Goal: Task Accomplishment & Management: Use online tool/utility

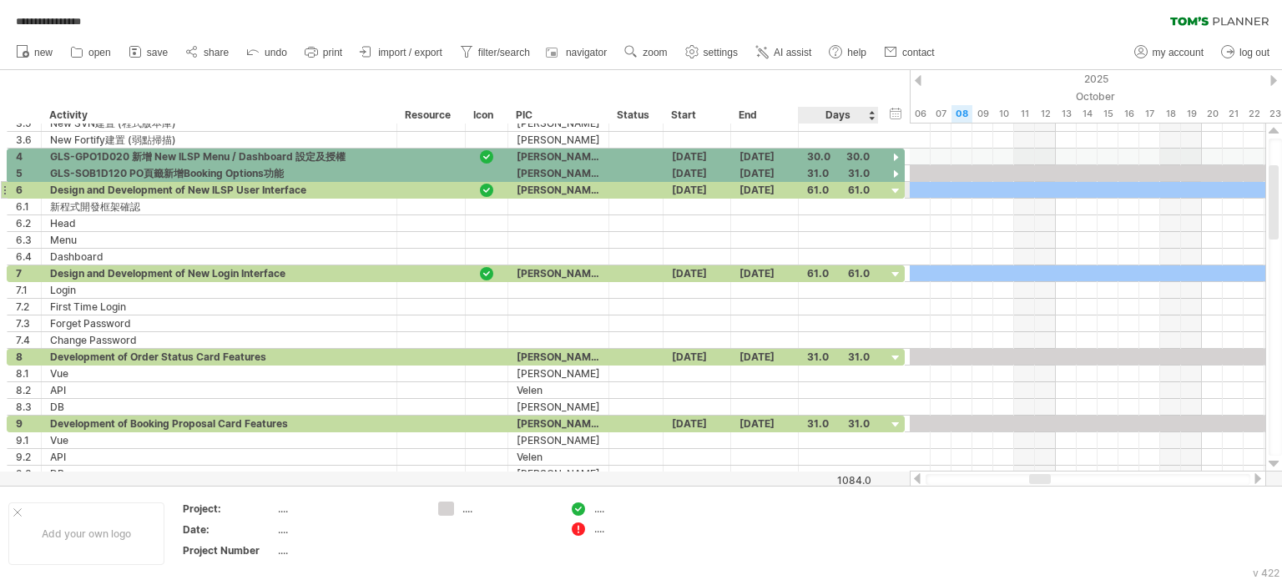
click at [893, 189] on div at bounding box center [896, 192] width 16 height 16
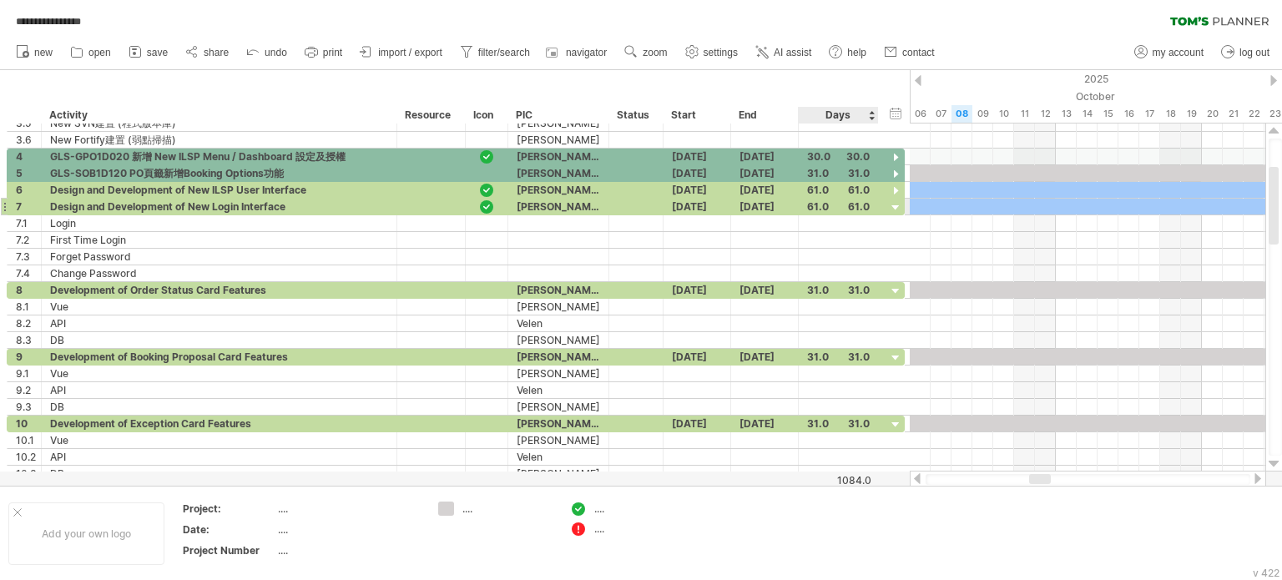
click at [895, 202] on div at bounding box center [896, 208] width 16 height 16
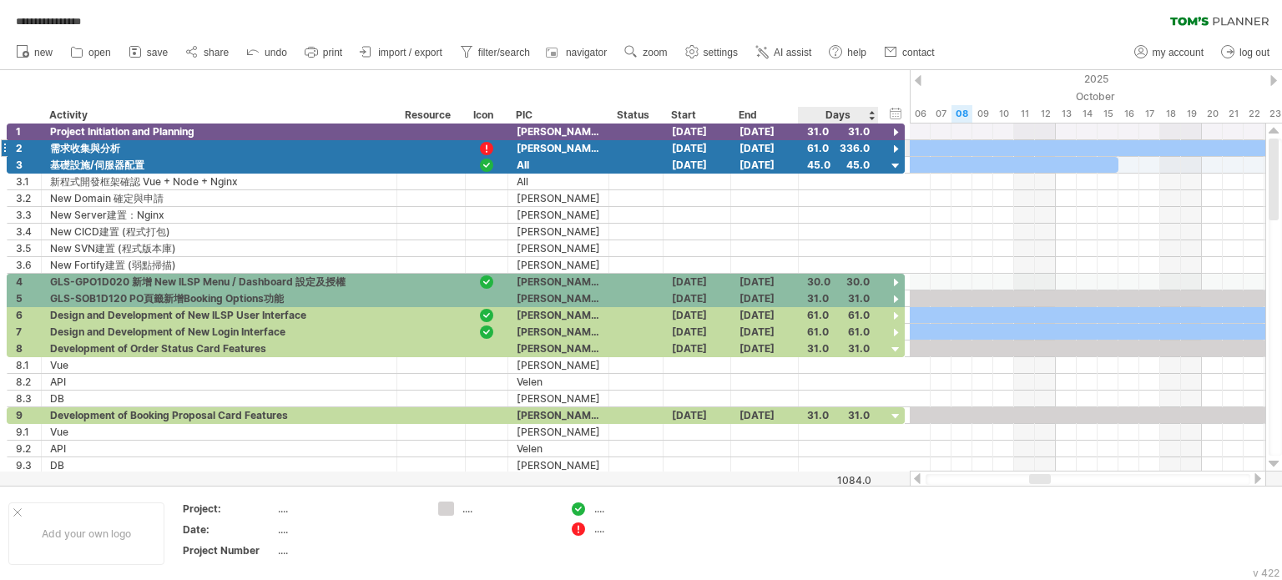
click at [896, 147] on div at bounding box center [896, 150] width 16 height 16
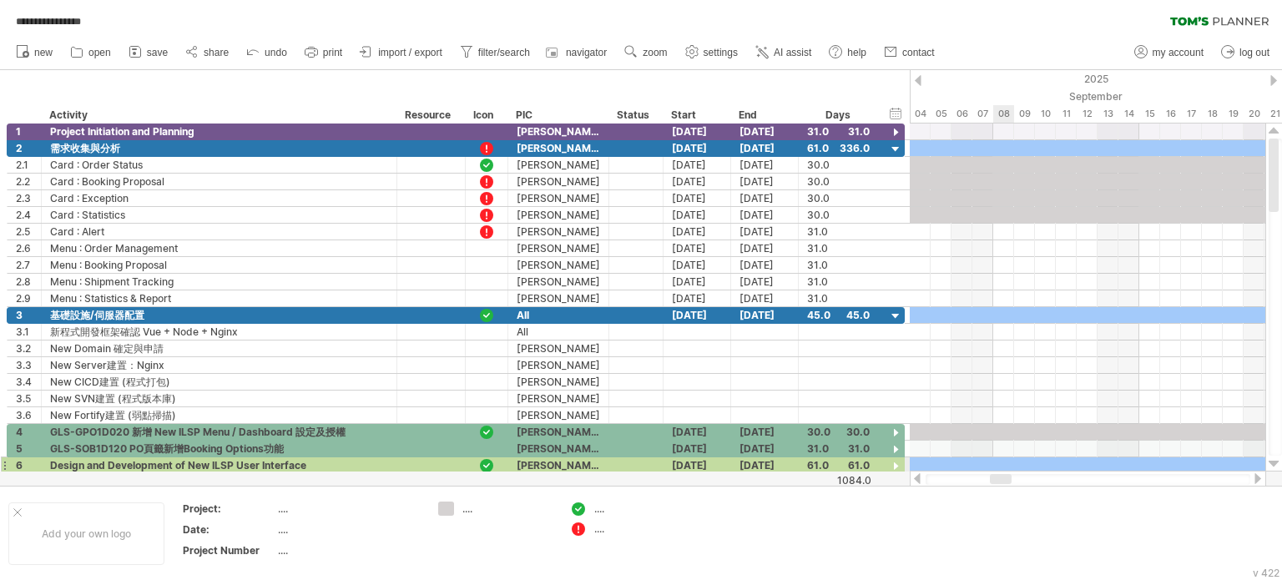
drag, startPoint x: 1042, startPoint y: 478, endPoint x: 1003, endPoint y: 467, distance: 40.7
click at [1003, 467] on div "**********" at bounding box center [641, 290] width 1282 height 580
click at [987, 477] on div at bounding box center [996, 479] width 22 height 10
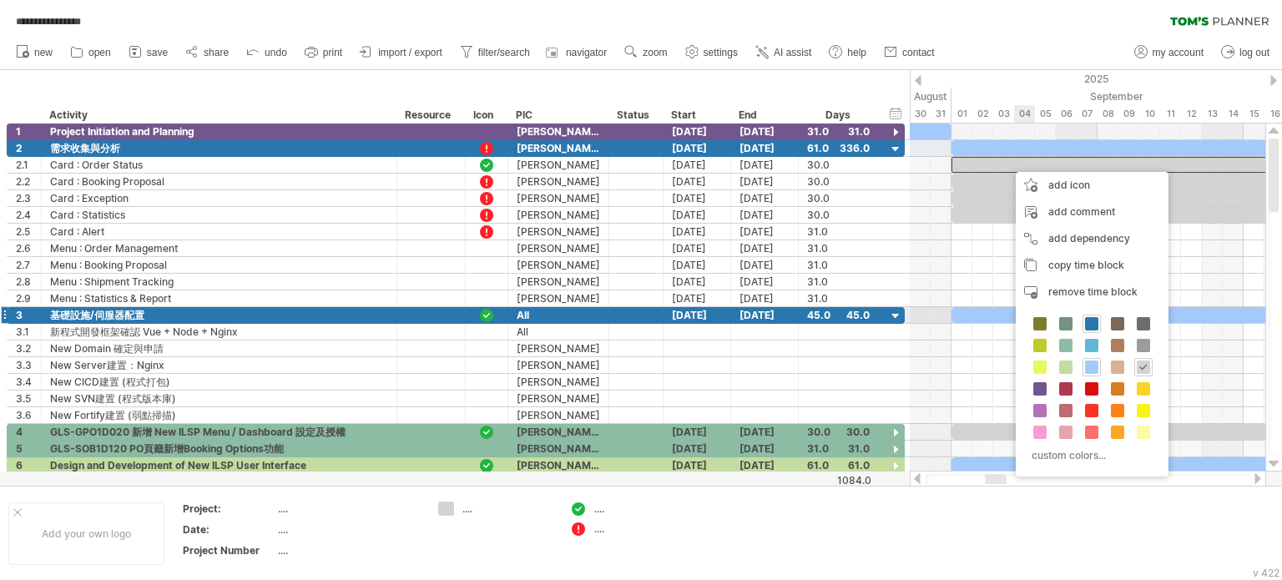
click at [1089, 323] on span at bounding box center [1091, 323] width 13 height 13
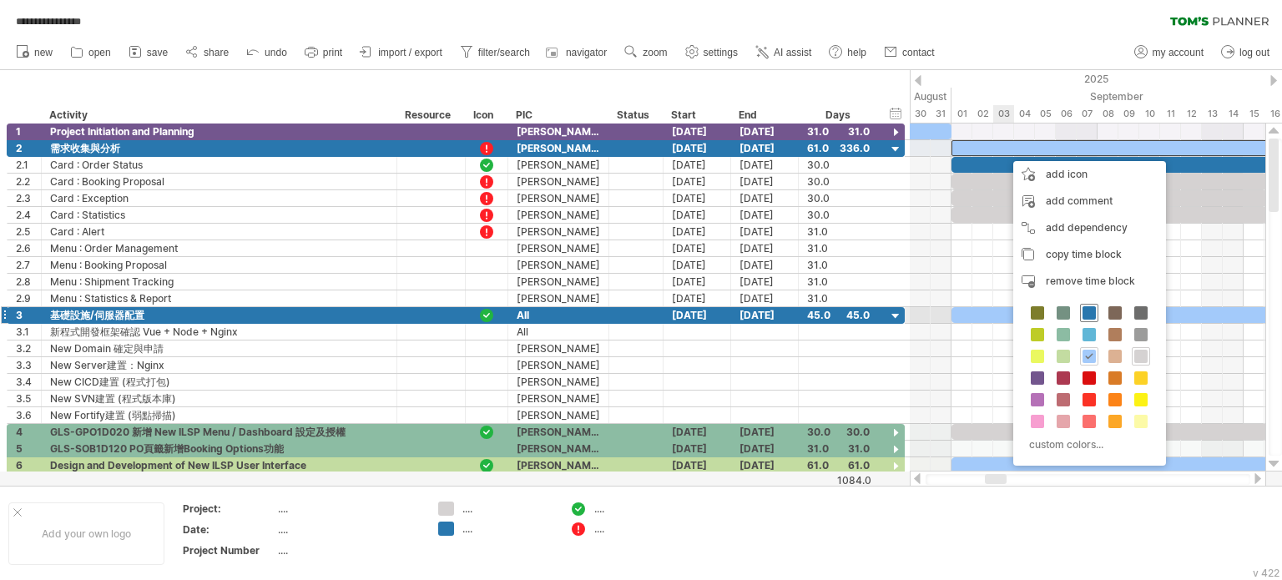
click at [1087, 313] on span at bounding box center [1089, 312] width 13 height 13
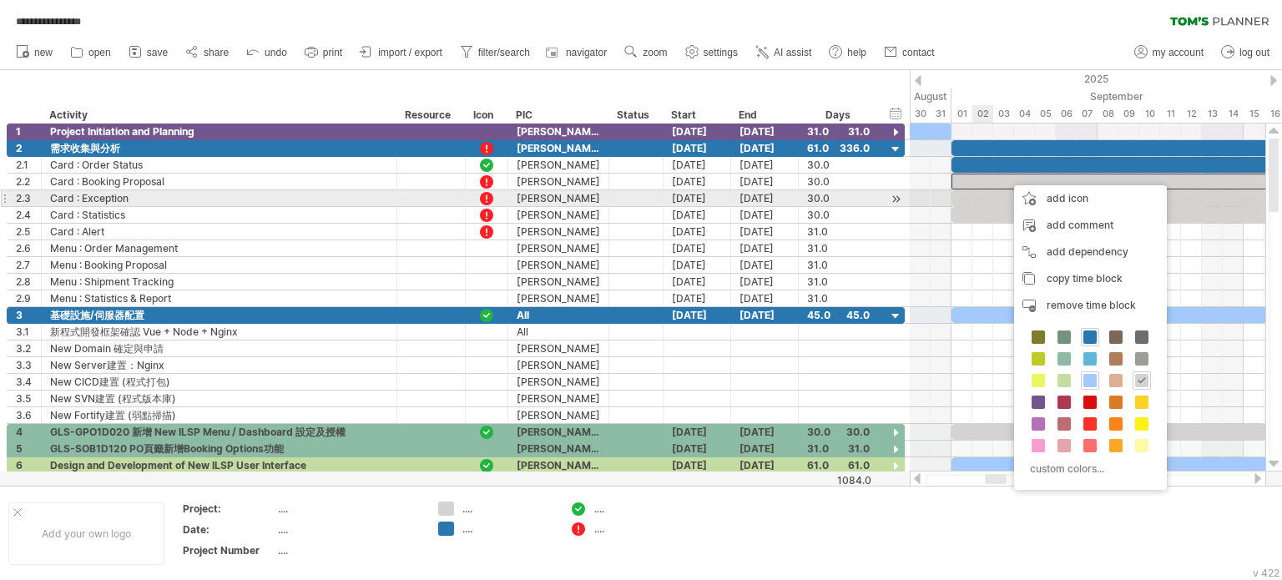
click at [988, 199] on div at bounding box center [1265, 198] width 626 height 16
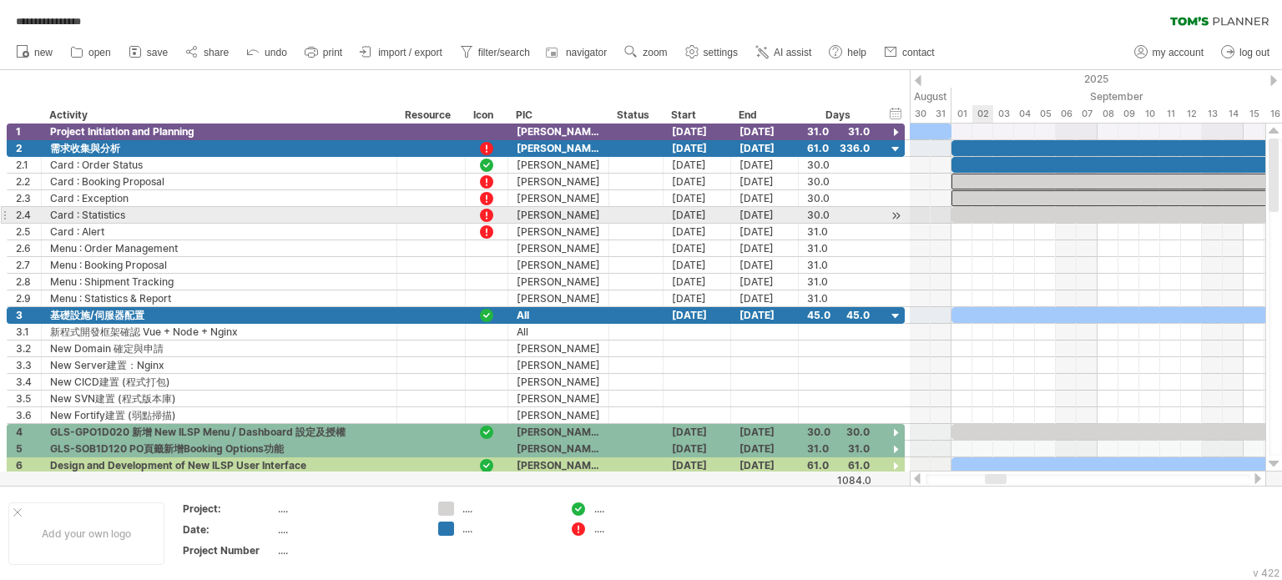
click at [986, 215] on div at bounding box center [1265, 215] width 626 height 16
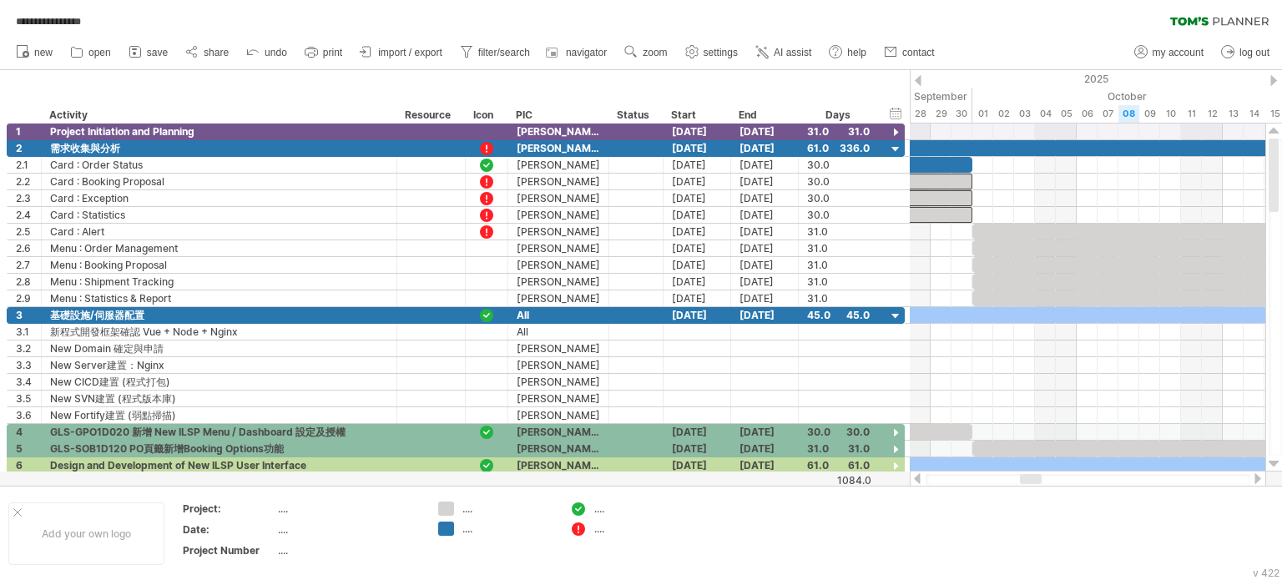
drag, startPoint x: 997, startPoint y: 480, endPoint x: 1032, endPoint y: 477, distance: 35.2
click at [1032, 477] on div at bounding box center [1031, 479] width 22 height 10
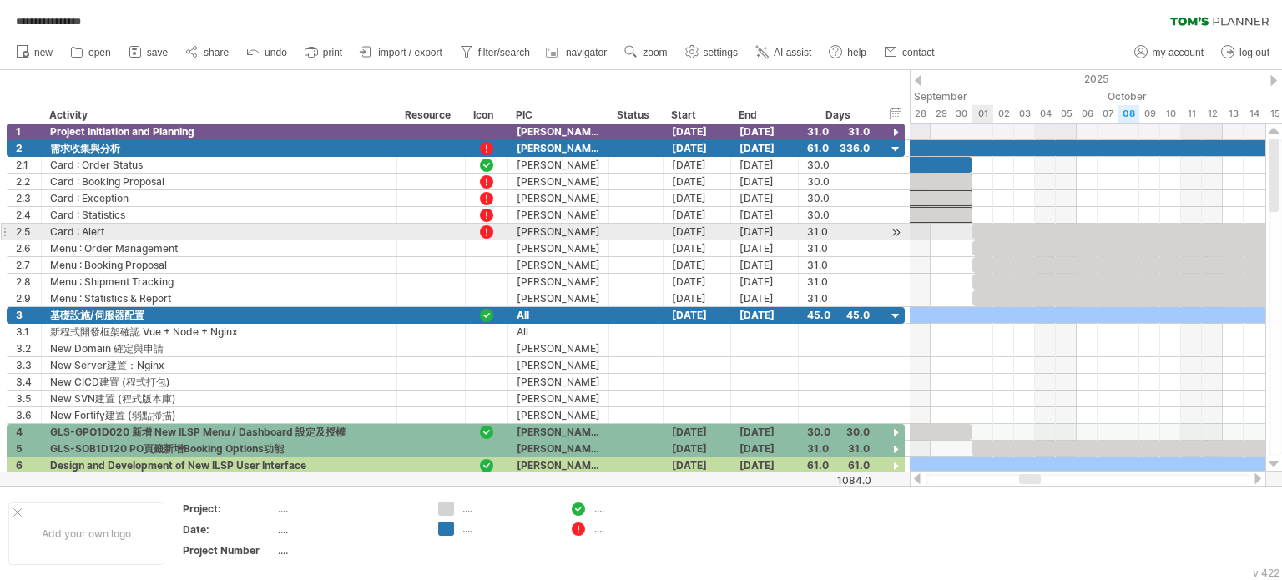
click at [985, 230] on div at bounding box center [1295, 232] width 647 height 16
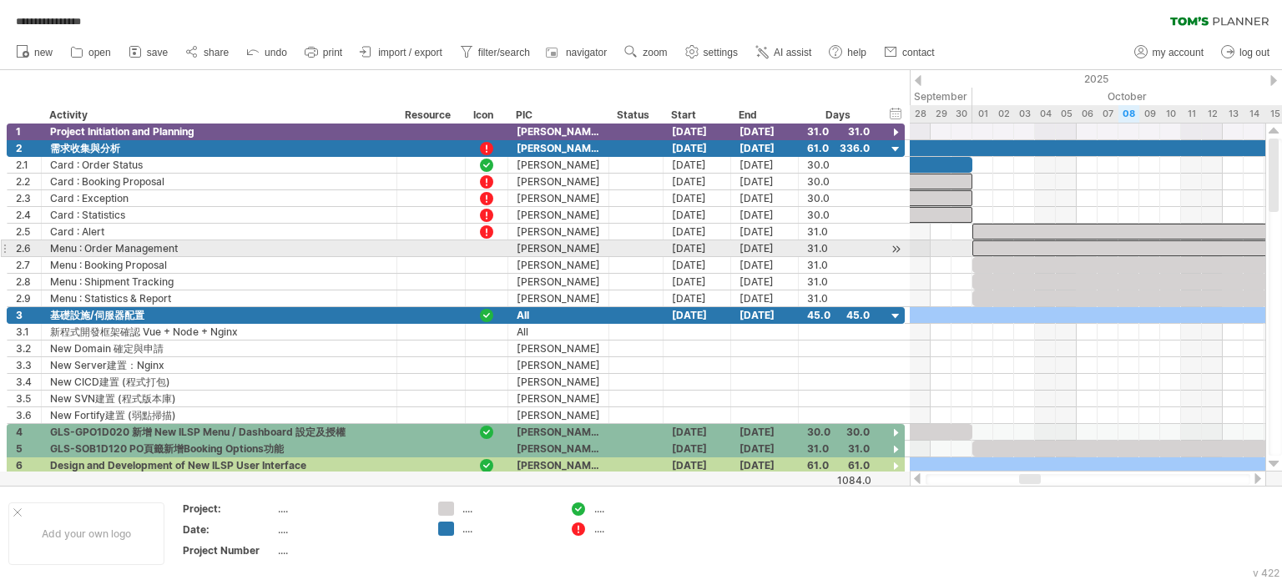
click at [988, 249] on div at bounding box center [1295, 248] width 647 height 16
click at [990, 260] on div at bounding box center [1295, 265] width 647 height 16
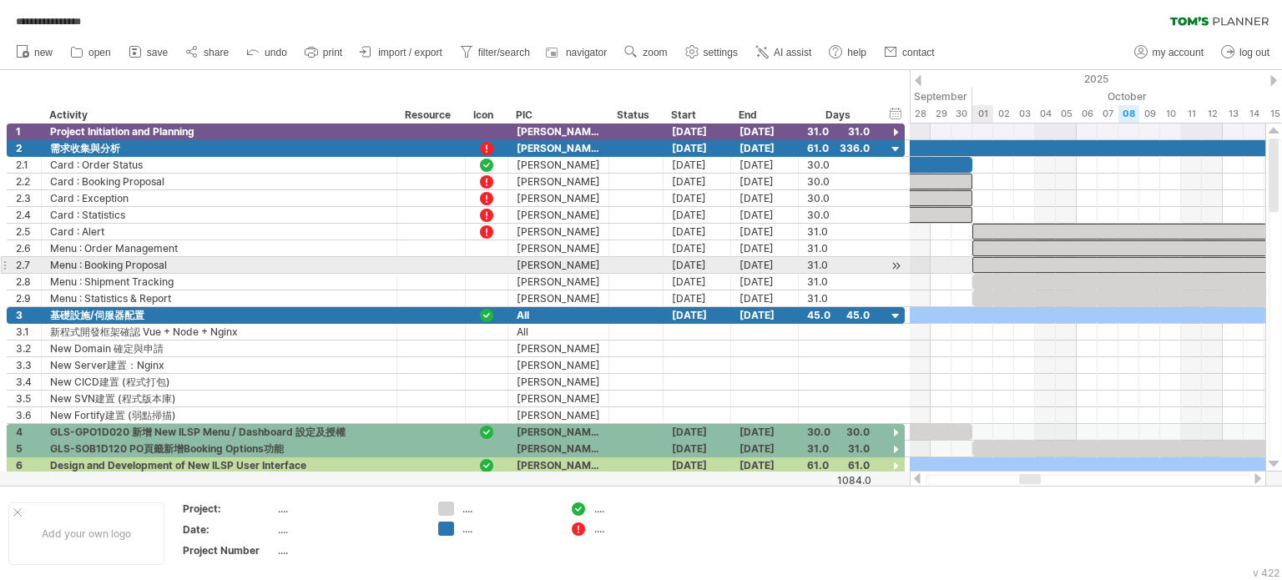
click at [990, 277] on div at bounding box center [1295, 282] width 647 height 16
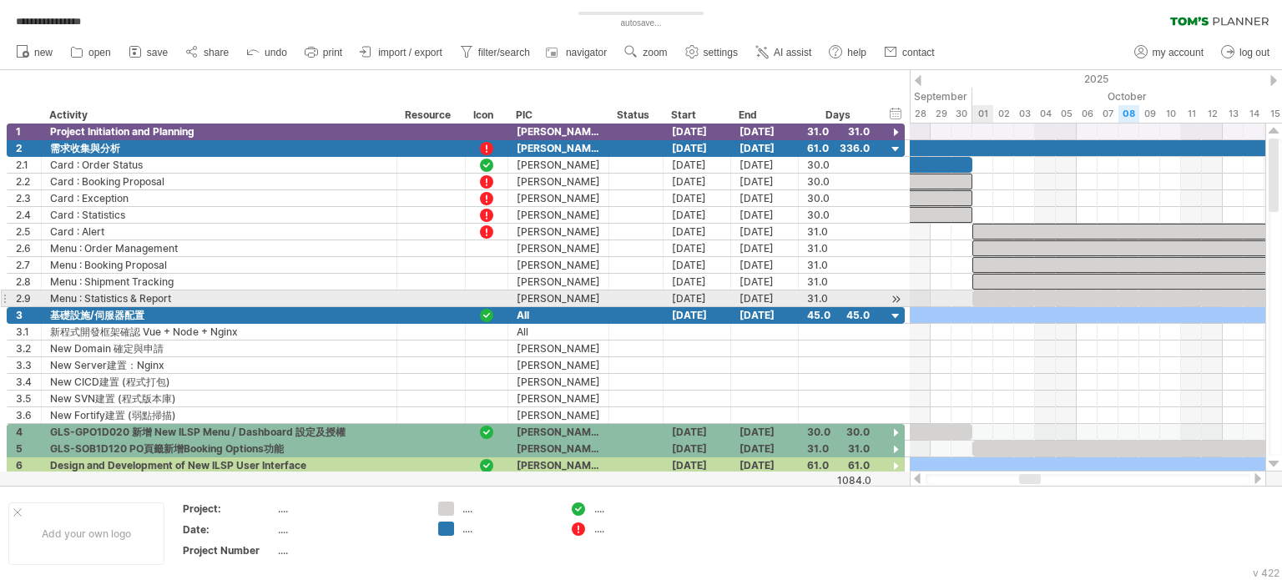
click at [990, 293] on div at bounding box center [1295, 298] width 647 height 16
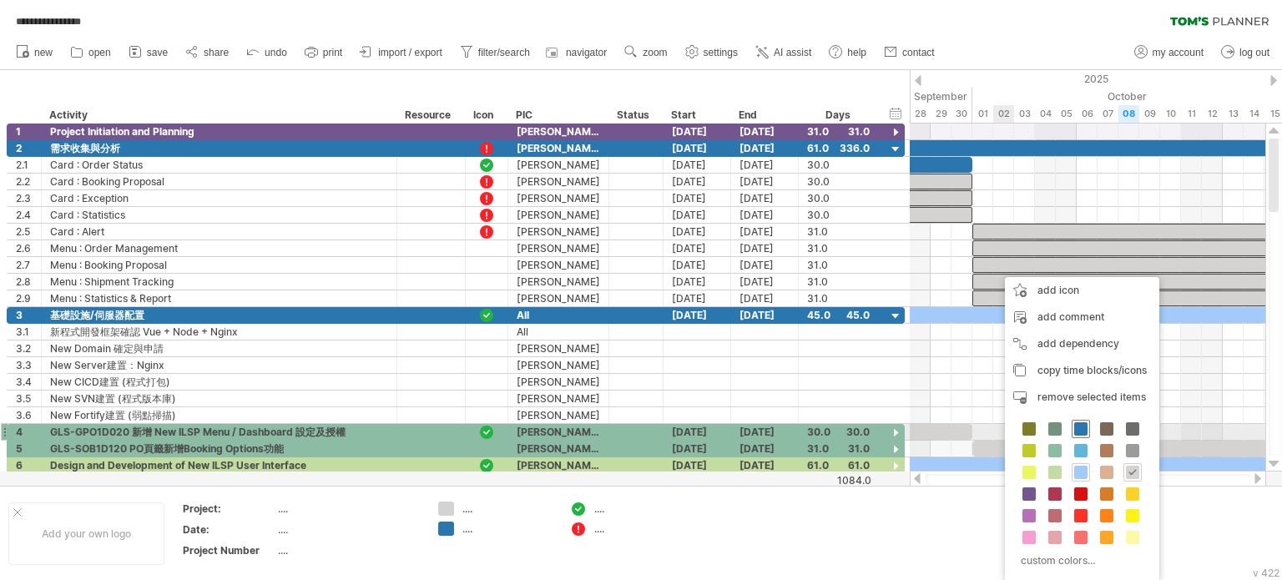
click at [1079, 430] on span at bounding box center [1080, 428] width 13 height 13
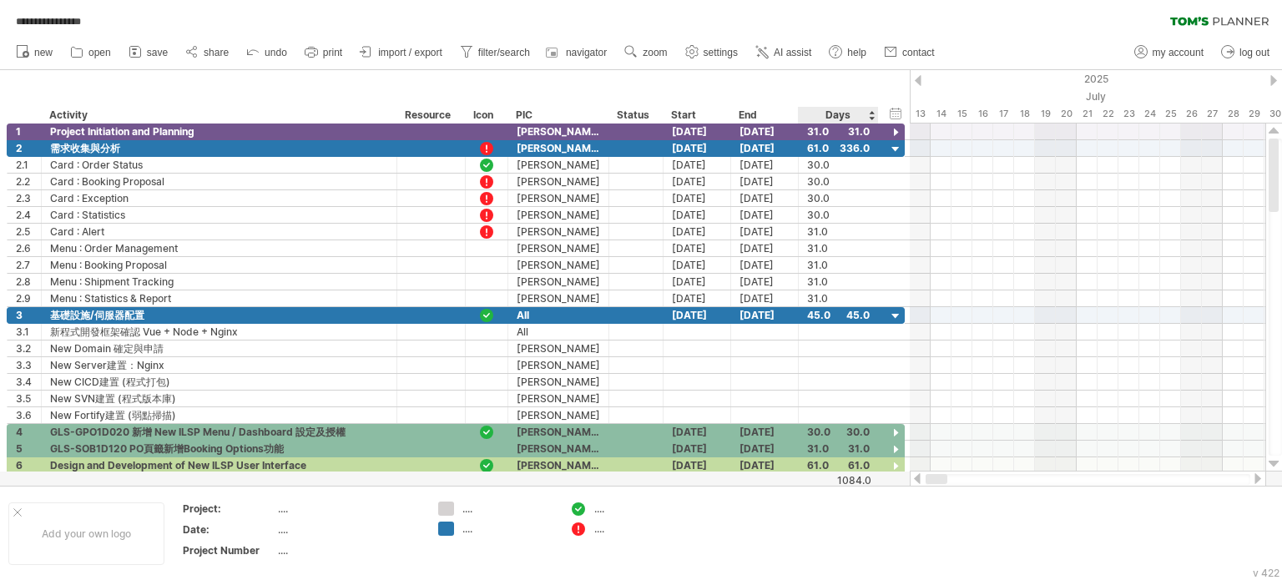
drag, startPoint x: 1026, startPoint y: 478, endPoint x: 873, endPoint y: 483, distance: 152.8
click at [873, 483] on div "**********" at bounding box center [641, 290] width 1282 height 580
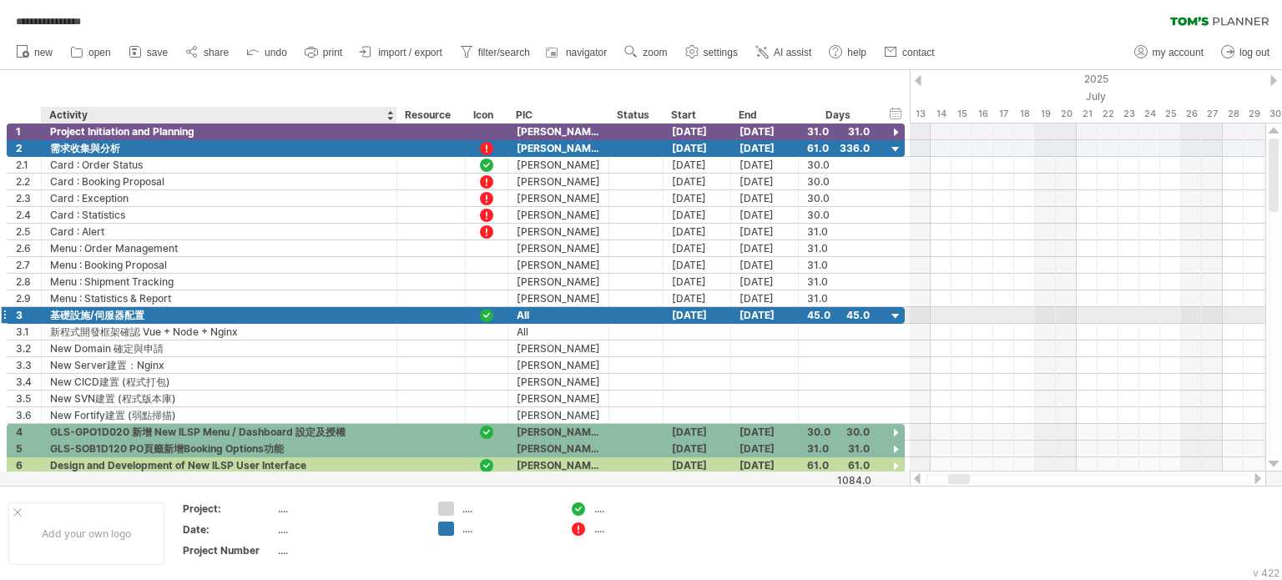
click at [230, 311] on div "基礎設施/伺服器配置" at bounding box center [219, 315] width 338 height 16
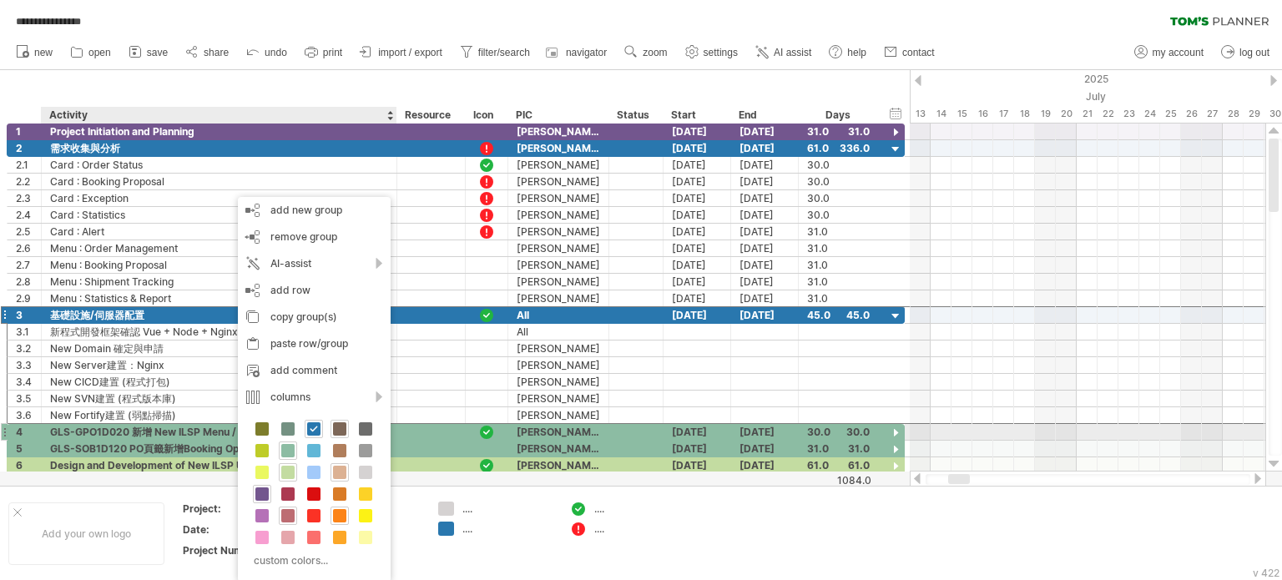
click at [341, 432] on span at bounding box center [339, 428] width 13 height 13
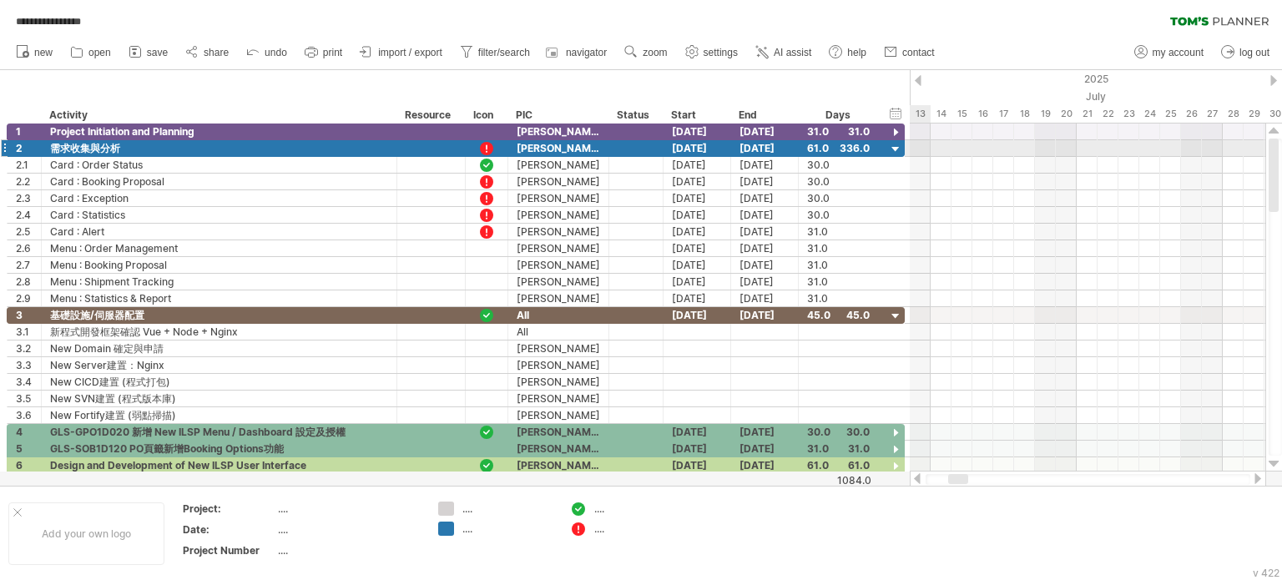
click at [898, 150] on div at bounding box center [896, 150] width 16 height 16
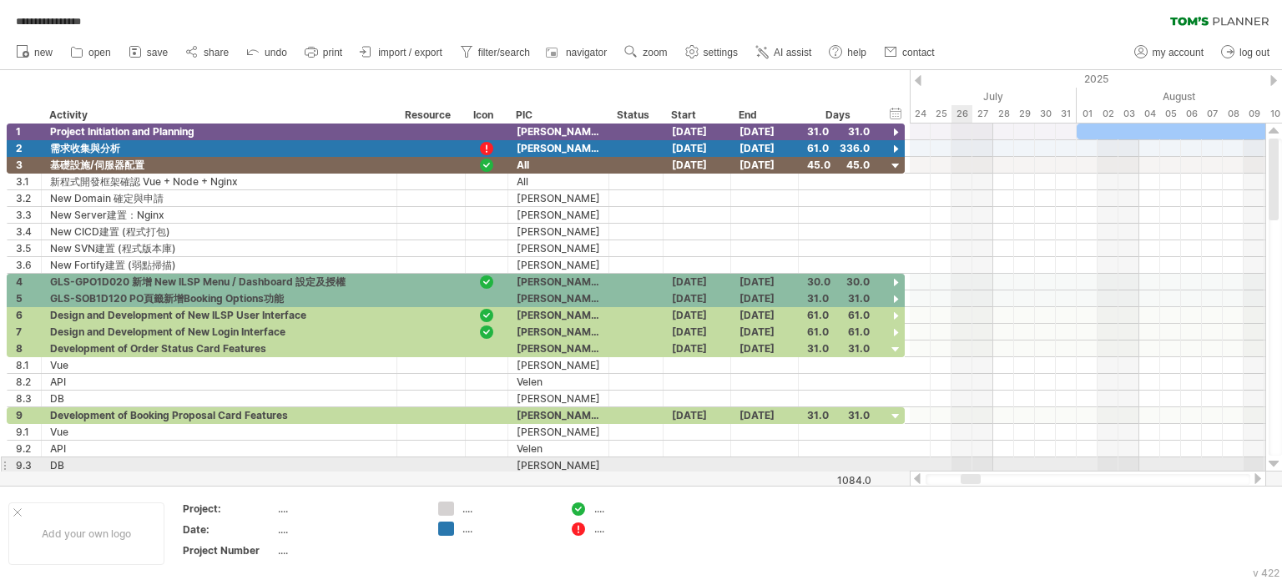
drag, startPoint x: 955, startPoint y: 476, endPoint x: 967, endPoint y: 469, distance: 13.5
click at [967, 469] on div "**********" at bounding box center [641, 290] width 1282 height 580
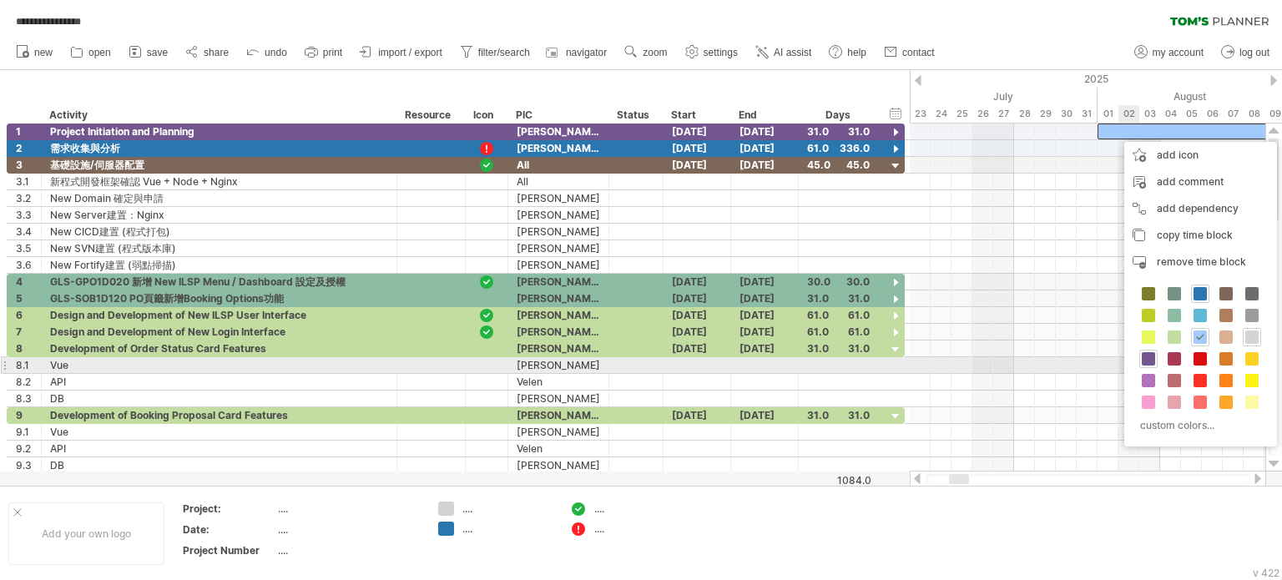
click at [1150, 358] on span at bounding box center [1148, 358] width 13 height 13
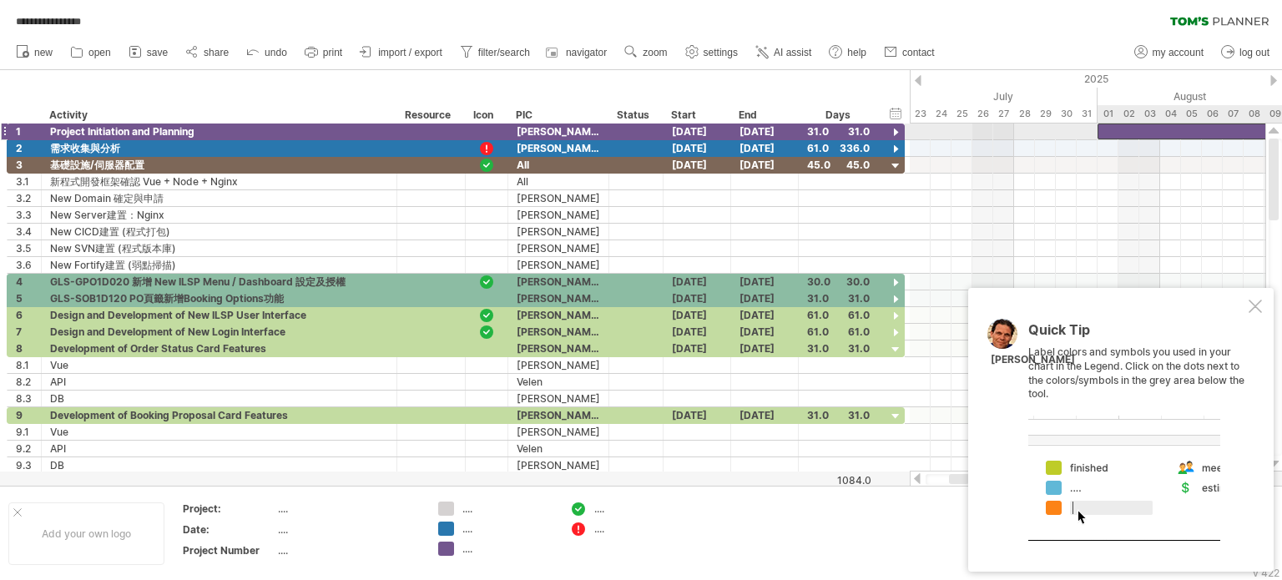
click at [1261, 310] on div at bounding box center [1255, 306] width 13 height 13
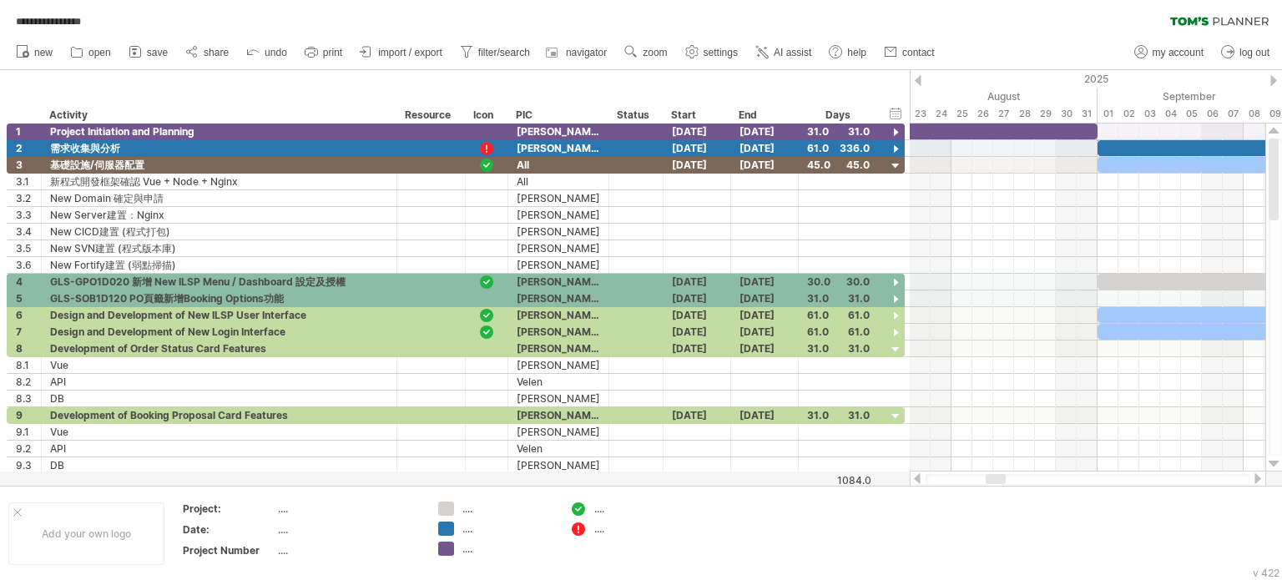
drag, startPoint x: 962, startPoint y: 479, endPoint x: 998, endPoint y: 473, distance: 37.2
click at [998, 473] on div at bounding box center [1088, 479] width 356 height 17
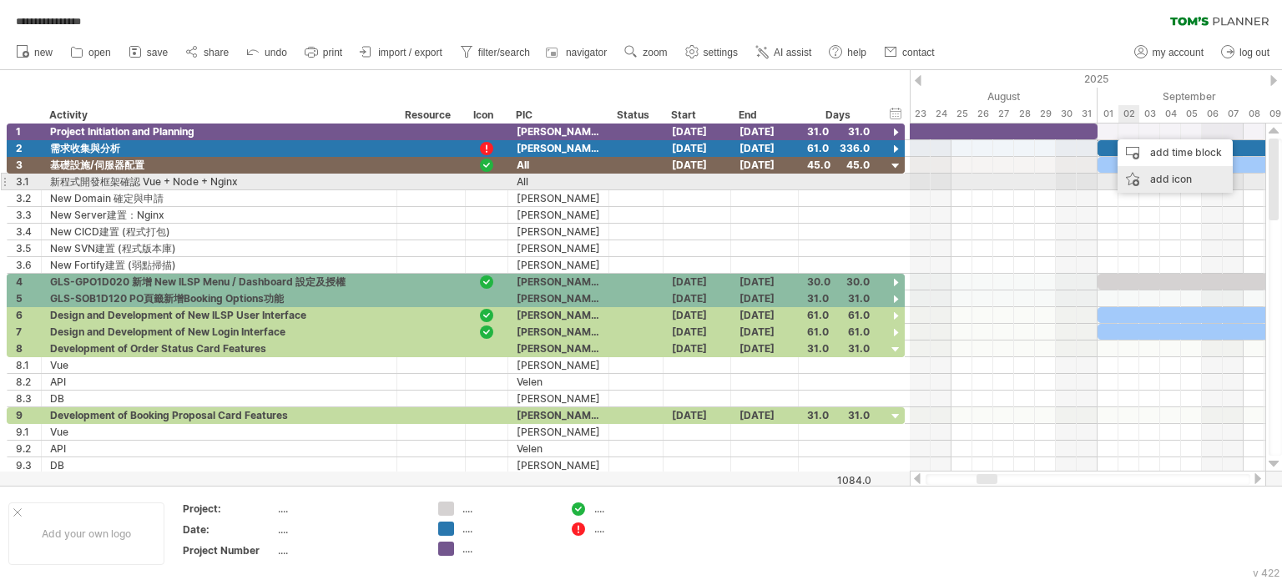
click at [1144, 183] on div "add icon" at bounding box center [1175, 179] width 115 height 27
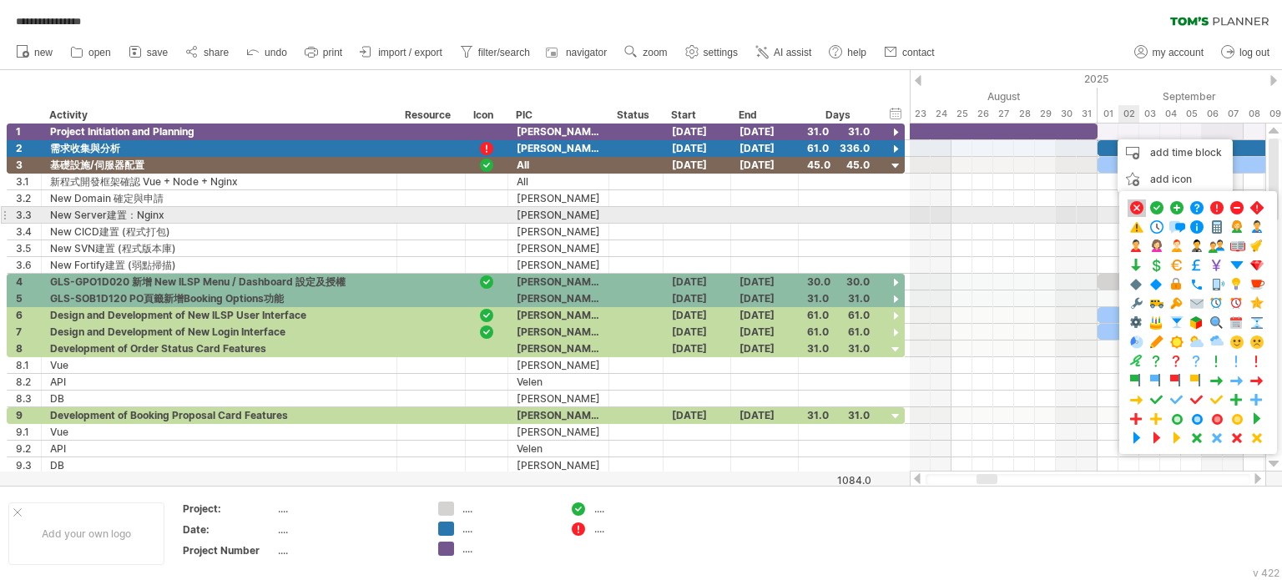
click at [1139, 209] on span at bounding box center [1137, 208] width 17 height 16
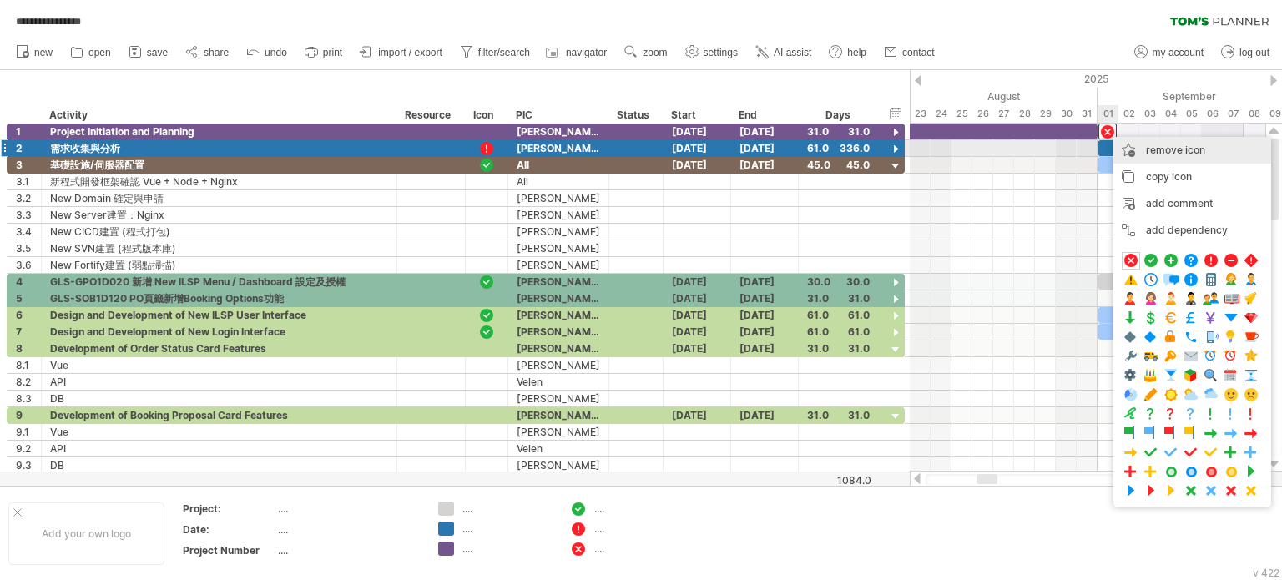
click at [1174, 147] on span "remove icon" at bounding box center [1175, 150] width 59 height 13
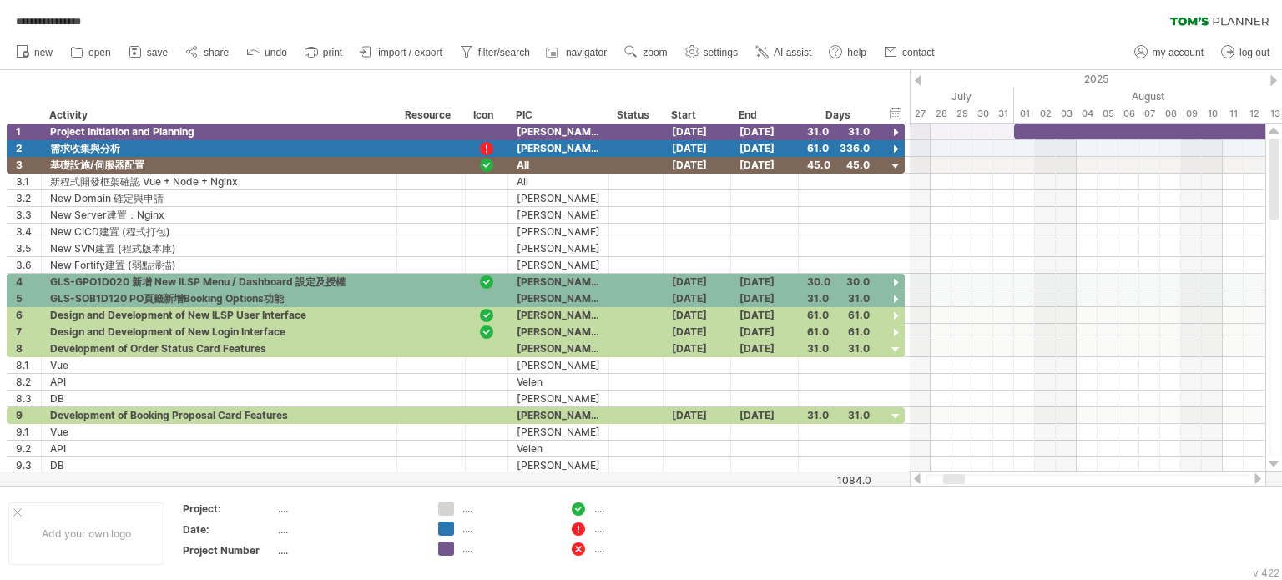
drag, startPoint x: 978, startPoint y: 477, endPoint x: 945, endPoint y: 474, distance: 33.5
click at [945, 474] on div at bounding box center [954, 479] width 22 height 10
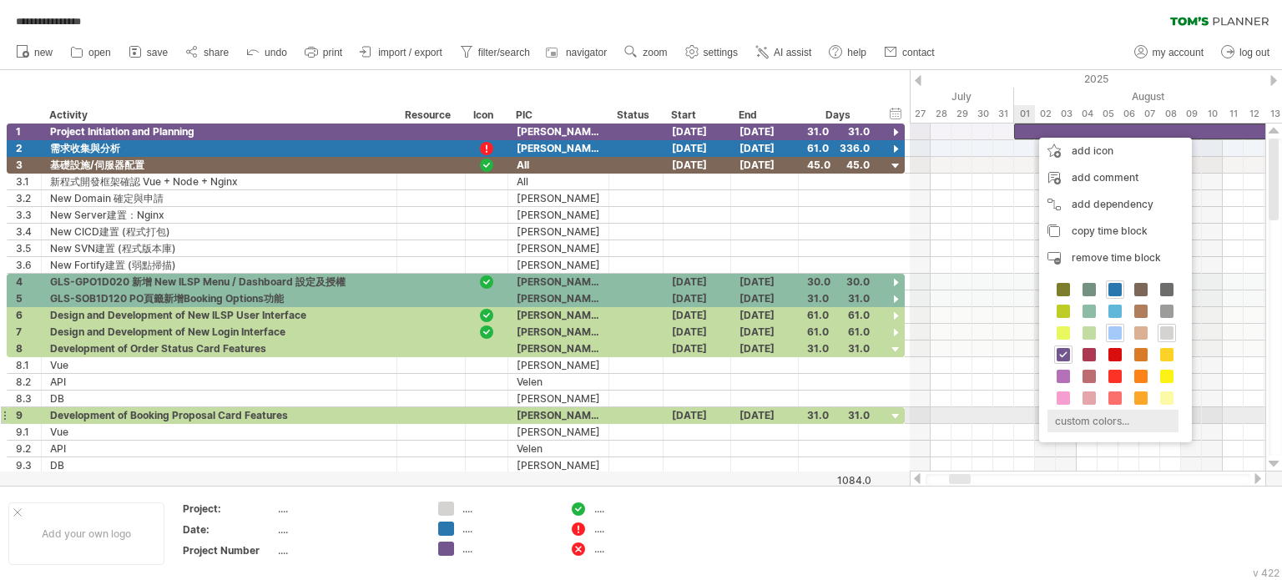
click at [1089, 422] on div "custom colors..." at bounding box center [1113, 421] width 131 height 23
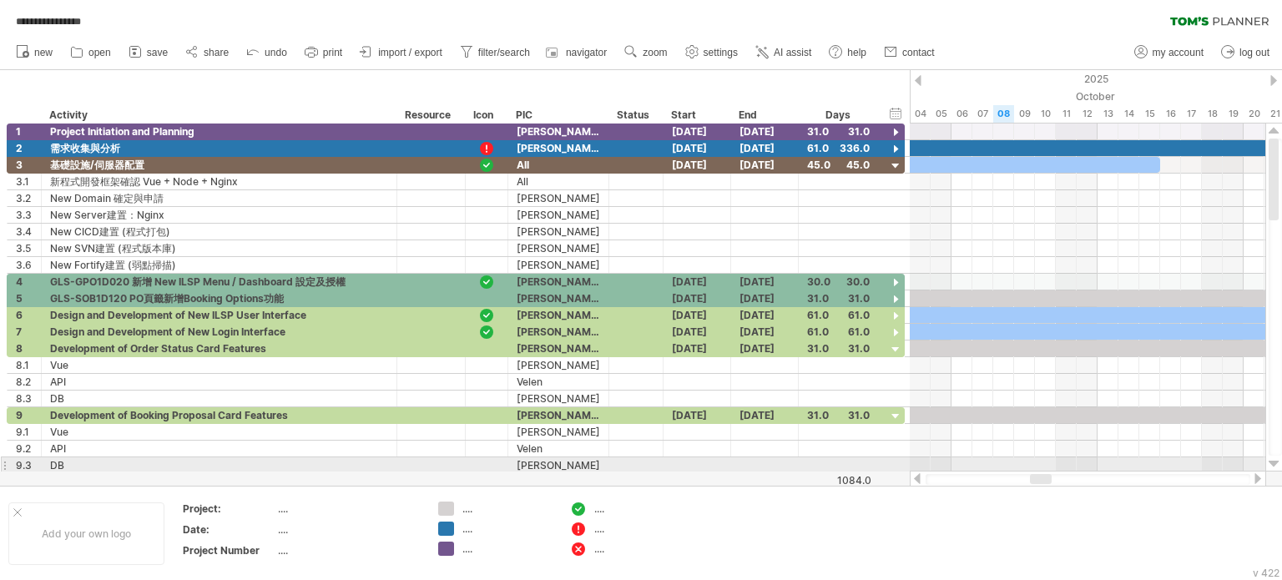
drag, startPoint x: 967, startPoint y: 477, endPoint x: 1048, endPoint y: 471, distance: 81.2
click at [1048, 471] on div at bounding box center [1088, 479] width 356 height 17
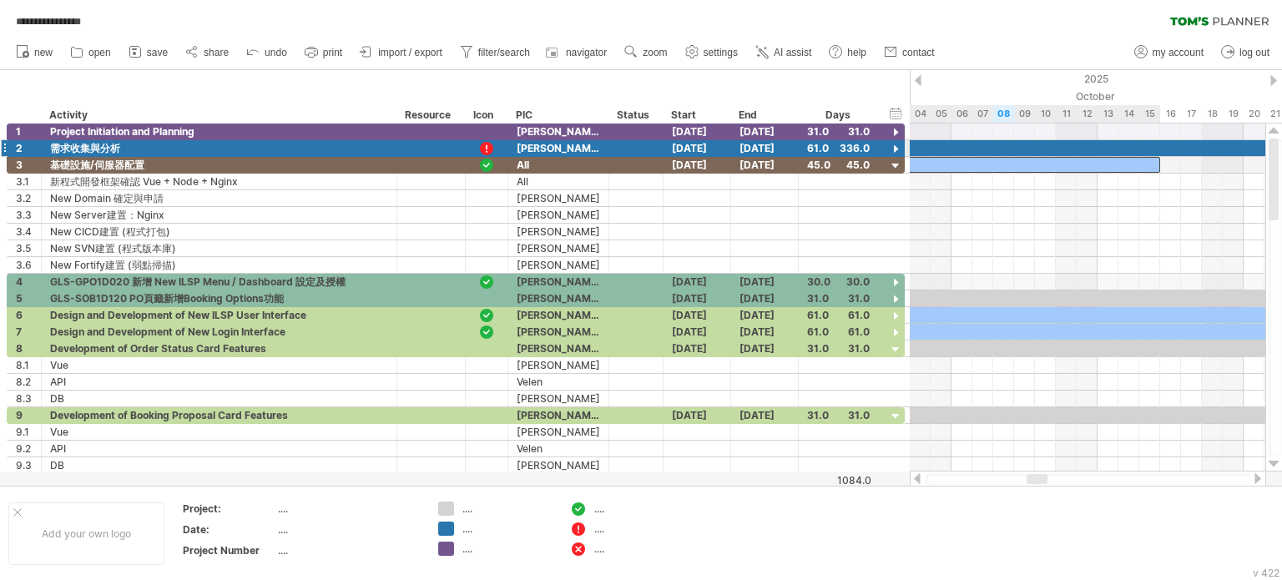
click at [1032, 157] on div at bounding box center [690, 165] width 939 height 16
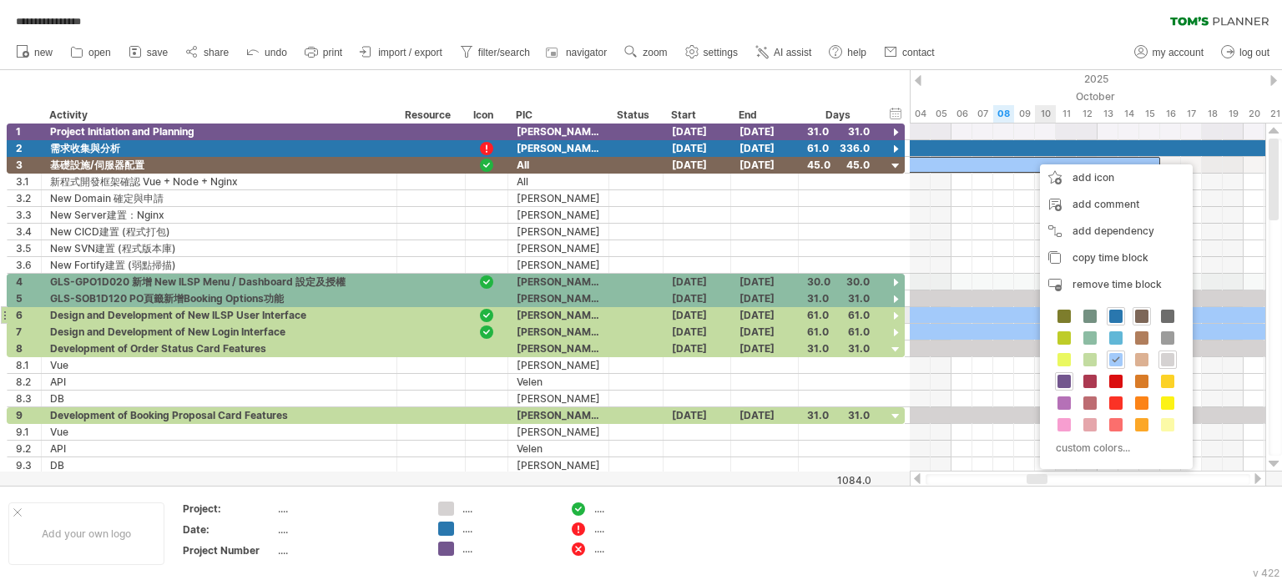
click at [1142, 314] on span at bounding box center [1141, 316] width 13 height 13
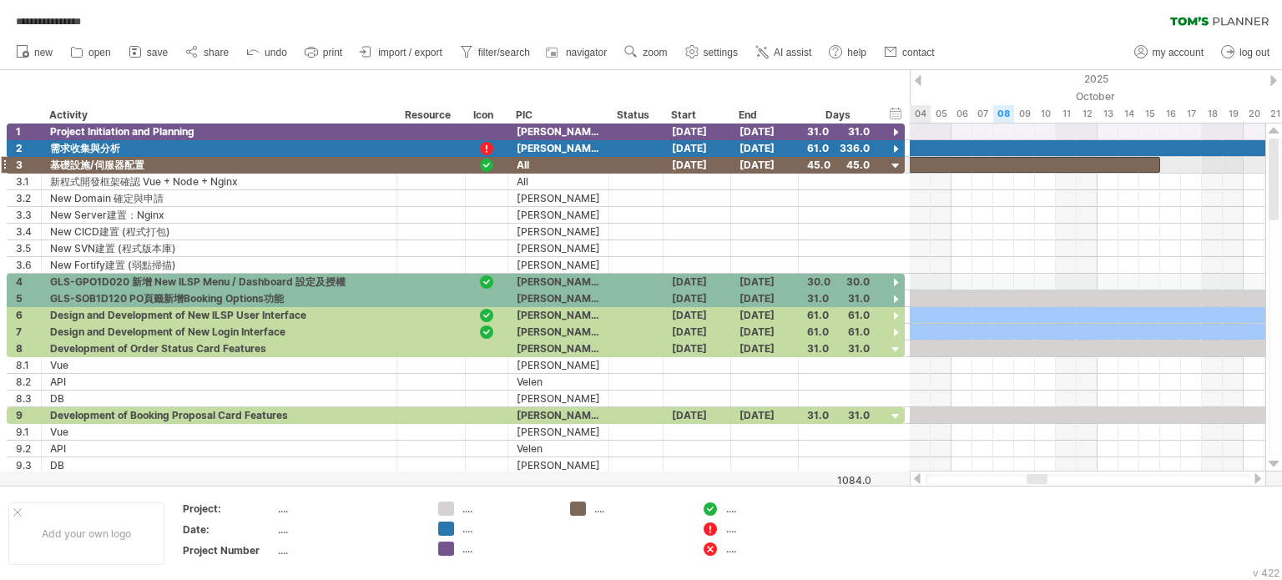
click at [893, 166] on div at bounding box center [896, 167] width 16 height 16
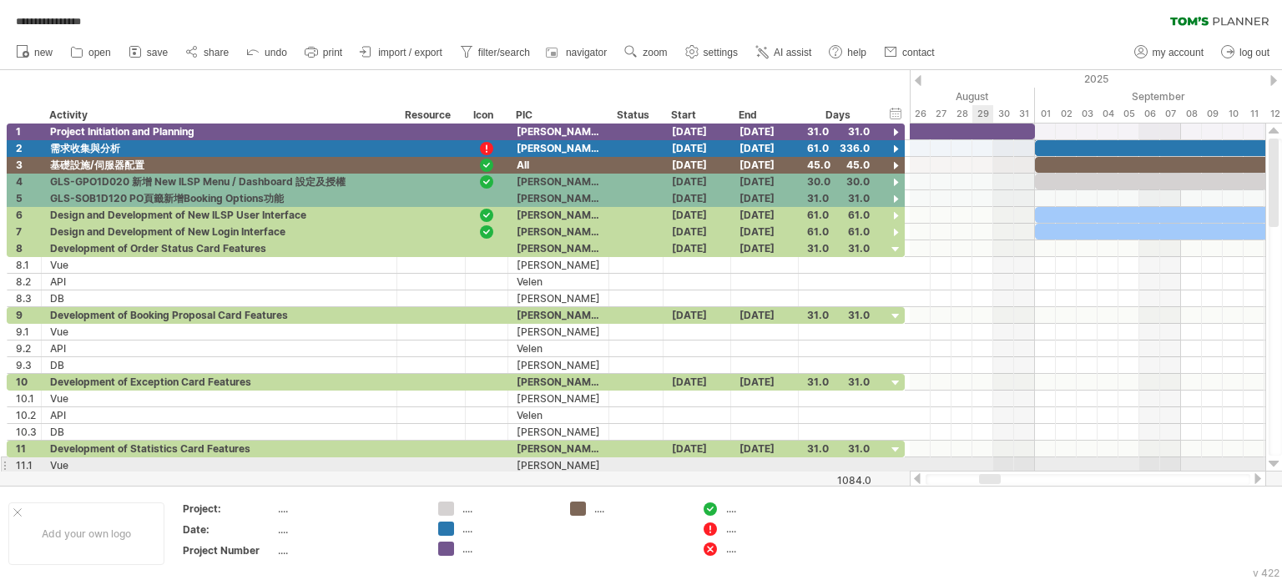
drag, startPoint x: 1040, startPoint y: 476, endPoint x: 992, endPoint y: 466, distance: 49.4
click at [992, 466] on div "**********" at bounding box center [641, 290] width 1282 height 580
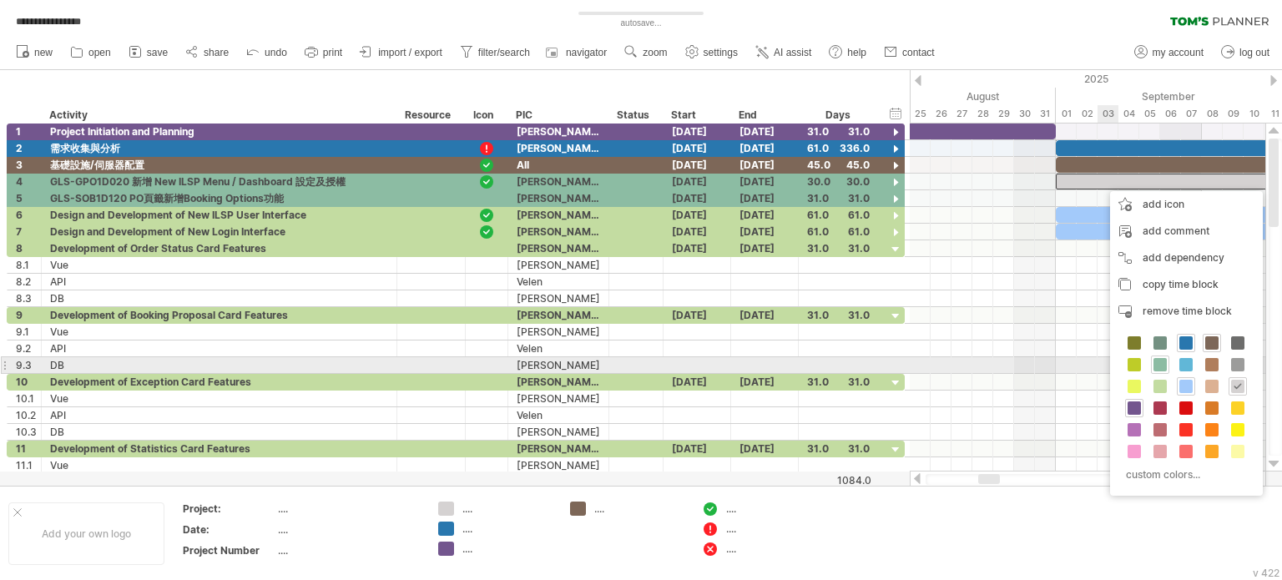
click at [1158, 366] on span at bounding box center [1160, 364] width 13 height 13
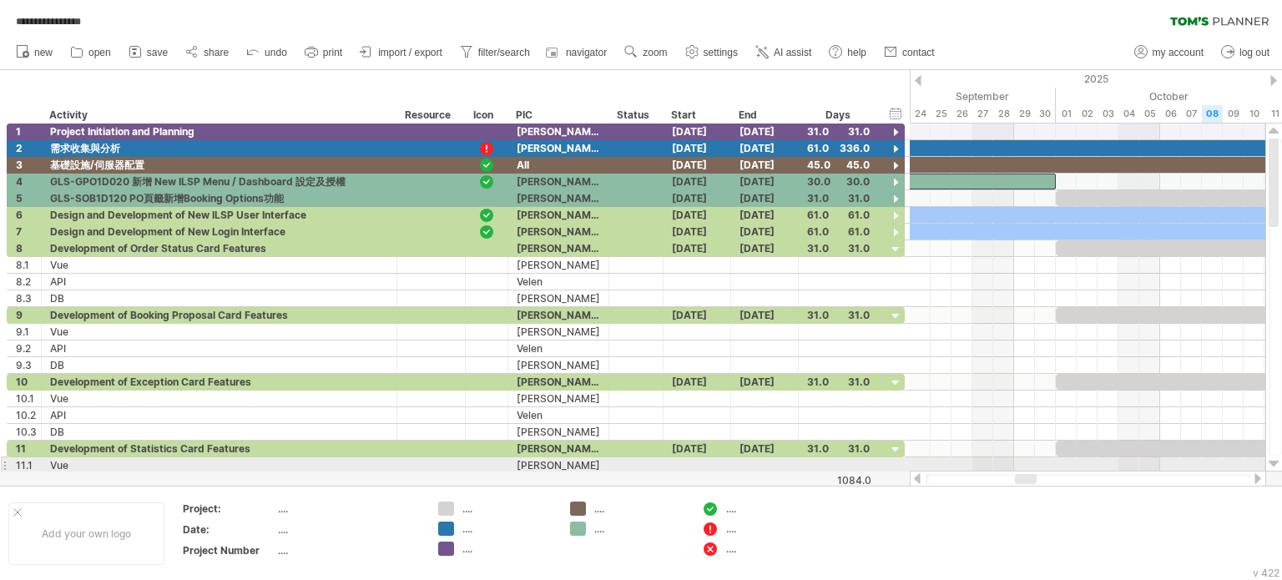
drag, startPoint x: 988, startPoint y: 476, endPoint x: 1025, endPoint y: 471, distance: 37.1
click at [1025, 471] on div at bounding box center [1088, 479] width 356 height 17
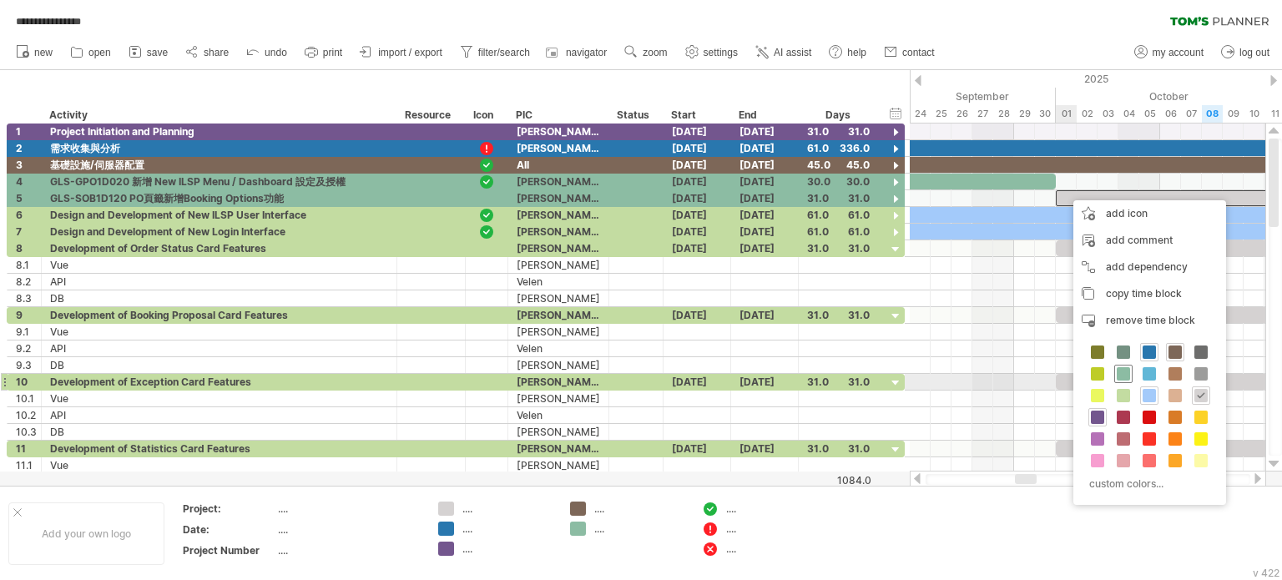
click at [1120, 376] on span at bounding box center [1123, 373] width 13 height 13
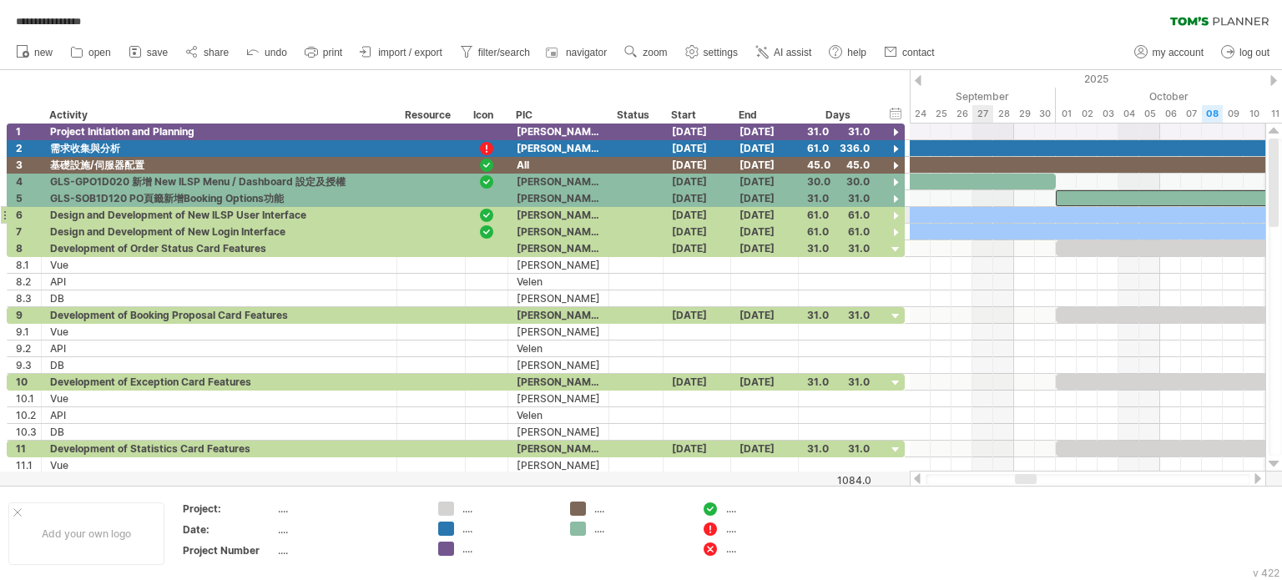
click at [985, 213] on div at bounding box center [1066, 215] width 1273 height 16
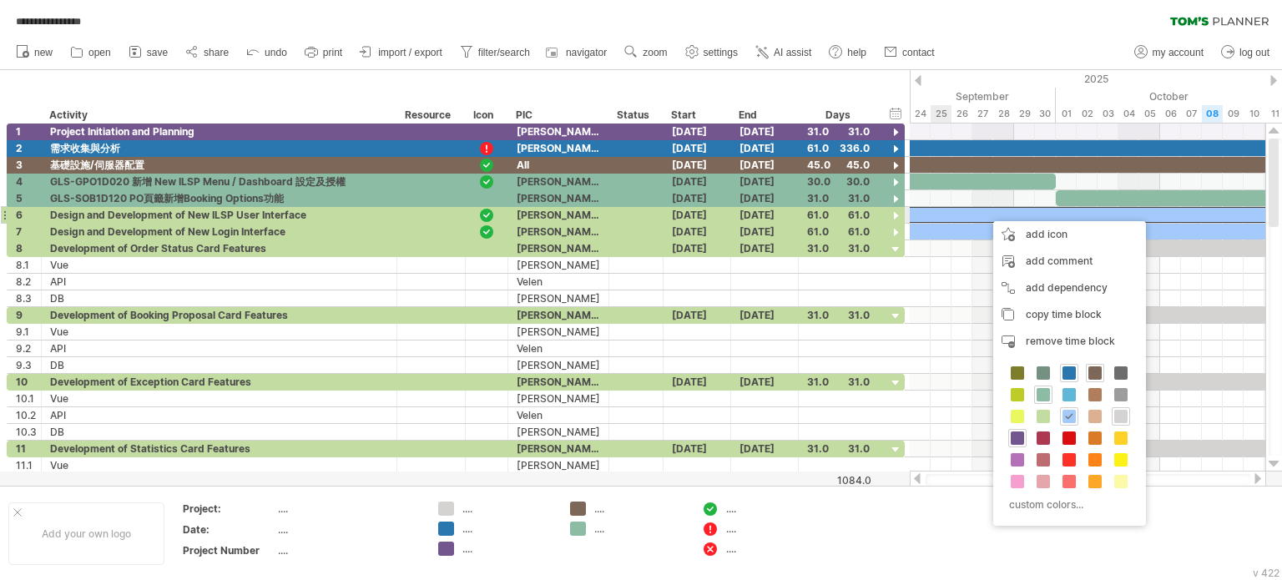
click at [944, 217] on div at bounding box center [1066, 215] width 1273 height 16
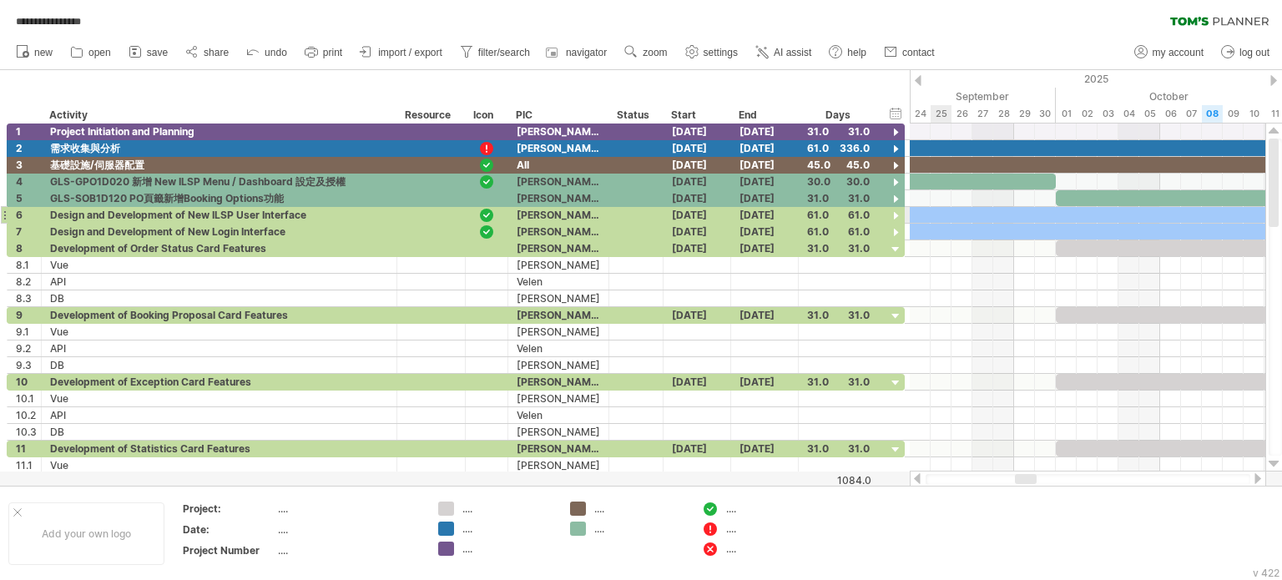
click at [947, 224] on div at bounding box center [1066, 232] width 1273 height 16
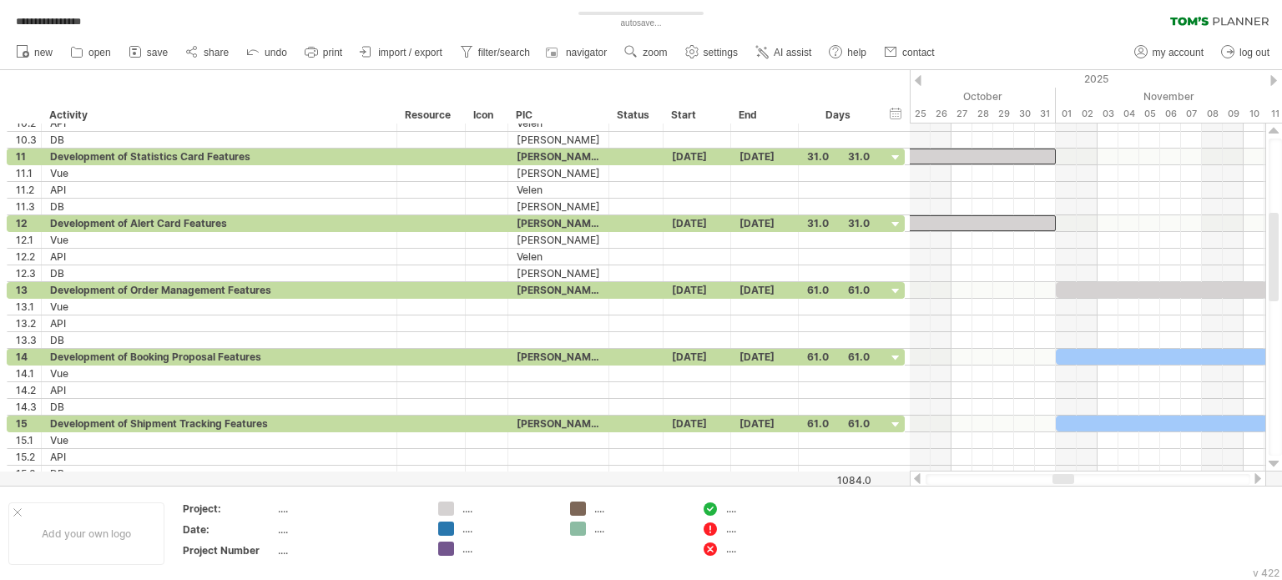
drag, startPoint x: 1023, startPoint y: 478, endPoint x: 1060, endPoint y: 473, distance: 37.9
click at [1060, 473] on div at bounding box center [1088, 479] width 356 height 17
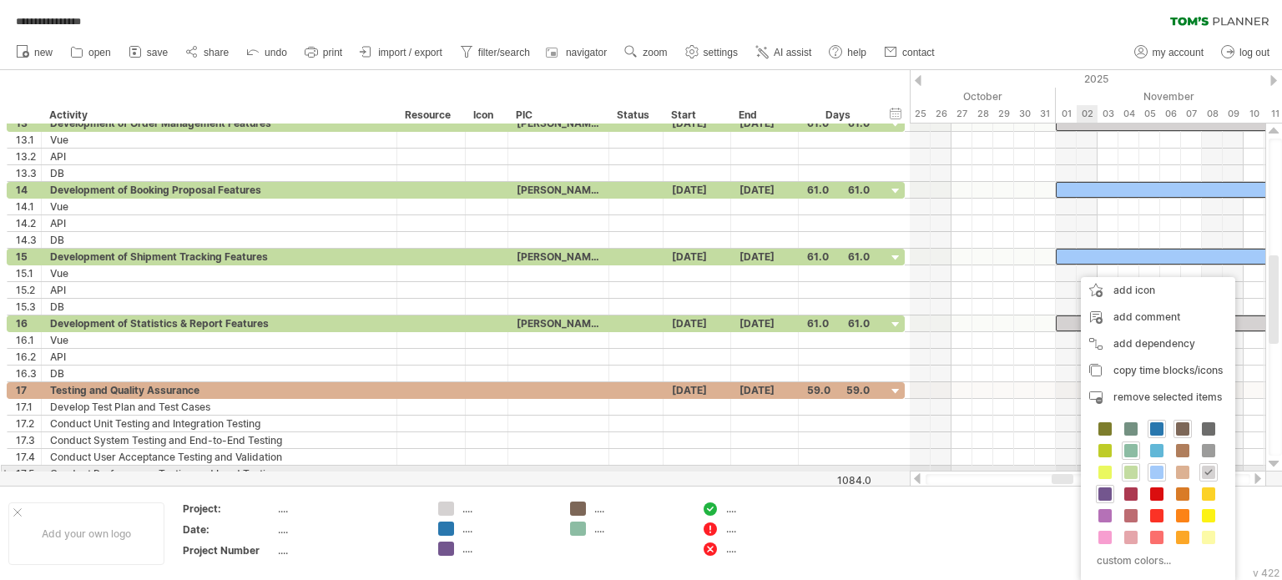
click at [1129, 470] on span at bounding box center [1130, 472] width 13 height 13
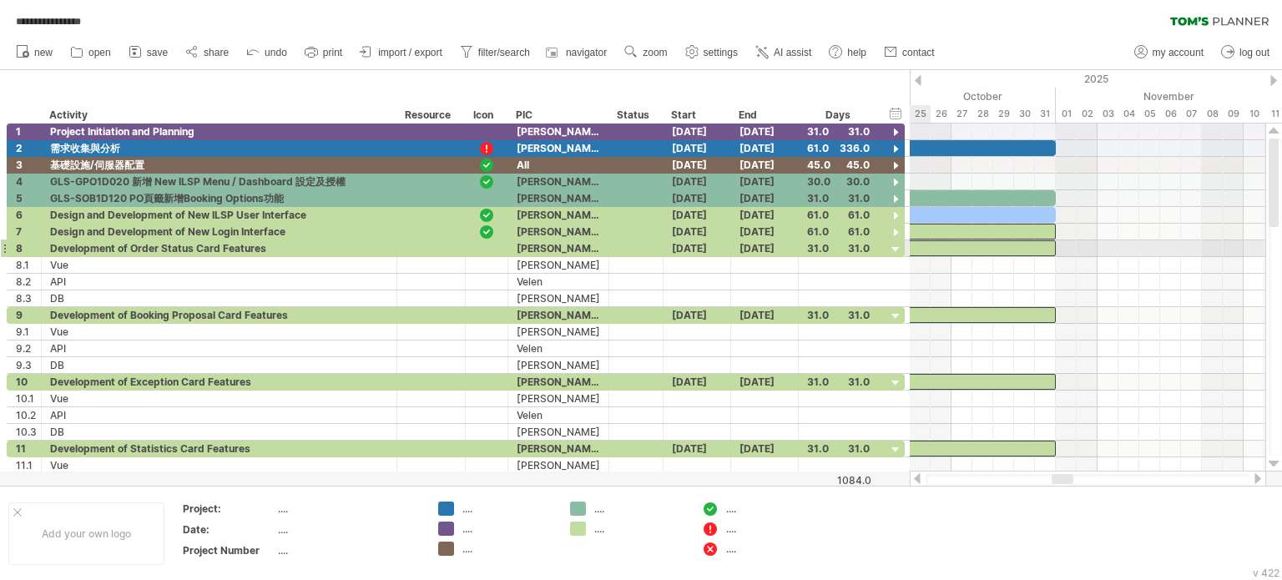
click at [895, 250] on div at bounding box center [896, 250] width 16 height 16
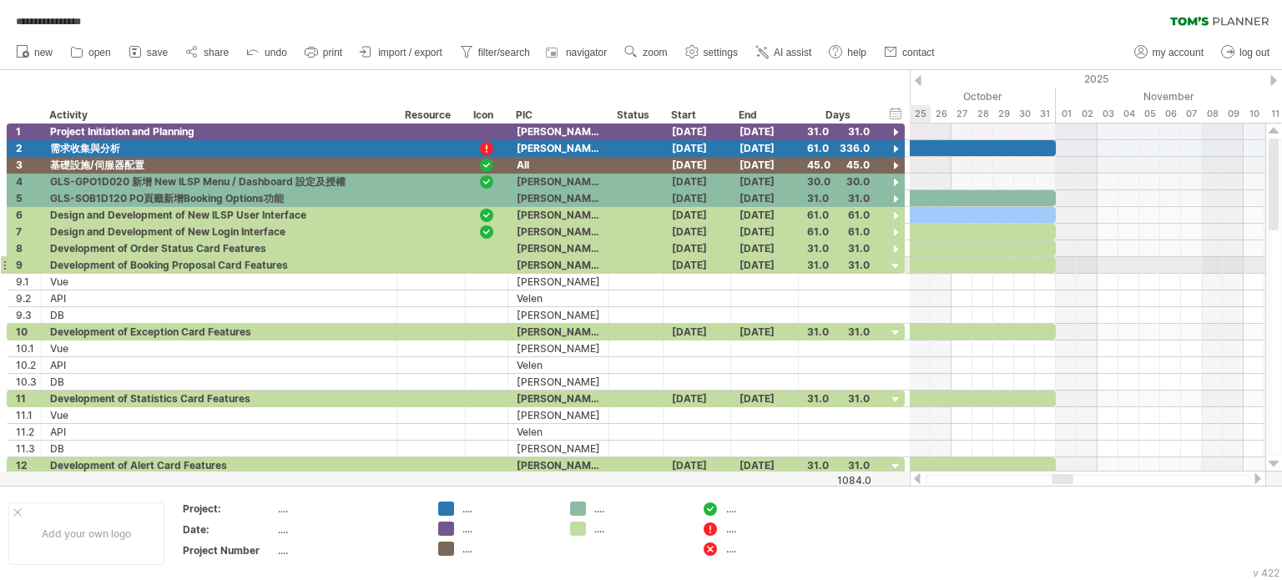
click at [895, 262] on div at bounding box center [896, 267] width 16 height 16
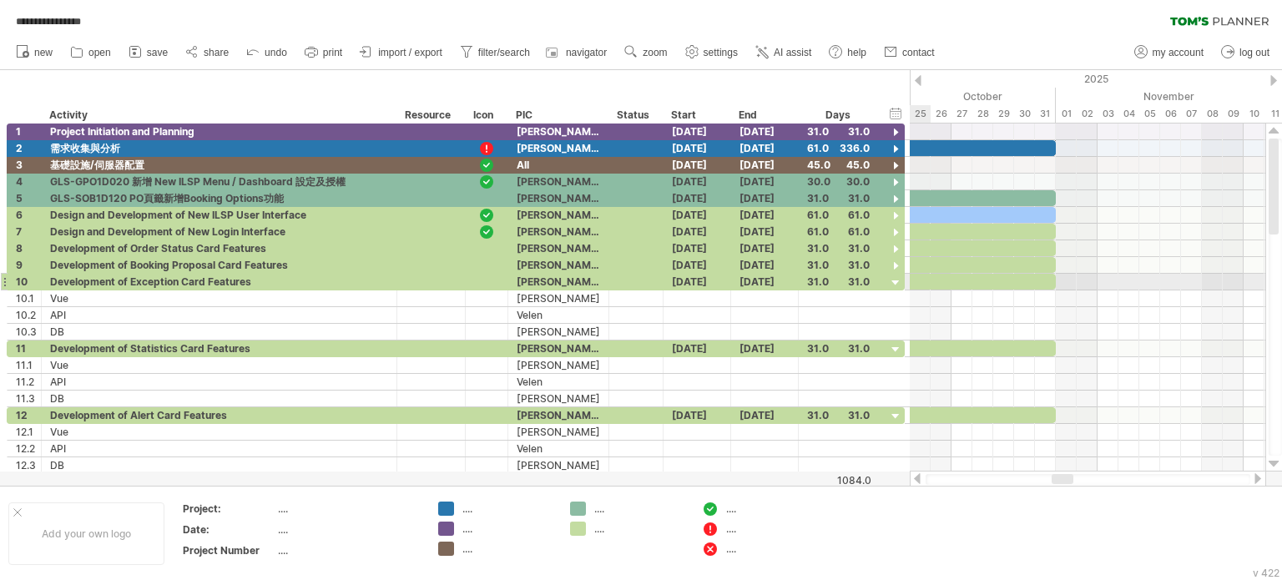
click at [897, 276] on div at bounding box center [896, 283] width 16 height 16
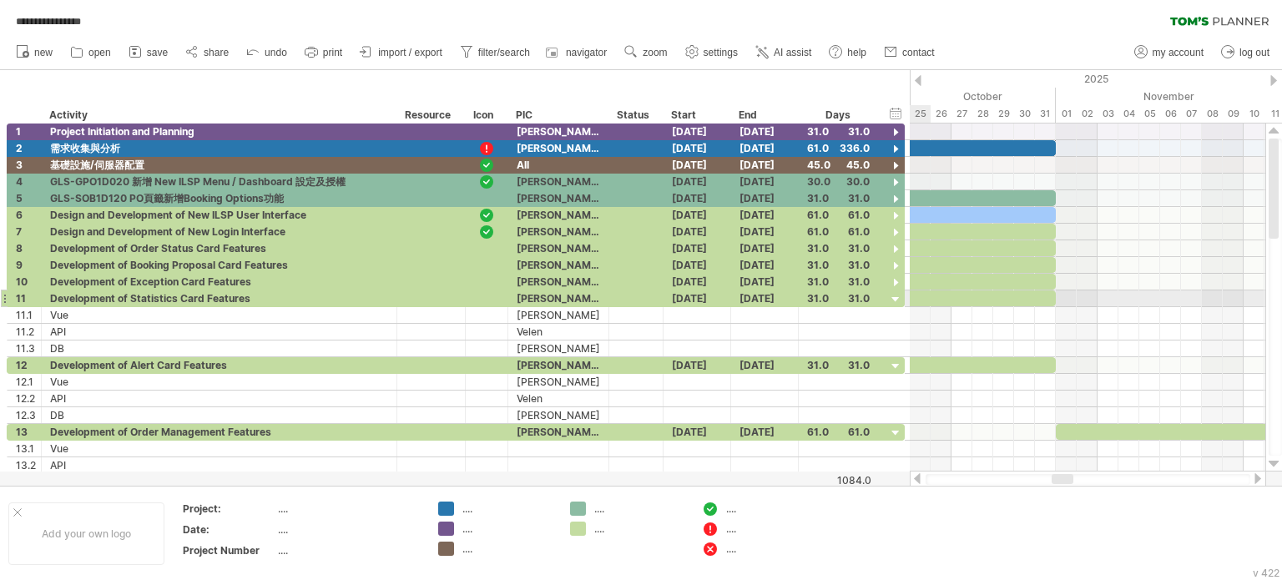
click at [897, 297] on div at bounding box center [896, 300] width 16 height 16
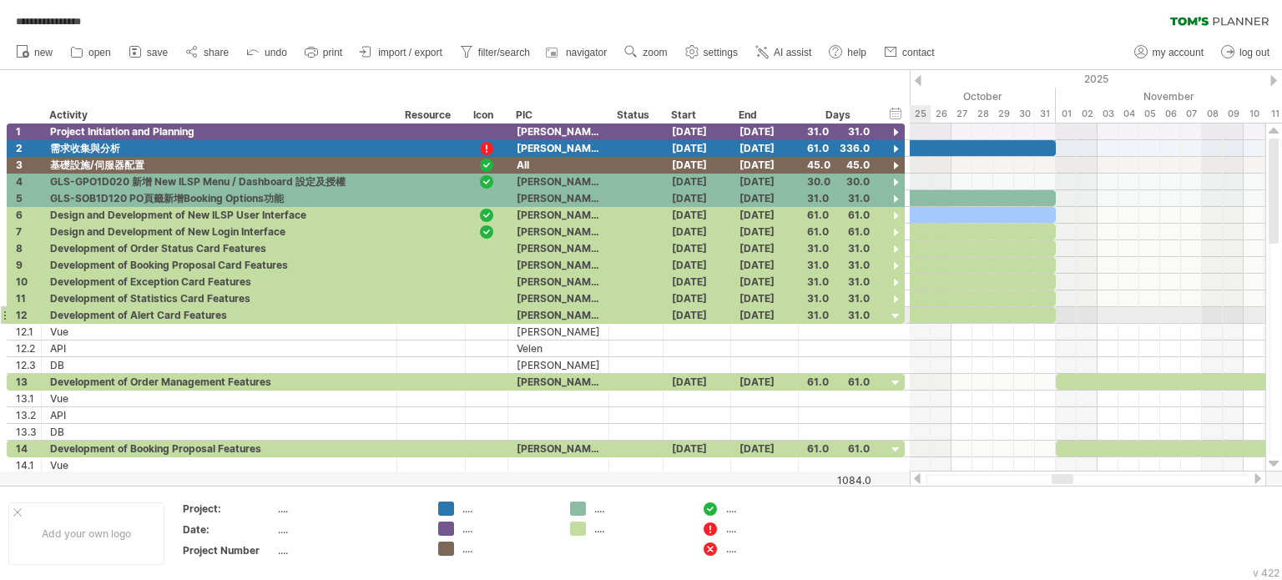
click at [897, 315] on div at bounding box center [896, 317] width 16 height 16
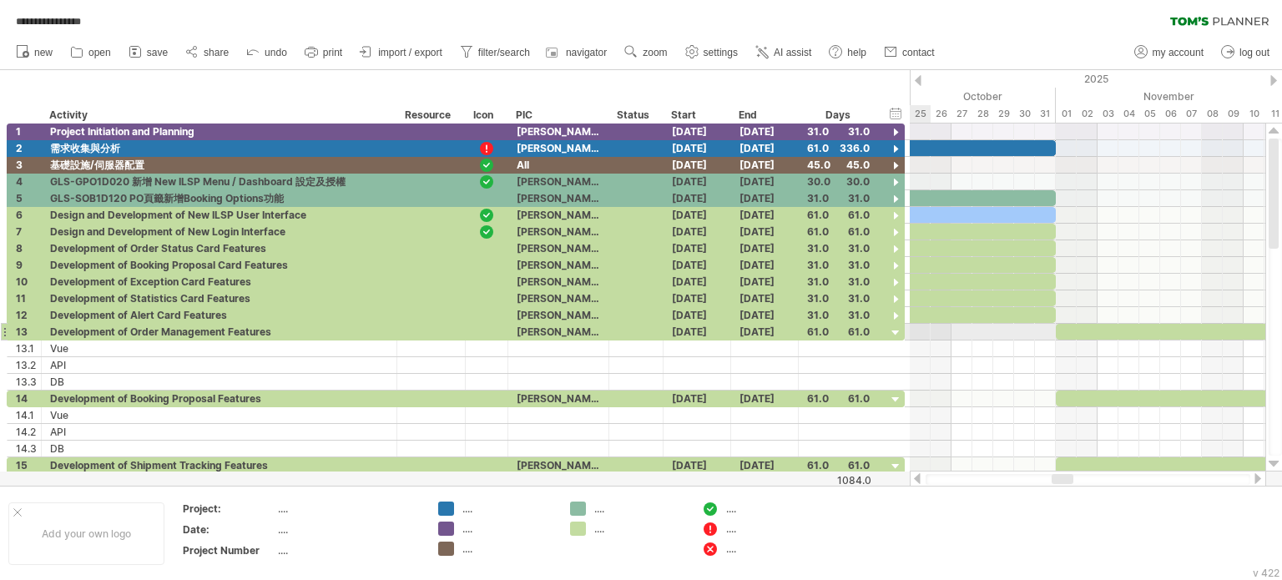
click at [897, 332] on div at bounding box center [896, 334] width 16 height 16
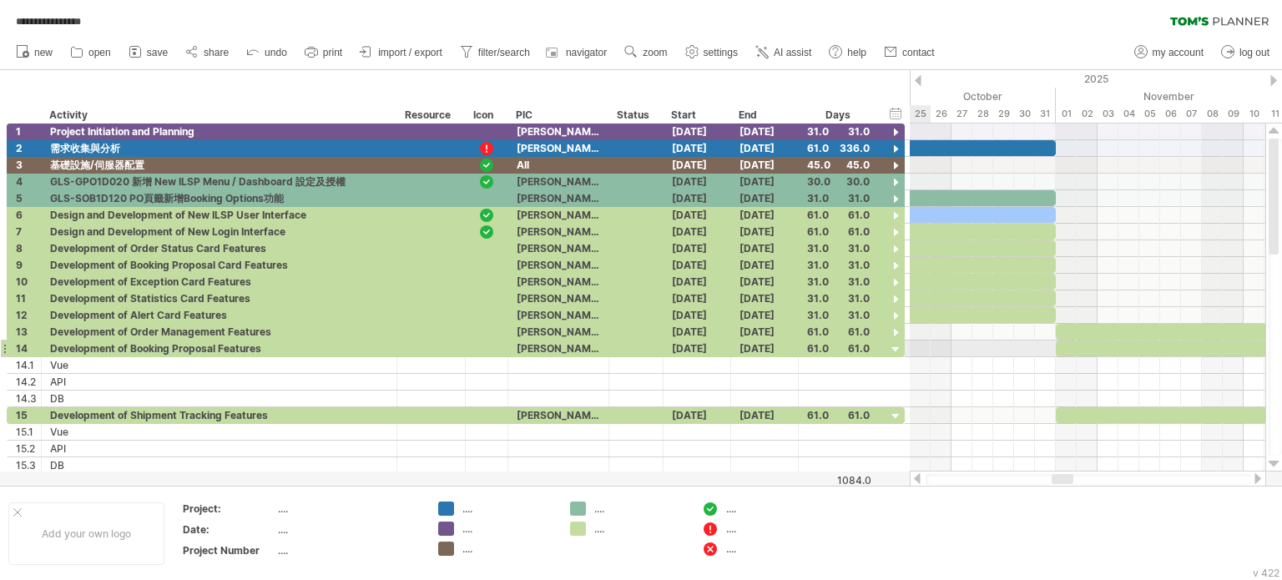
click at [898, 347] on div at bounding box center [896, 350] width 16 height 16
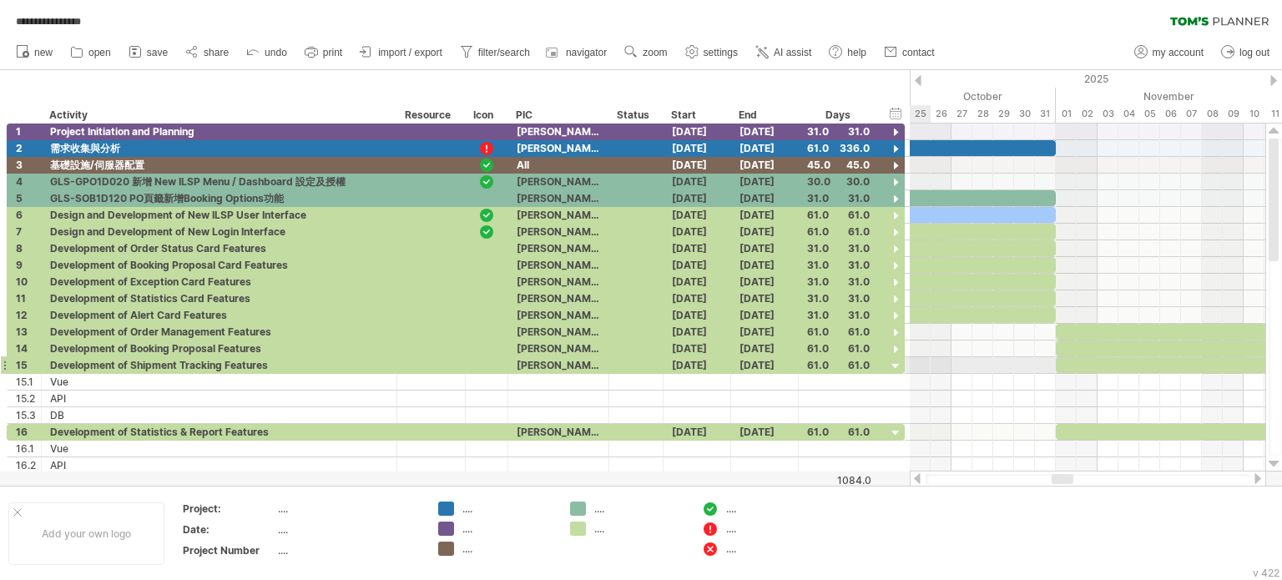
click at [897, 366] on div at bounding box center [896, 367] width 16 height 16
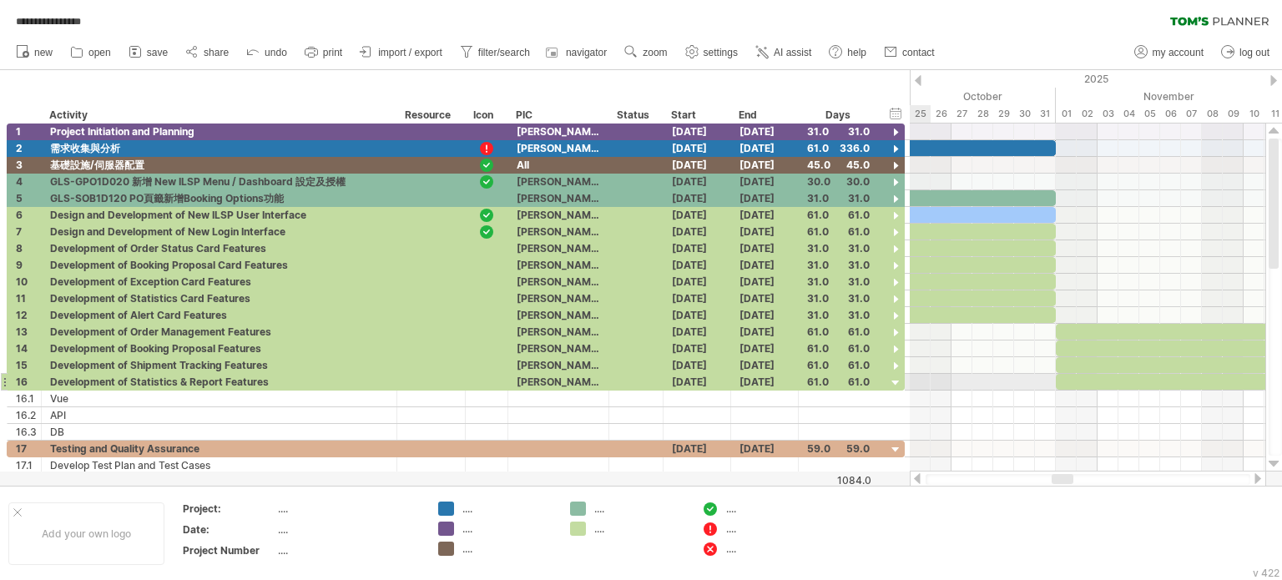
click at [894, 383] on div at bounding box center [896, 384] width 16 height 16
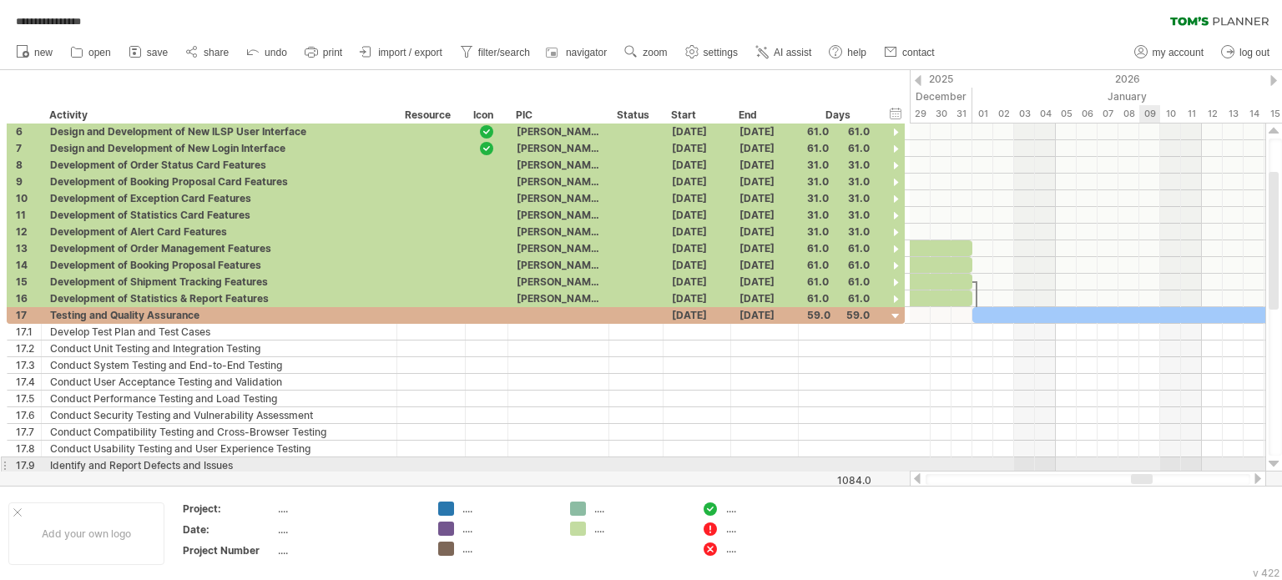
drag, startPoint x: 1068, startPoint y: 477, endPoint x: 1148, endPoint y: 463, distance: 81.2
click at [1148, 463] on div "**********" at bounding box center [641, 290] width 1282 height 580
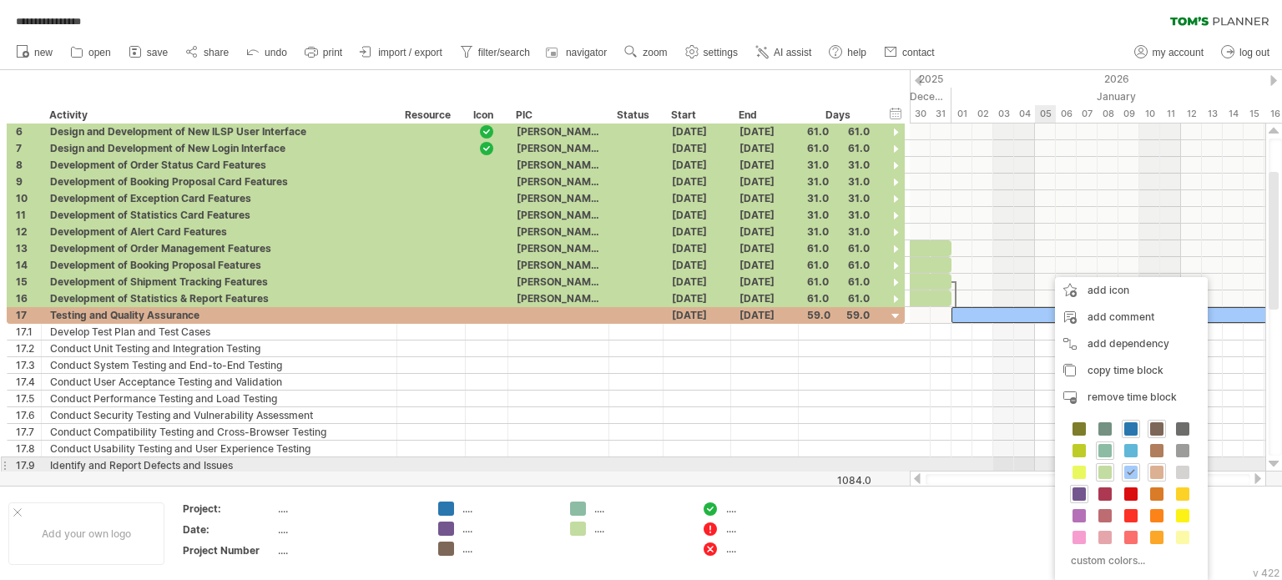
click at [1159, 467] on span at bounding box center [1156, 472] width 13 height 13
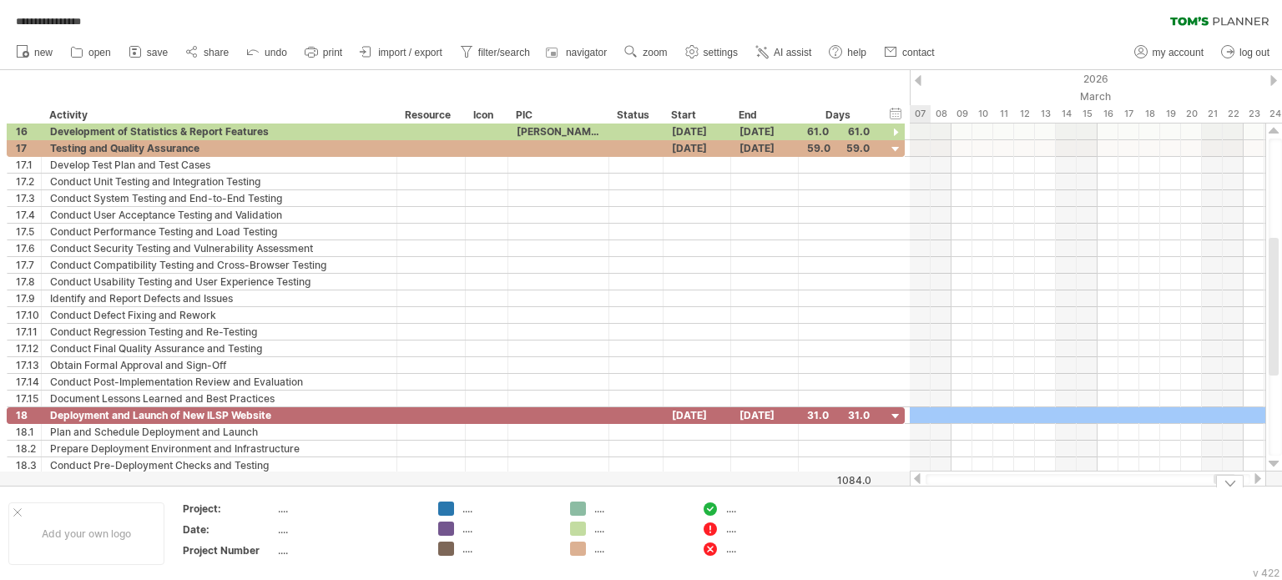
drag, startPoint x: 1138, startPoint y: 482, endPoint x: 1220, endPoint y: 487, distance: 82.0
click at [1220, 487] on div "**********" at bounding box center [641, 290] width 1282 height 580
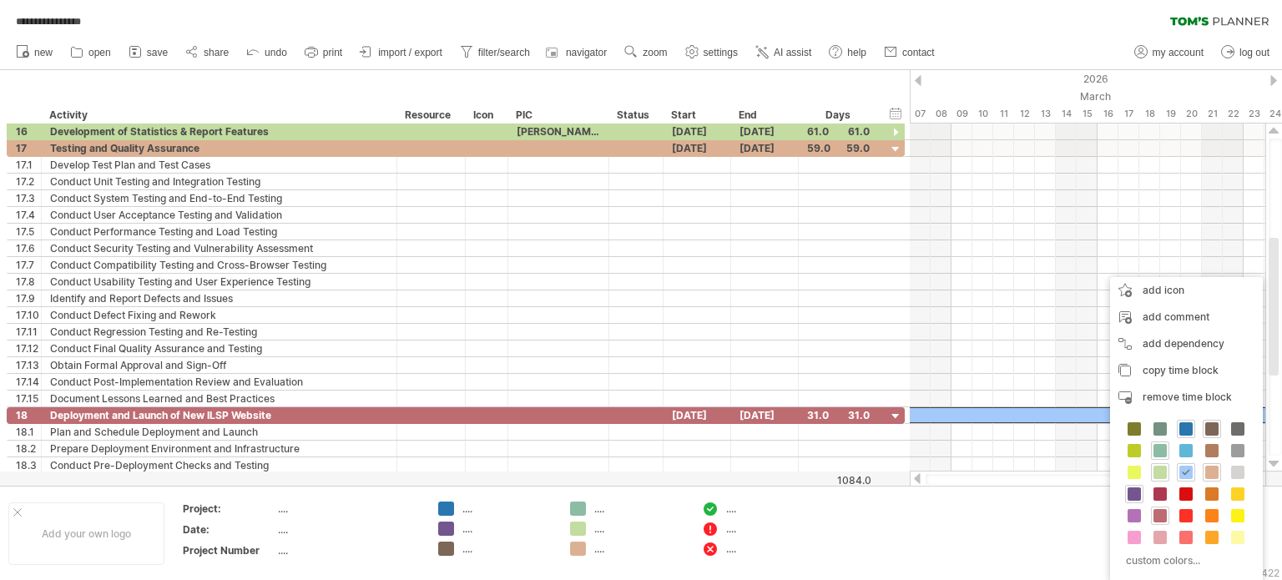
click at [1158, 512] on span at bounding box center [1160, 515] width 13 height 13
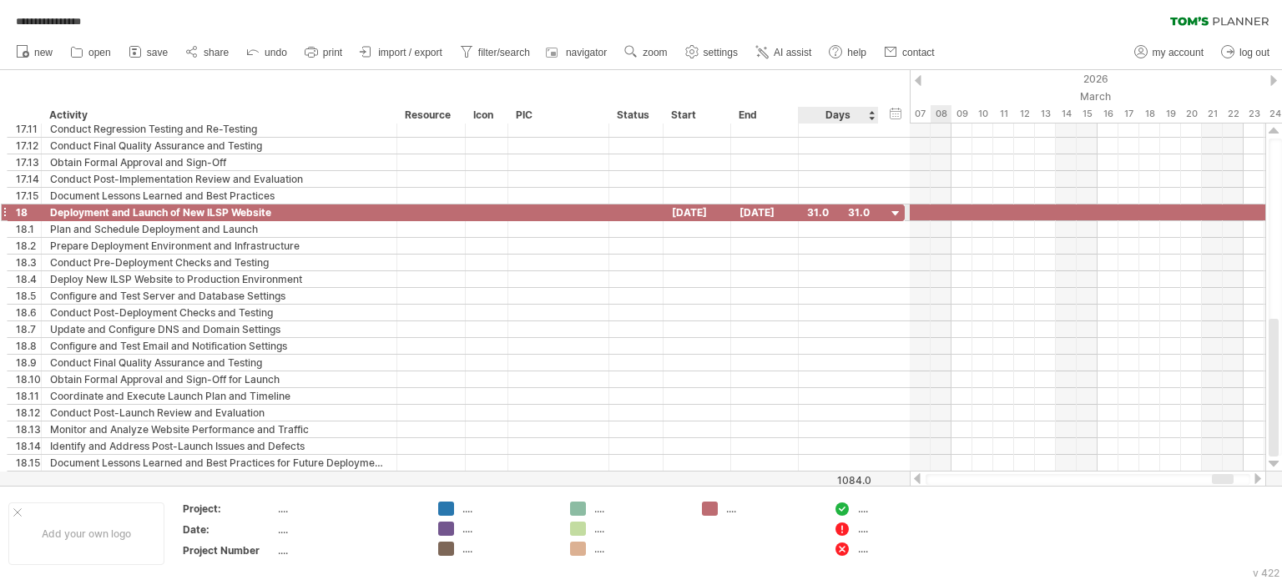
click at [894, 212] on div at bounding box center [896, 214] width 16 height 16
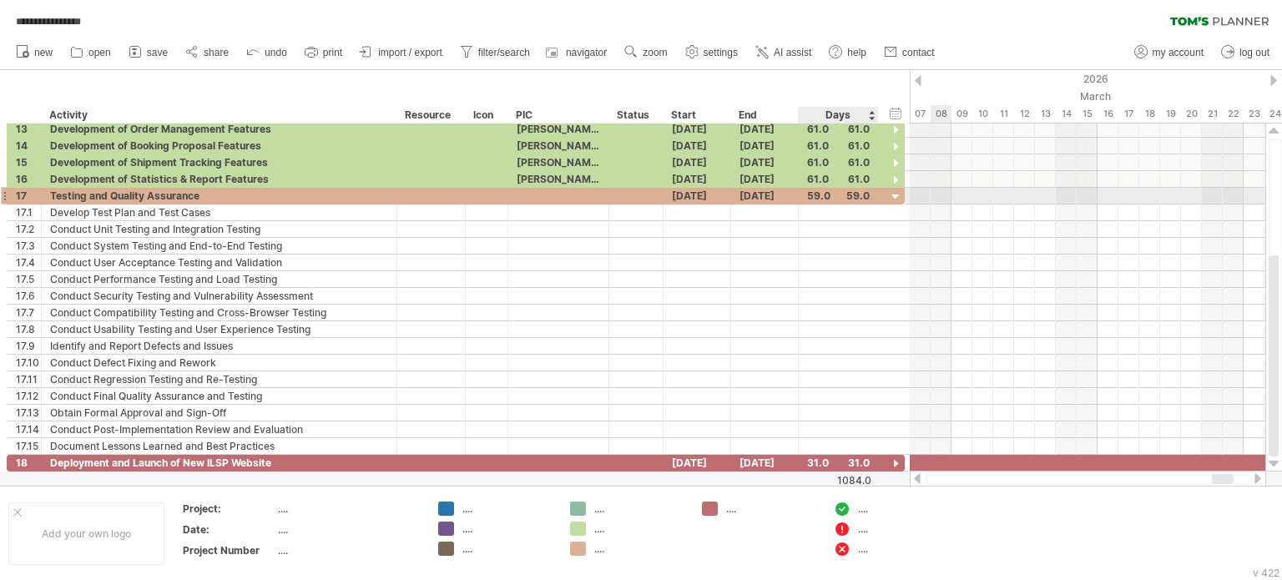
click at [895, 202] on div at bounding box center [896, 197] width 16 height 16
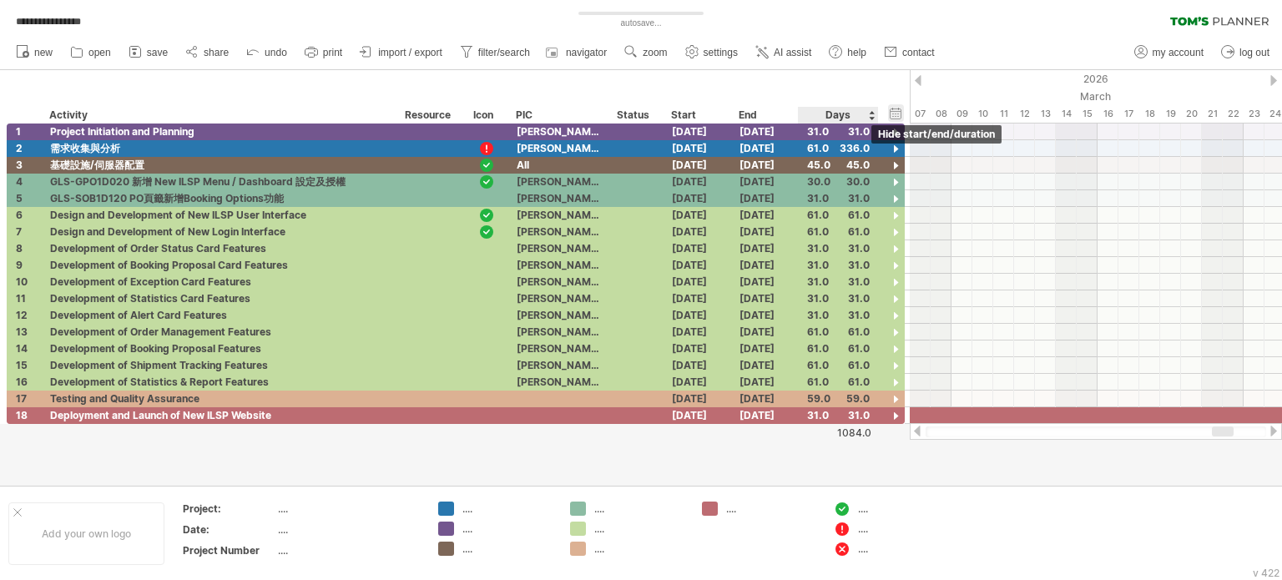
click at [890, 115] on div "hide start/end/duration show start/end/duration" at bounding box center [896, 113] width 16 height 18
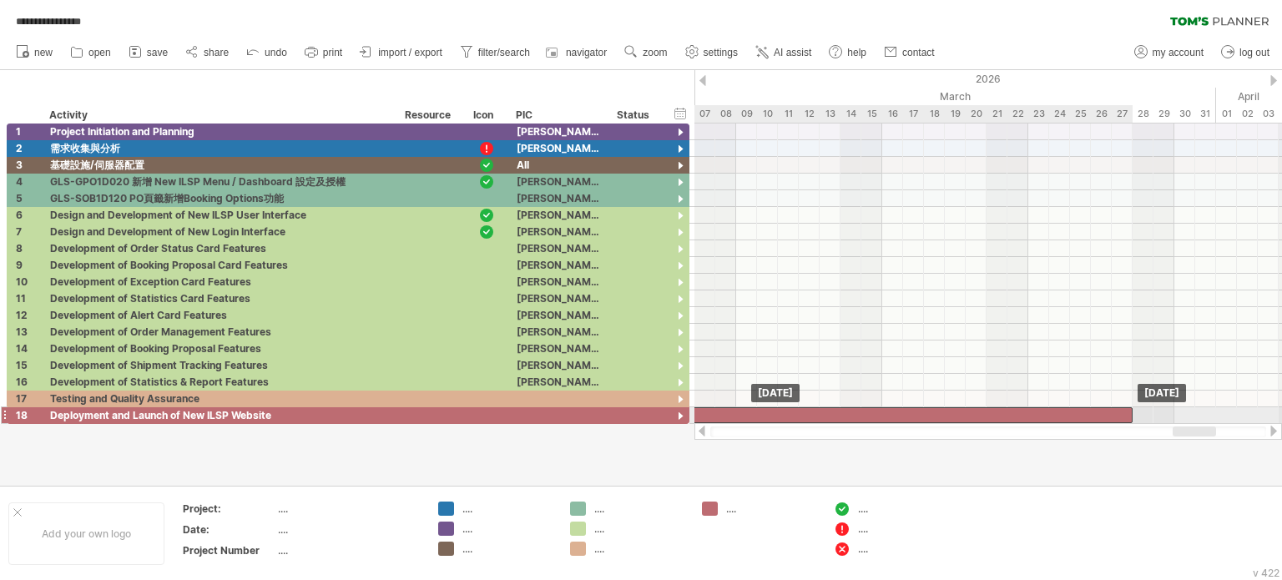
drag, startPoint x: 1004, startPoint y: 413, endPoint x: 925, endPoint y: 411, distance: 79.3
click at [925, 411] on div at bounding box center [809, 415] width 647 height 16
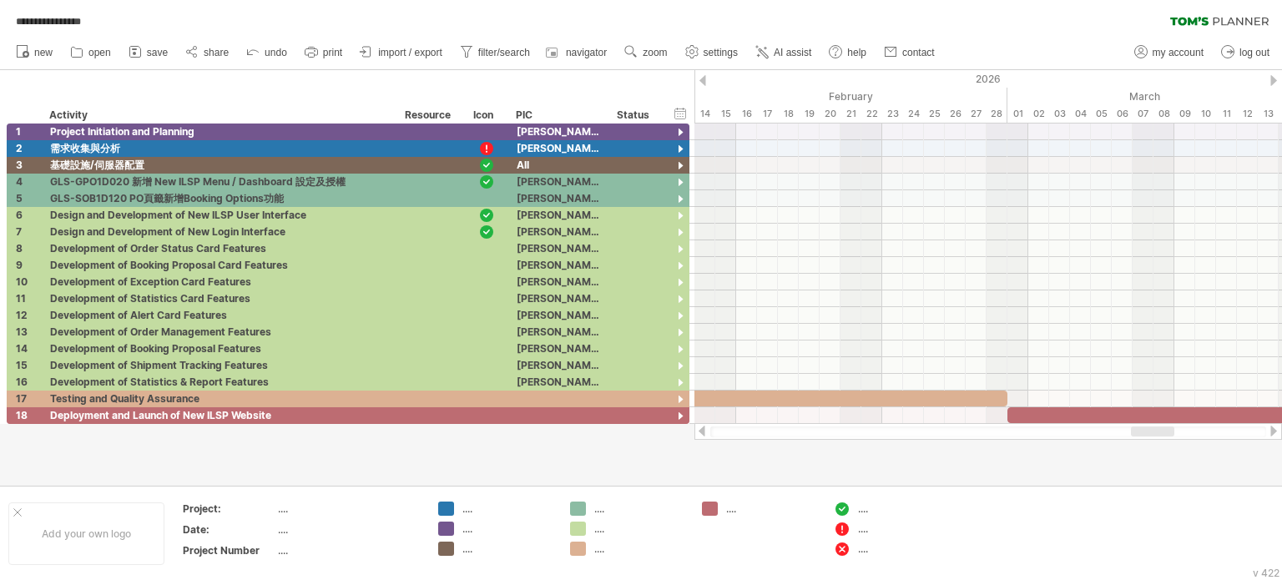
drag, startPoint x: 1189, startPoint y: 431, endPoint x: 1147, endPoint y: 446, distance: 44.4
click at [1147, 446] on div "**********" at bounding box center [641, 290] width 1282 height 580
click at [684, 116] on div "hide start/end/duration show start/end/duration" at bounding box center [681, 113] width 16 height 18
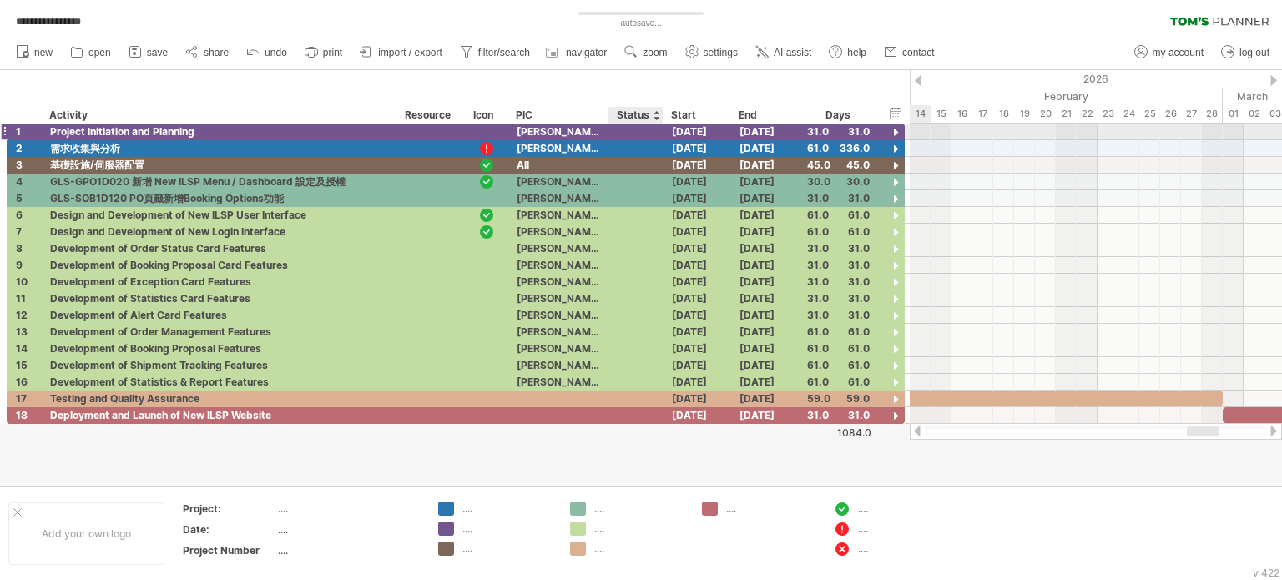
click at [638, 136] on div at bounding box center [636, 132] width 37 height 16
click at [639, 149] on div at bounding box center [636, 148] width 37 height 16
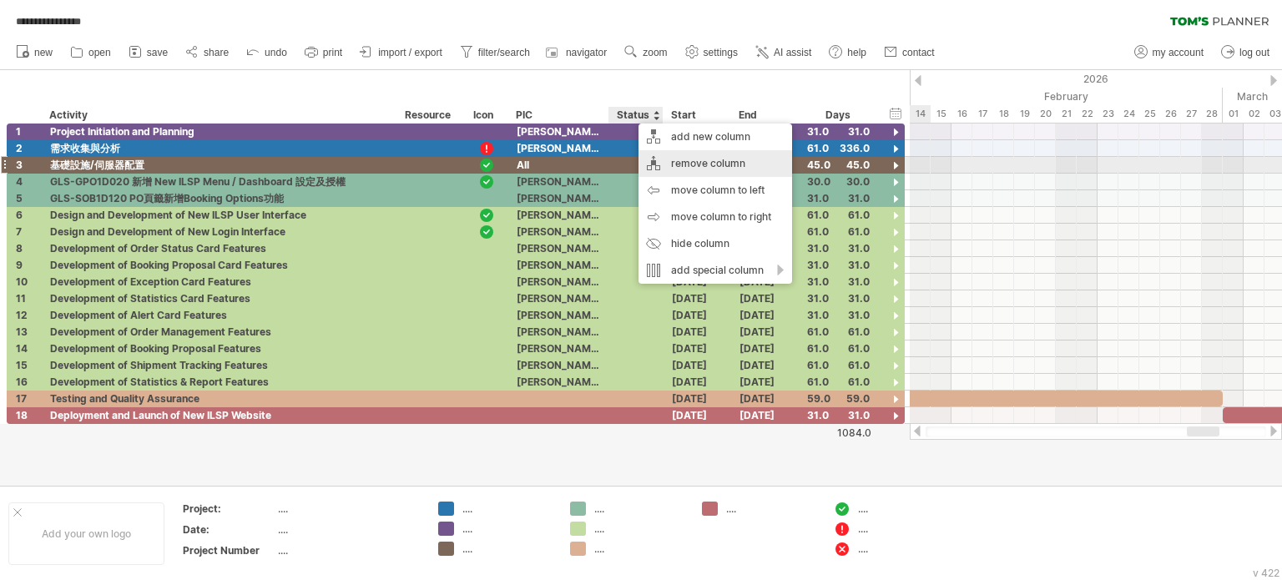
click at [714, 163] on div "remove column" at bounding box center [716, 163] width 154 height 27
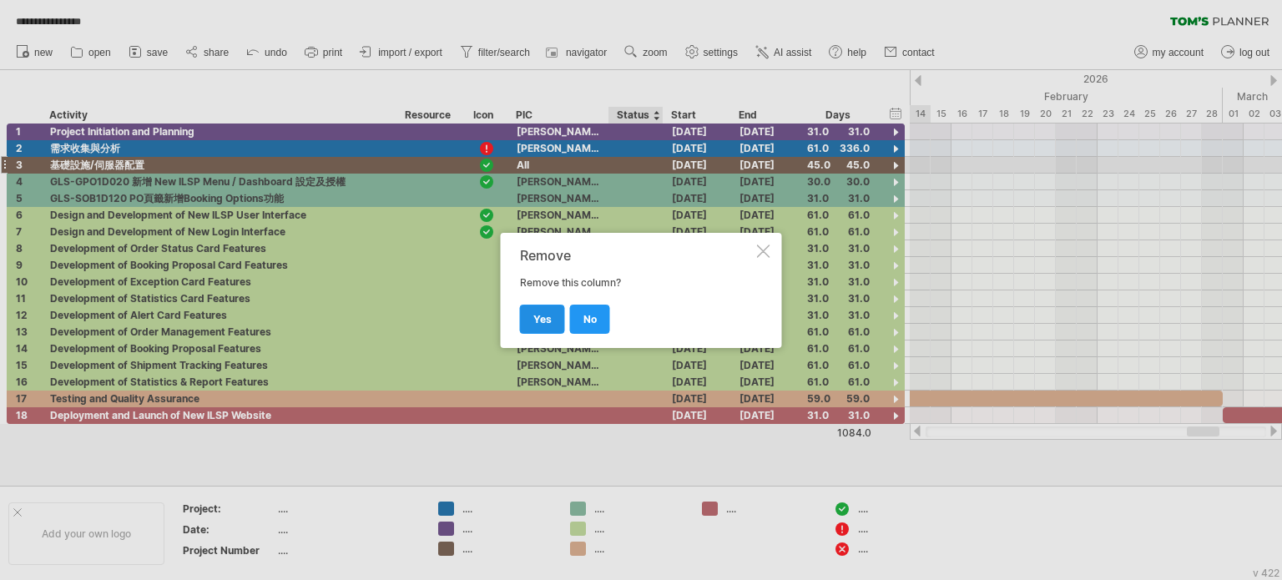
click at [546, 308] on link "yes" at bounding box center [542, 319] width 45 height 29
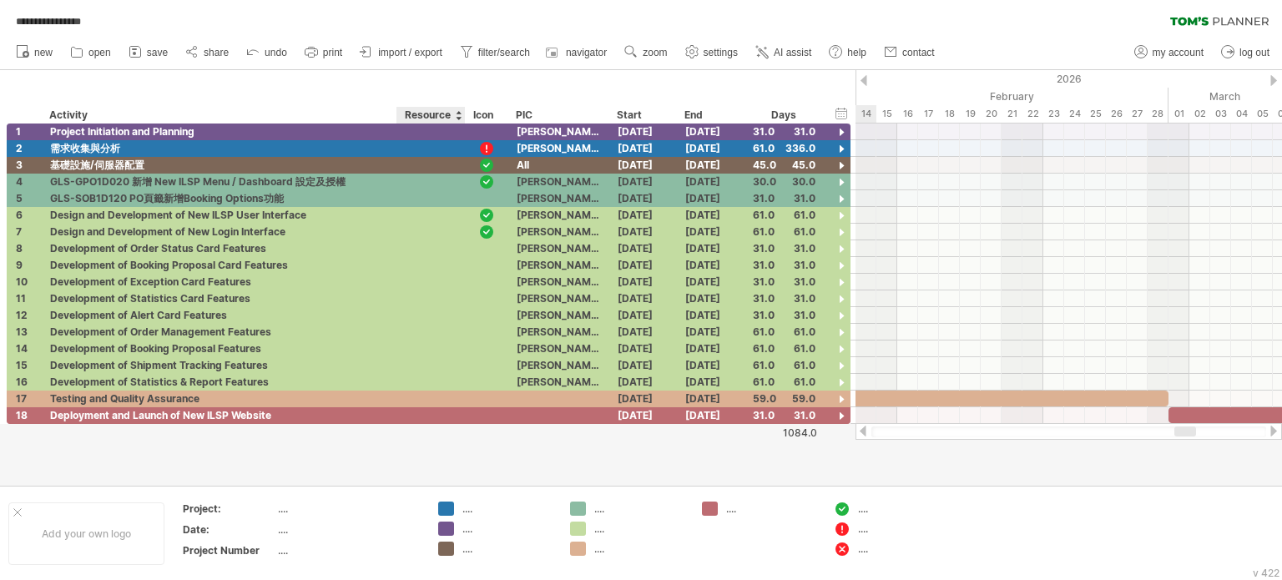
click at [422, 118] on div "Resource" at bounding box center [430, 115] width 51 height 17
click at [420, 137] on div at bounding box center [431, 132] width 51 height 16
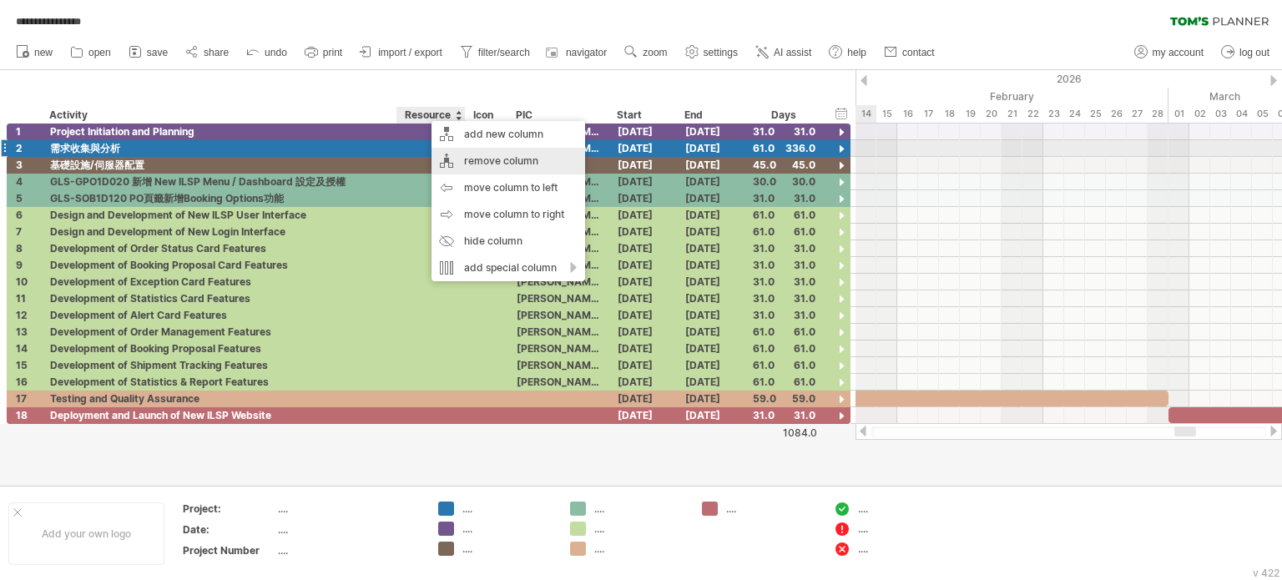
click at [493, 155] on div "remove column" at bounding box center [509, 161] width 154 height 27
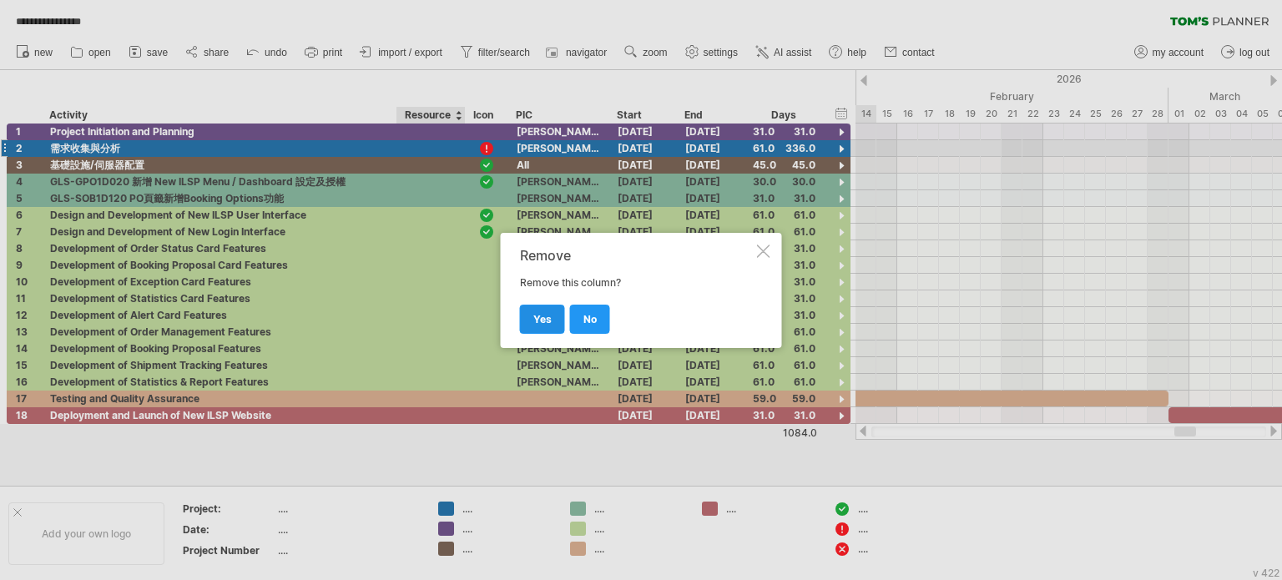
click at [548, 323] on span "yes" at bounding box center [542, 319] width 18 height 13
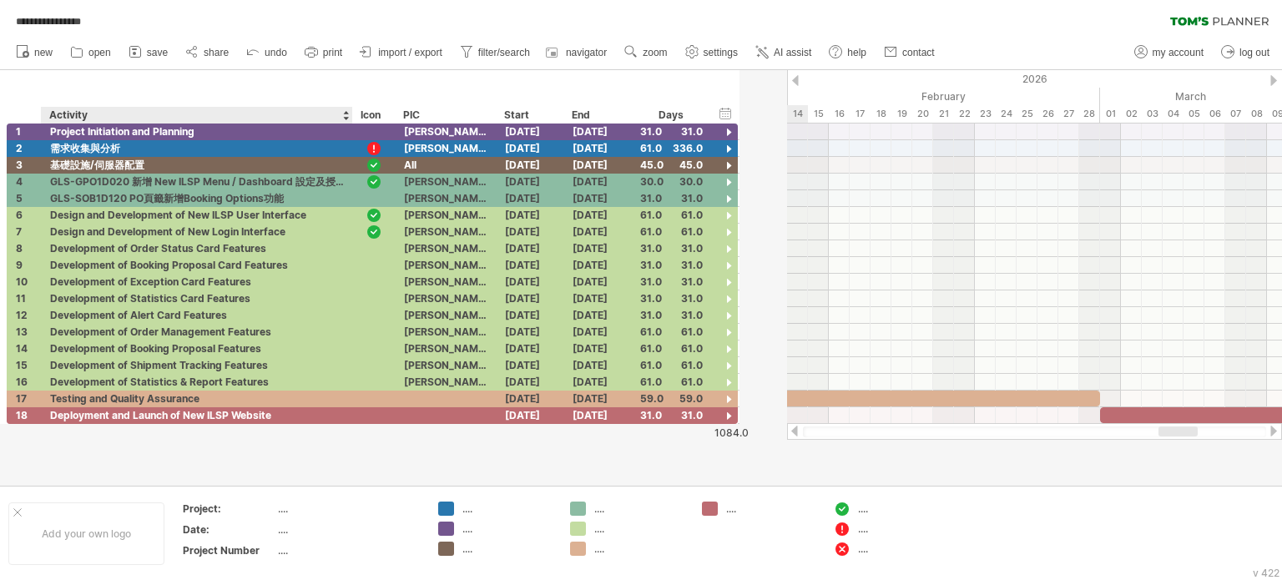
drag, startPoint x: 392, startPoint y: 115, endPoint x: 348, endPoint y: 116, distance: 44.3
click at [349, 116] on div at bounding box center [352, 115] width 6 height 17
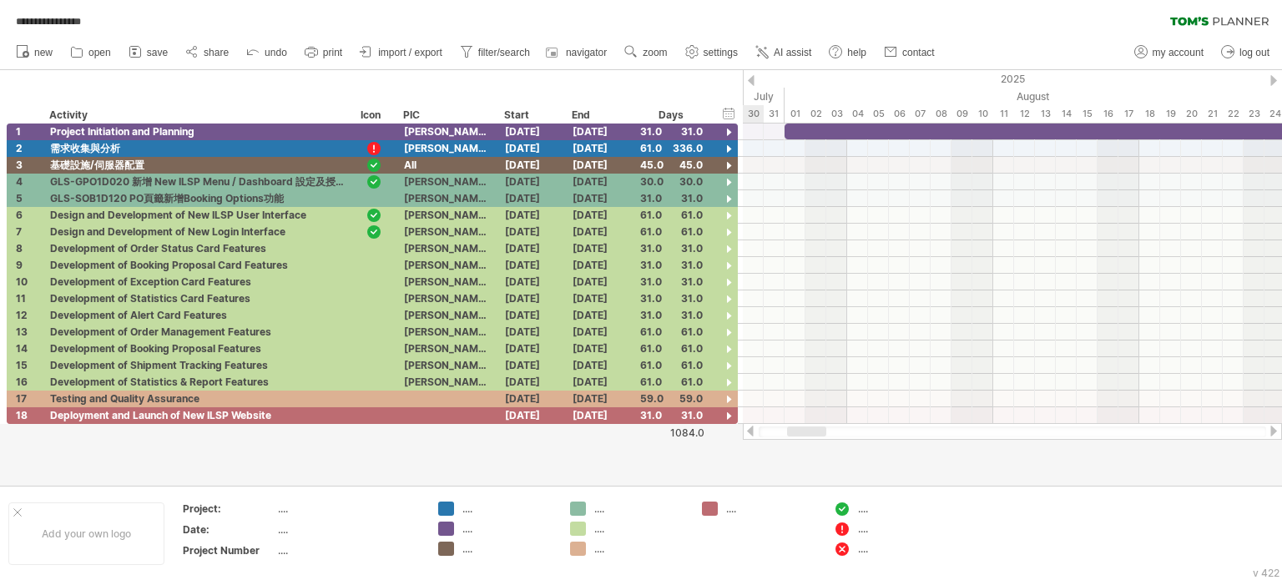
drag, startPoint x: 1159, startPoint y: 432, endPoint x: 798, endPoint y: 431, distance: 360.6
click at [798, 431] on div at bounding box center [806, 432] width 39 height 10
click at [738, 50] on span "settings" at bounding box center [721, 53] width 34 height 12
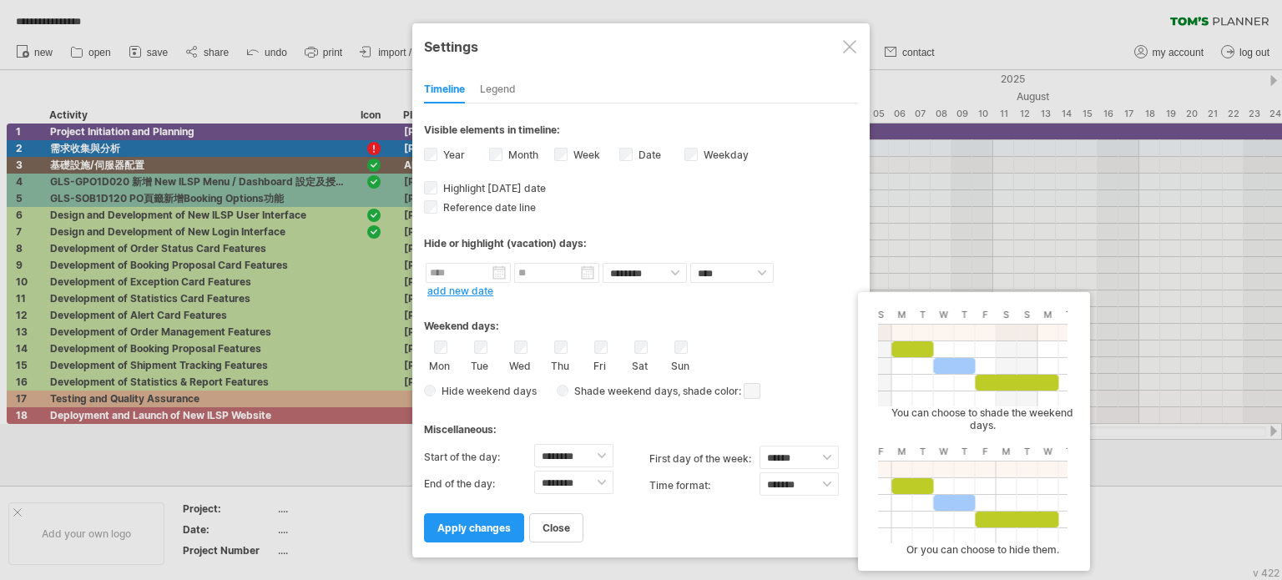
click at [472, 389] on span "Hide weekend days" at bounding box center [486, 391] width 101 height 13
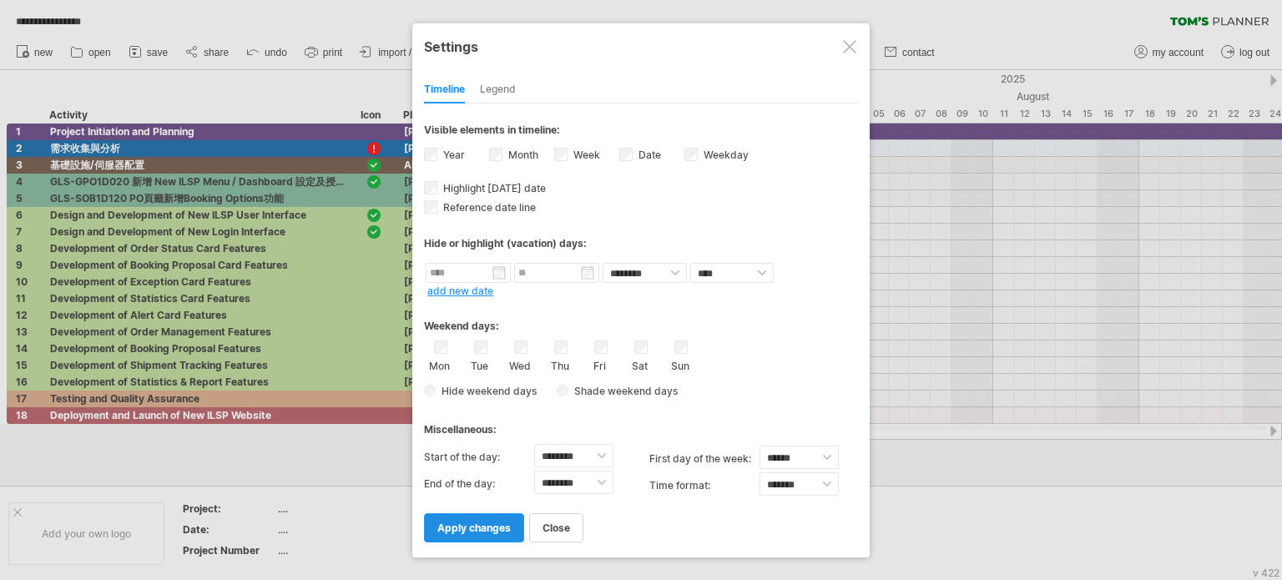
click at [479, 522] on span "apply changes" at bounding box center [473, 528] width 73 height 13
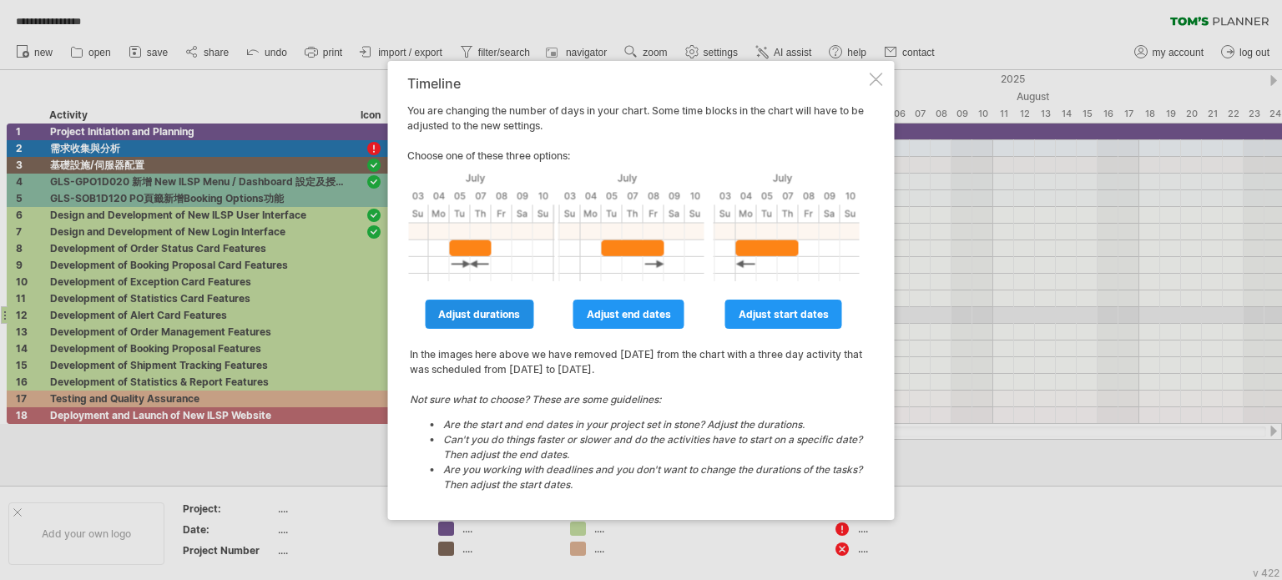
click at [508, 311] on span "adjust durations" at bounding box center [479, 314] width 82 height 13
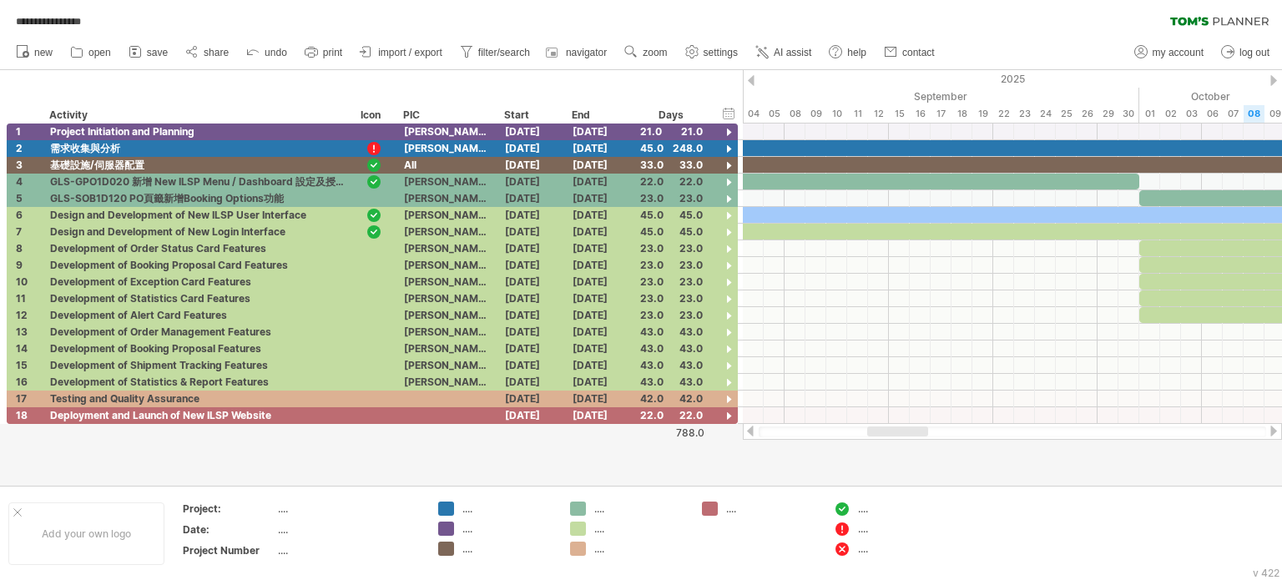
drag, startPoint x: 852, startPoint y: 431, endPoint x: 913, endPoint y: 428, distance: 61.0
click at [913, 428] on div at bounding box center [897, 432] width 61 height 10
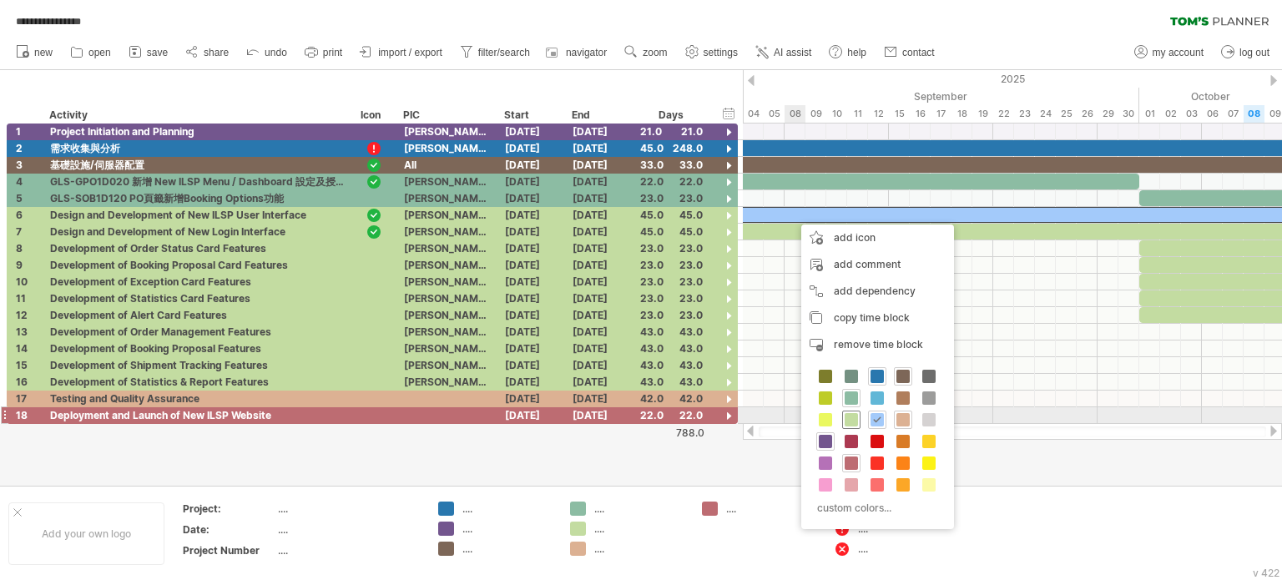
click at [849, 421] on span at bounding box center [851, 419] width 13 height 13
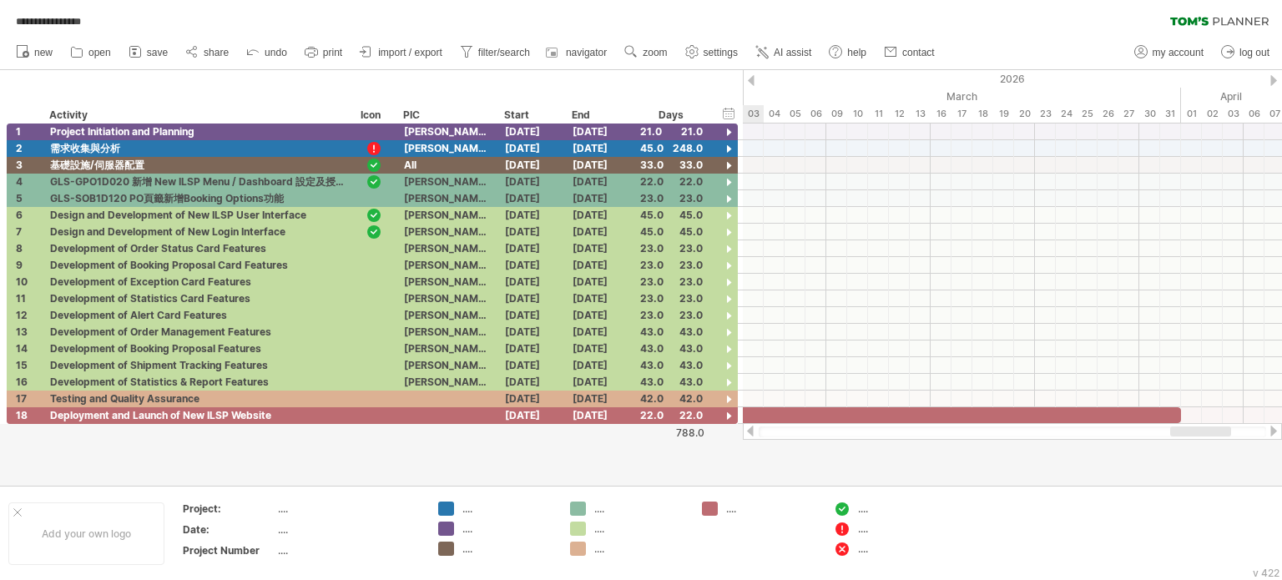
drag, startPoint x: 897, startPoint y: 432, endPoint x: 1203, endPoint y: 427, distance: 306.4
click at [1203, 427] on div at bounding box center [1200, 432] width 61 height 10
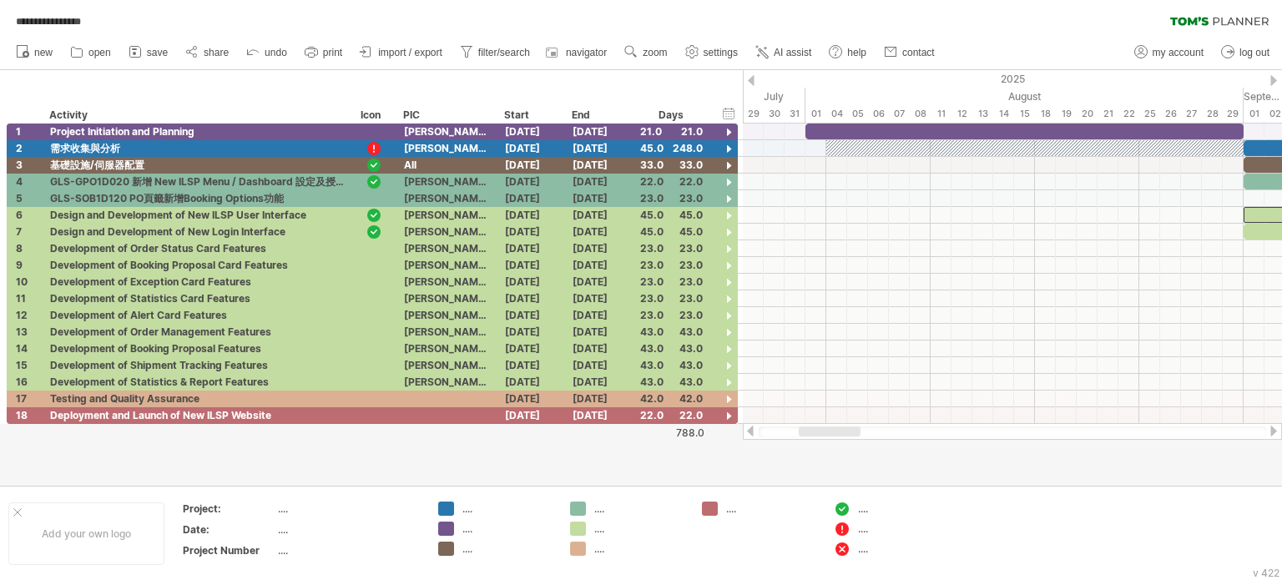
drag, startPoint x: 1199, startPoint y: 433, endPoint x: 838, endPoint y: 428, distance: 360.7
click at [838, 428] on div at bounding box center [830, 432] width 62 height 10
click at [722, 114] on div "hide start/end/duration show start/end/duration" at bounding box center [729, 113] width 16 height 18
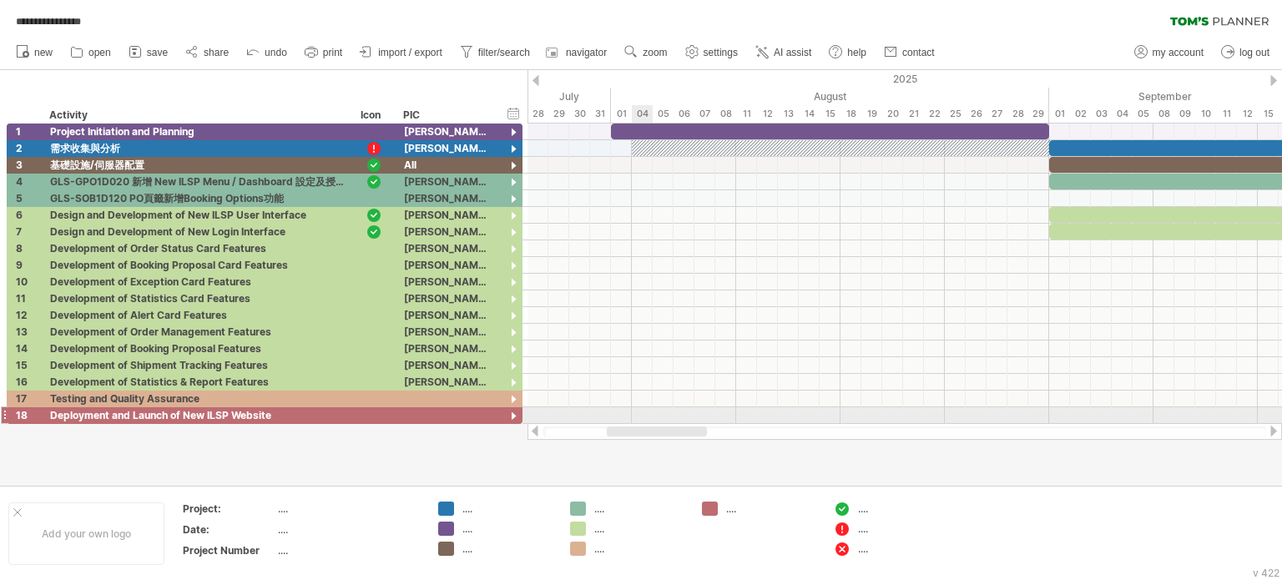
click at [651, 421] on div "**********" at bounding box center [641, 290] width 1282 height 580
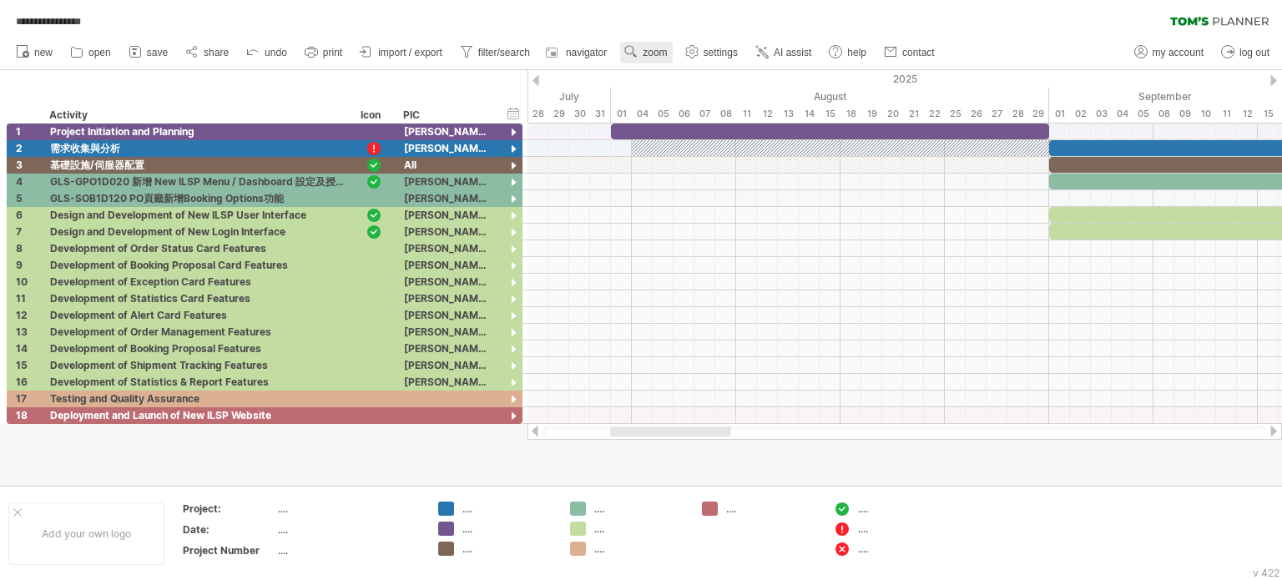
click at [635, 51] on use at bounding box center [631, 51] width 17 height 17
click at [722, 127] on div "Day" at bounding box center [690, 126] width 93 height 27
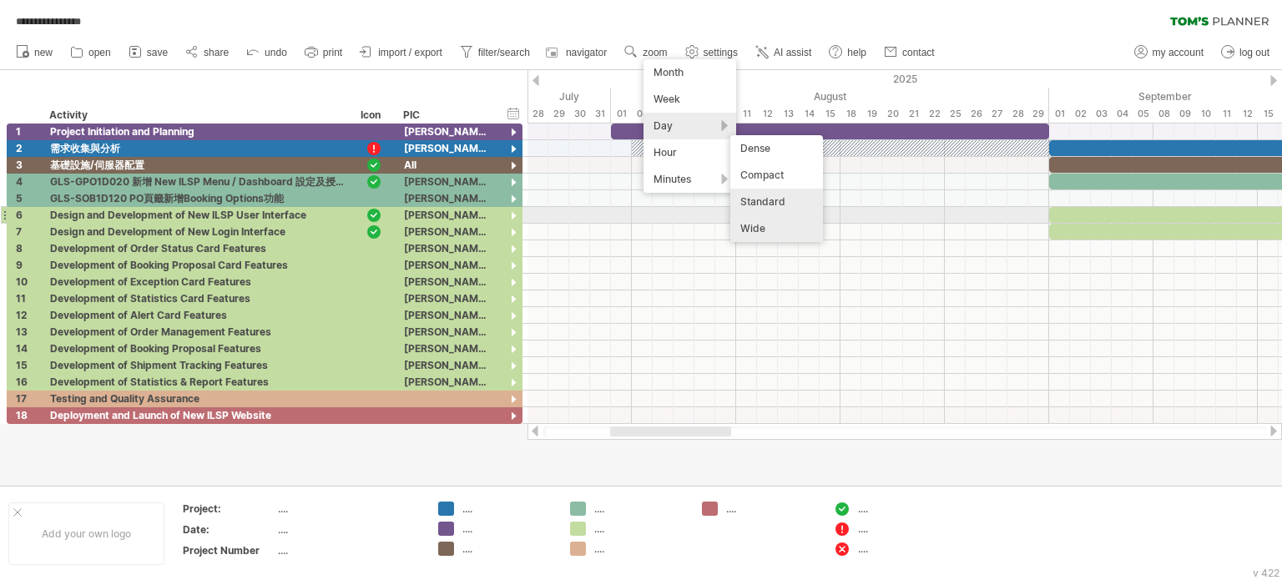
click at [763, 220] on div "Wide" at bounding box center [776, 228] width 93 height 27
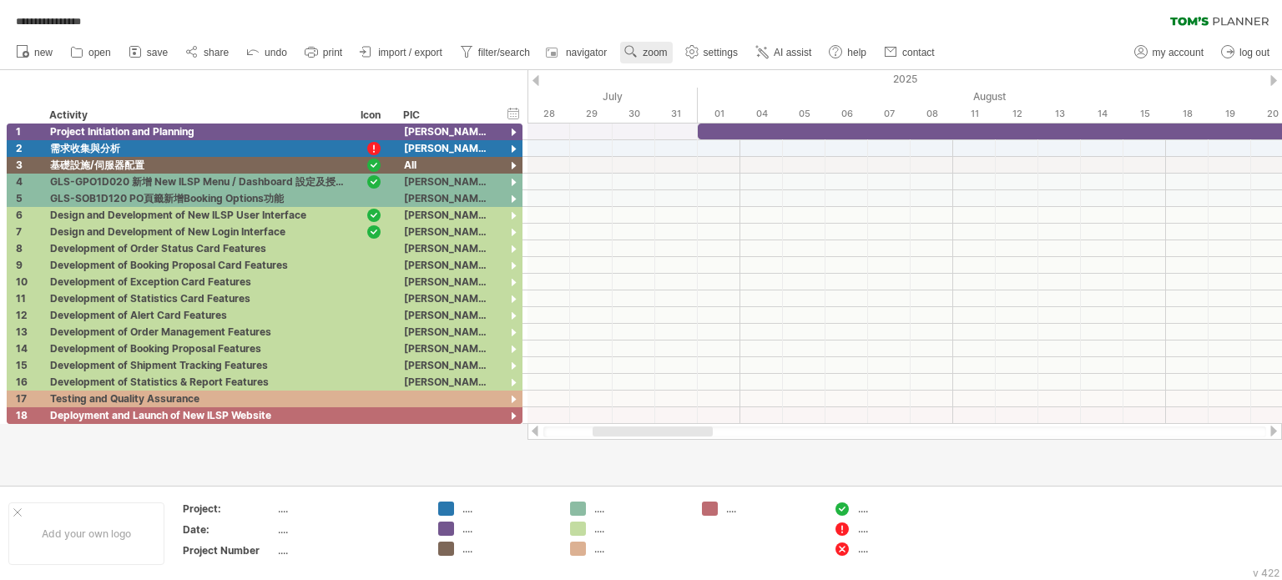
click at [666, 53] on span "zoom" at bounding box center [655, 53] width 24 height 12
click at [725, 127] on div "Day" at bounding box center [720, 128] width 93 height 27
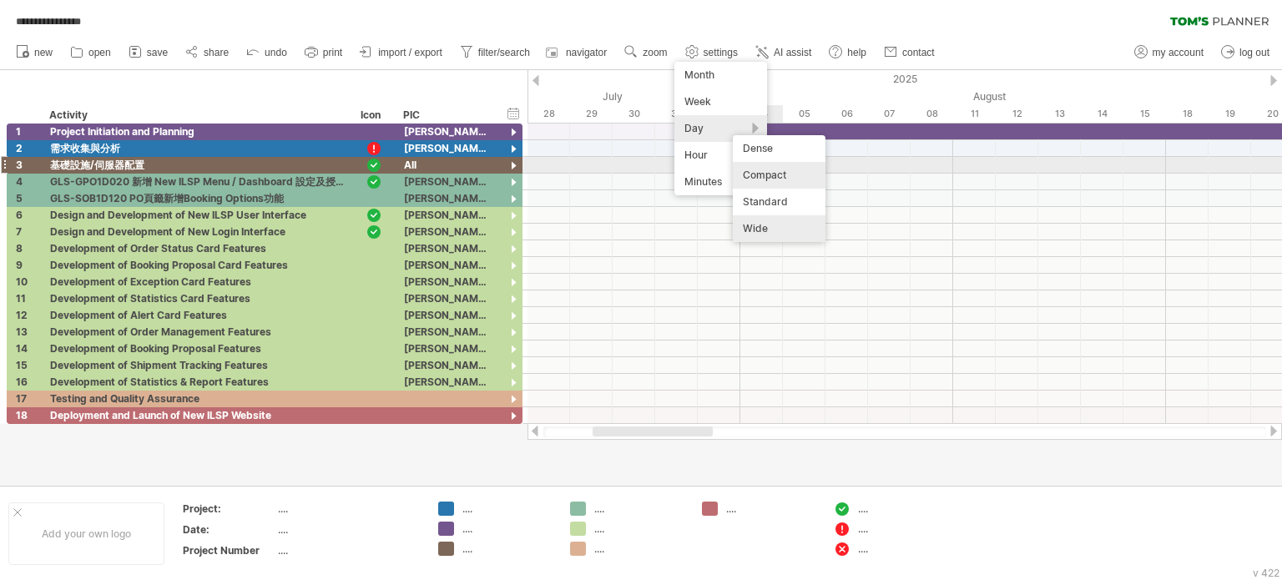
click at [794, 172] on div "Compact" at bounding box center [779, 175] width 93 height 27
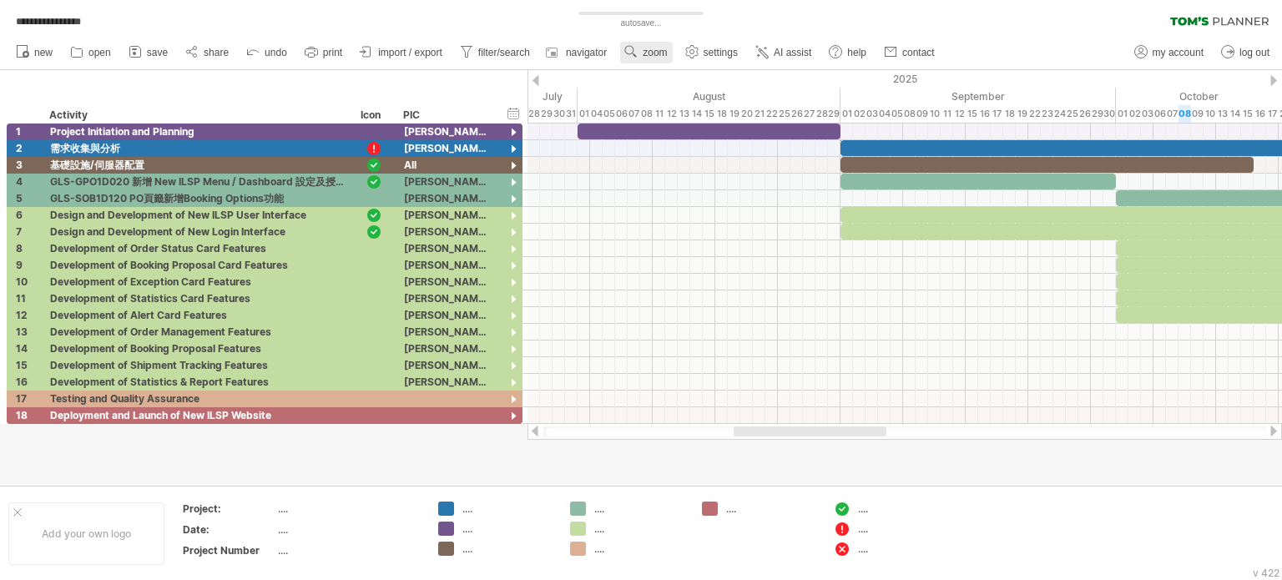
click at [664, 49] on span "zoom" at bounding box center [655, 53] width 24 height 12
click at [739, 104] on div "Week" at bounding box center [719, 97] width 93 height 27
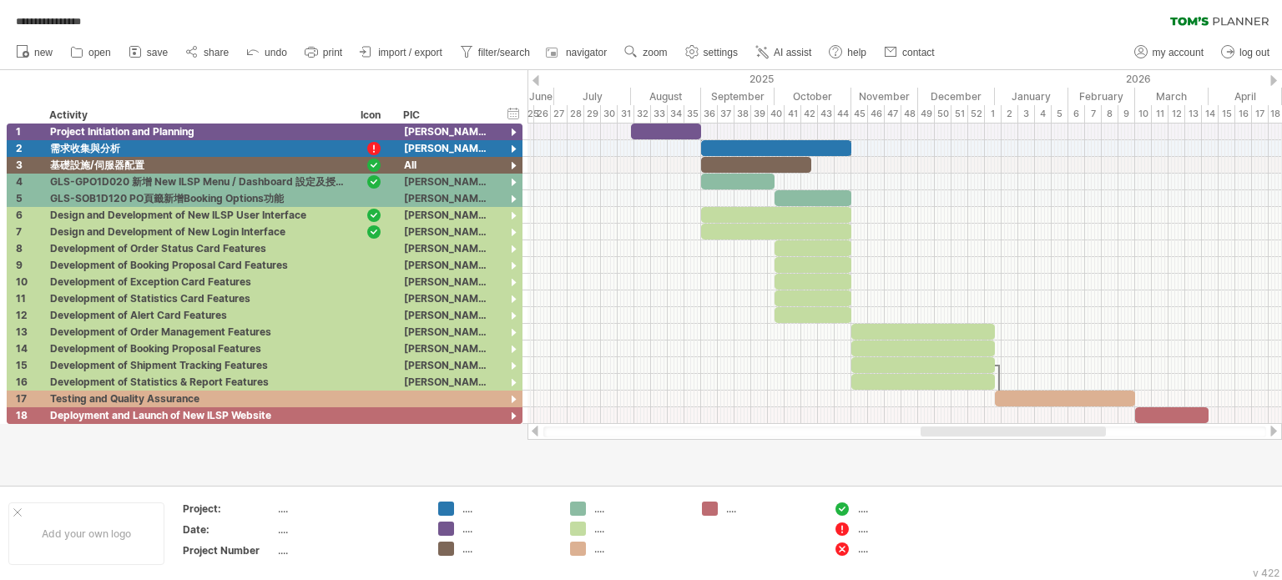
drag, startPoint x: 1028, startPoint y: 433, endPoint x: 1006, endPoint y: 436, distance: 22.7
click at [1006, 436] on div at bounding box center [1013, 432] width 185 height 10
click at [511, 151] on div at bounding box center [514, 150] width 16 height 16
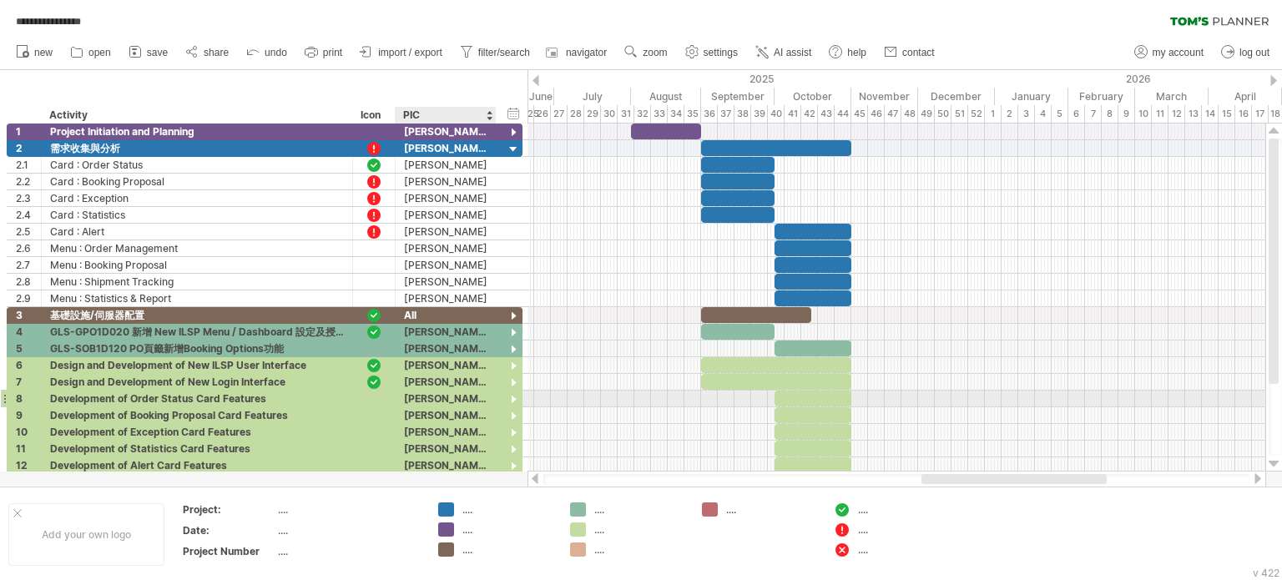
click at [511, 395] on div at bounding box center [514, 400] width 16 height 16
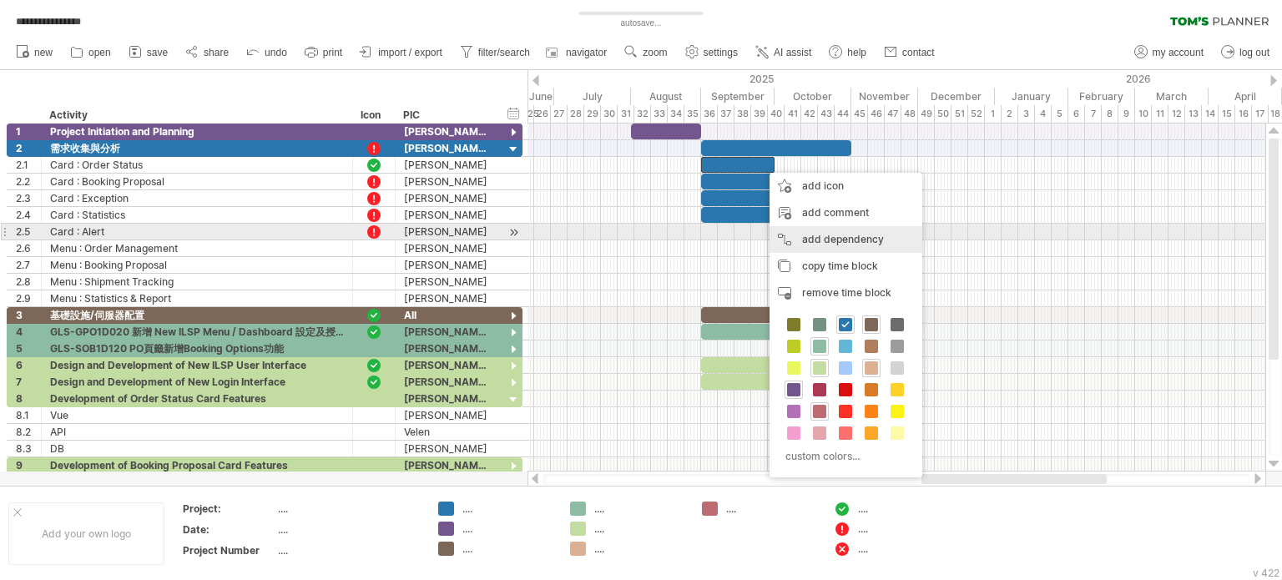
click at [846, 239] on div "add dependency You can use dependencies when you require tasks to be done in a …" at bounding box center [846, 239] width 153 height 27
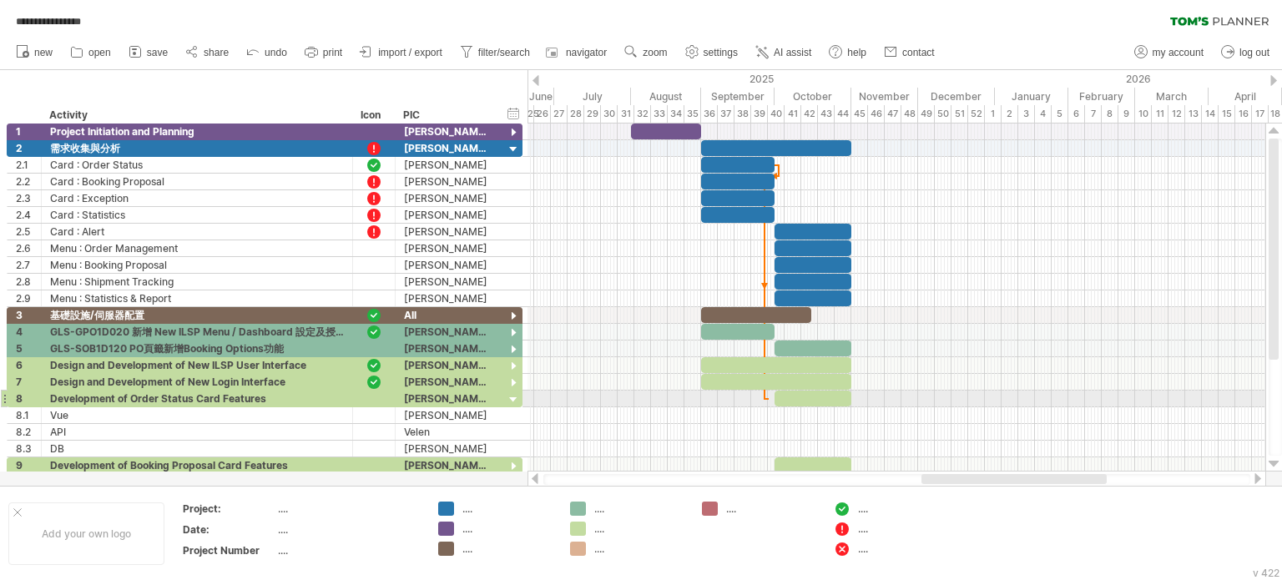
click at [769, 392] on div at bounding box center [897, 399] width 738 height 17
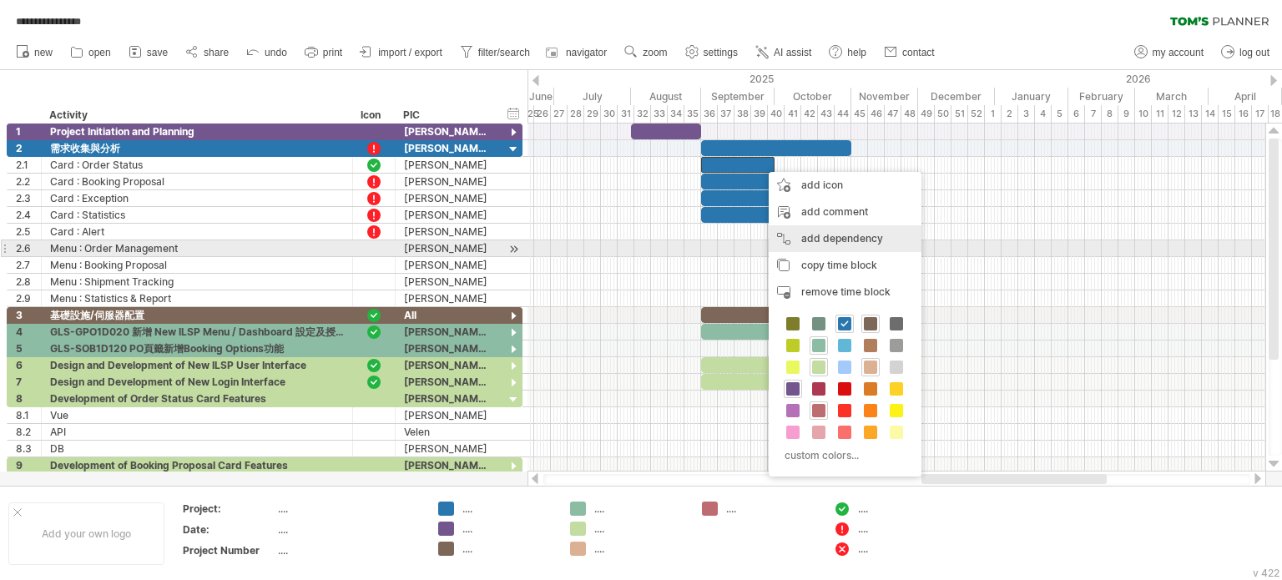
click at [846, 243] on div "add dependency You can use dependencies when you require tasks to be done in a …" at bounding box center [845, 238] width 153 height 27
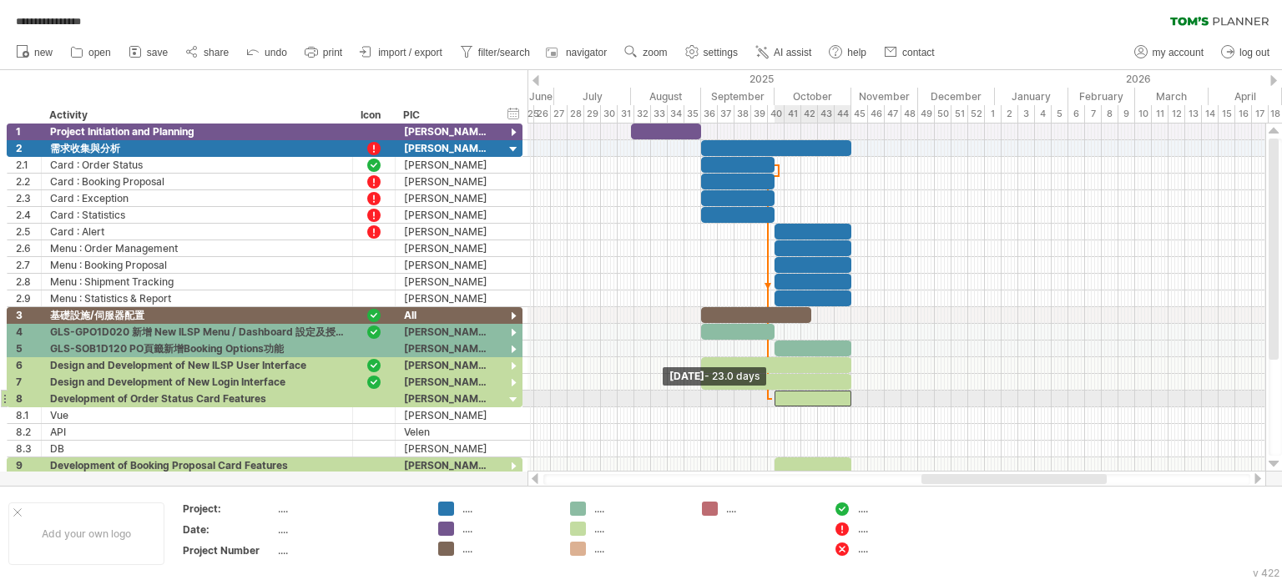
click at [772, 398] on span at bounding box center [774, 399] width 7 height 16
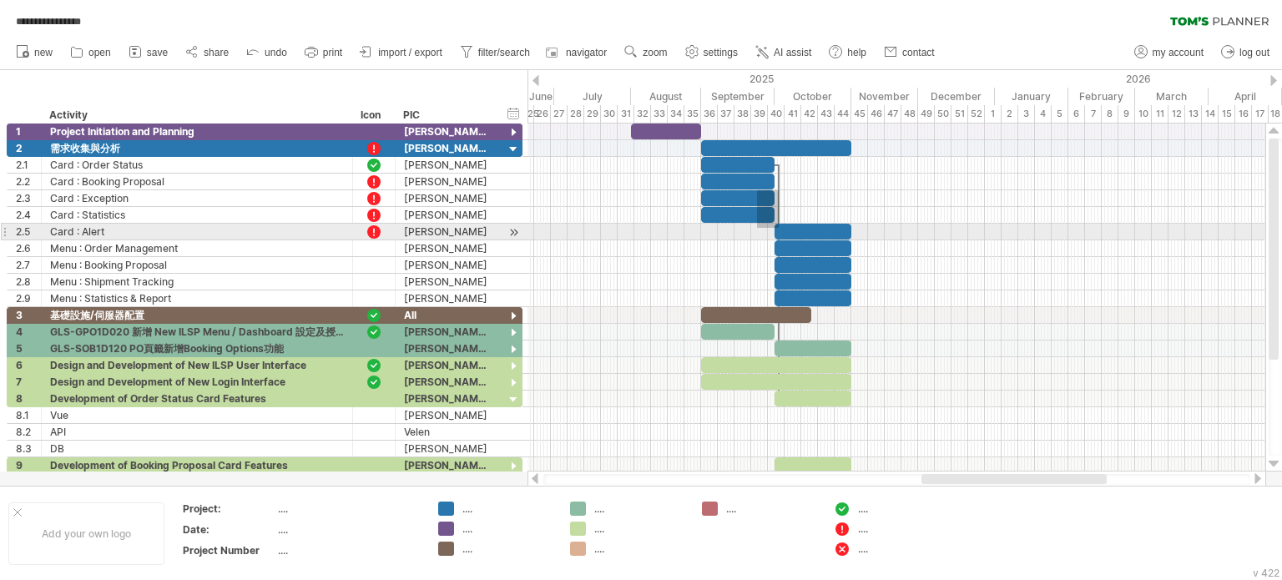
drag, startPoint x: 779, startPoint y: 190, endPoint x: 757, endPoint y: 228, distance: 43.4
click at [757, 228] on div "[DATE] [DATE] - 23.0 days" at bounding box center [897, 298] width 738 height 348
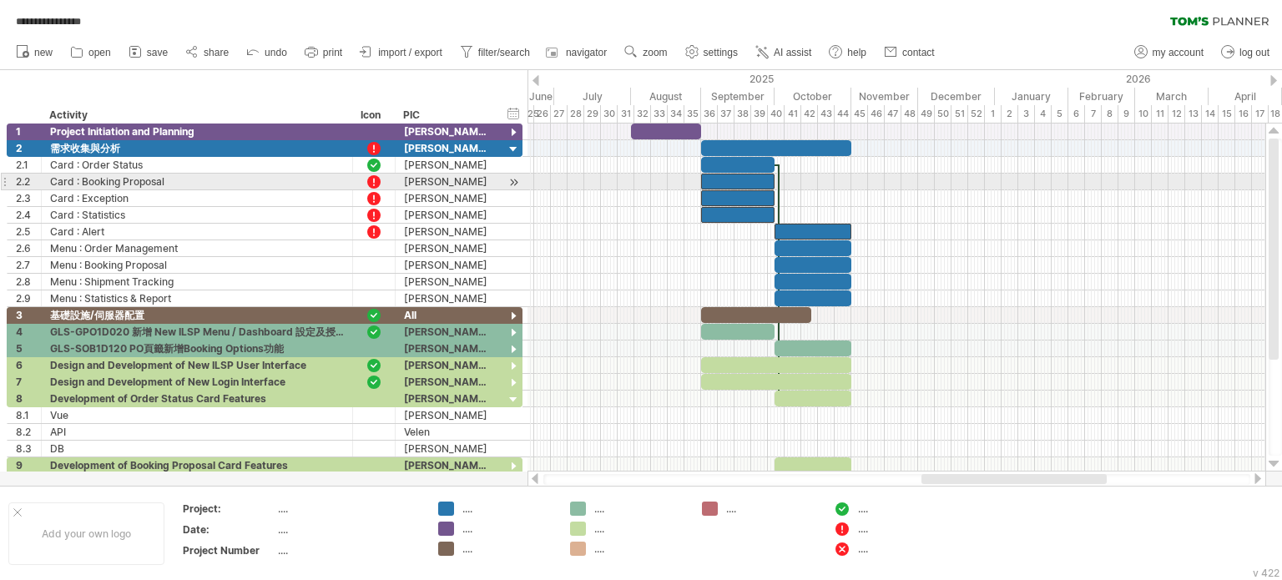
click at [779, 183] on div at bounding box center [778, 281] width 5 height 235
drag, startPoint x: 779, startPoint y: 183, endPoint x: 822, endPoint y: 189, distance: 43.8
click at [822, 189] on div "[DATE] [DATE] - 23.0 days" at bounding box center [897, 298] width 738 height 348
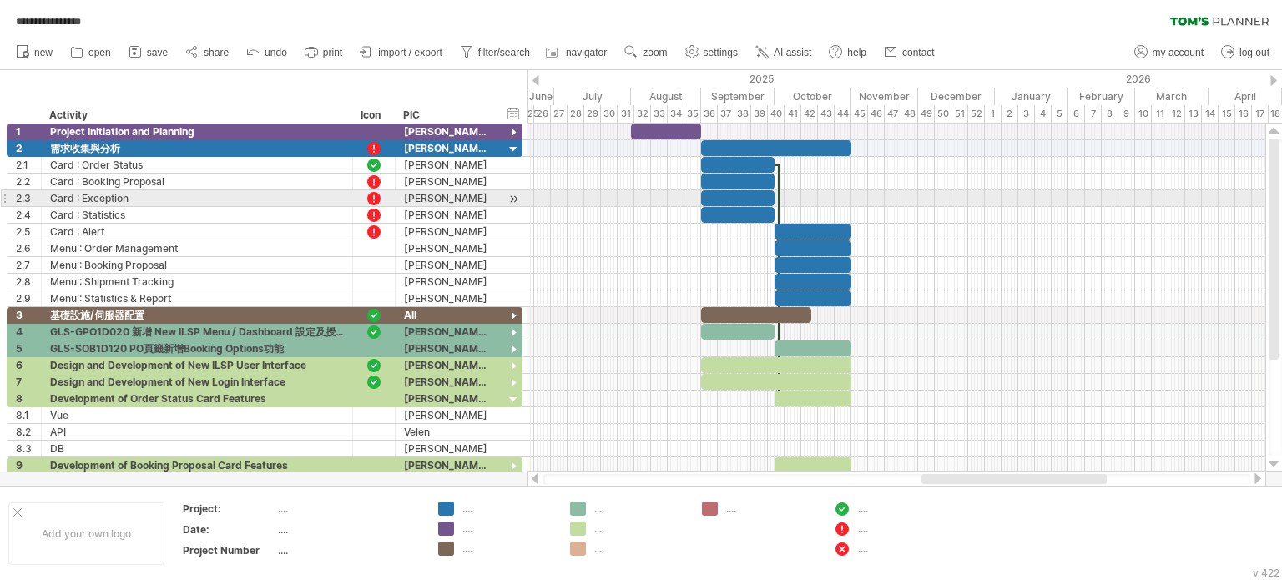
click at [778, 201] on div at bounding box center [778, 281] width 5 height 235
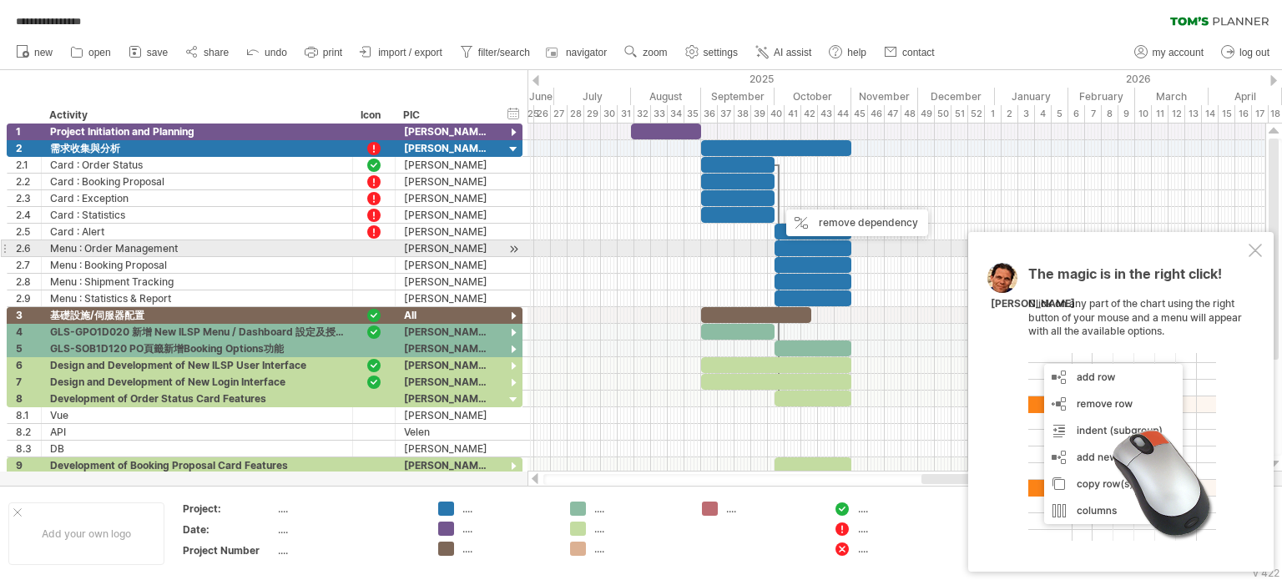
click at [1259, 248] on div at bounding box center [1255, 250] width 13 height 13
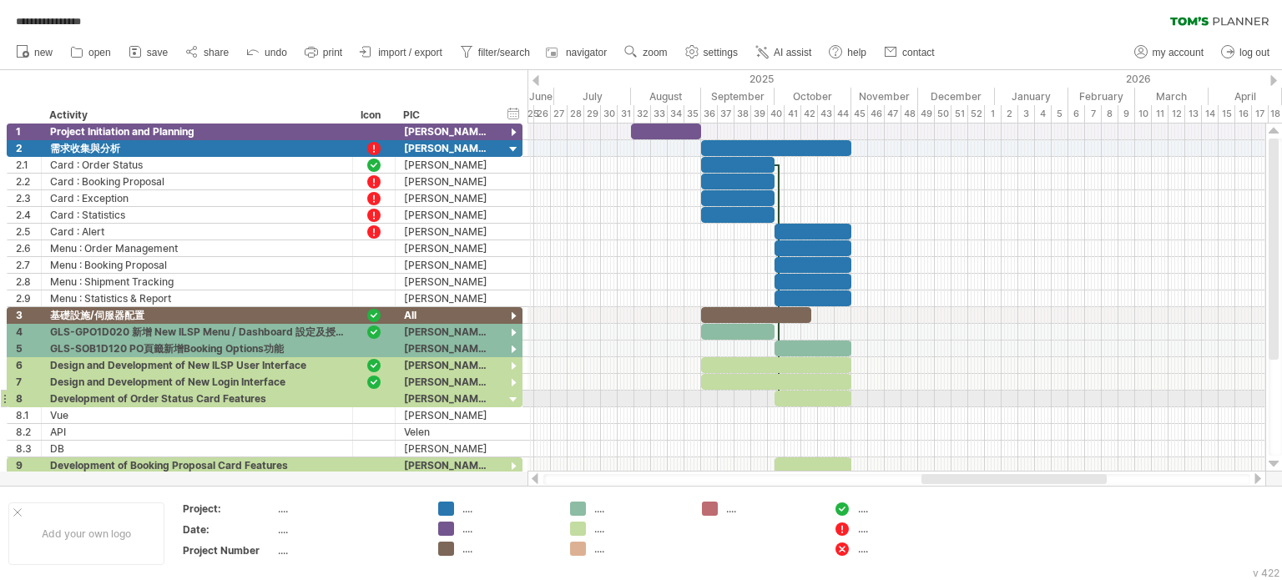
click at [788, 394] on div at bounding box center [813, 399] width 77 height 16
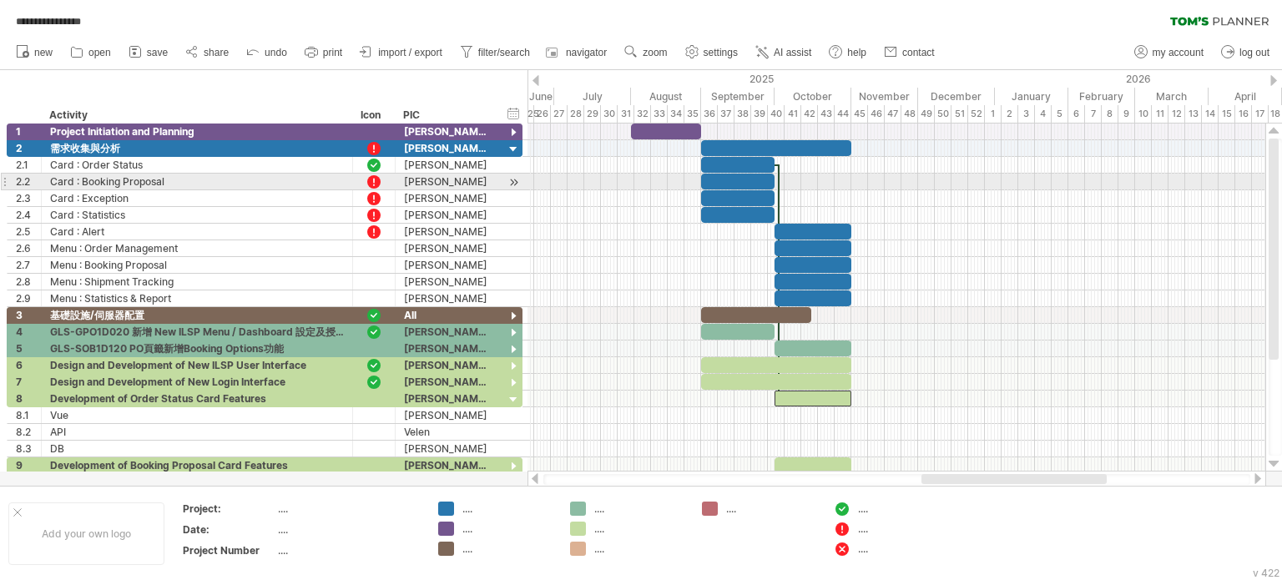
click at [778, 183] on div at bounding box center [778, 281] width 5 height 235
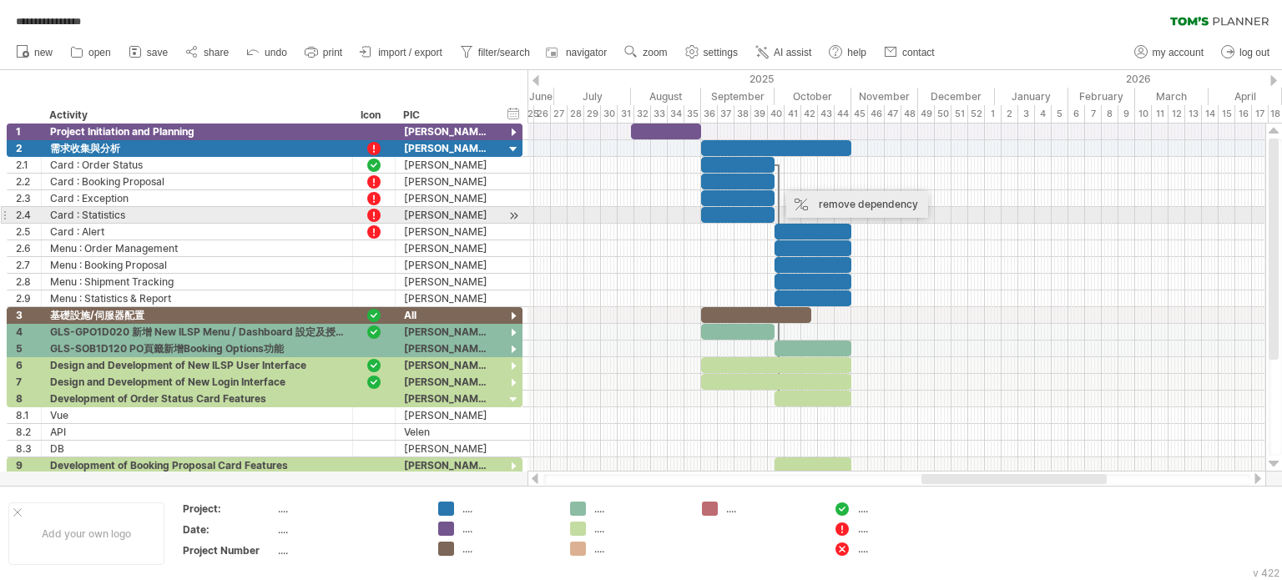
click at [854, 208] on div "remove dependency" at bounding box center [857, 204] width 142 height 27
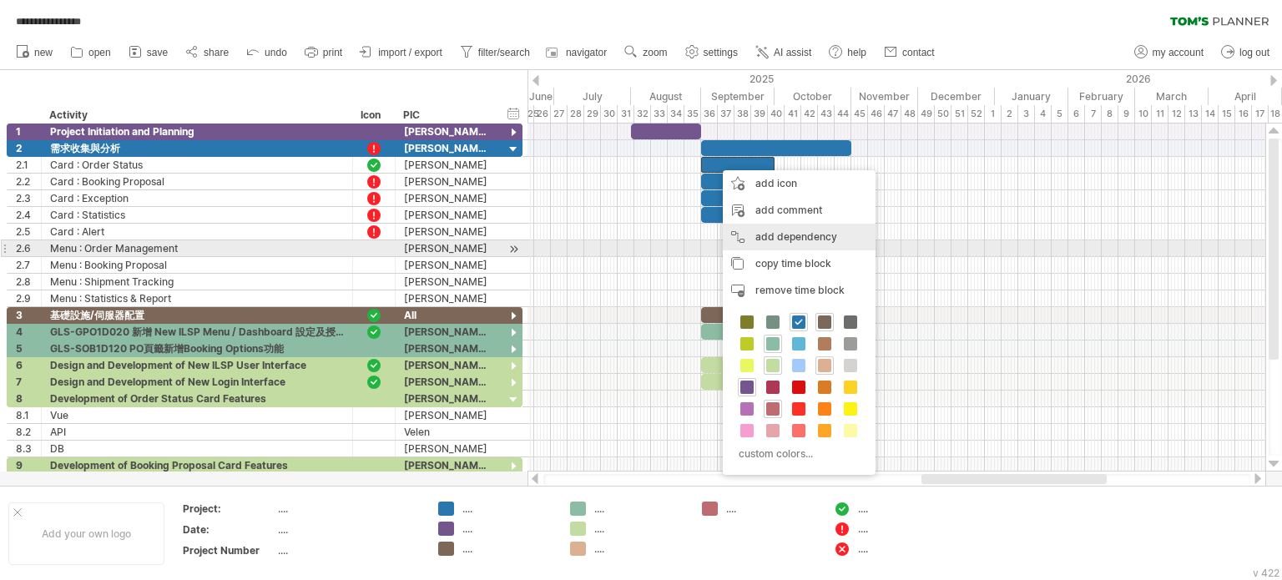
click at [788, 243] on div "add dependency You can use dependencies when you require tasks to be done in a …" at bounding box center [799, 237] width 153 height 27
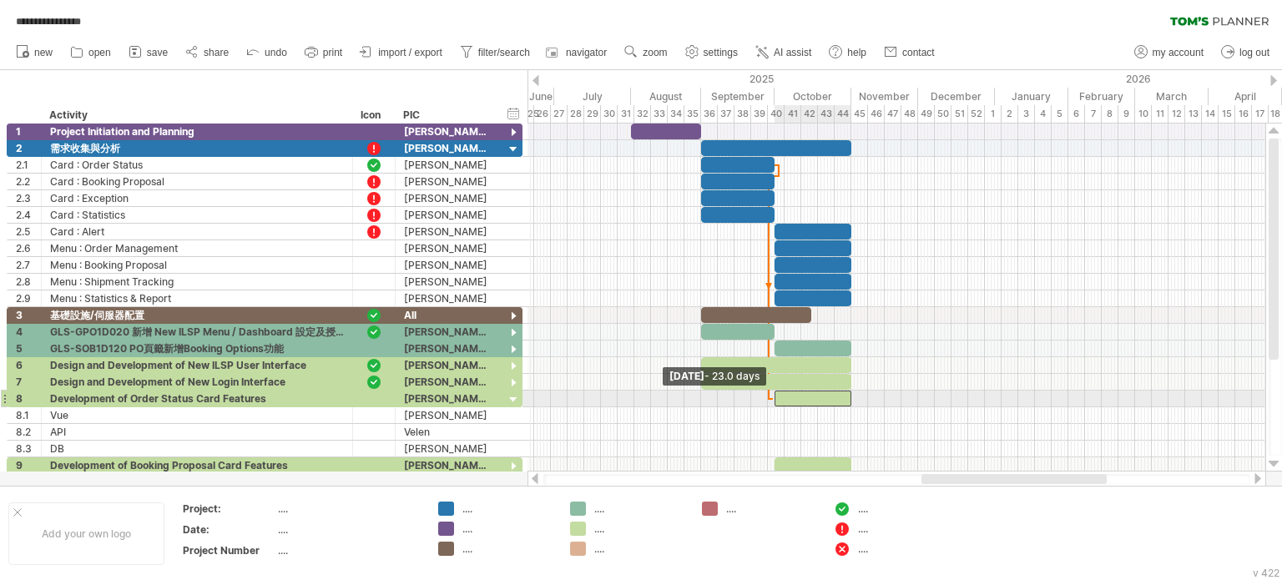
click at [773, 397] on span at bounding box center [774, 399] width 7 height 16
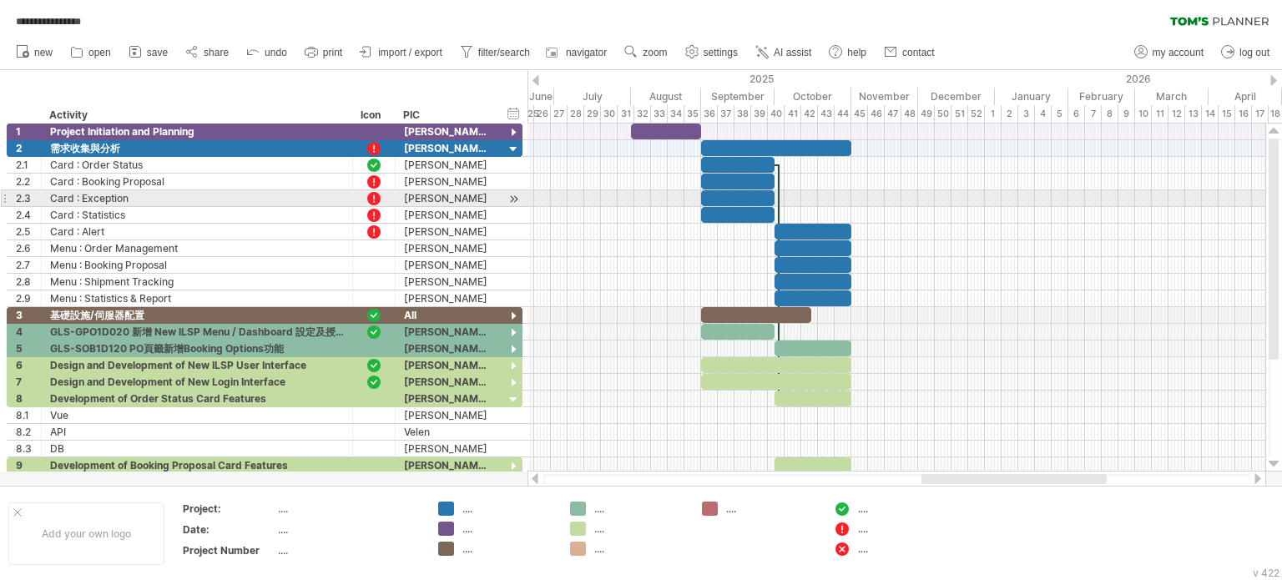
click at [778, 199] on div at bounding box center [778, 281] width 5 height 235
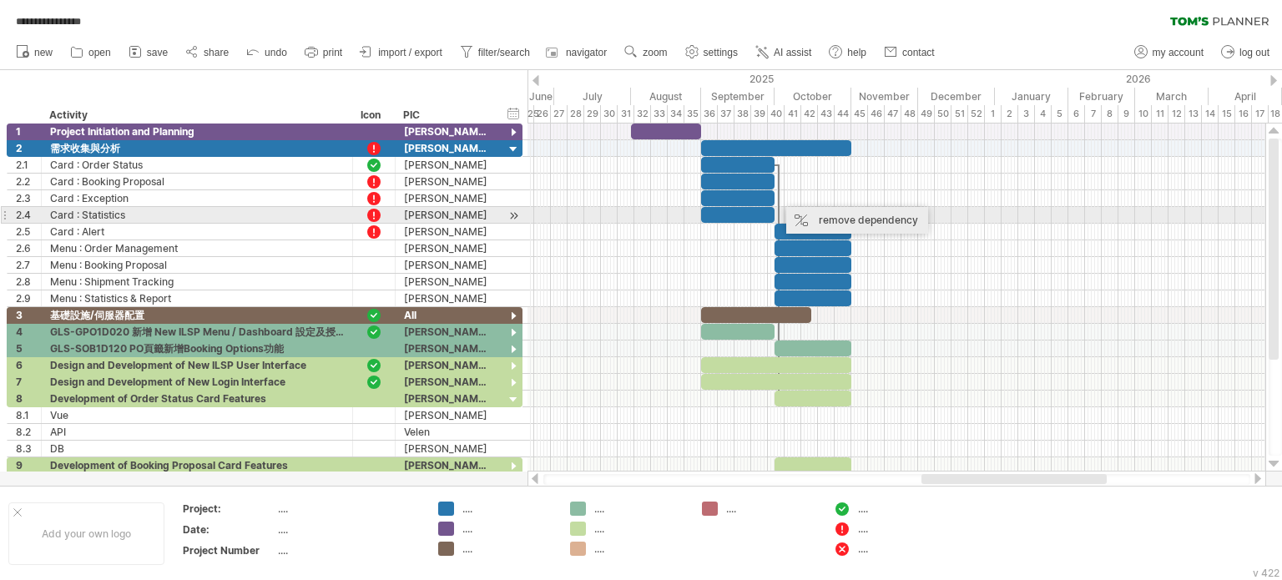
click at [817, 220] on div "remove dependency" at bounding box center [857, 220] width 142 height 27
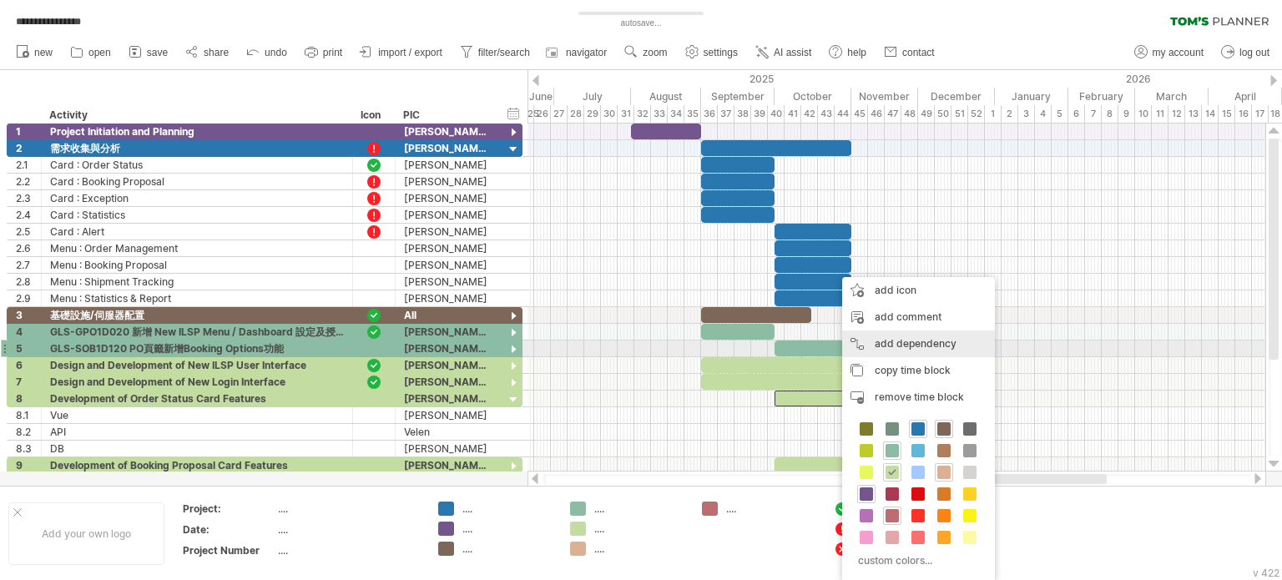
click at [891, 351] on div "add dependency You can use dependencies when you require tasks to be done in a …" at bounding box center [918, 344] width 153 height 27
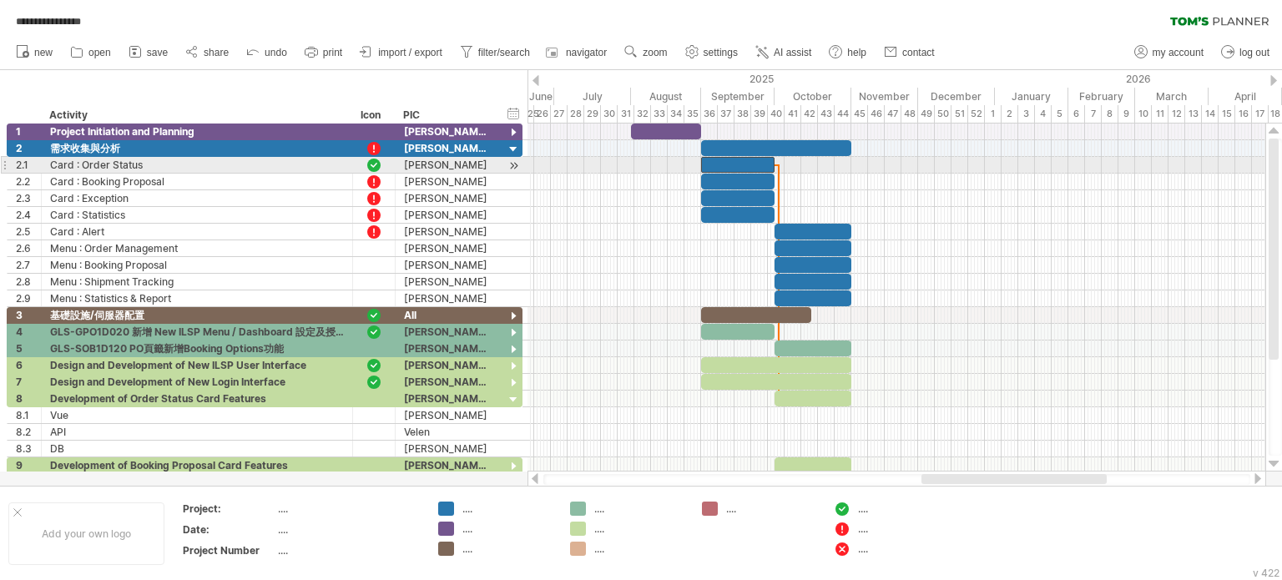
click at [773, 168] on span at bounding box center [774, 165] width 7 height 16
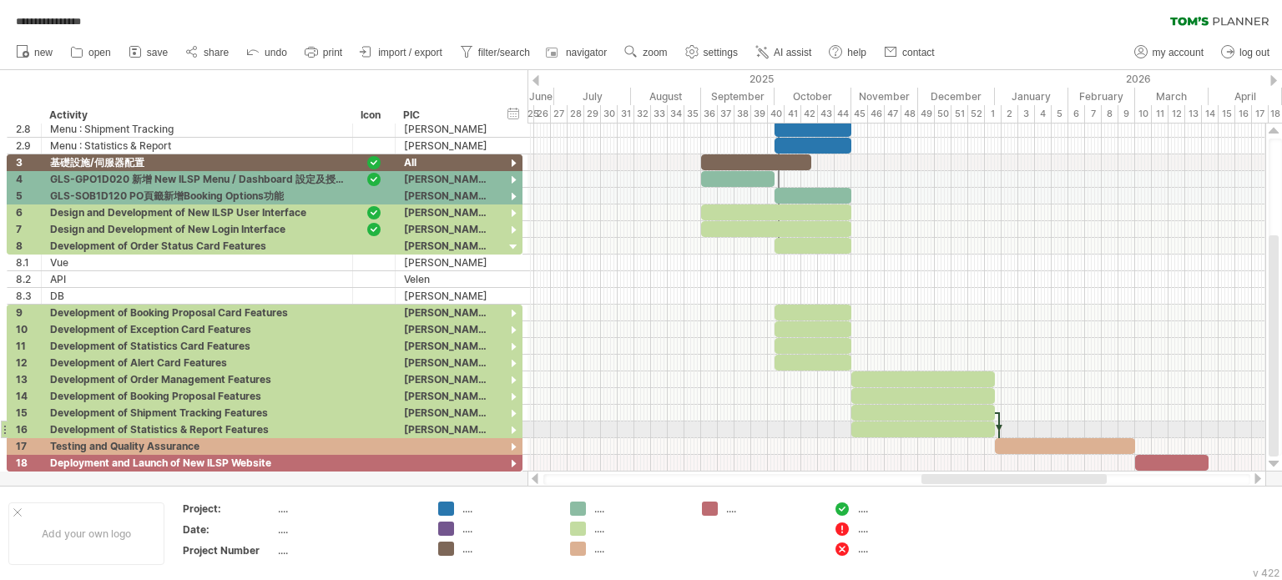
click at [1000, 427] on div at bounding box center [999, 429] width 5 height 35
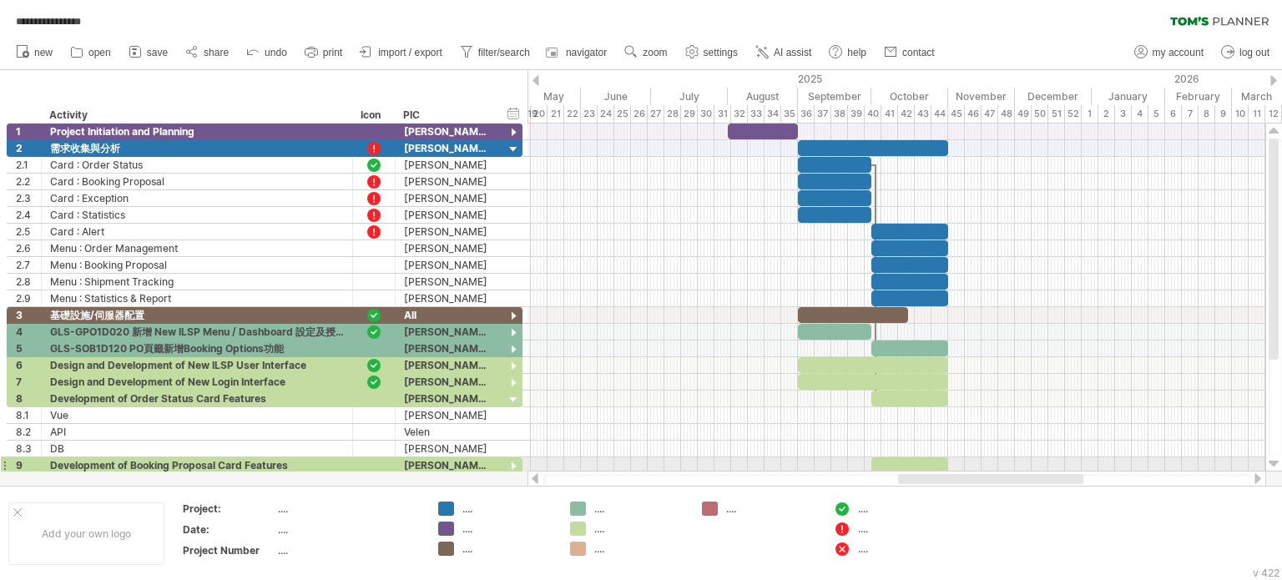
drag, startPoint x: 945, startPoint y: 477, endPoint x: 922, endPoint y: 469, distance: 24.6
click at [922, 469] on div "**********" at bounding box center [641, 290] width 1282 height 580
click at [651, 53] on span "zoom" at bounding box center [655, 53] width 24 height 12
click at [688, 133] on div "Day" at bounding box center [705, 128] width 93 height 27
click at [729, 154] on div "Dense" at bounding box center [742, 154] width 93 height 27
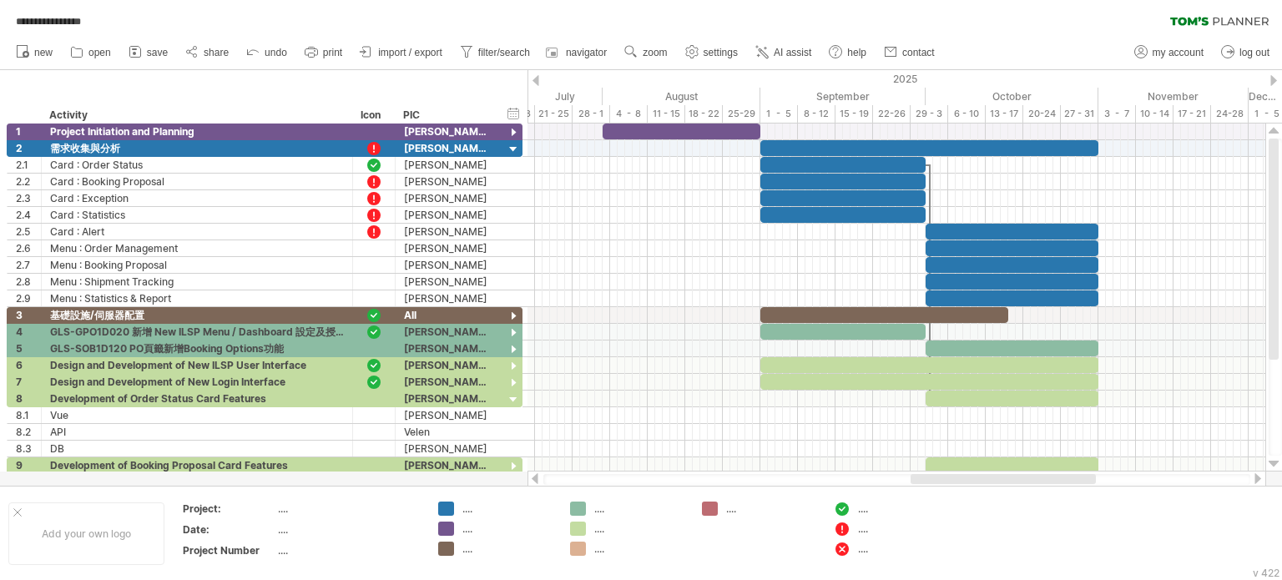
drag, startPoint x: 955, startPoint y: 475, endPoint x: 1047, endPoint y: 475, distance: 91.8
click at [1047, 475] on div at bounding box center [1003, 479] width 185 height 10
click at [659, 49] on span "zoom" at bounding box center [655, 53] width 24 height 12
click at [715, 126] on div "Day" at bounding box center [713, 124] width 93 height 27
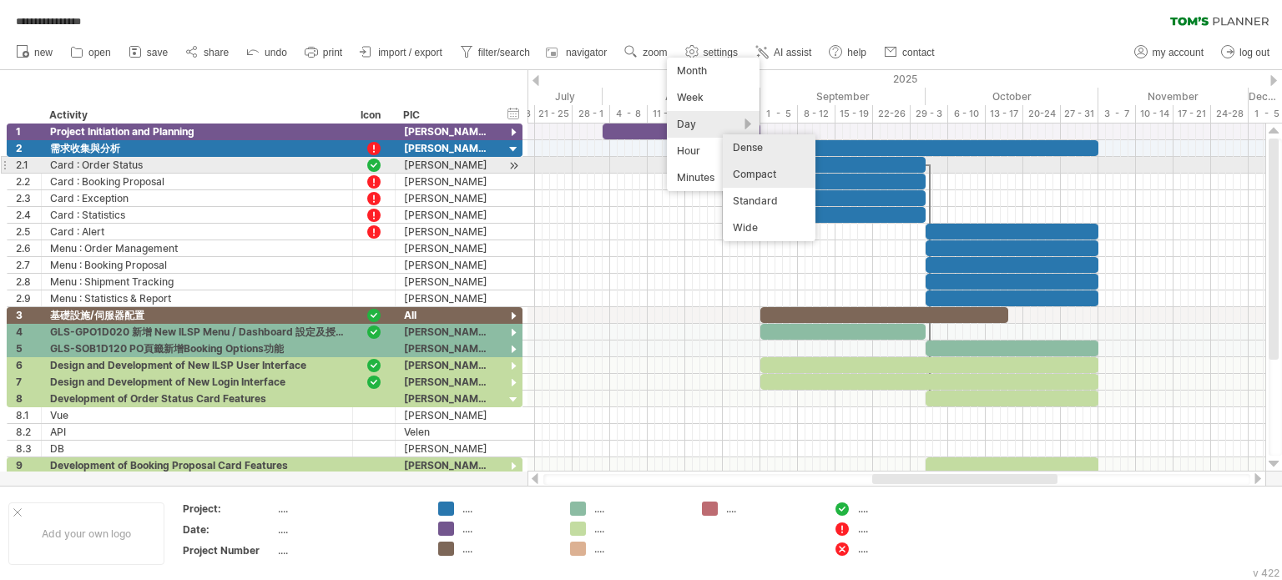
click at [785, 172] on div "Compact" at bounding box center [769, 174] width 93 height 27
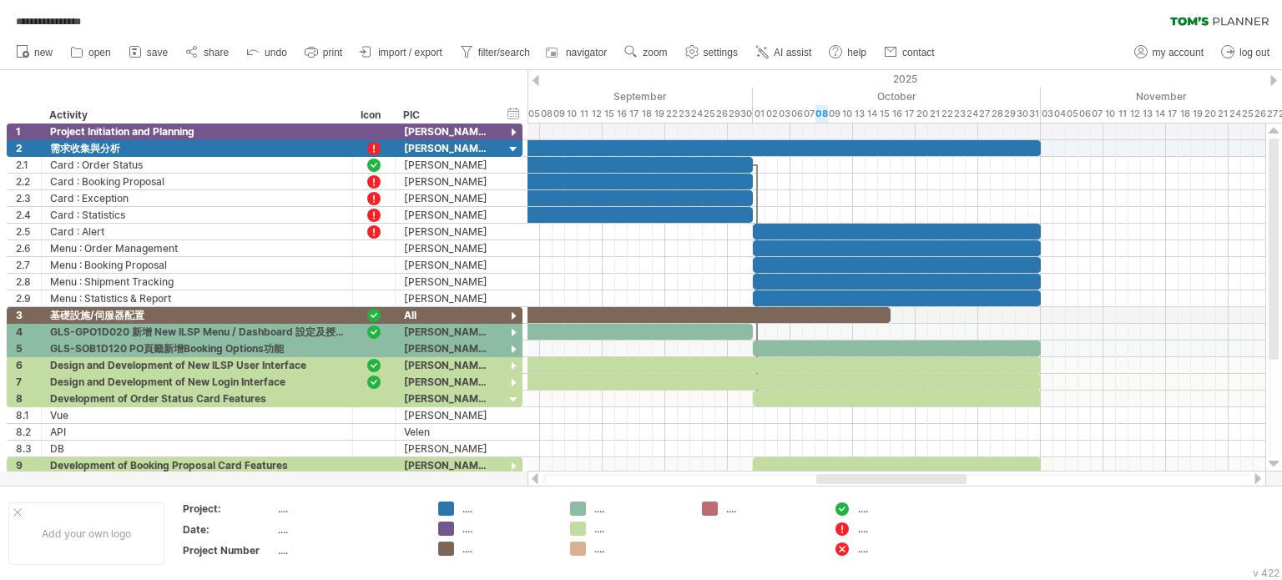
drag, startPoint x: 922, startPoint y: 477, endPoint x: 955, endPoint y: 477, distance: 33.4
click at [955, 477] on div at bounding box center [891, 479] width 150 height 10
click at [663, 53] on span "zoom" at bounding box center [655, 53] width 24 height 12
click at [691, 131] on div "Day" at bounding box center [717, 127] width 93 height 27
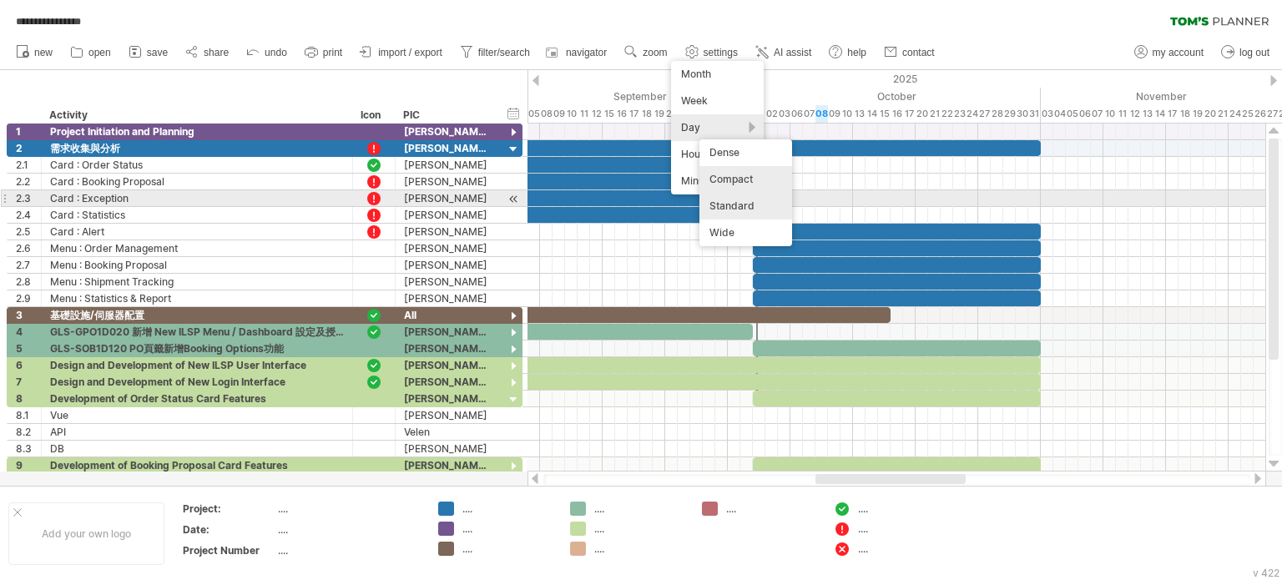
click at [753, 207] on div "Standard" at bounding box center [746, 206] width 93 height 27
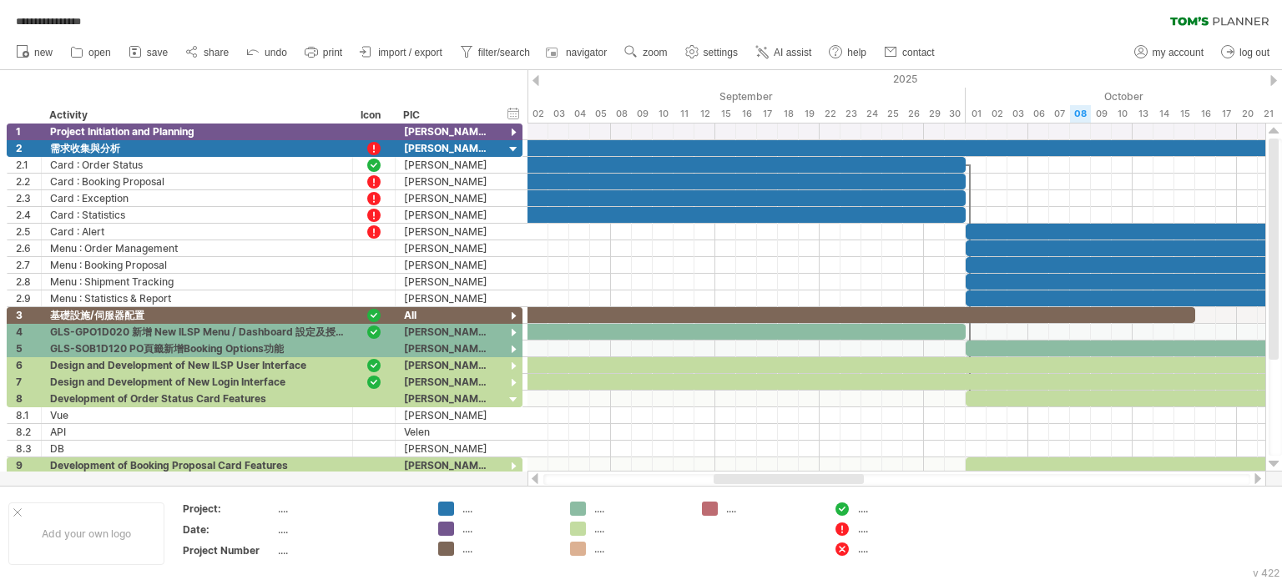
drag, startPoint x: 870, startPoint y: 480, endPoint x: 857, endPoint y: 473, distance: 14.2
click at [857, 473] on div at bounding box center [897, 479] width 739 height 17
click at [634, 59] on use at bounding box center [631, 51] width 17 height 17
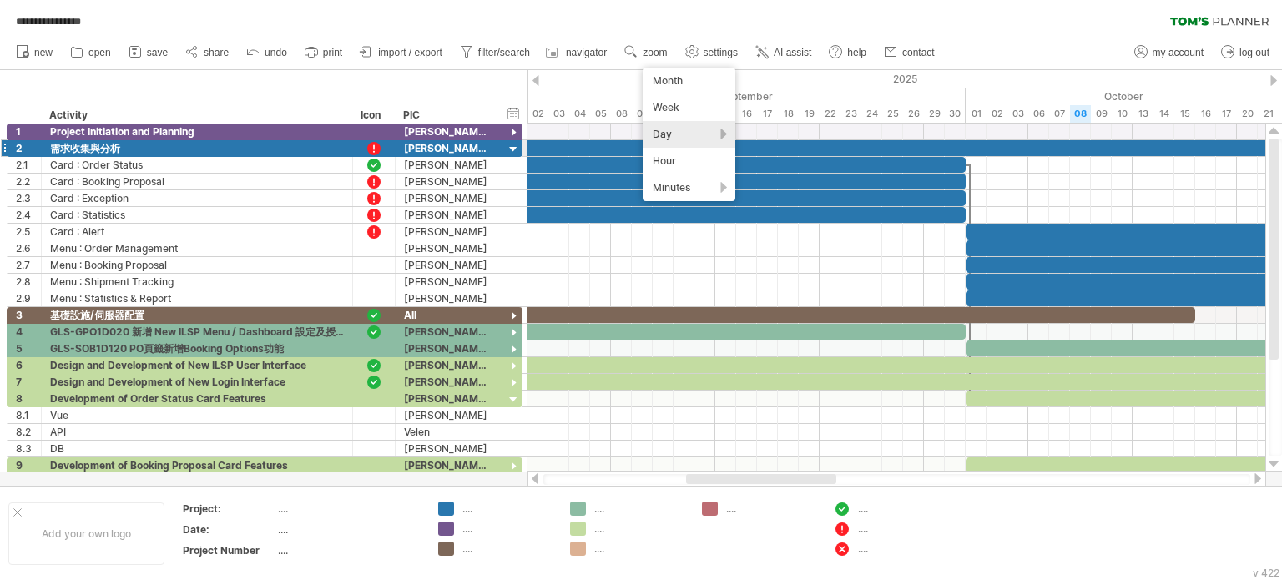
click at [690, 141] on div "Day" at bounding box center [689, 134] width 93 height 27
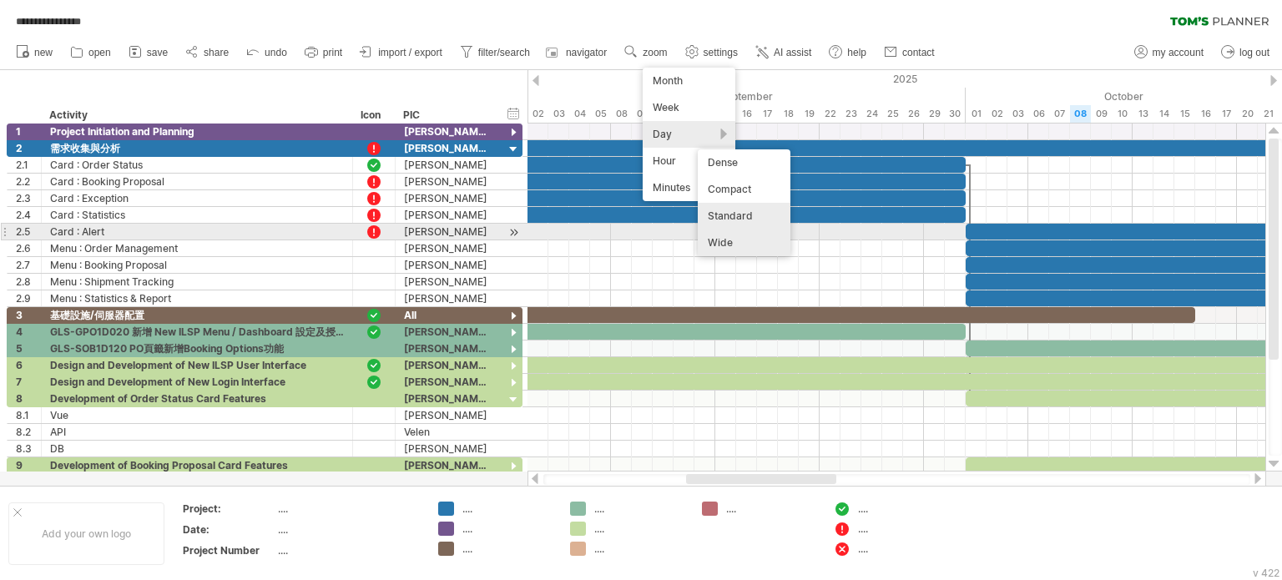
click at [732, 236] on div "Wide" at bounding box center [744, 243] width 93 height 27
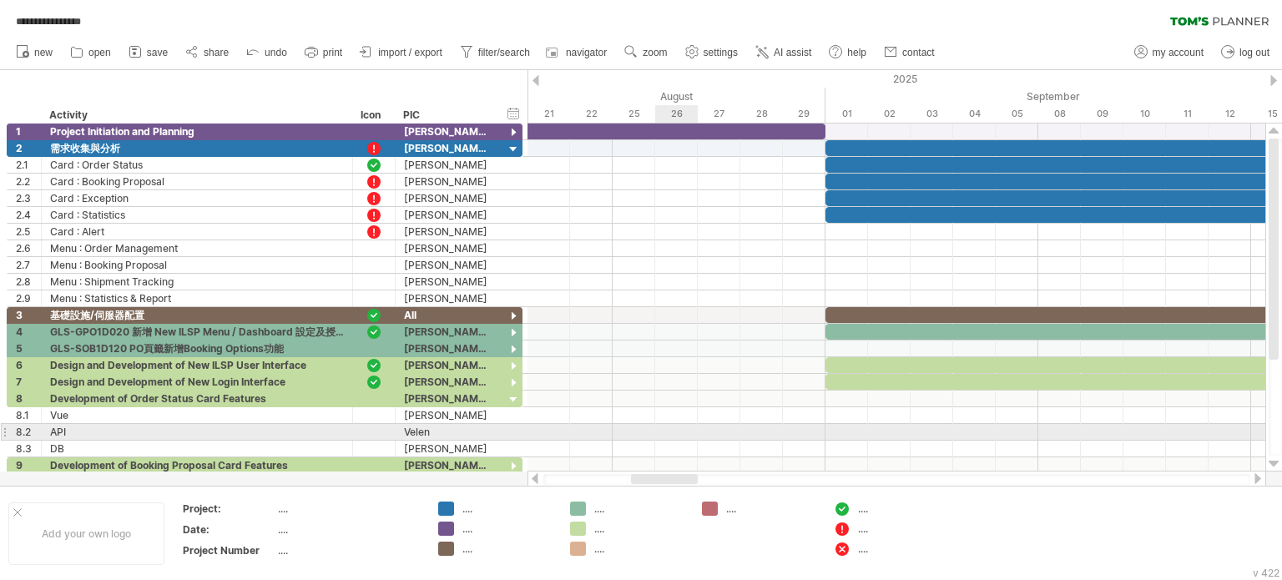
drag, startPoint x: 710, startPoint y: 477, endPoint x: 678, endPoint y: 440, distance: 49.2
click at [678, 440] on div "**********" at bounding box center [641, 290] width 1282 height 580
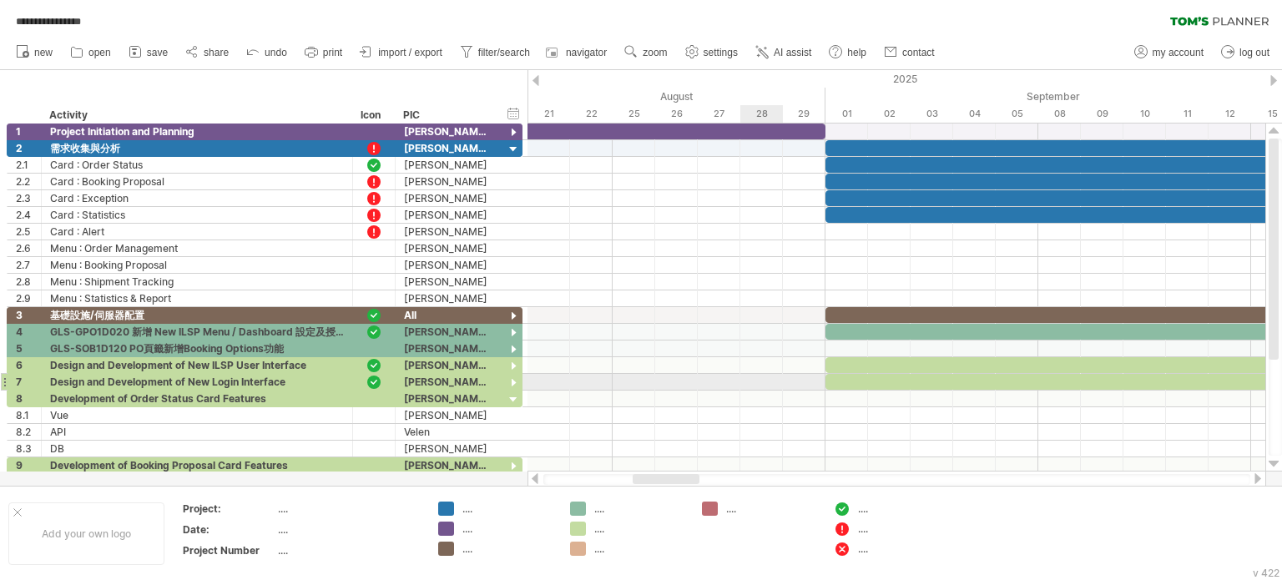
click at [757, 386] on div at bounding box center [897, 382] width 738 height 17
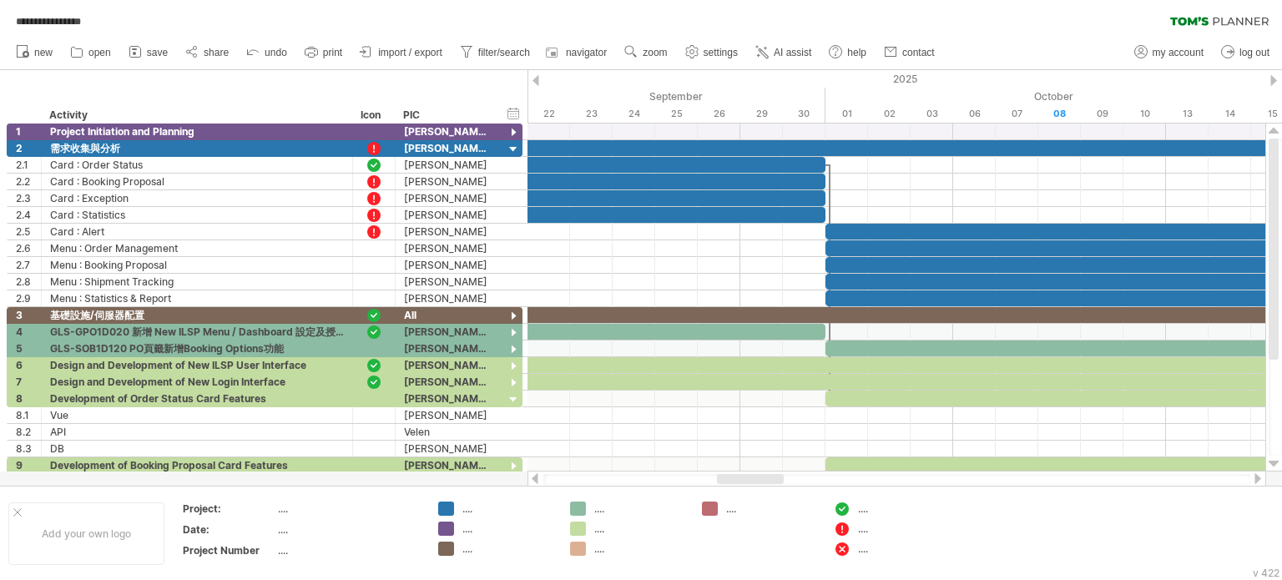
drag, startPoint x: 690, startPoint y: 480, endPoint x: 774, endPoint y: 473, distance: 84.6
click at [774, 473] on div at bounding box center [897, 479] width 739 height 17
click at [664, 53] on span "zoom" at bounding box center [655, 53] width 24 height 12
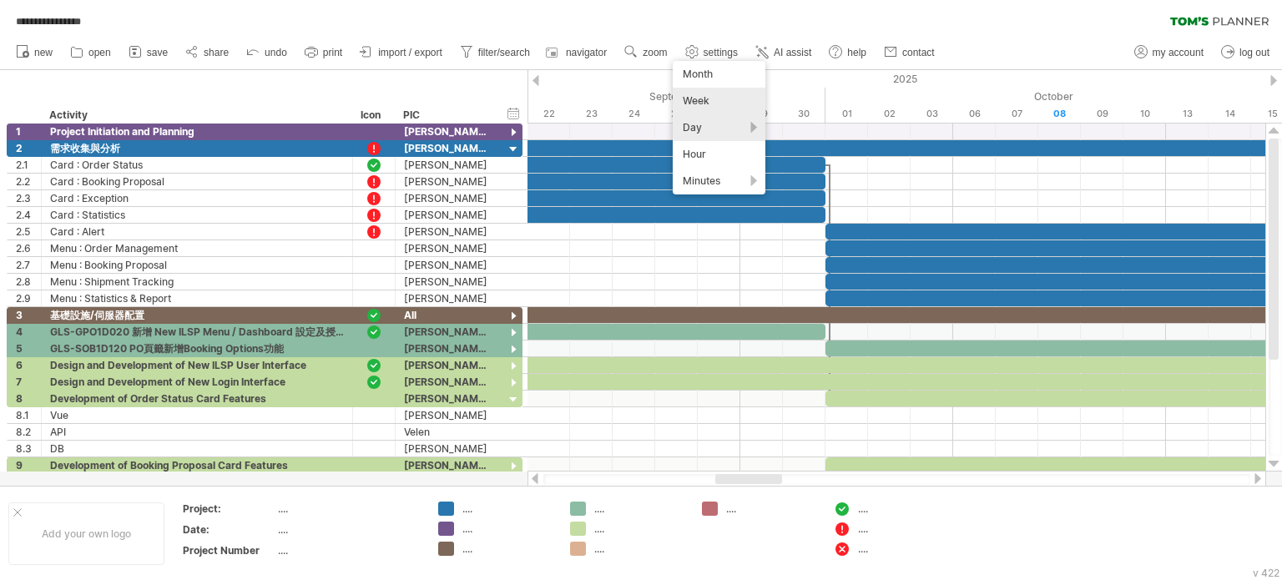
click at [713, 99] on div "Week" at bounding box center [719, 101] width 93 height 27
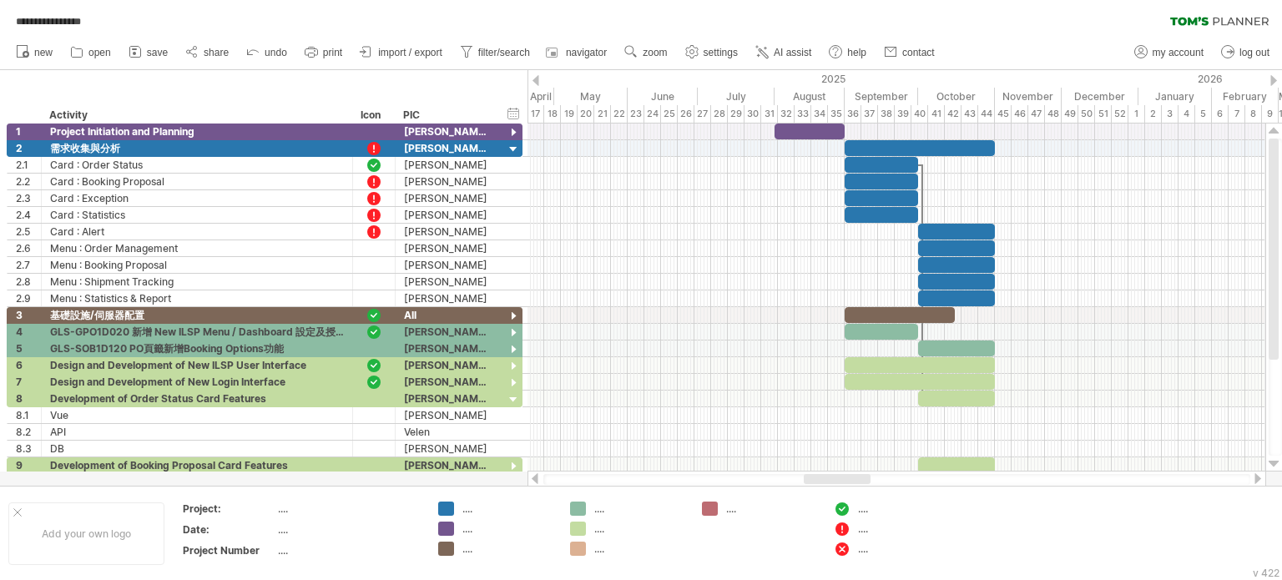
drag, startPoint x: 851, startPoint y: 477, endPoint x: 819, endPoint y: 475, distance: 32.6
click at [819, 475] on div at bounding box center [837, 479] width 67 height 10
click at [664, 51] on span "zoom" at bounding box center [655, 53] width 24 height 12
click at [691, 122] on div "Day" at bounding box center [719, 126] width 93 height 27
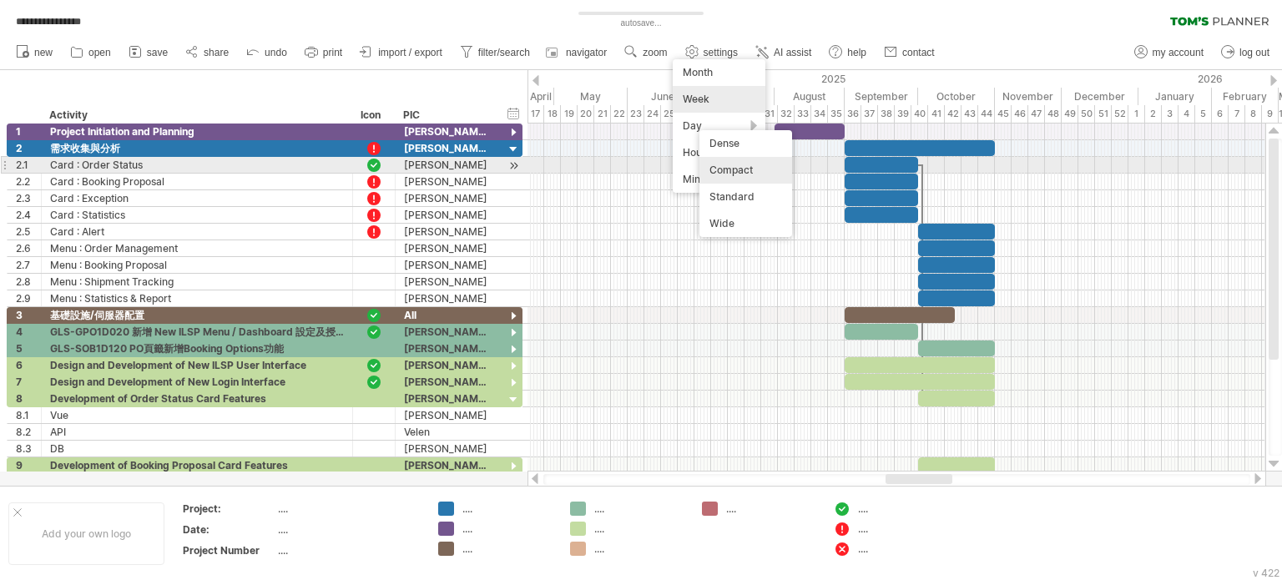
click at [761, 169] on div "Compact" at bounding box center [746, 170] width 93 height 27
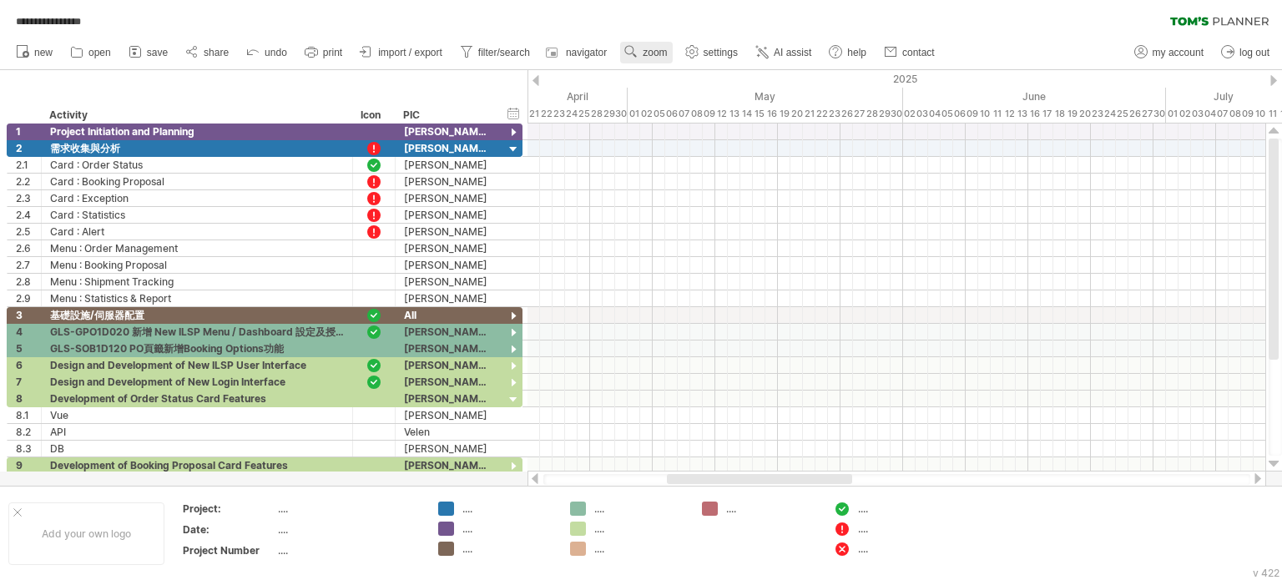
click at [650, 51] on span "zoom" at bounding box center [655, 53] width 24 height 12
drag, startPoint x: 704, startPoint y: 121, endPoint x: 753, endPoint y: 126, distance: 49.5
click at [704, 121] on div "Day" at bounding box center [705, 126] width 93 height 27
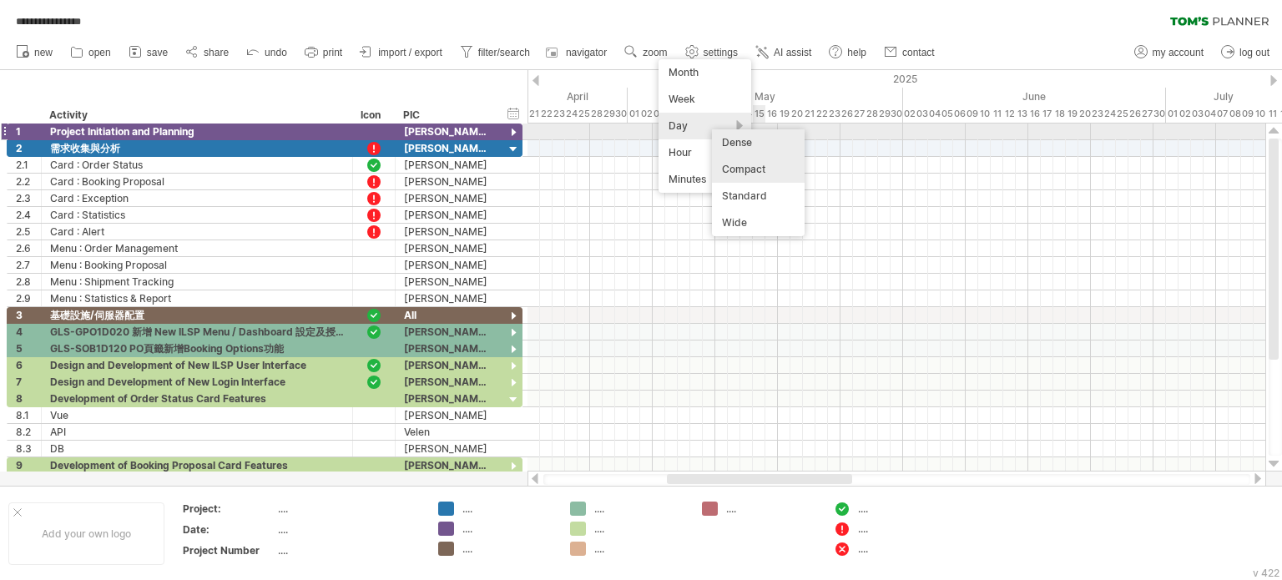
click at [764, 136] on div "Dense" at bounding box center [758, 142] width 93 height 27
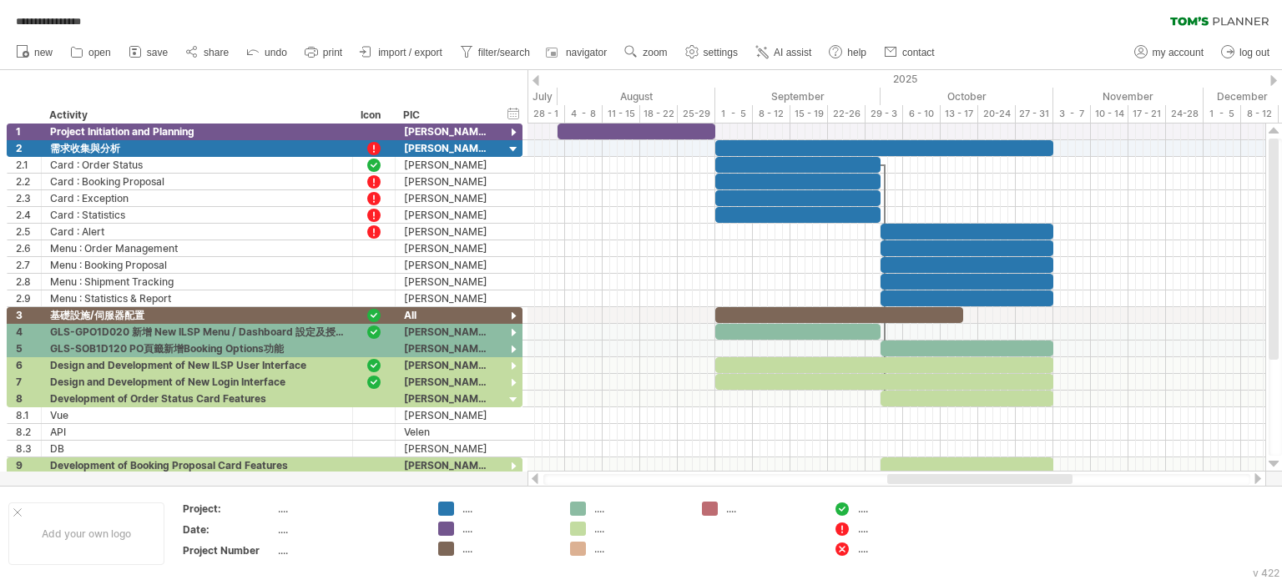
drag, startPoint x: 846, startPoint y: 482, endPoint x: 961, endPoint y: 479, distance: 114.4
click at [961, 479] on div at bounding box center [979, 479] width 185 height 10
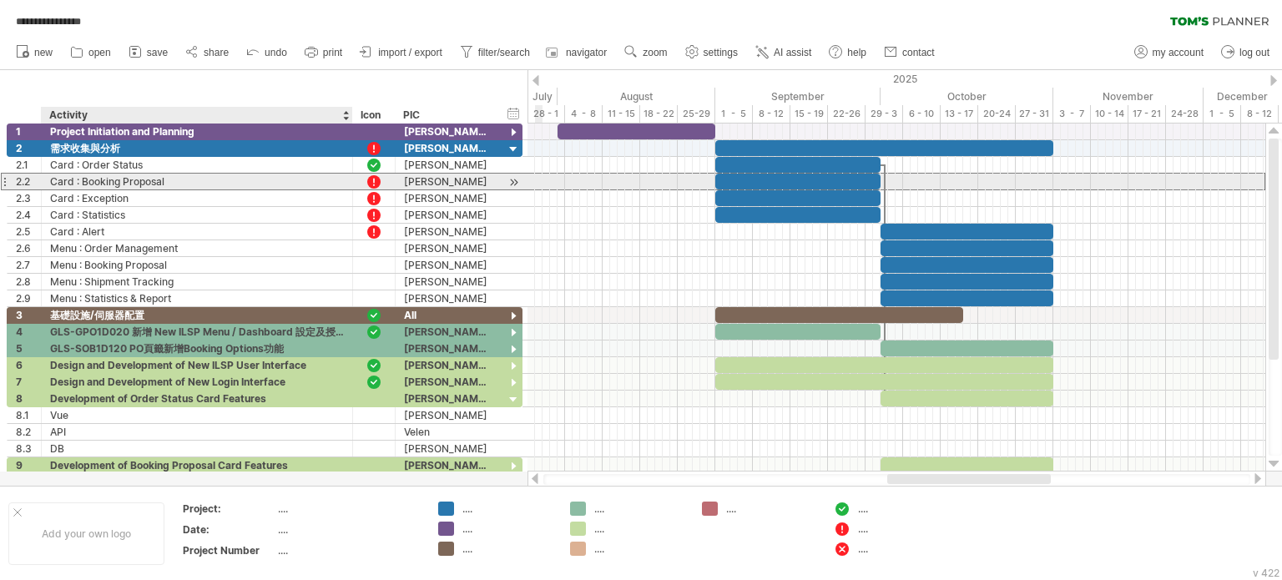
click at [265, 181] on div "Card : Booking Proposal" at bounding box center [197, 182] width 294 height 16
click at [513, 182] on div at bounding box center [514, 183] width 16 height 18
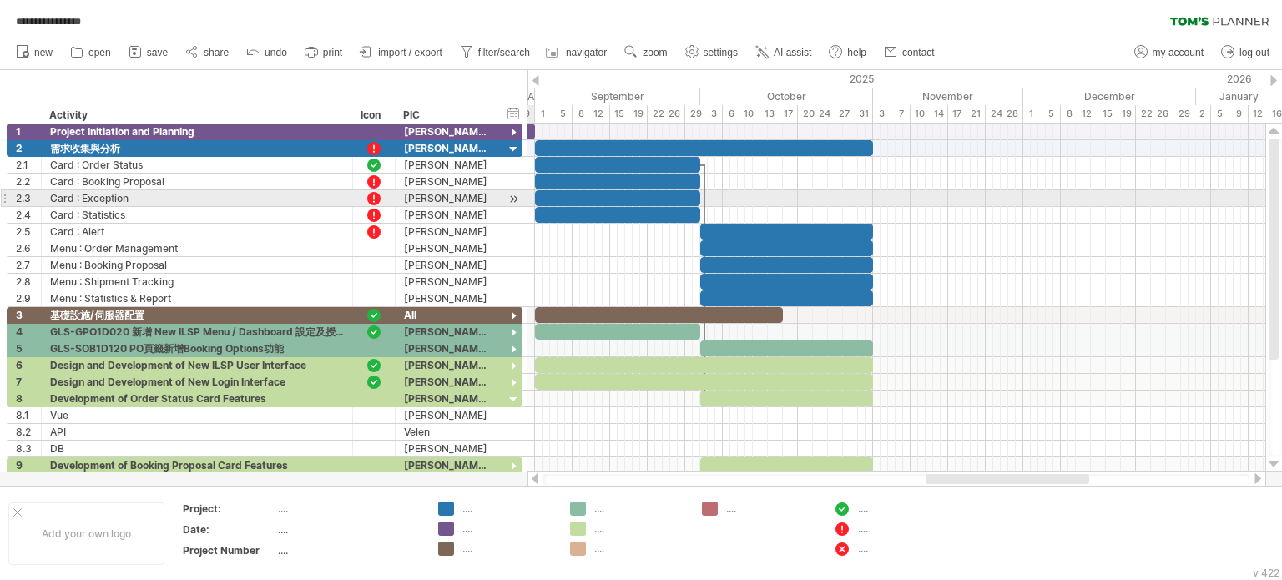
click at [514, 200] on div at bounding box center [514, 199] width 16 height 18
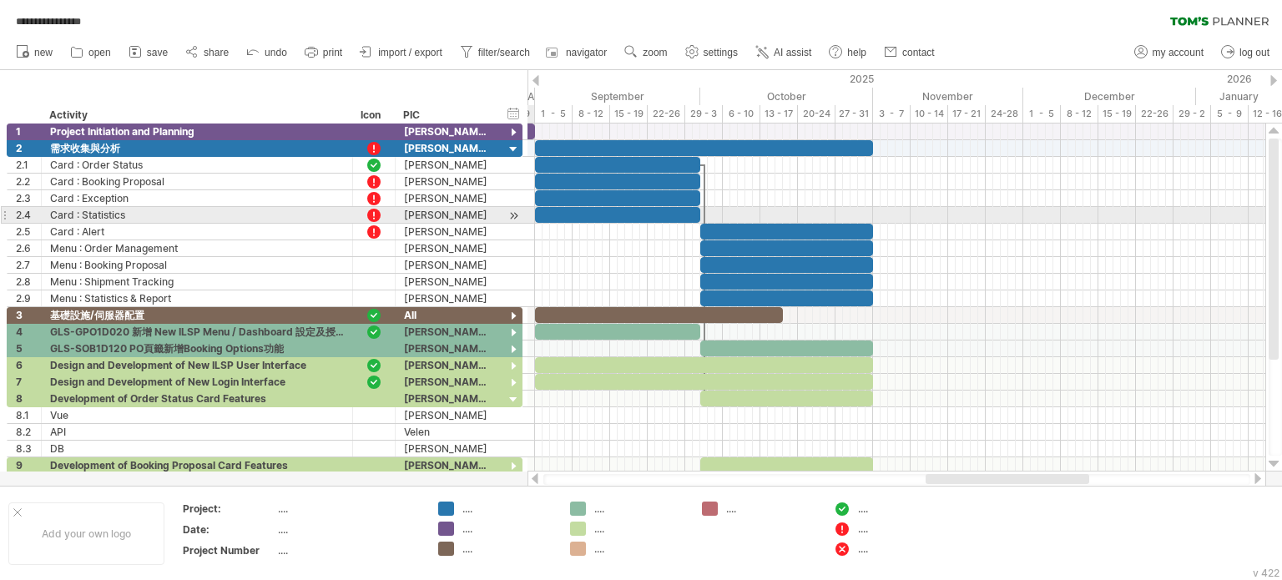
click at [512, 214] on div at bounding box center [514, 216] width 16 height 18
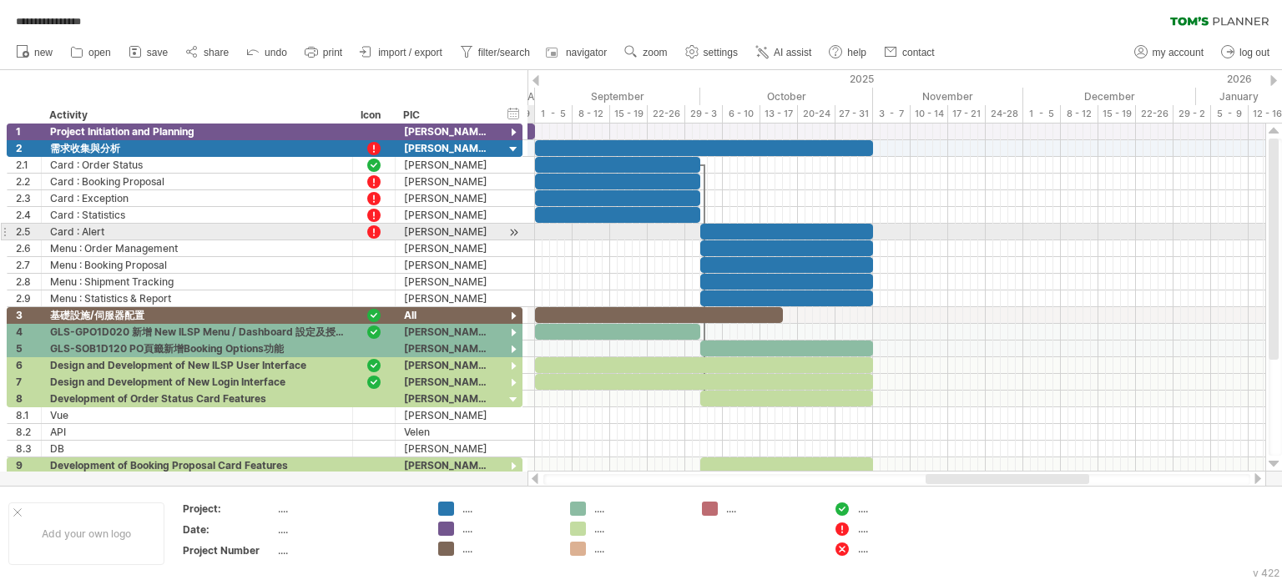
click at [512, 233] on div at bounding box center [514, 233] width 16 height 18
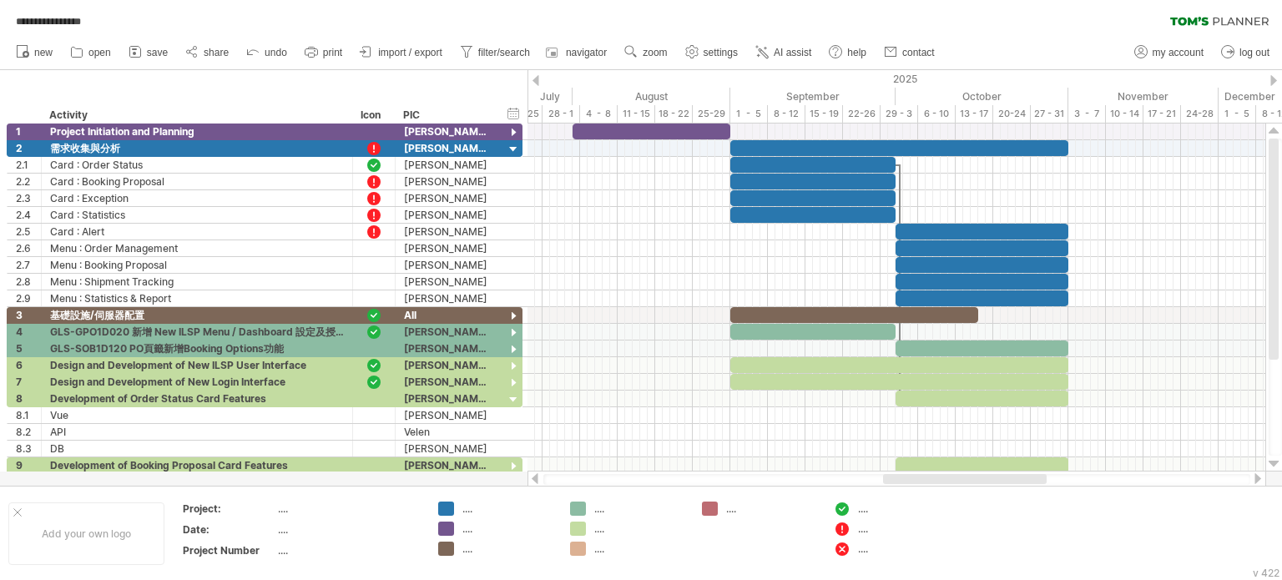
drag, startPoint x: 997, startPoint y: 481, endPoint x: 918, endPoint y: 477, distance: 78.6
click at [918, 477] on div at bounding box center [965, 479] width 164 height 10
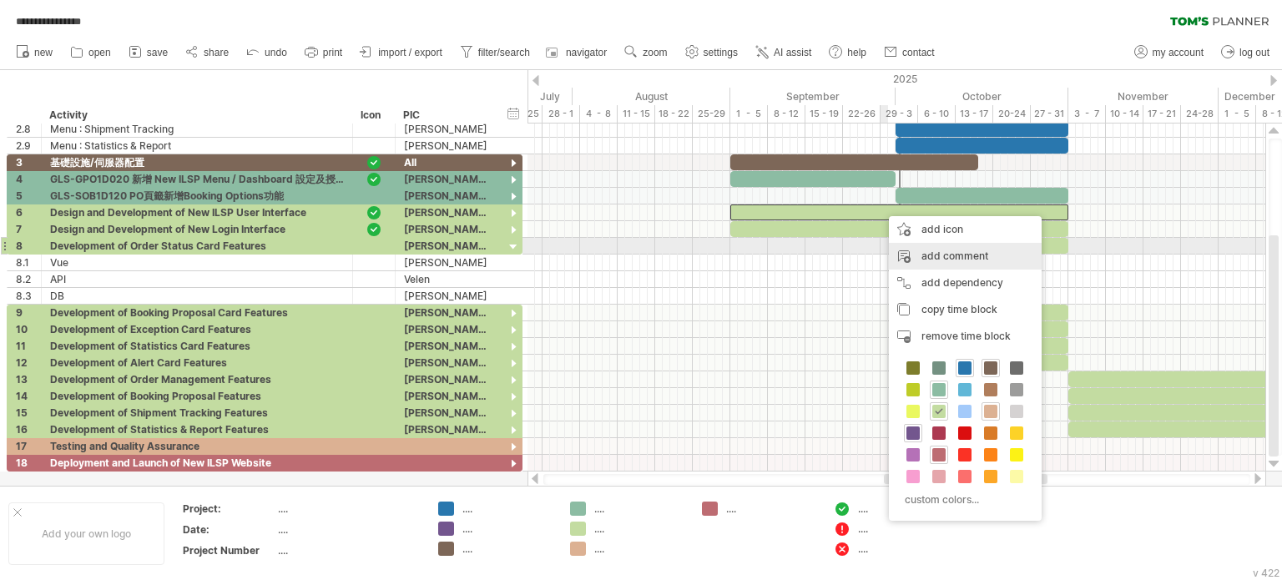
click at [930, 251] on div "add comment" at bounding box center [965, 256] width 153 height 27
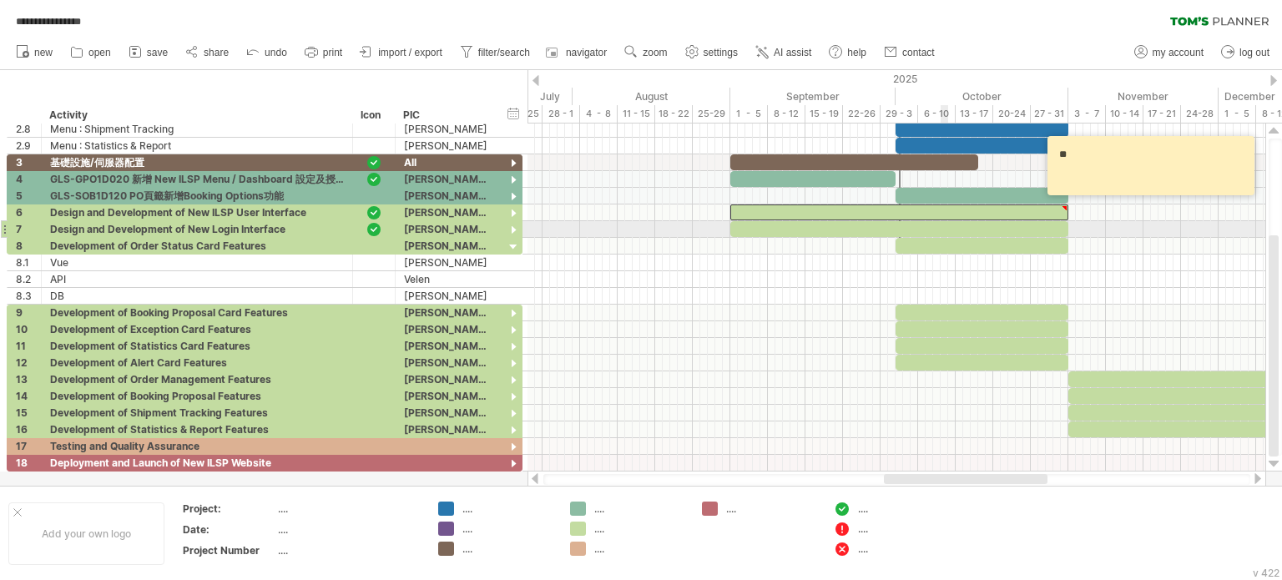
type textarea "*"
type textarea "****"
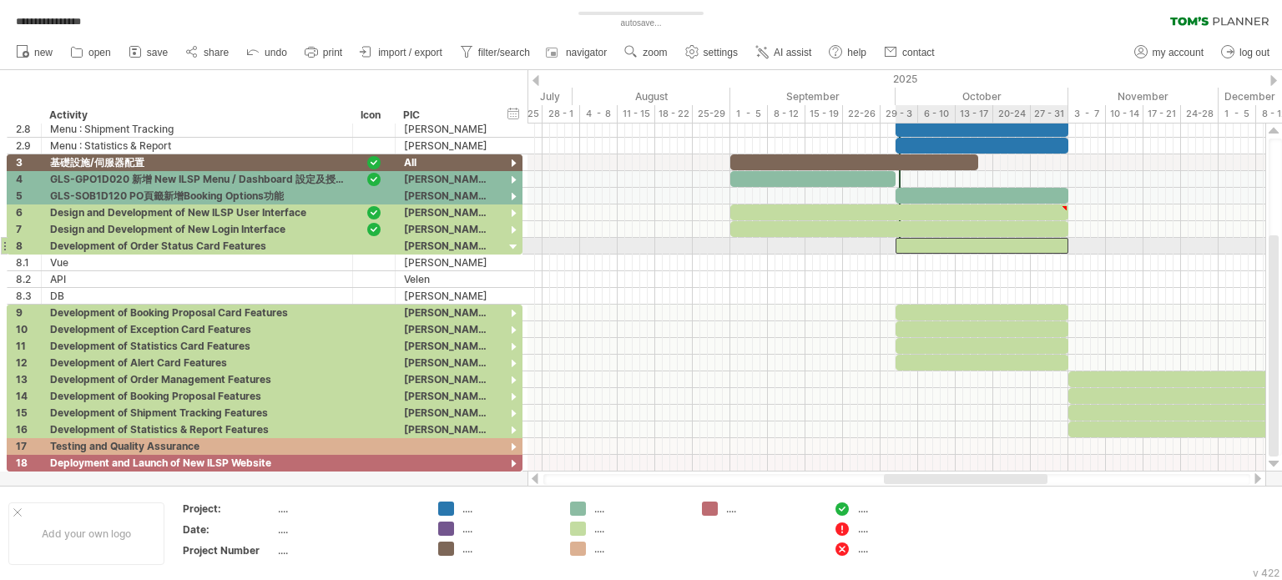
click at [972, 247] on div at bounding box center [982, 246] width 173 height 16
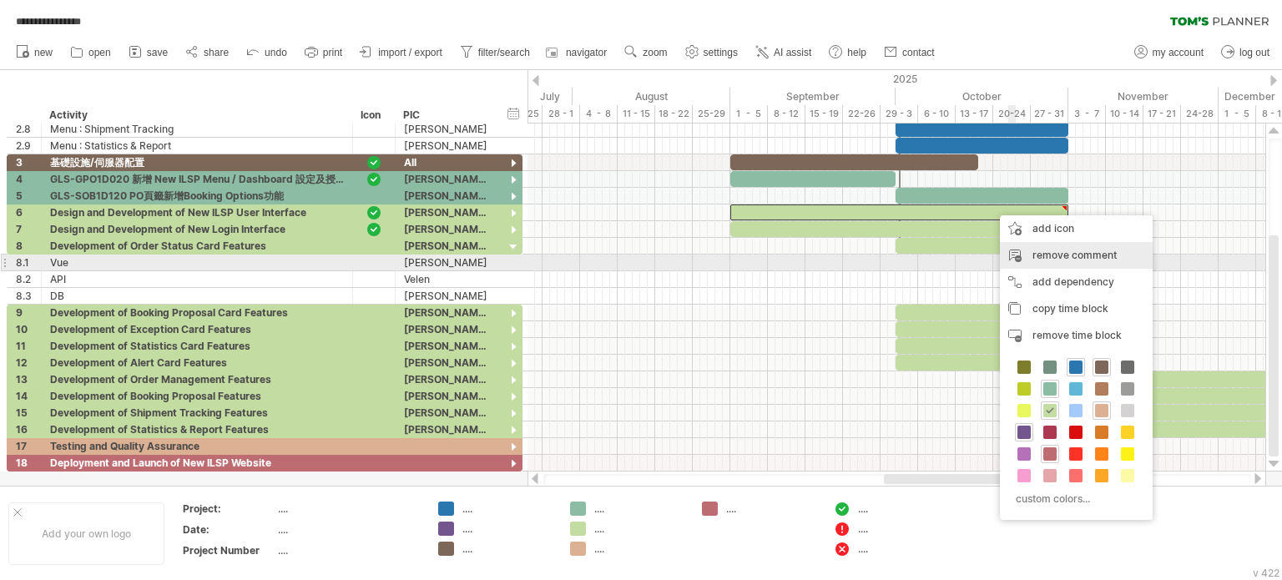
click at [1089, 259] on div "remove comment" at bounding box center [1076, 255] width 153 height 27
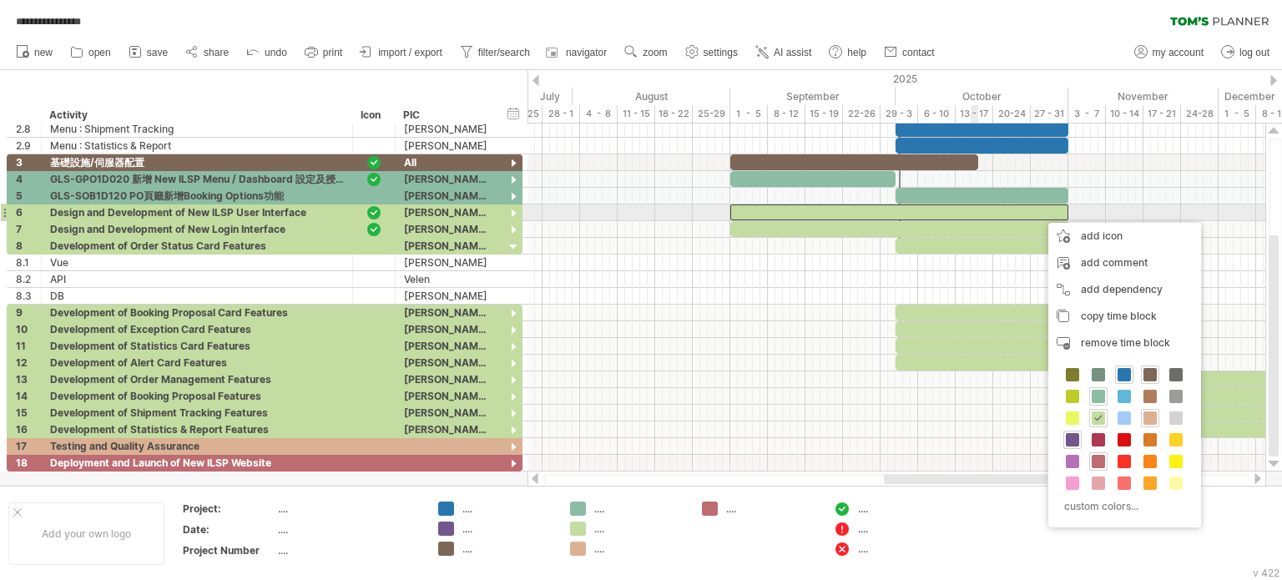
click at [972, 209] on div at bounding box center [899, 213] width 338 height 16
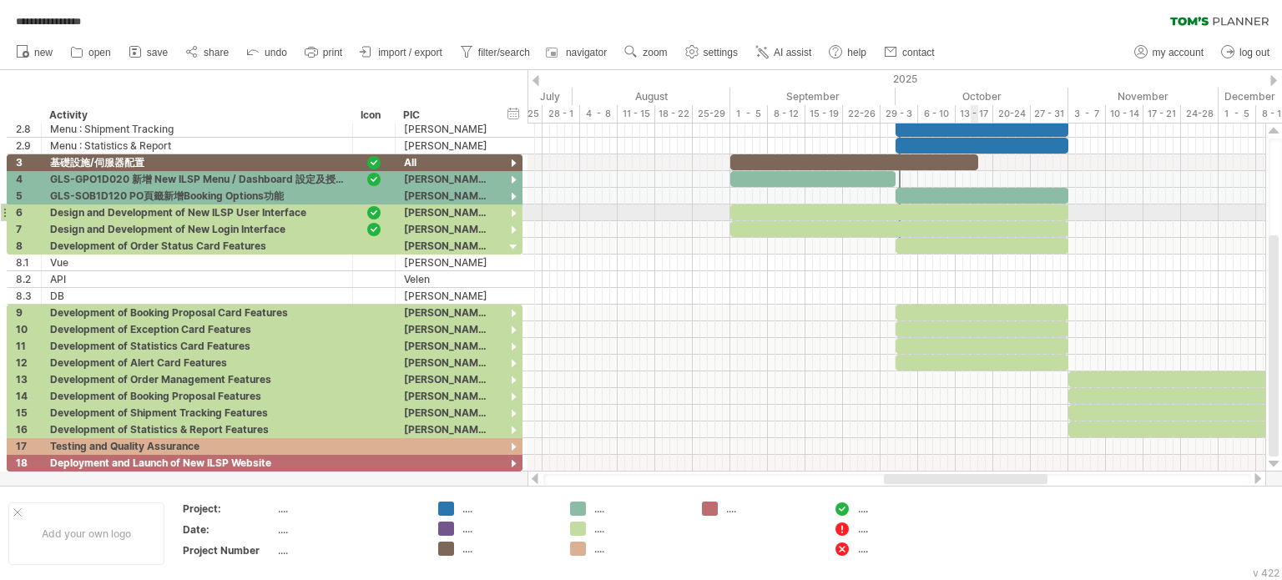
click at [972, 209] on div at bounding box center [899, 213] width 338 height 16
click at [1126, 221] on div at bounding box center [897, 229] width 738 height 17
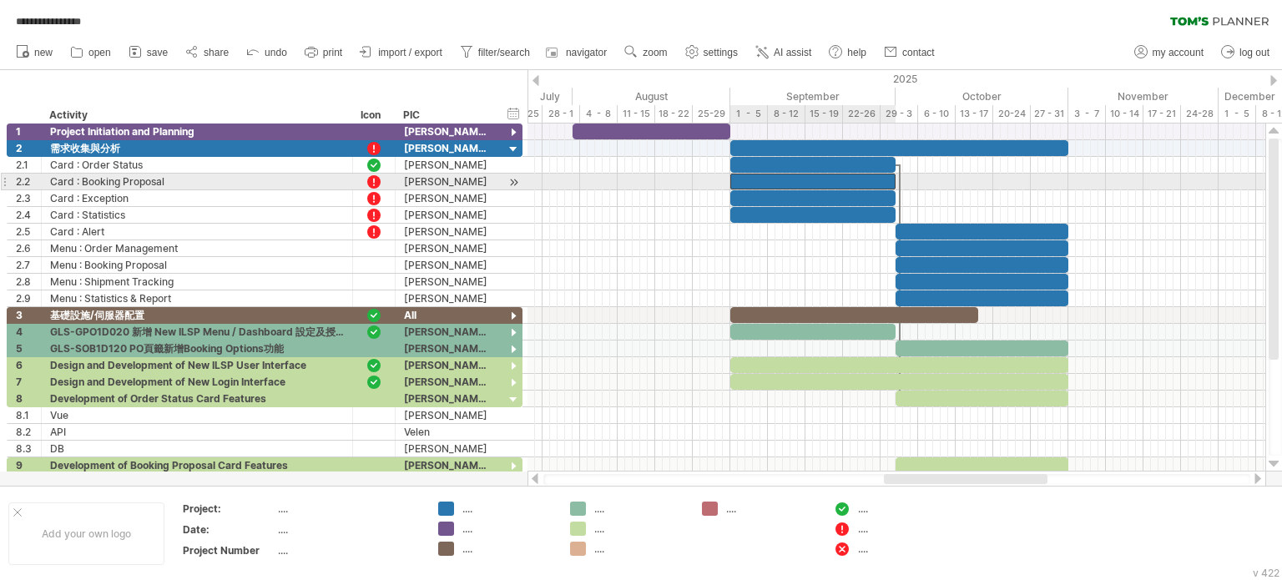
click at [750, 179] on div at bounding box center [812, 182] width 165 height 16
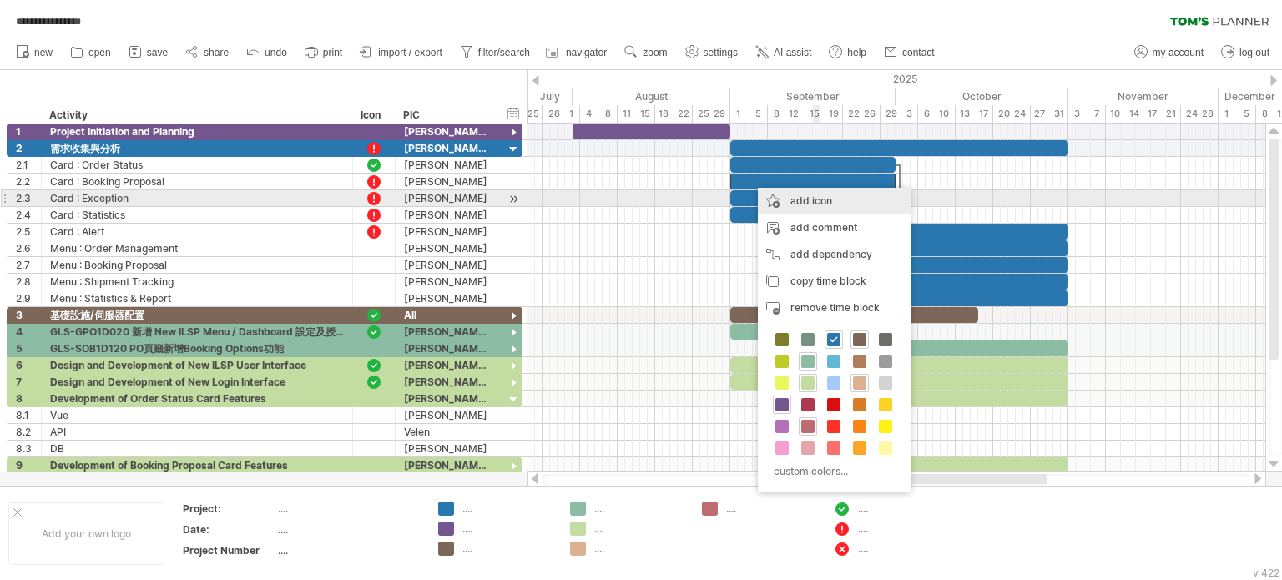
click at [816, 200] on div "add icon" at bounding box center [834, 201] width 153 height 27
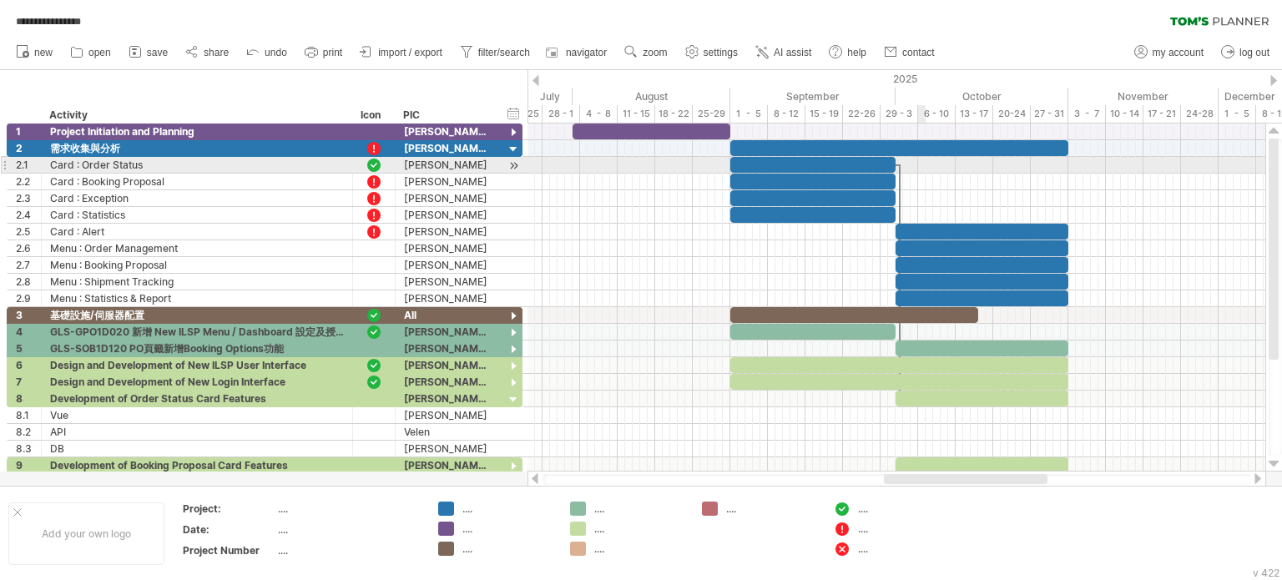
click at [921, 163] on div at bounding box center [897, 165] width 738 height 17
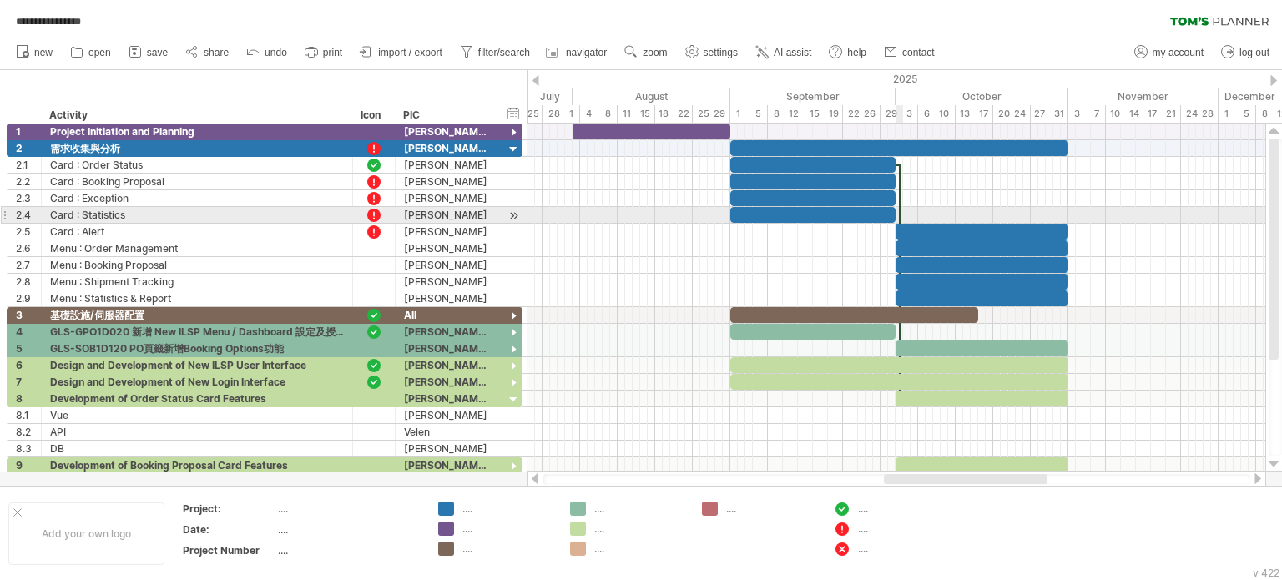
click at [899, 218] on div at bounding box center [899, 281] width 5 height 235
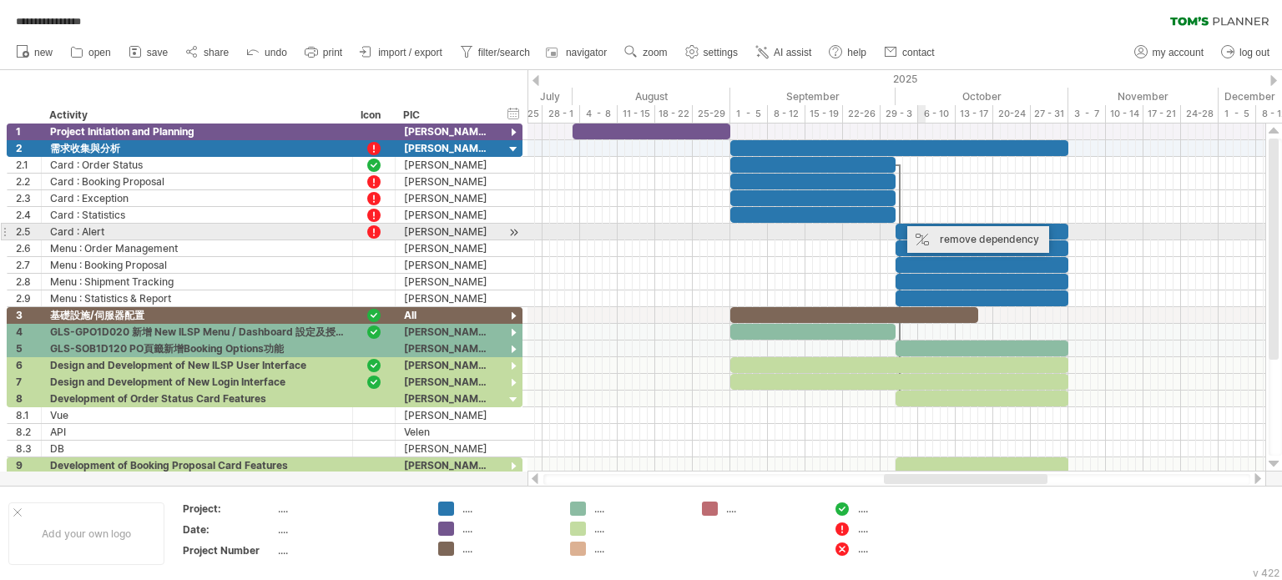
click at [947, 235] on div "remove dependency" at bounding box center [978, 239] width 142 height 27
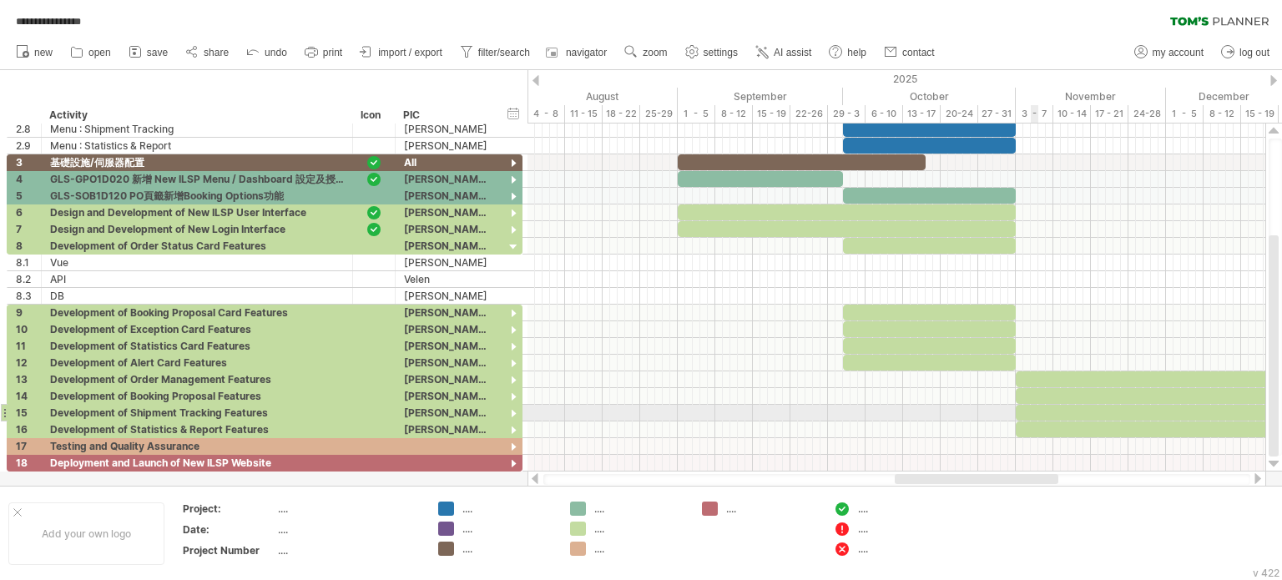
drag, startPoint x: 1022, startPoint y: 482, endPoint x: 1033, endPoint y: 421, distance: 62.7
click at [1033, 421] on div "**********" at bounding box center [641, 290] width 1282 height 580
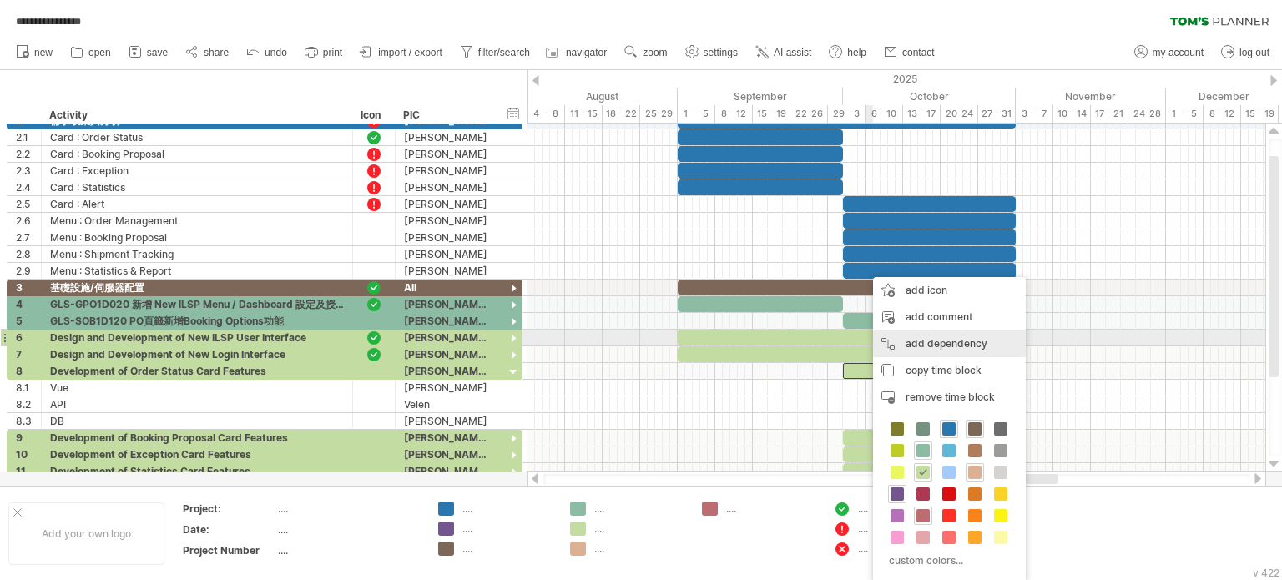
click at [948, 344] on div "add dependency You can use dependencies when you require tasks to be done in a …" at bounding box center [949, 344] width 153 height 27
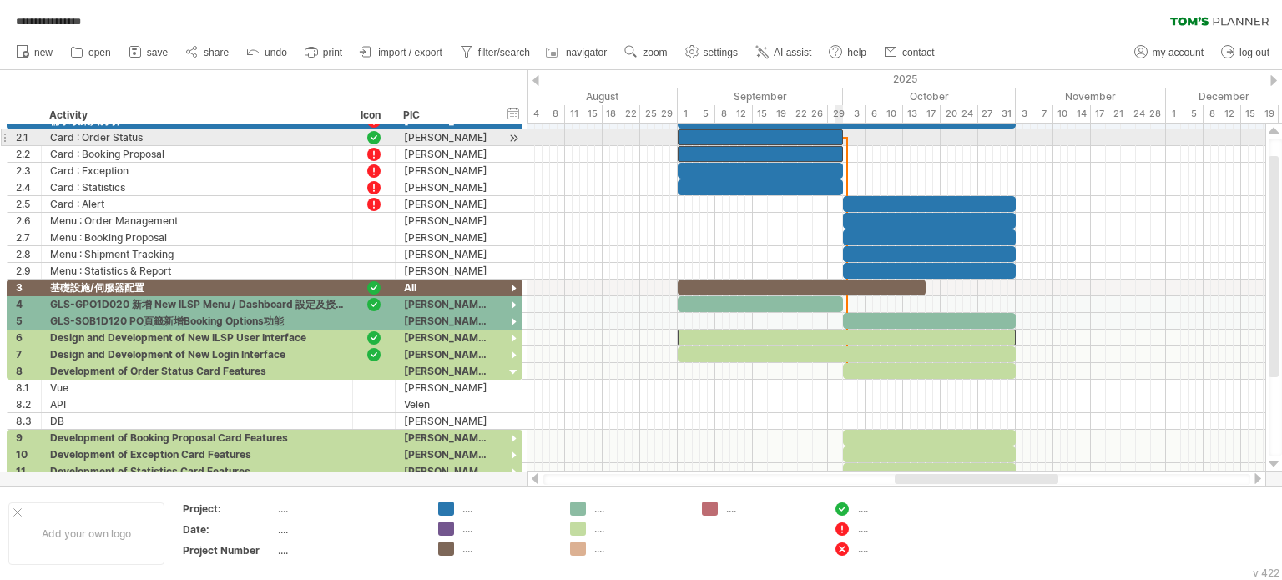
click at [841, 141] on span at bounding box center [843, 137] width 7 height 16
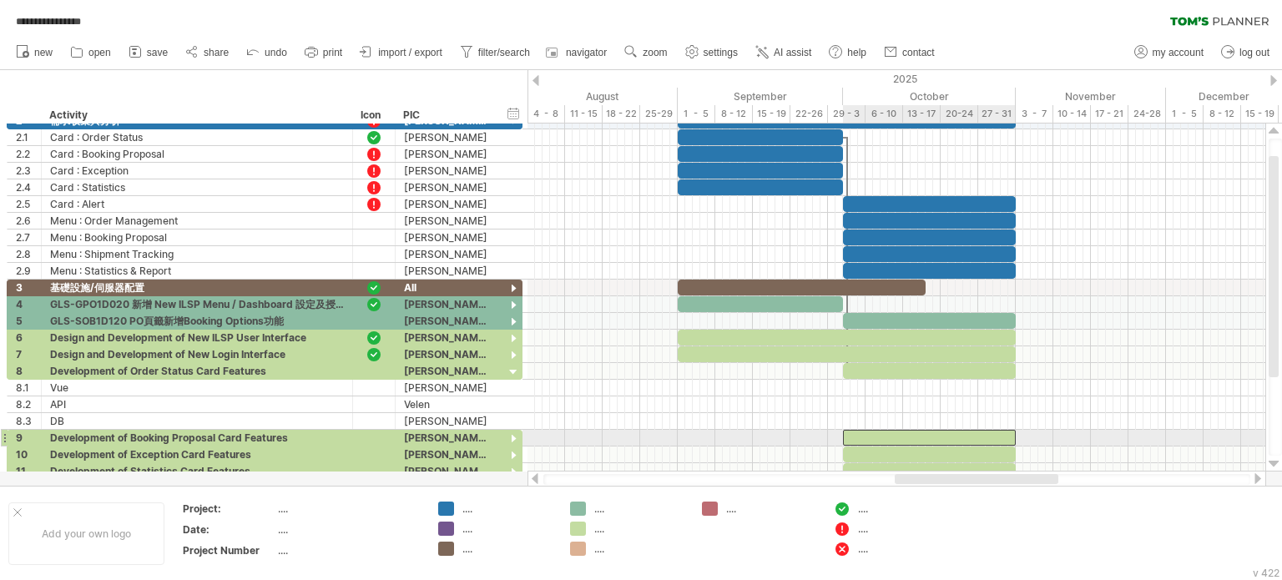
click at [862, 434] on div at bounding box center [929, 438] width 173 height 16
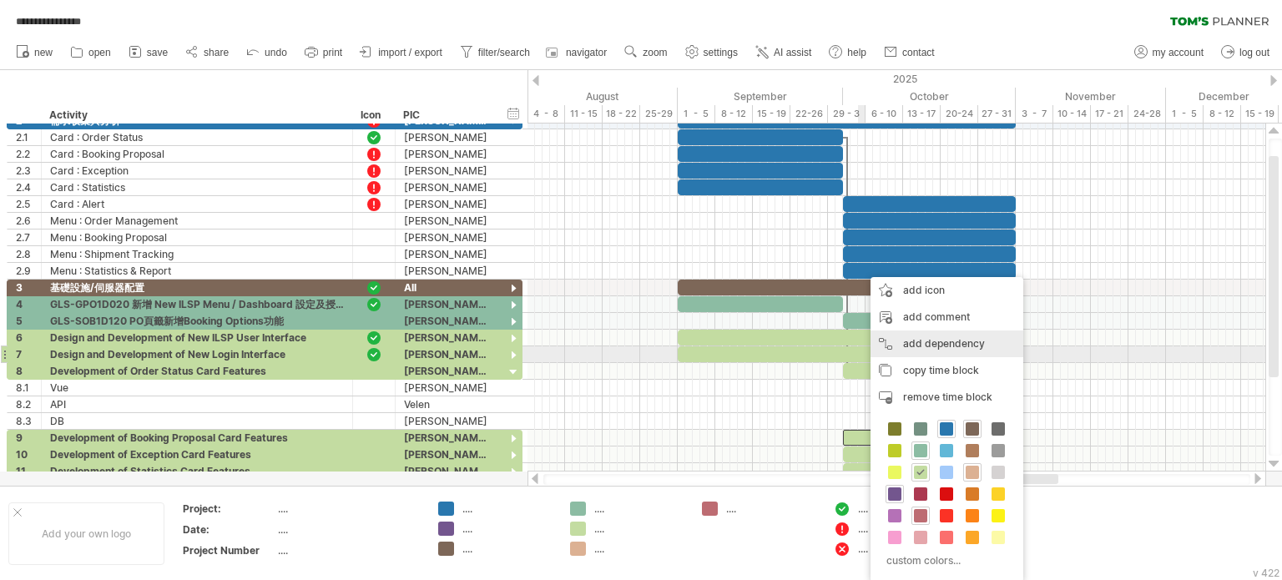
click at [936, 348] on div "add dependency You can use dependencies when you require tasks to be done in a …" at bounding box center [947, 344] width 153 height 27
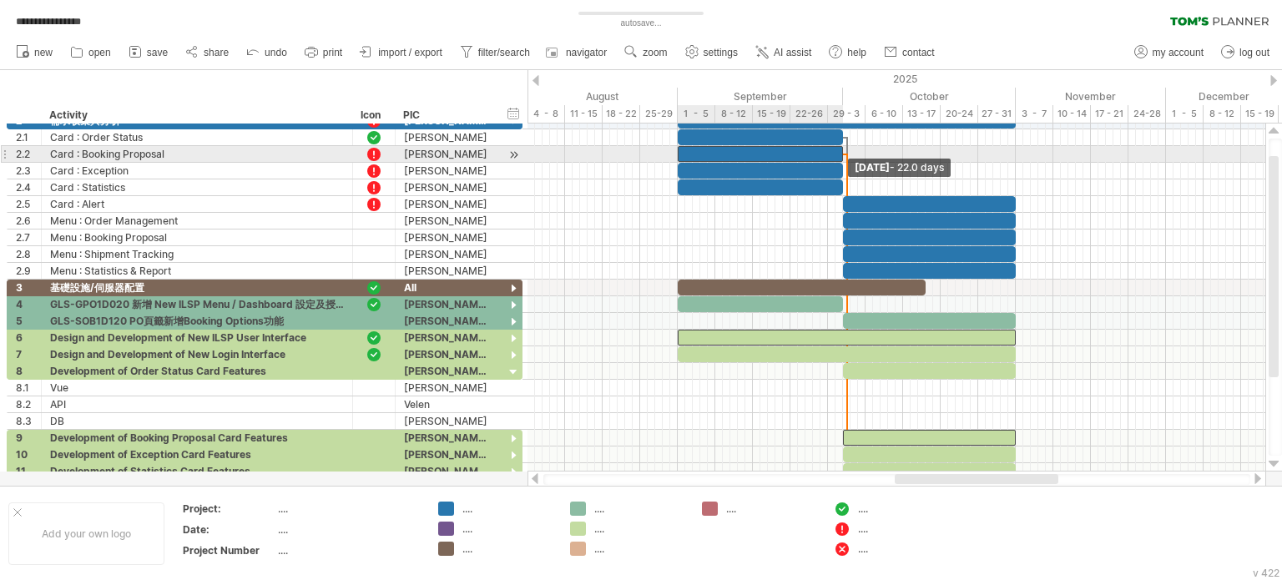
click at [843, 156] on span at bounding box center [843, 154] width 7 height 16
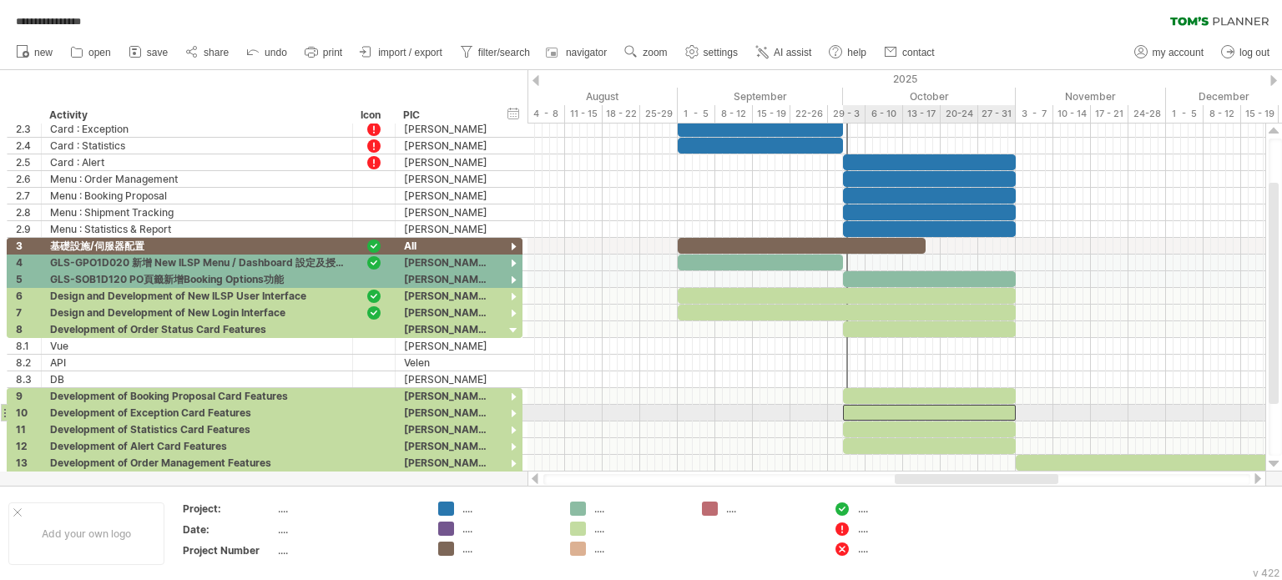
click at [855, 410] on div at bounding box center [929, 413] width 173 height 16
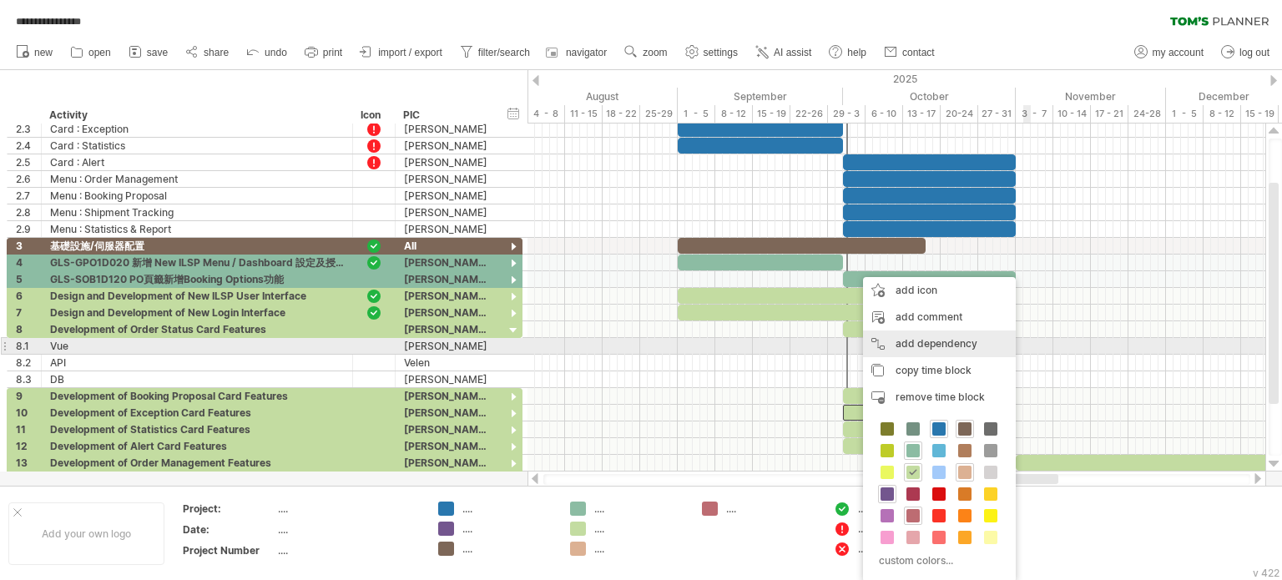
click at [955, 340] on div "add dependency You can use dependencies when you require tasks to be done in a …" at bounding box center [939, 344] width 153 height 27
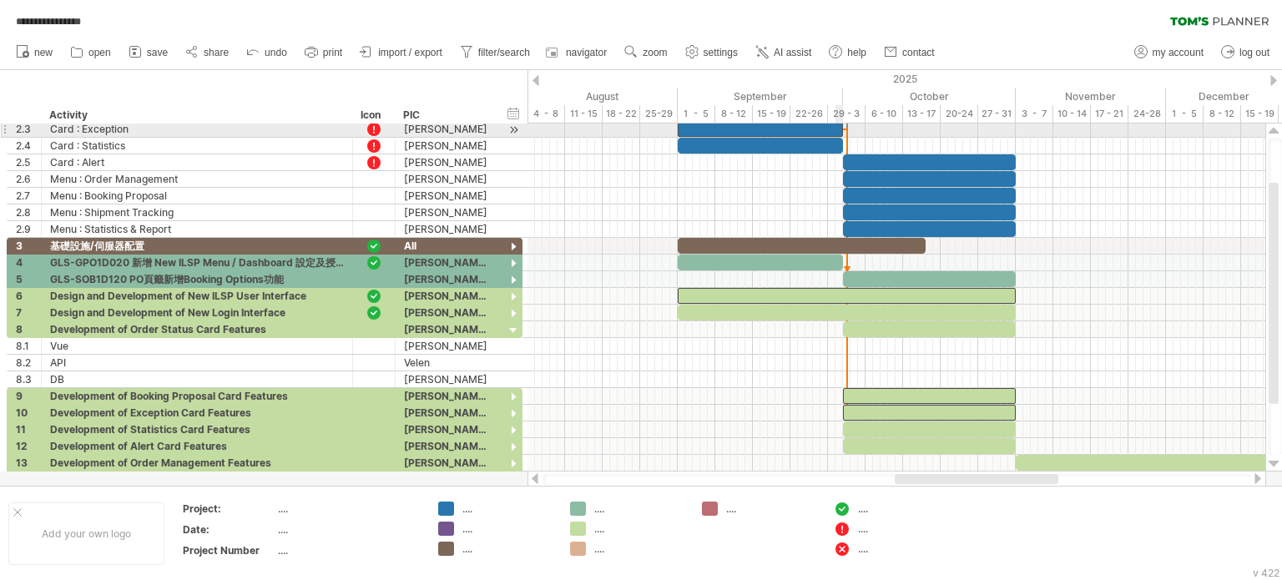
click at [838, 129] on div at bounding box center [760, 129] width 165 height 16
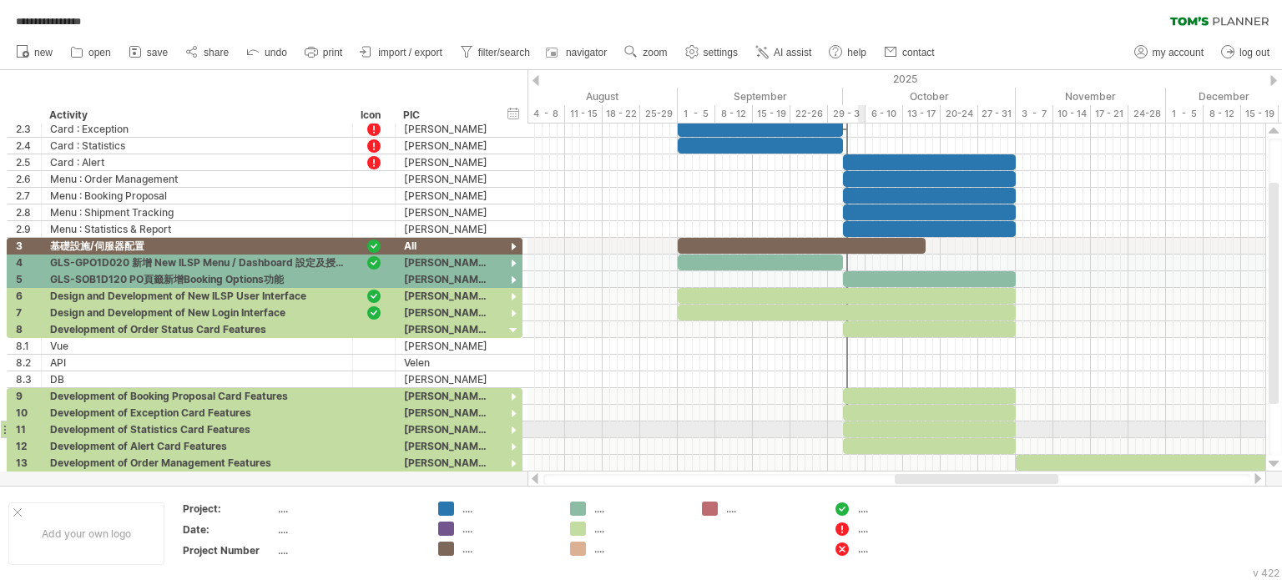
click at [859, 424] on div at bounding box center [929, 430] width 173 height 16
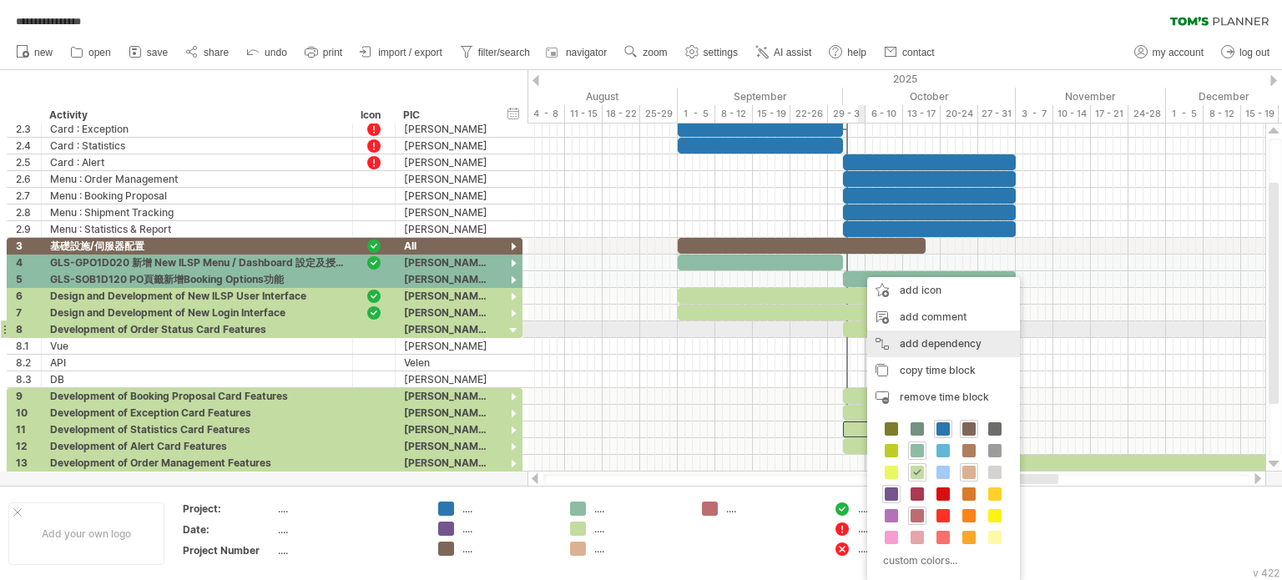
click at [945, 335] on div "add dependency You can use dependencies when you require tasks to be done in a …" at bounding box center [943, 344] width 153 height 27
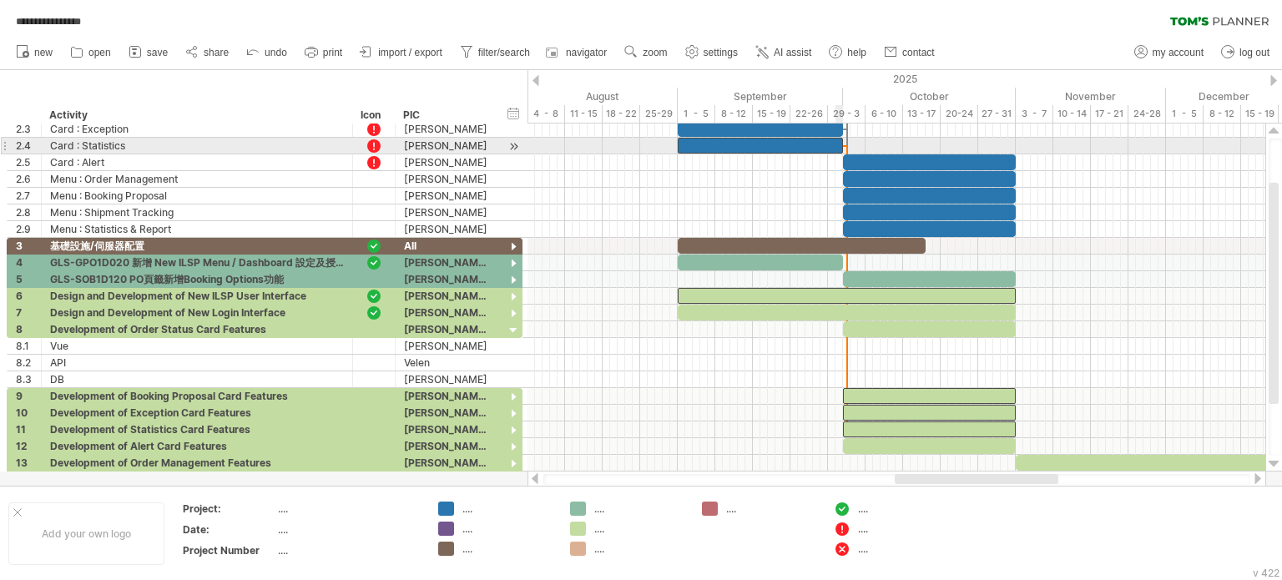
click at [840, 146] on span at bounding box center [843, 146] width 7 height 16
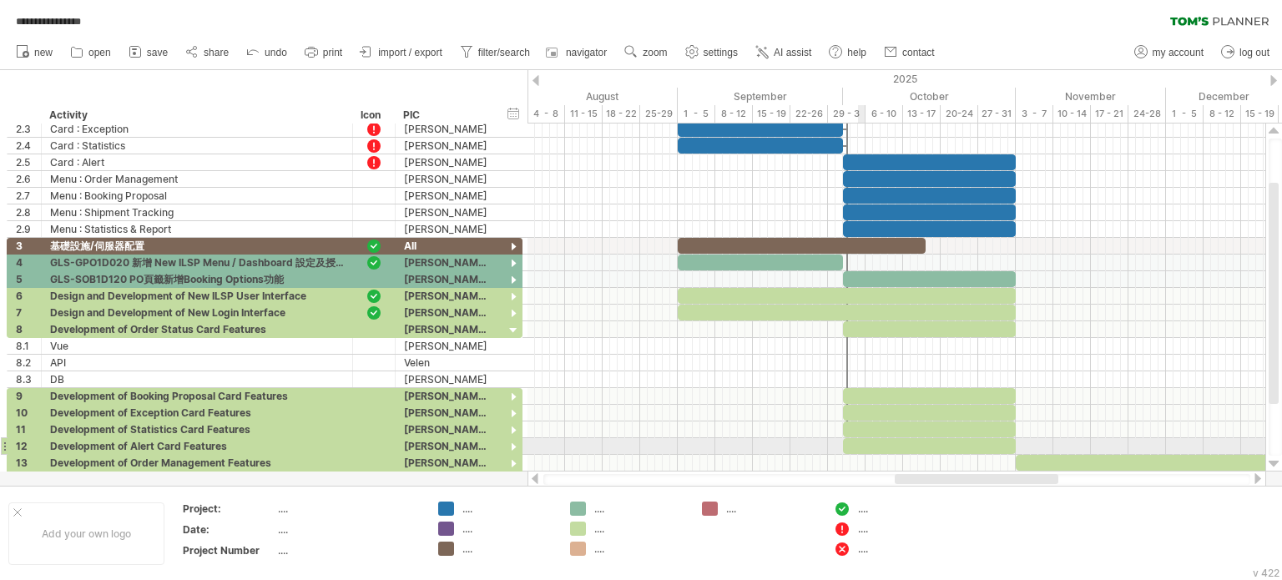
click at [861, 440] on div at bounding box center [929, 446] width 173 height 16
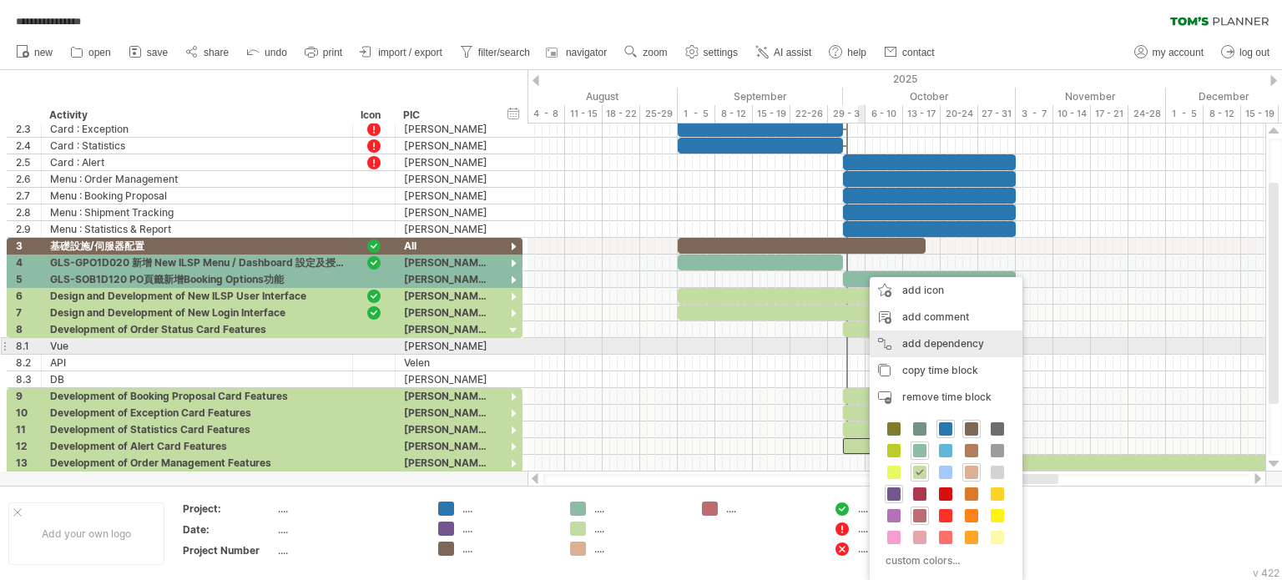
click at [922, 348] on div "add dependency You can use dependencies when you require tasks to be done in a …" at bounding box center [946, 344] width 153 height 27
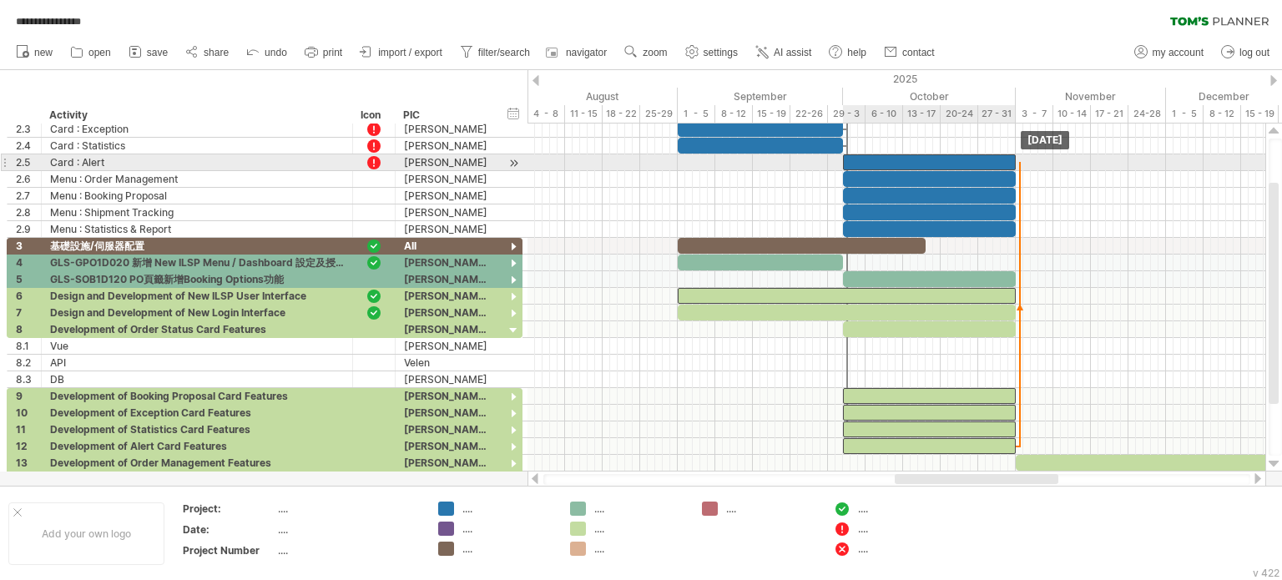
click at [1017, 161] on span at bounding box center [1016, 162] width 7 height 16
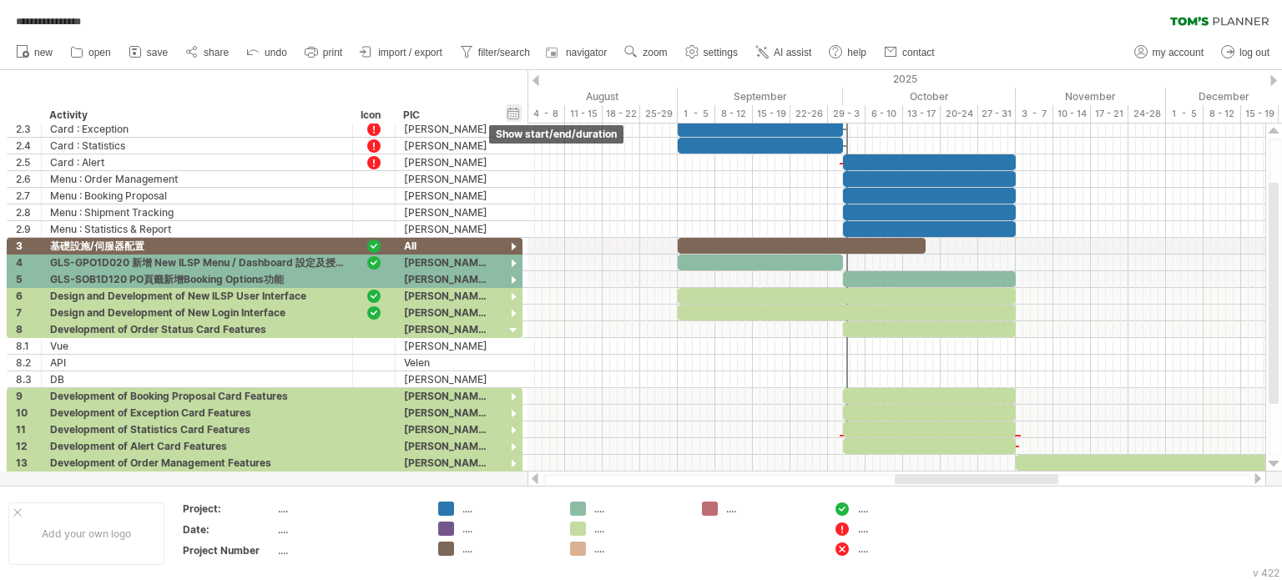
click at [518, 117] on div "hide start/end/duration show start/end/duration" at bounding box center [514, 113] width 16 height 18
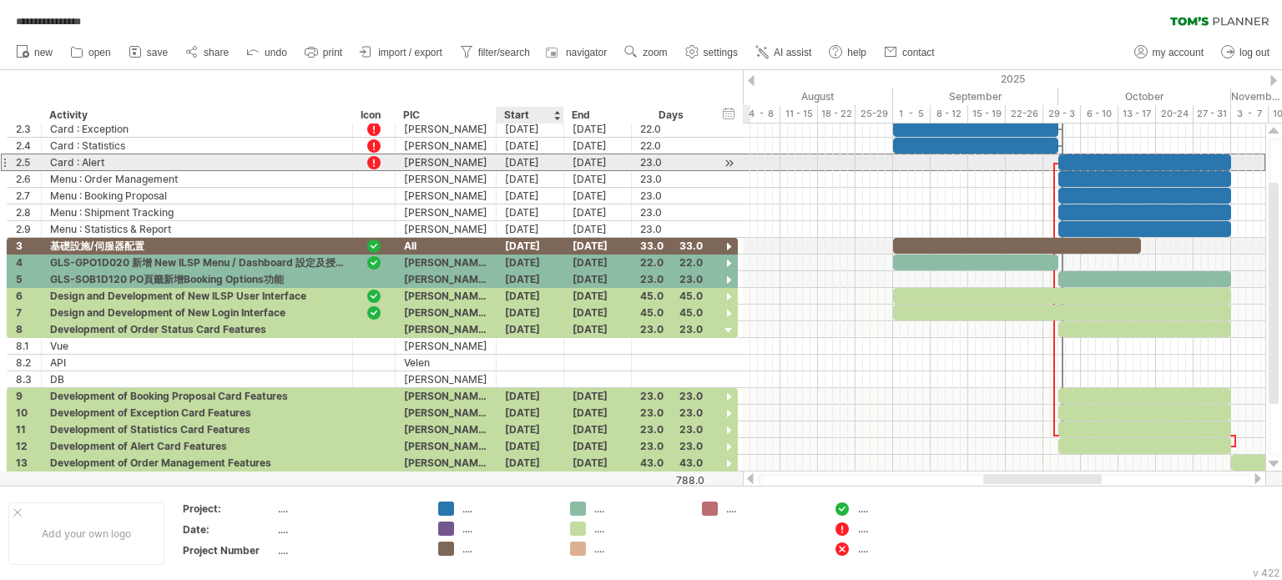
click at [523, 162] on div "[DATE]" at bounding box center [531, 162] width 68 height 16
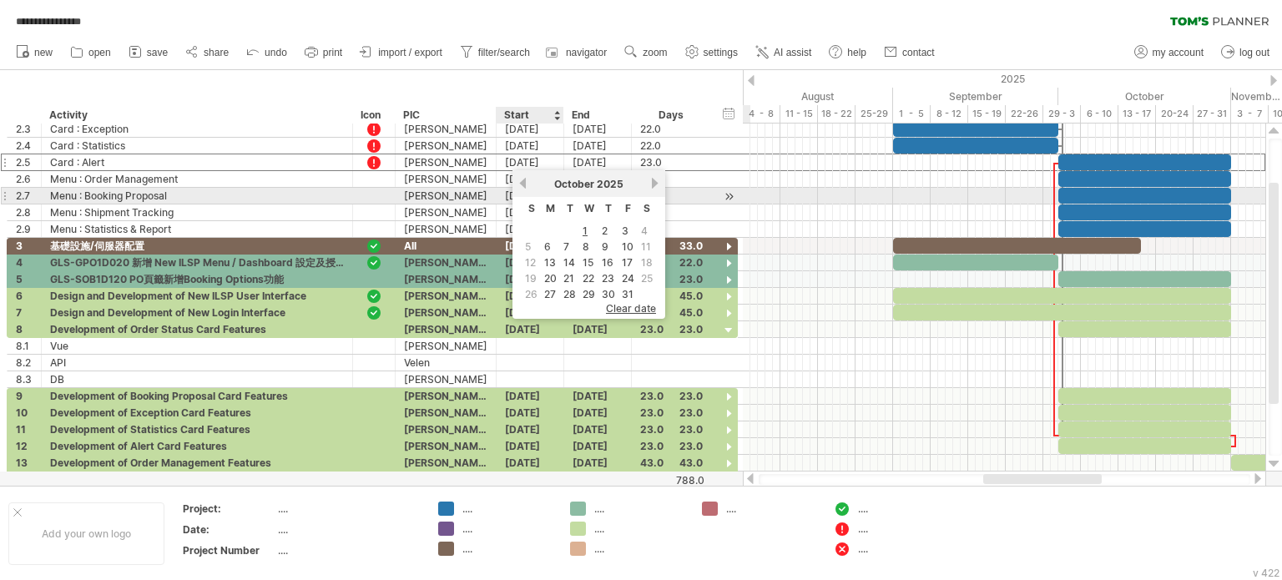
click at [525, 189] on link "previous" at bounding box center [523, 183] width 13 height 13
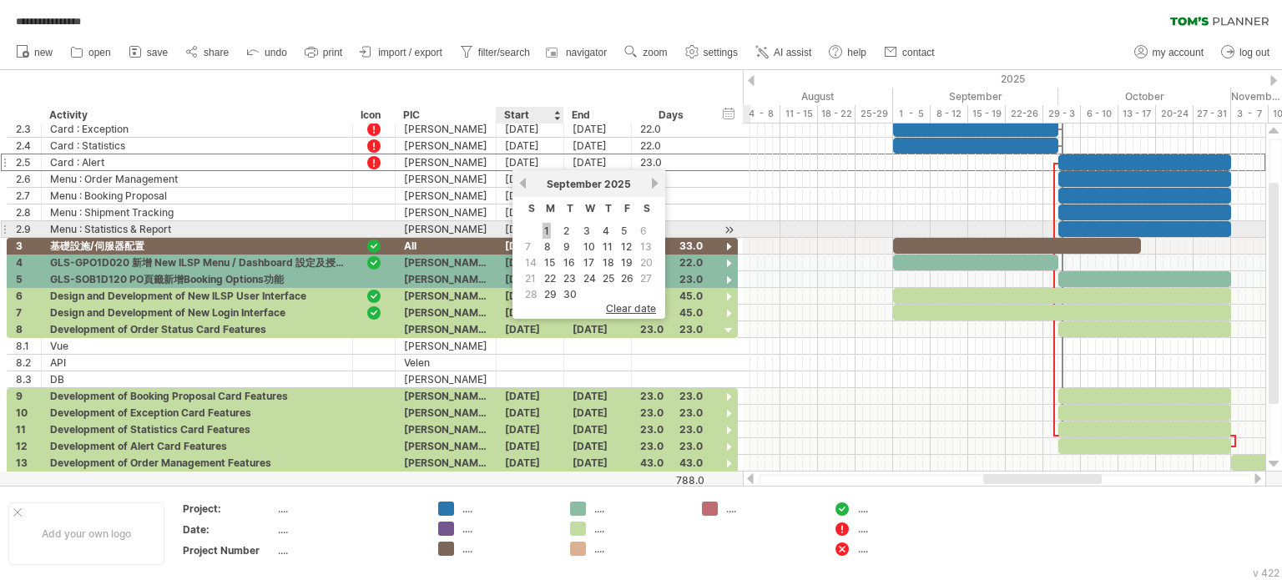
click at [548, 230] on link "1" at bounding box center [547, 231] width 8 height 16
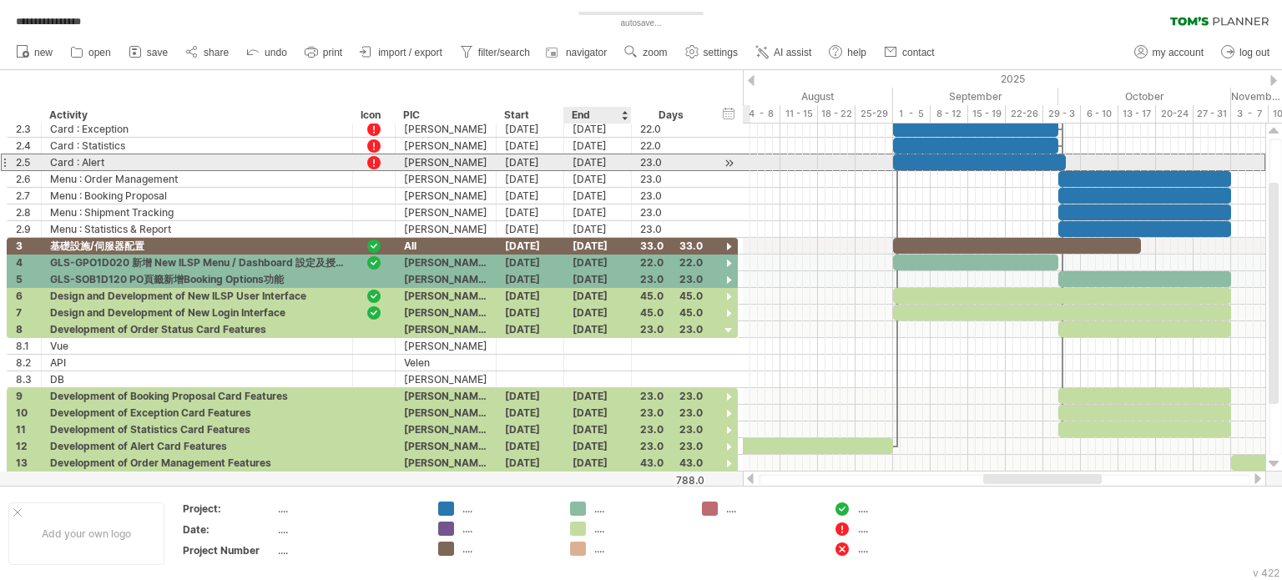
click at [590, 166] on div "[DATE]" at bounding box center [598, 162] width 68 height 16
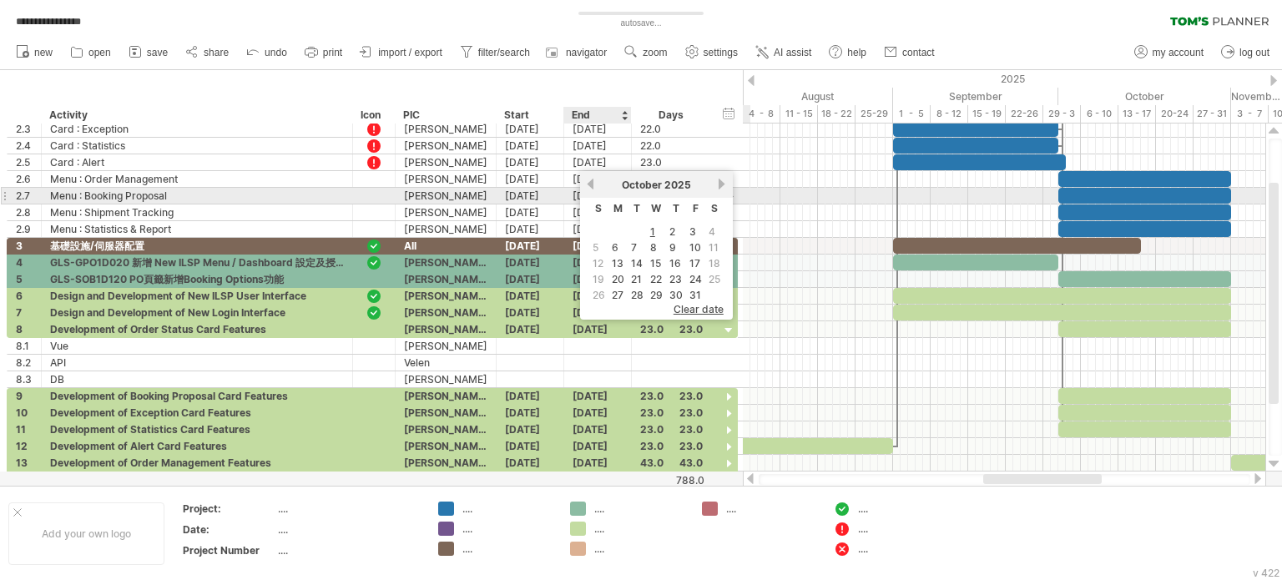
click at [585, 180] on link "previous" at bounding box center [590, 184] width 13 height 13
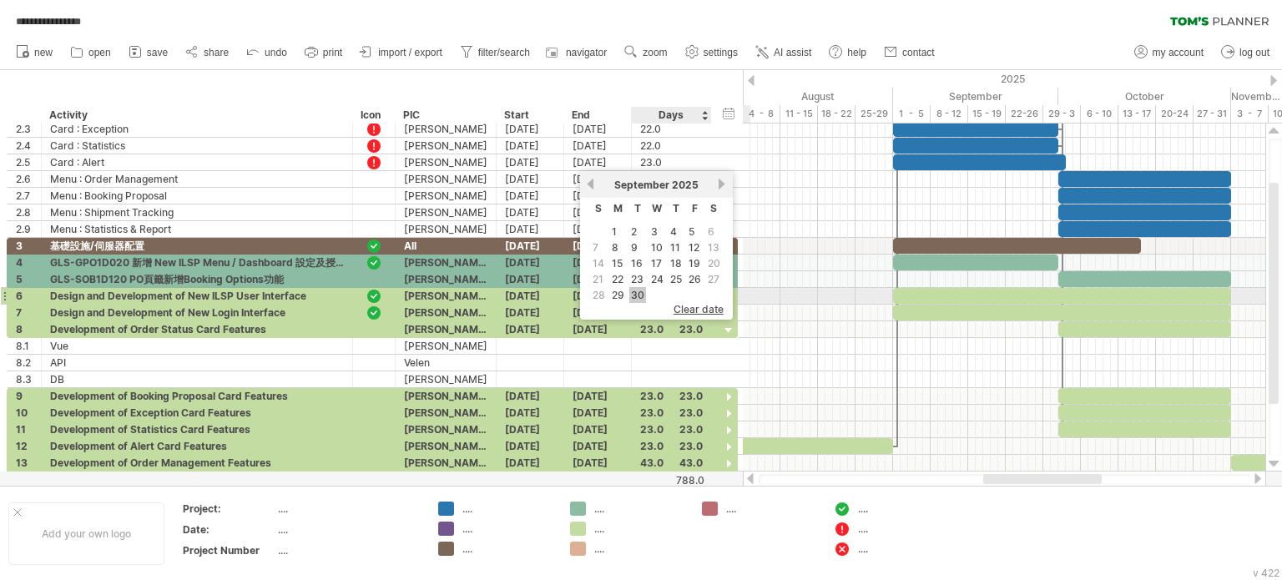
click at [634, 292] on link "30" at bounding box center [637, 295] width 17 height 16
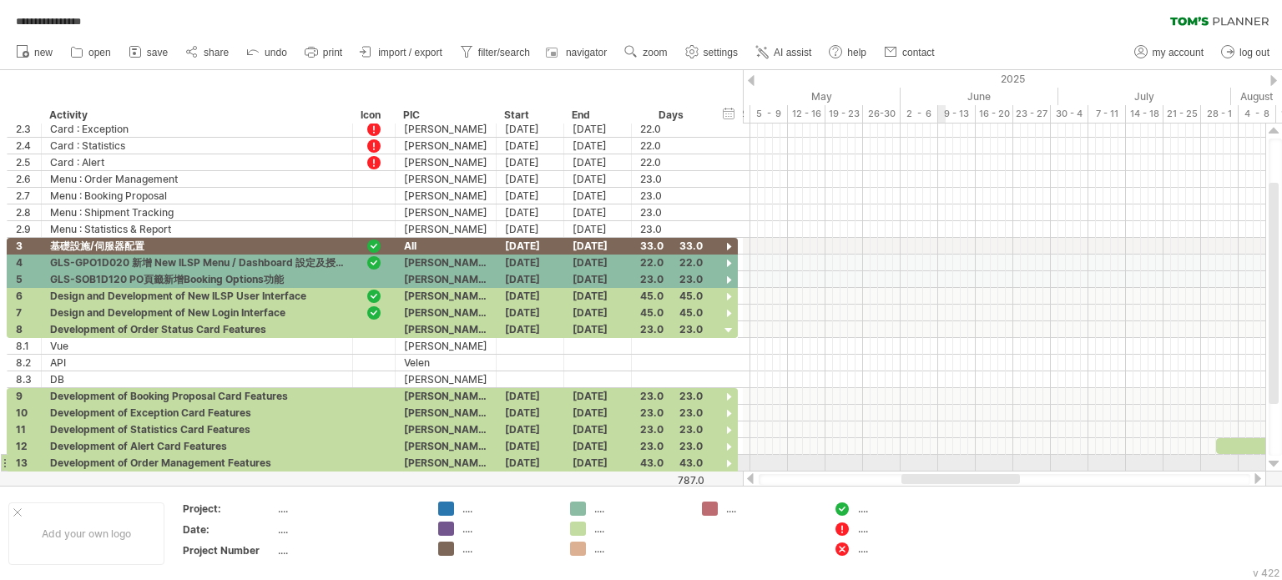
drag, startPoint x: 1026, startPoint y: 480, endPoint x: 944, endPoint y: 468, distance: 82.6
click at [944, 468] on div "**********" at bounding box center [641, 290] width 1282 height 580
click at [533, 443] on div "[DATE]" at bounding box center [531, 446] width 68 height 16
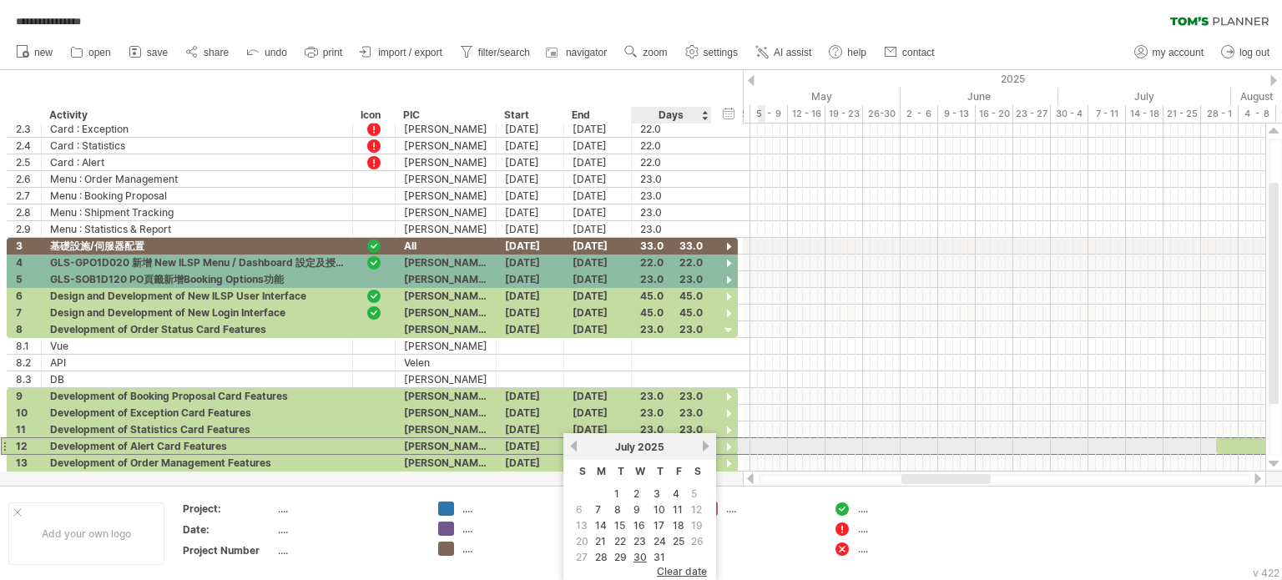
click at [700, 444] on link "next" at bounding box center [706, 446] width 13 height 13
click at [700, 447] on link "next" at bounding box center [706, 446] width 13 height 13
click at [634, 494] on link "1" at bounding box center [636, 494] width 8 height 16
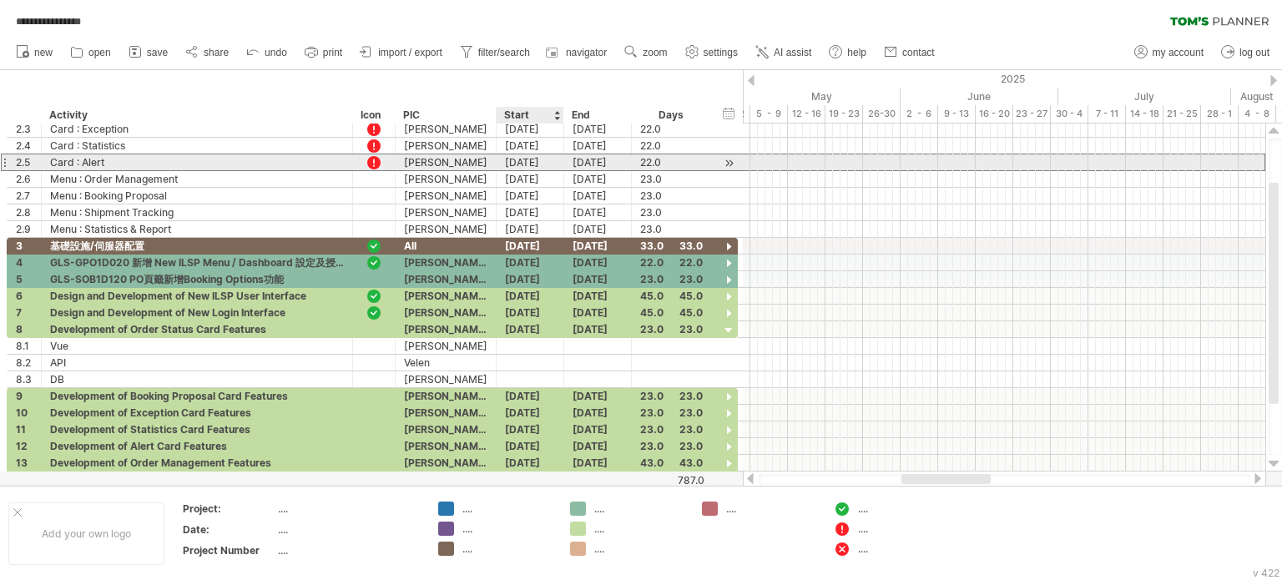
click at [548, 166] on div "[DATE]" at bounding box center [531, 162] width 68 height 16
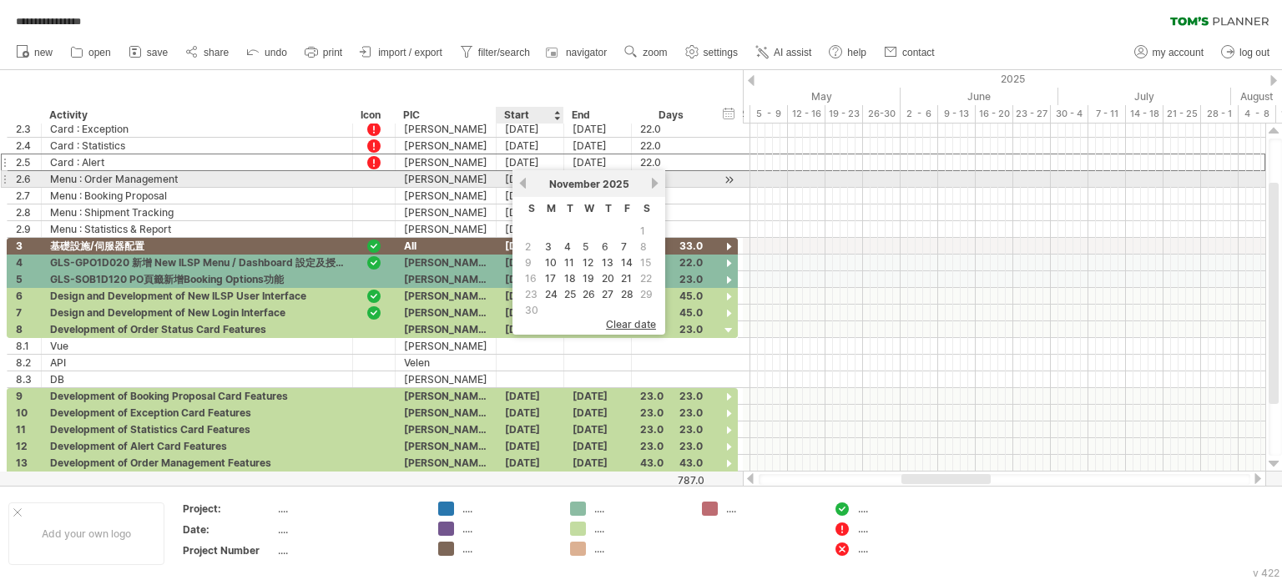
click at [524, 179] on link "previous" at bounding box center [523, 183] width 13 height 13
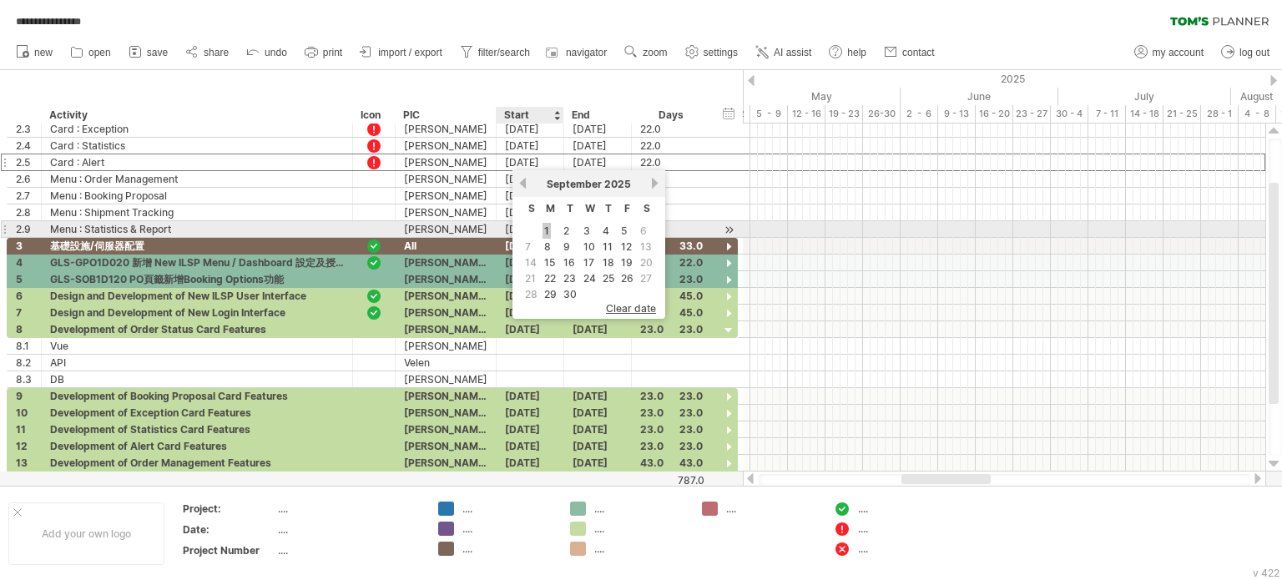
click at [548, 232] on link "1" at bounding box center [547, 231] width 8 height 16
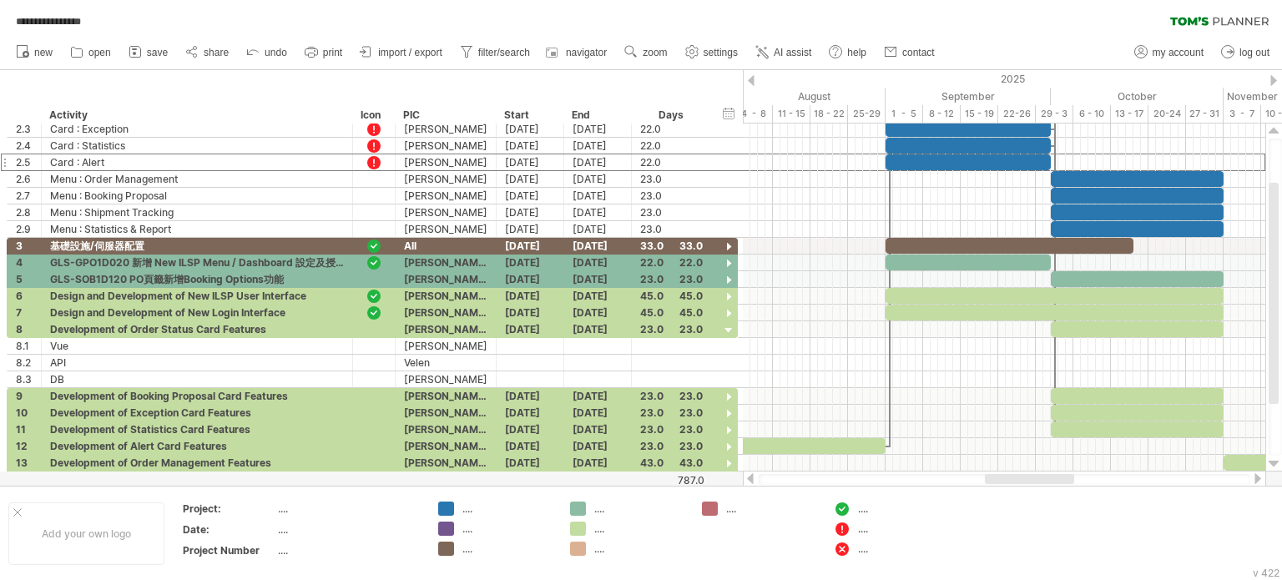
drag, startPoint x: 955, startPoint y: 476, endPoint x: 1038, endPoint y: 483, distance: 83.8
click at [1038, 483] on div at bounding box center [1029, 479] width 89 height 10
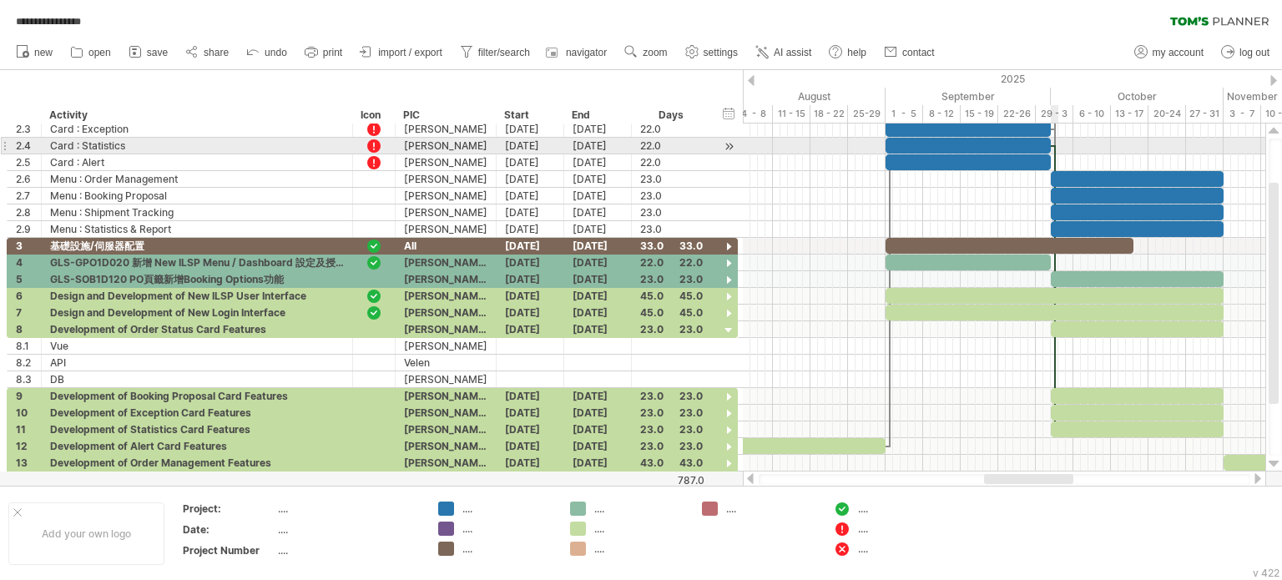
click at [1055, 150] on div at bounding box center [1055, 287] width 5 height 285
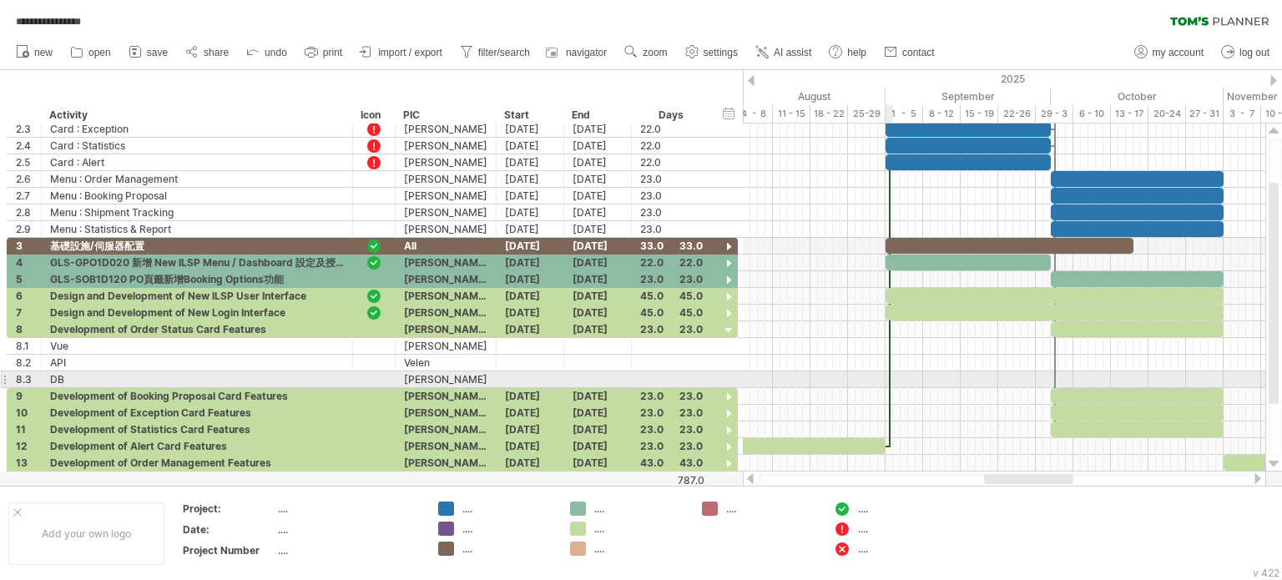
click at [887, 382] on div at bounding box center [889, 304] width 5 height 285
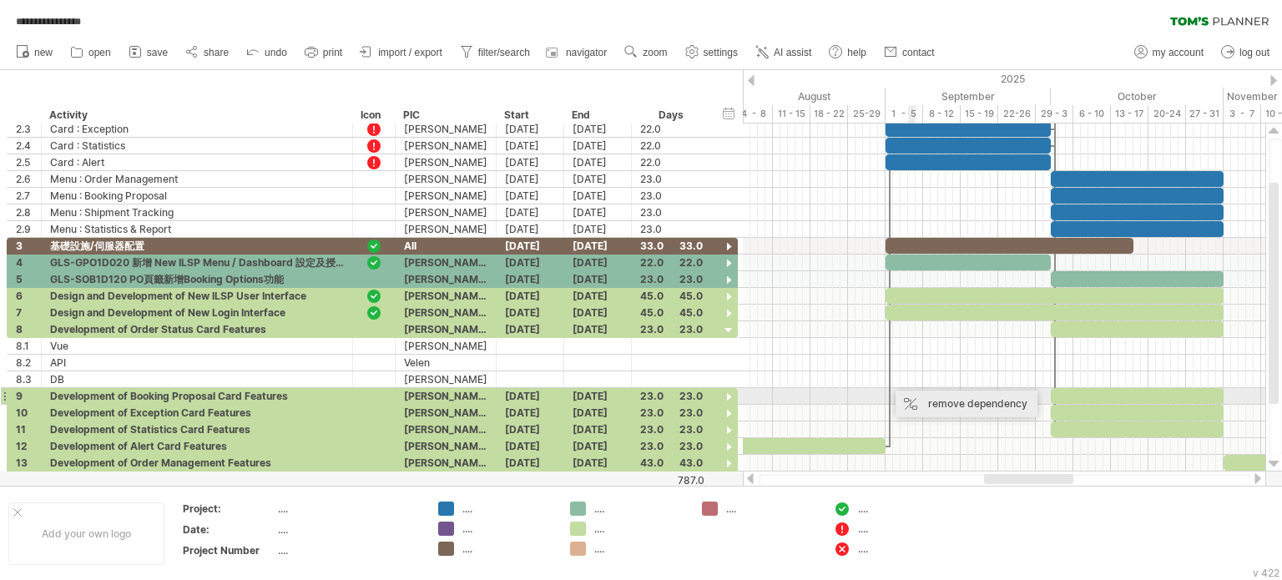
click at [927, 400] on div "remove dependency" at bounding box center [967, 404] width 142 height 27
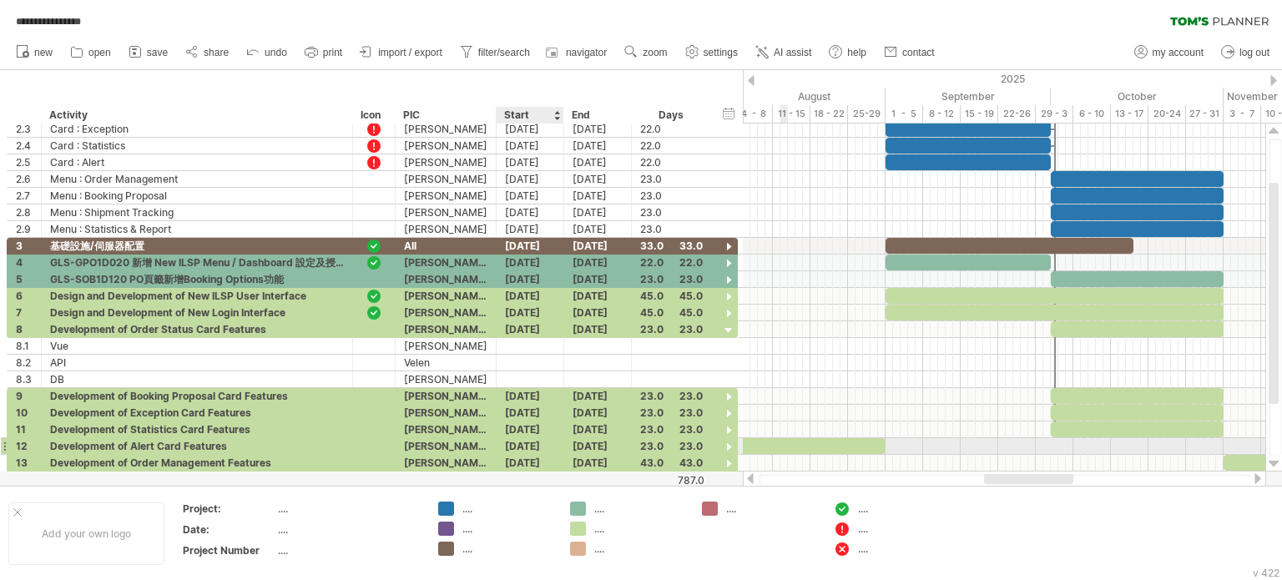
click at [534, 447] on div "[DATE]" at bounding box center [531, 446] width 68 height 16
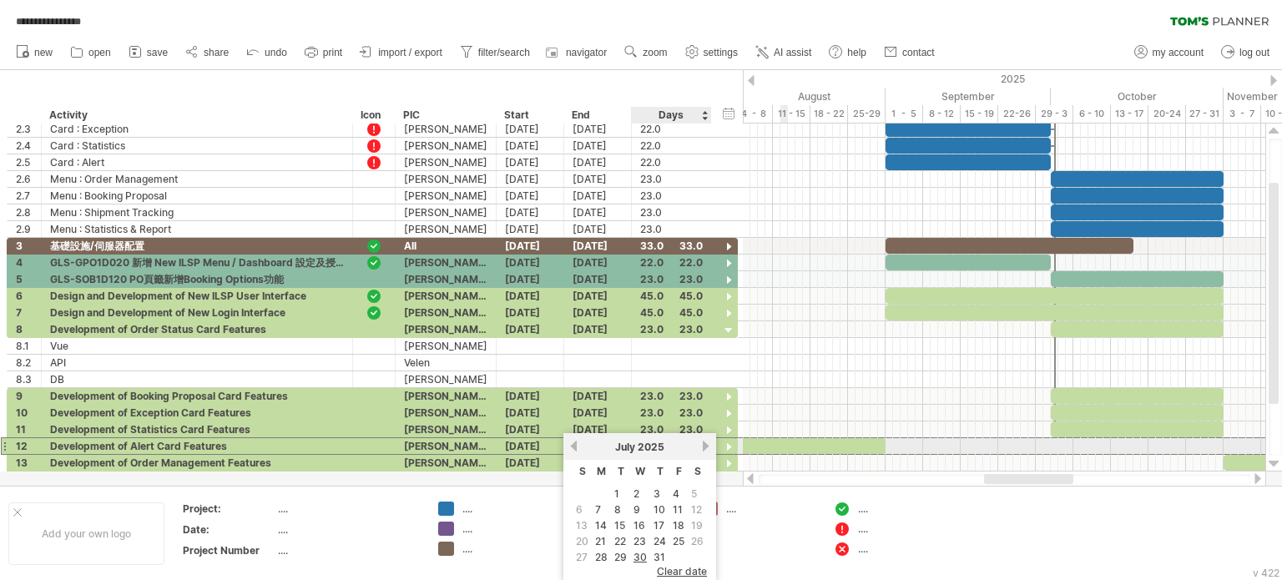
click at [700, 446] on link "next" at bounding box center [706, 446] width 13 height 13
drag, startPoint x: 634, startPoint y: 496, endPoint x: 631, endPoint y: 483, distance: 12.8
click at [634, 496] on link "1" at bounding box center [636, 494] width 8 height 16
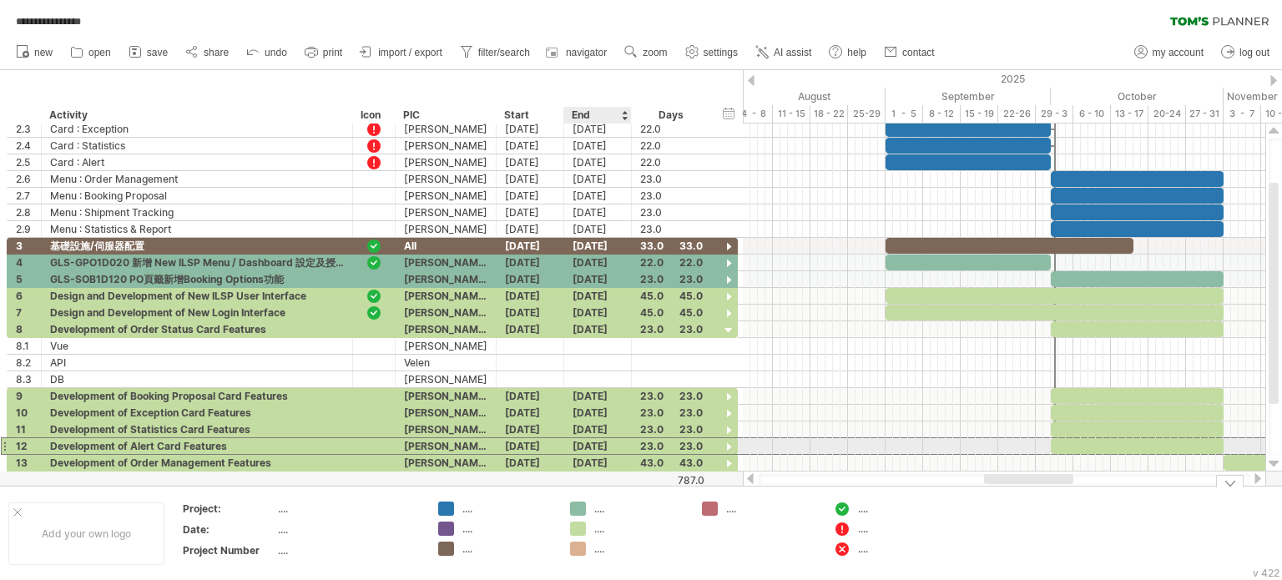
click at [605, 439] on div "[DATE]" at bounding box center [598, 446] width 68 height 16
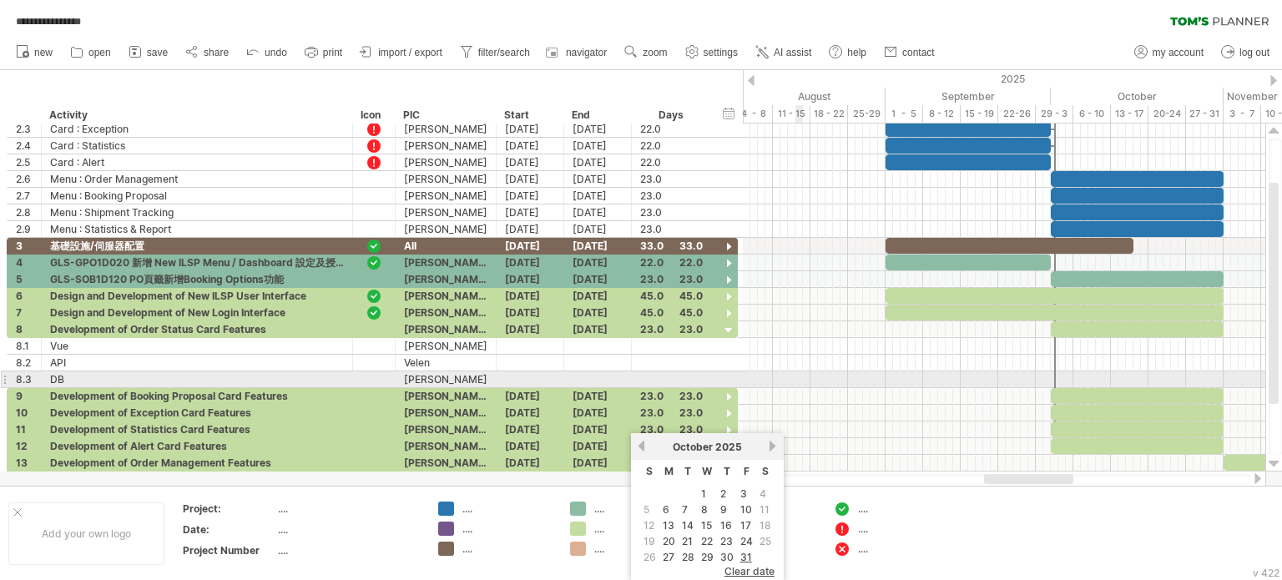
click at [798, 372] on div at bounding box center [1004, 379] width 523 height 17
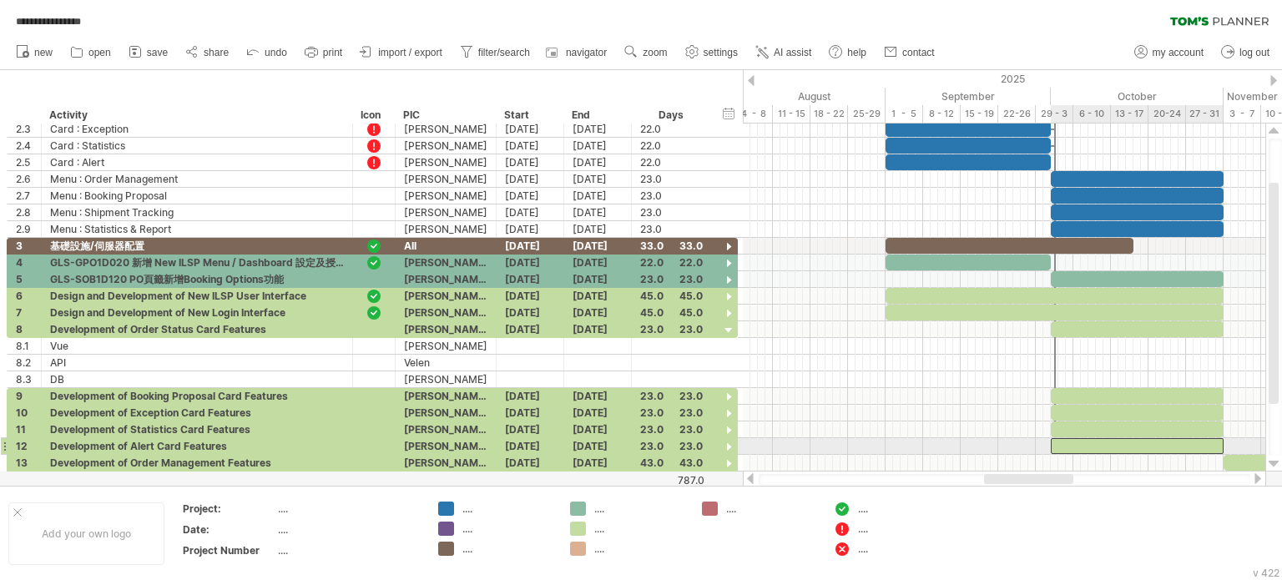
click at [1087, 446] on div at bounding box center [1137, 446] width 173 height 16
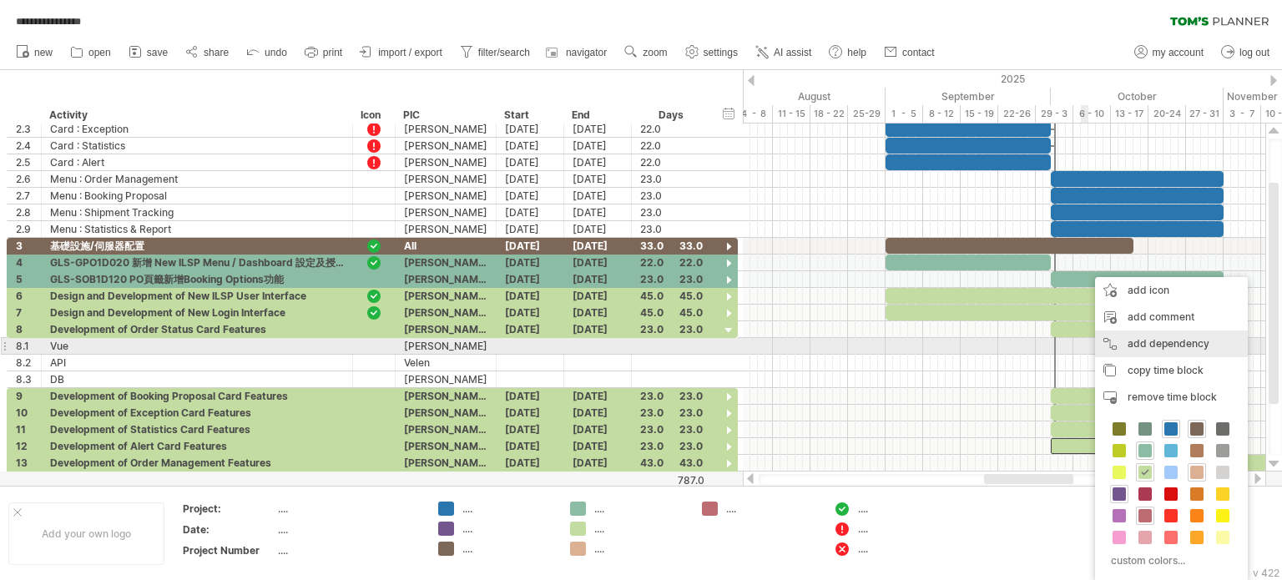
click at [1143, 341] on div "add dependency You can use dependencies when you require tasks to be done in a …" at bounding box center [1171, 344] width 153 height 27
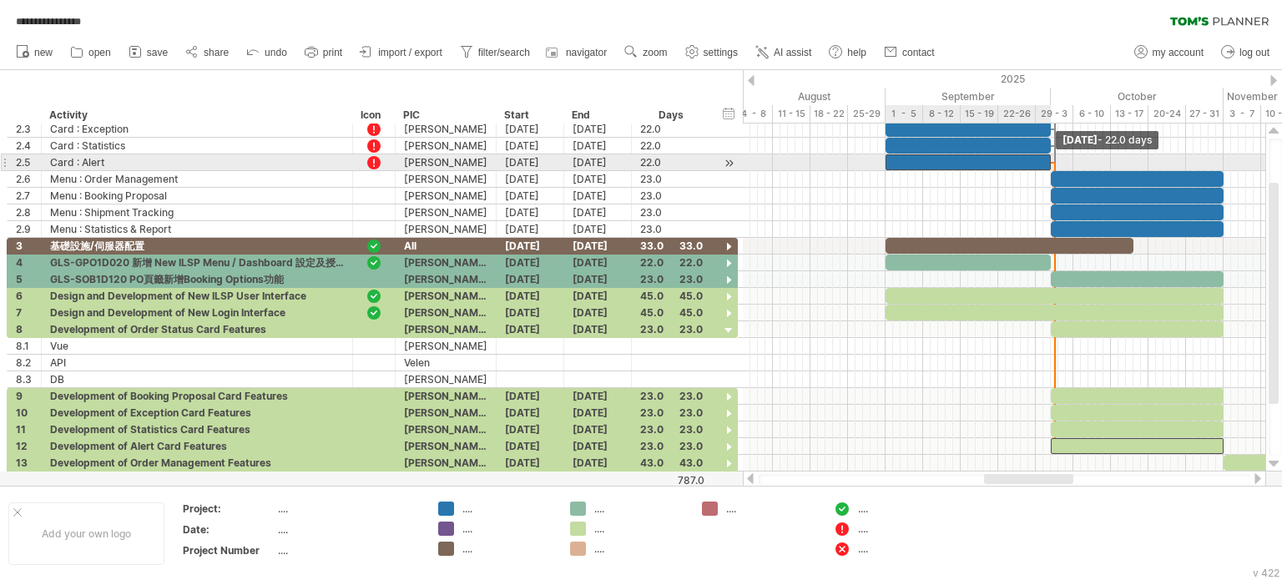
click at [1048, 161] on span at bounding box center [1051, 162] width 7 height 16
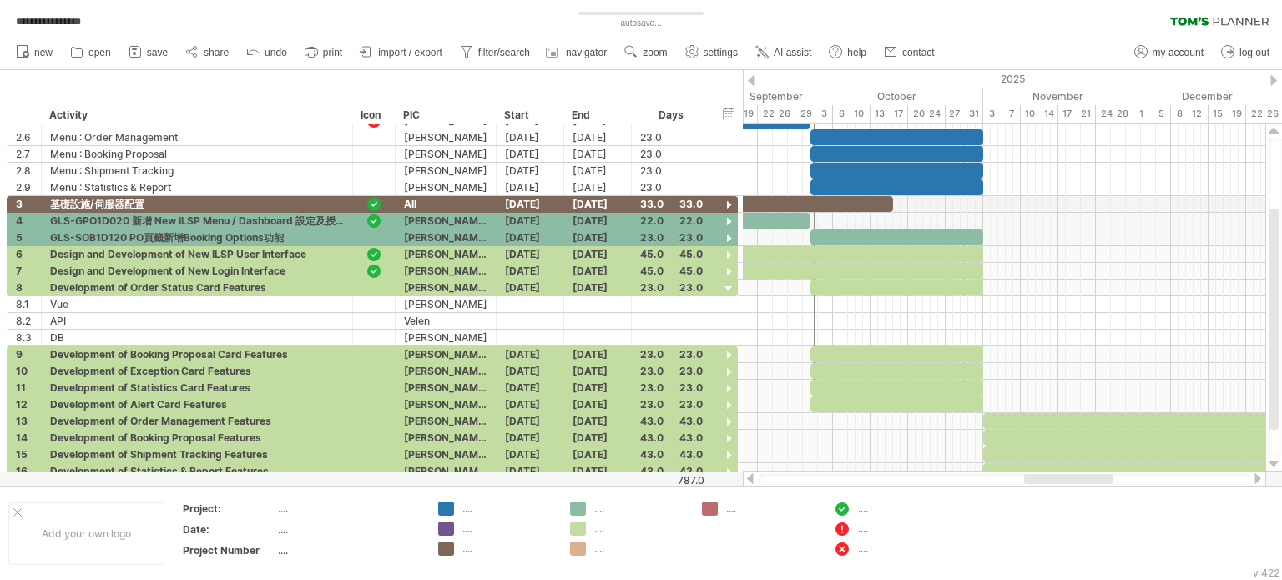
drag, startPoint x: 998, startPoint y: 480, endPoint x: 1038, endPoint y: 477, distance: 40.2
click at [1038, 477] on div at bounding box center [1068, 479] width 89 height 10
click at [1003, 418] on div at bounding box center [1144, 421] width 323 height 16
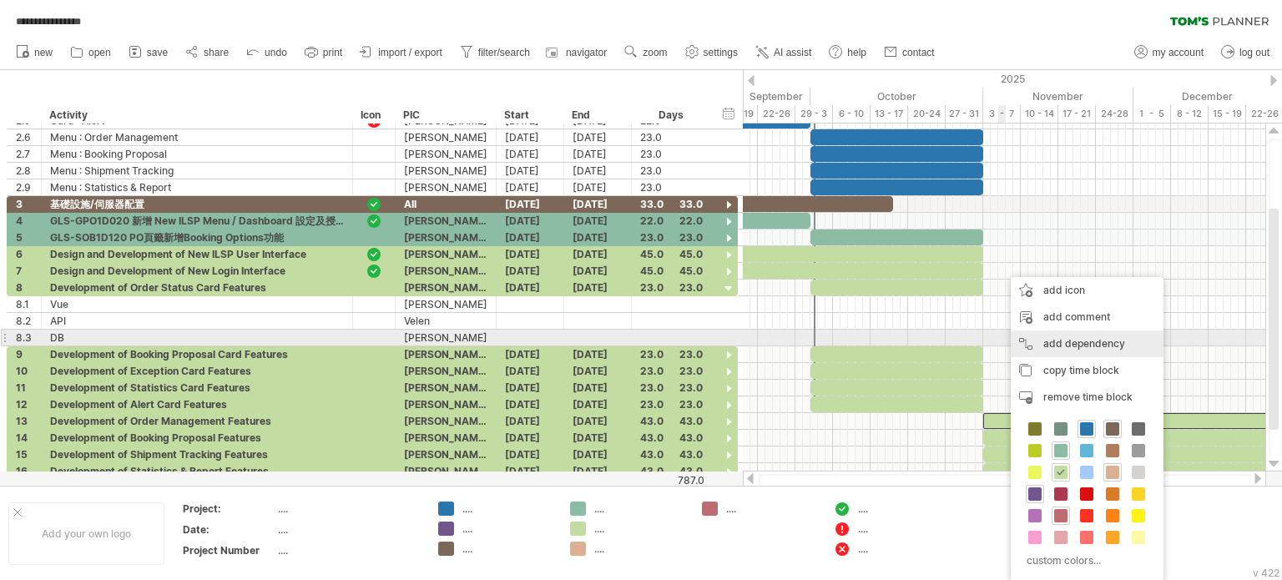
click at [1056, 341] on div "add dependency You can use dependencies when you require tasks to be done in a …" at bounding box center [1087, 344] width 153 height 27
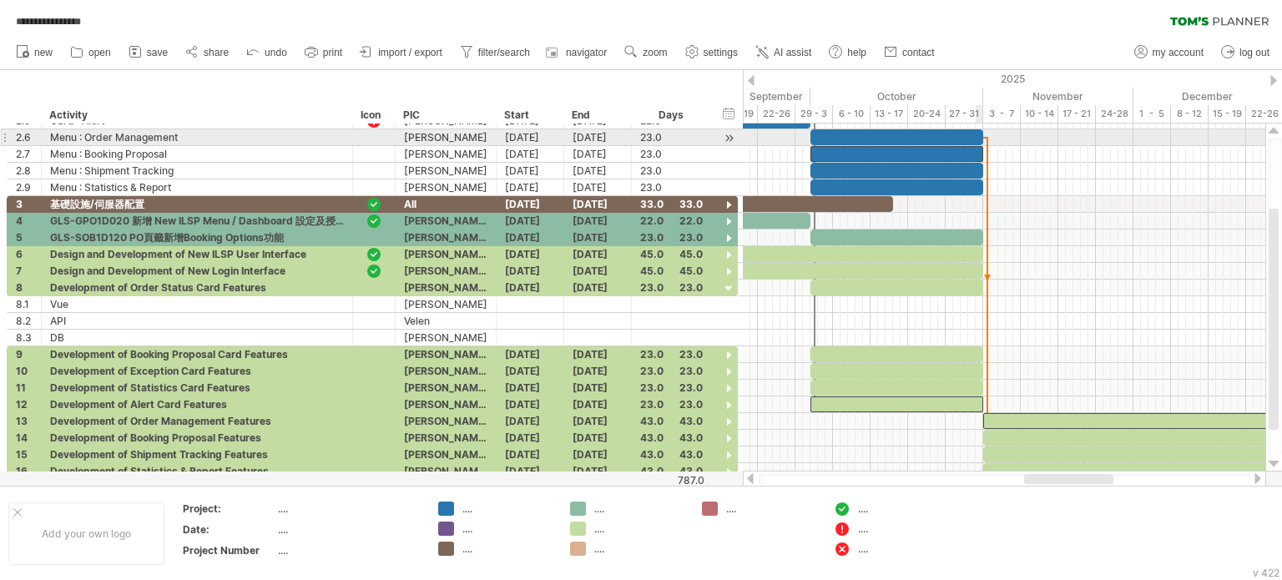
click at [980, 146] on span at bounding box center [983, 154] width 7 height 16
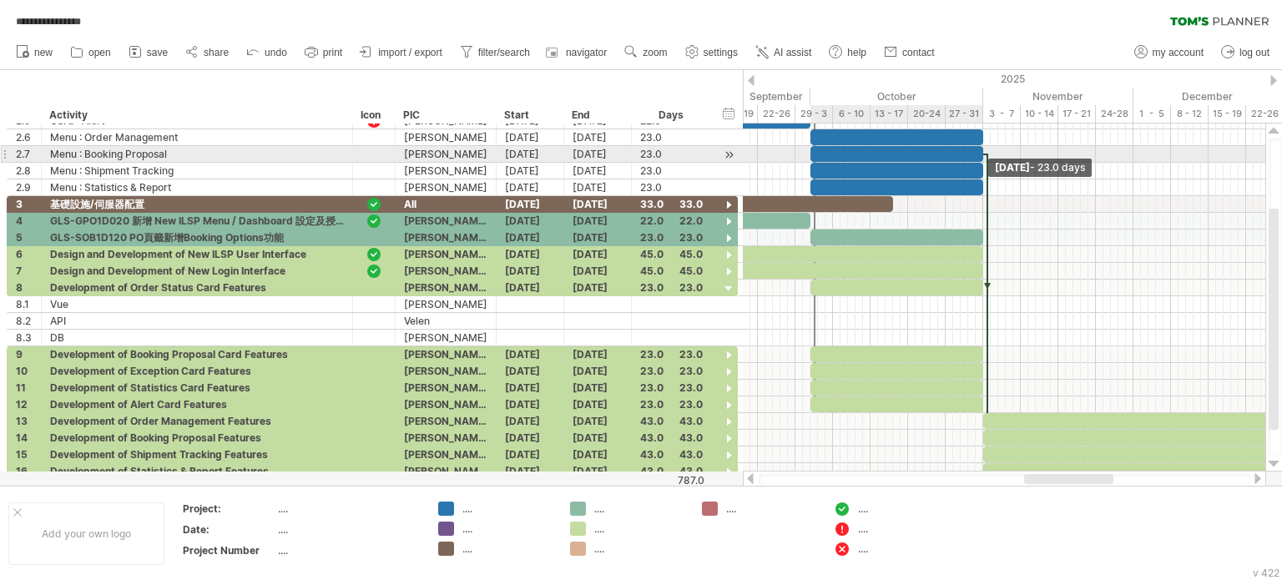
click at [985, 156] on span at bounding box center [983, 154] width 7 height 16
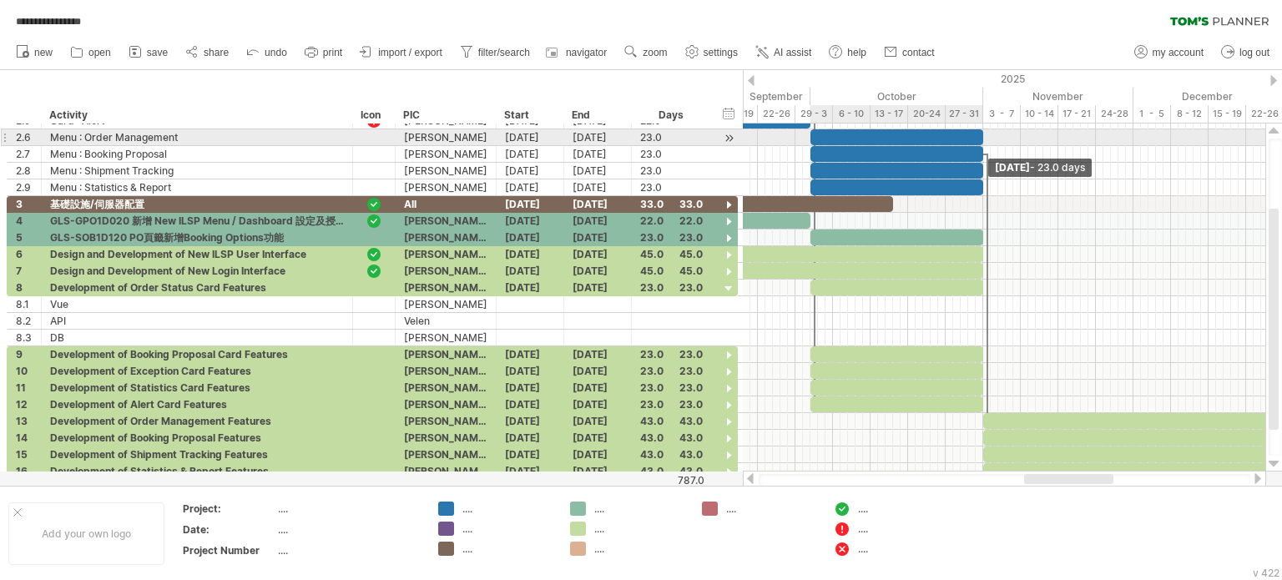
drag, startPoint x: 986, startPoint y: 156, endPoint x: 986, endPoint y: 139, distance: 16.7
click at [1021, 139] on div at bounding box center [1021, 154] width 0 height 83
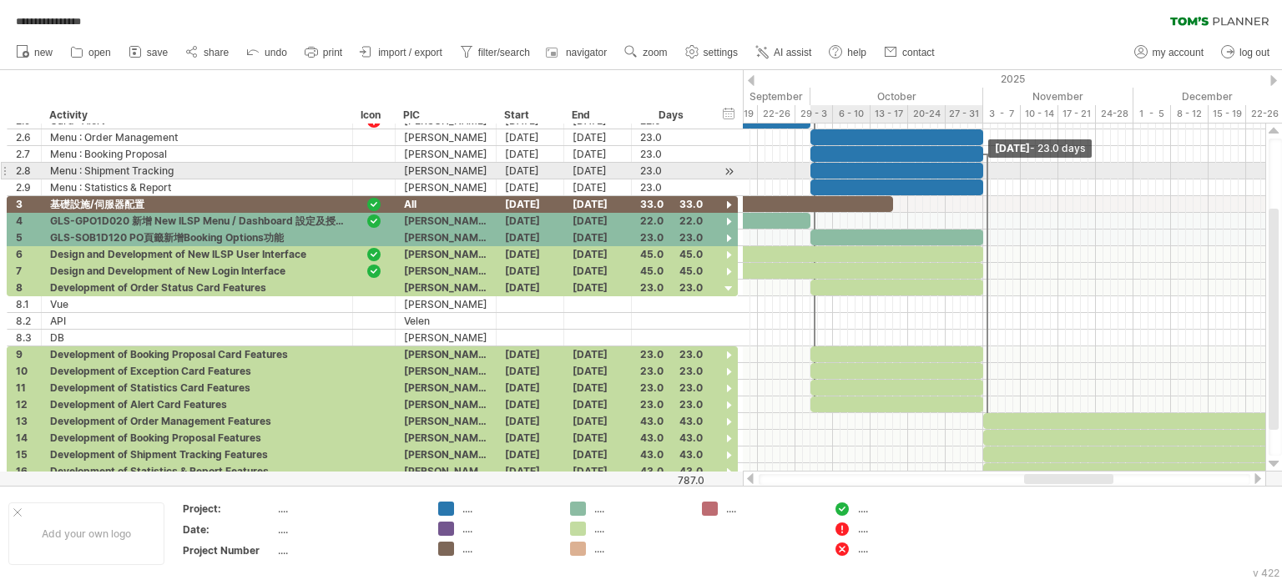
click at [985, 166] on span at bounding box center [983, 171] width 7 height 16
click at [988, 169] on div at bounding box center [987, 288] width 5 height 269
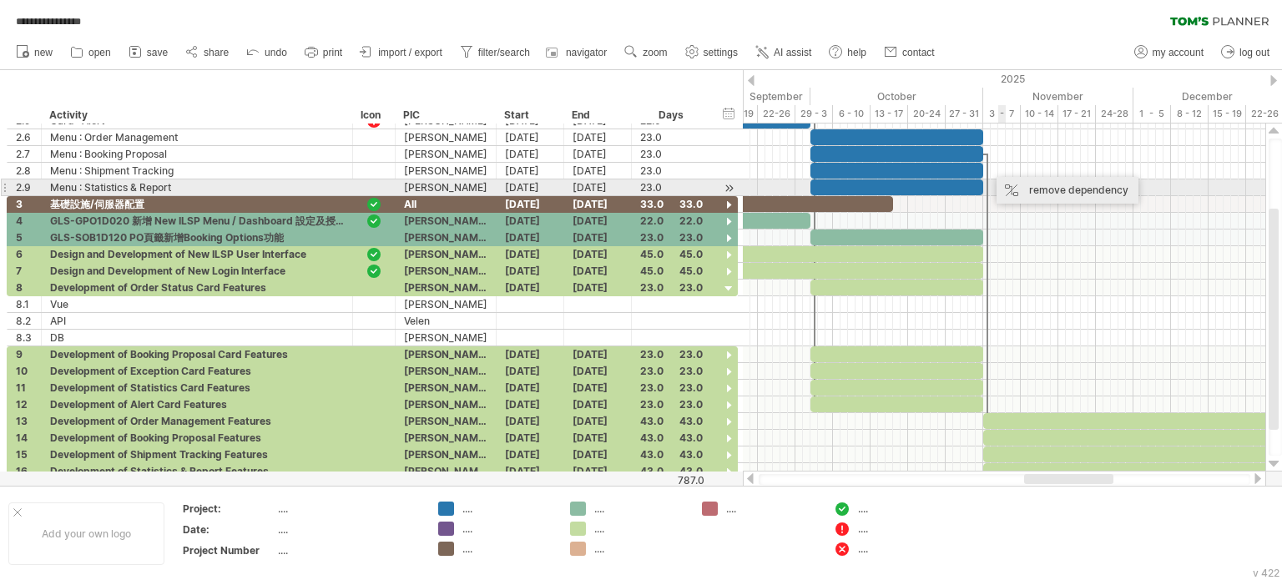
click at [1043, 196] on div "remove dependency" at bounding box center [1068, 190] width 142 height 27
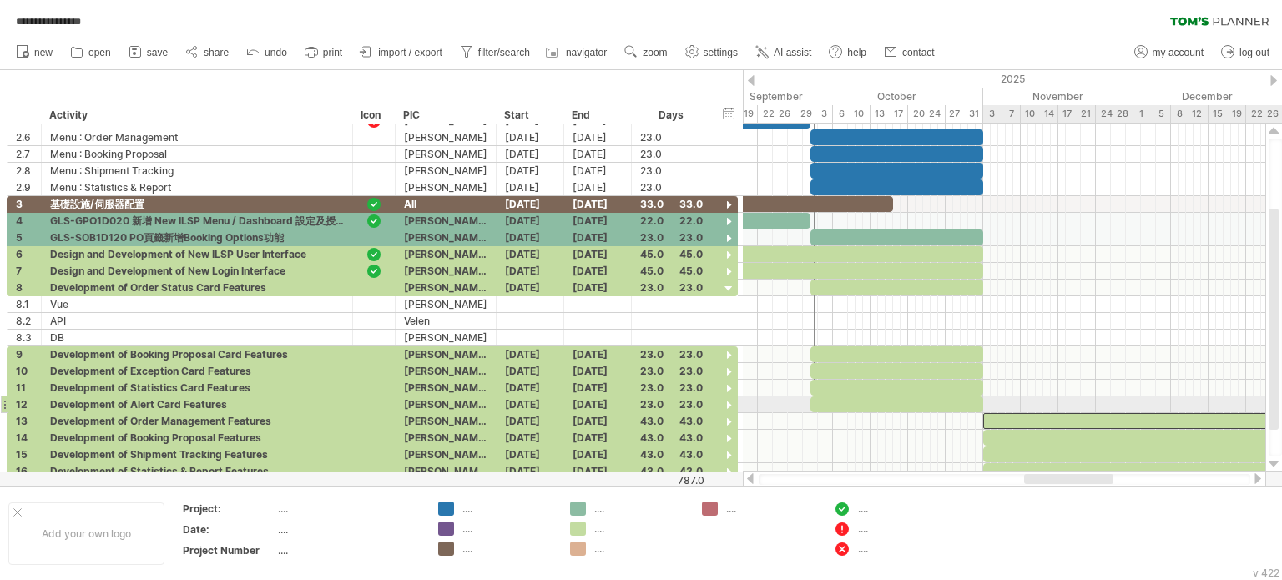
click at [1015, 413] on div at bounding box center [1144, 421] width 323 height 16
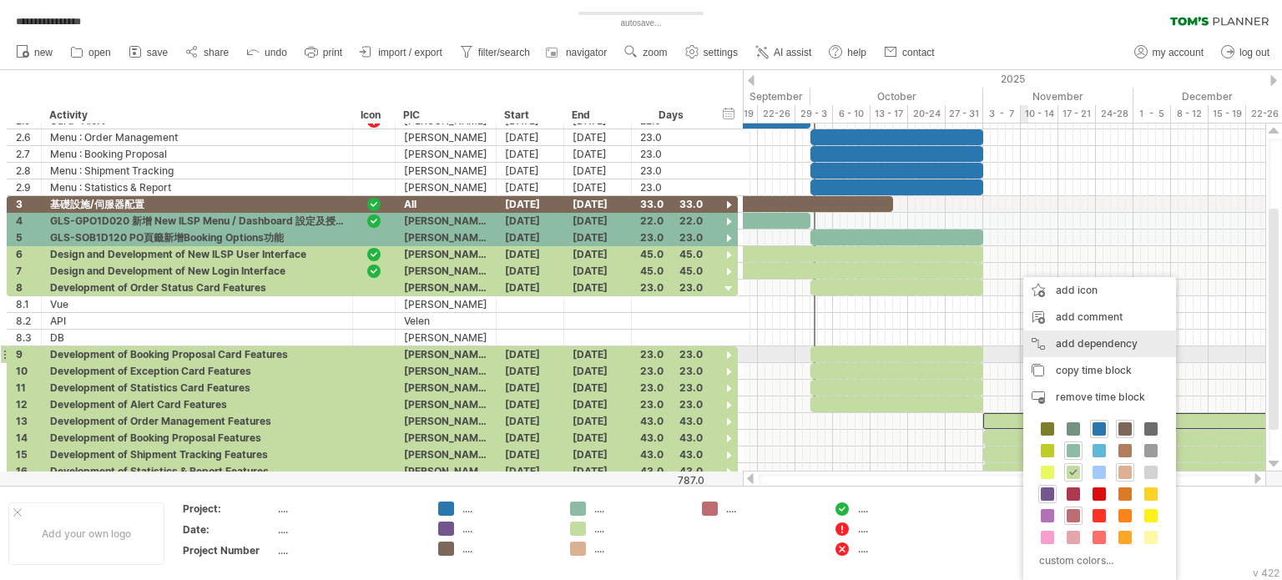
click at [1075, 346] on div "add dependency You can use dependencies when you require tasks to be done in a …" at bounding box center [1099, 344] width 153 height 27
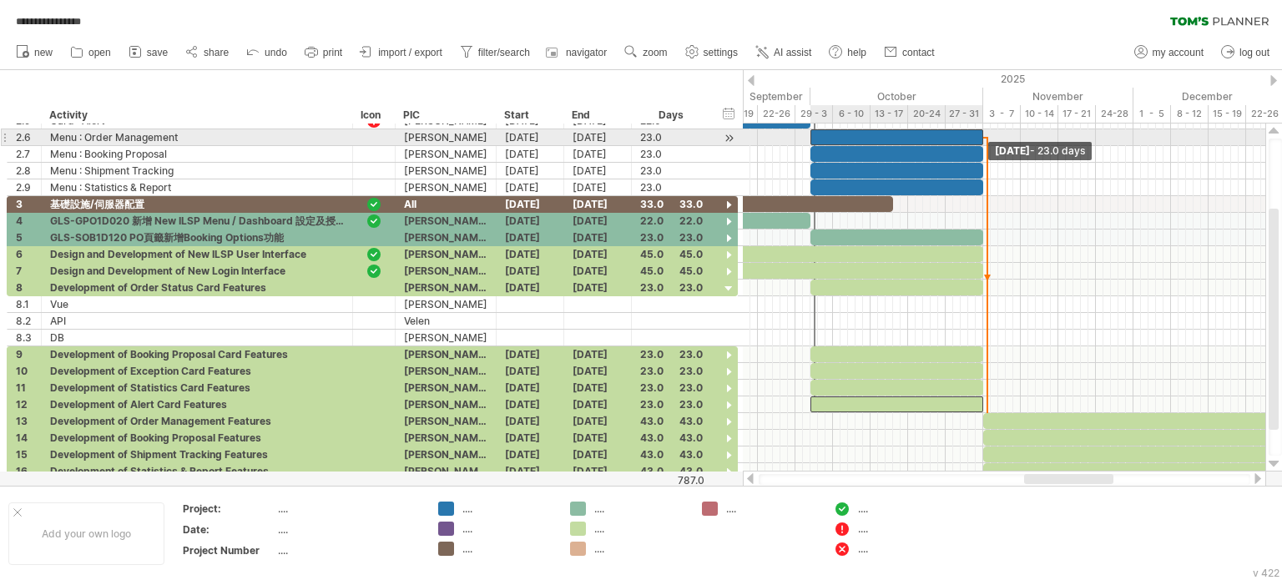
click at [982, 134] on span at bounding box center [983, 137] width 7 height 16
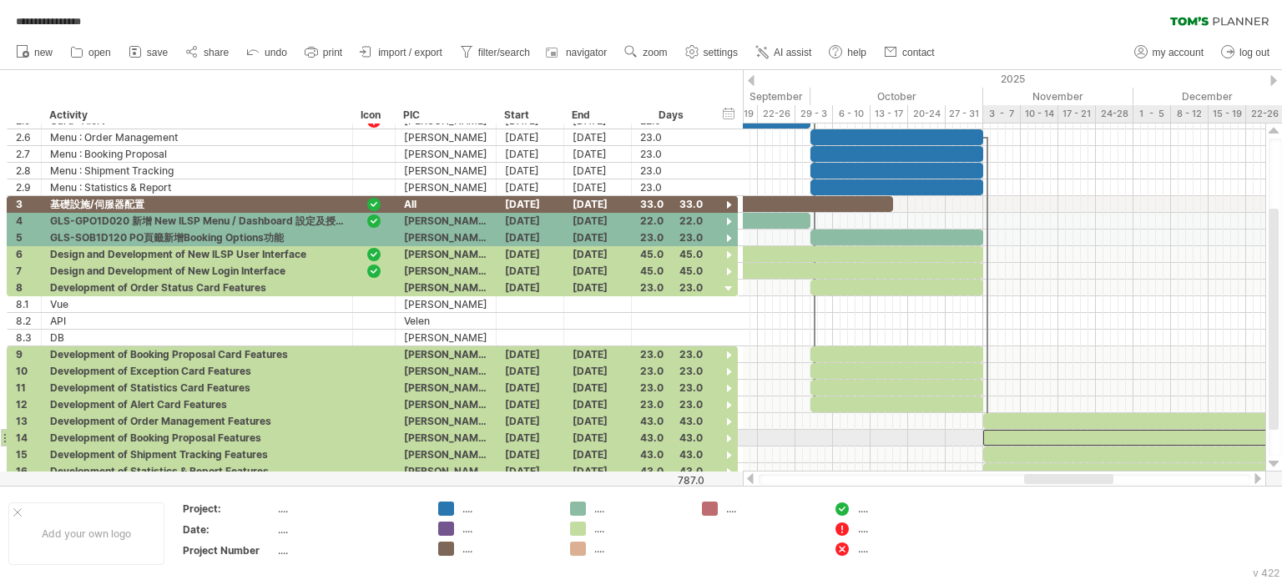
click at [993, 436] on div at bounding box center [1144, 438] width 323 height 16
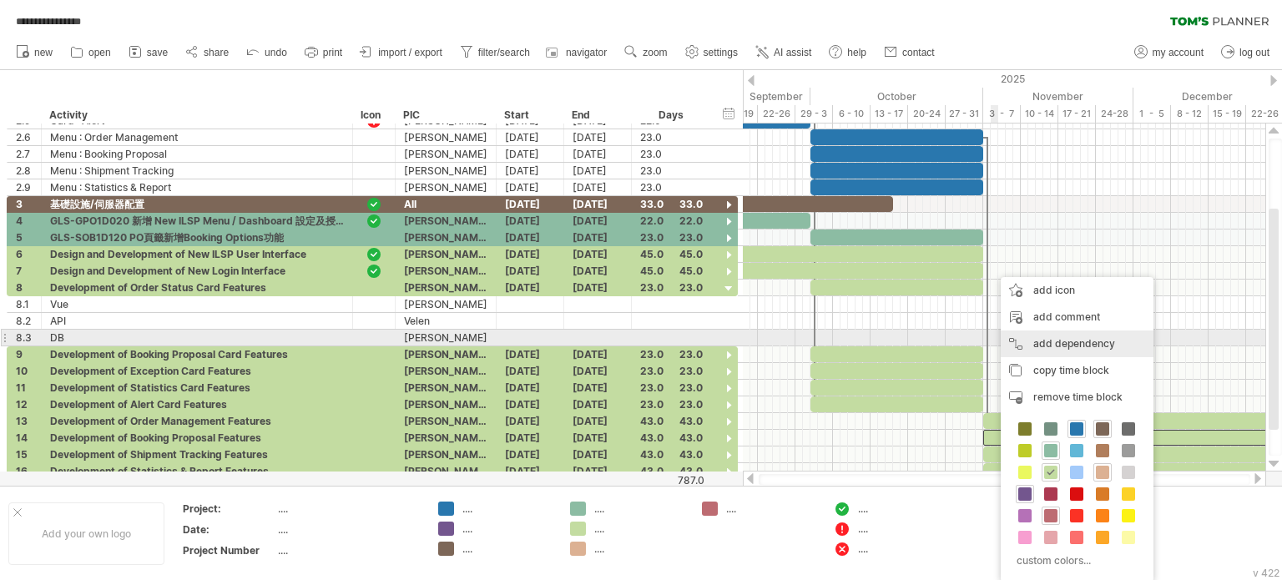
click at [1062, 343] on div "add dependency You can use dependencies when you require tasks to be done in a …" at bounding box center [1077, 344] width 153 height 27
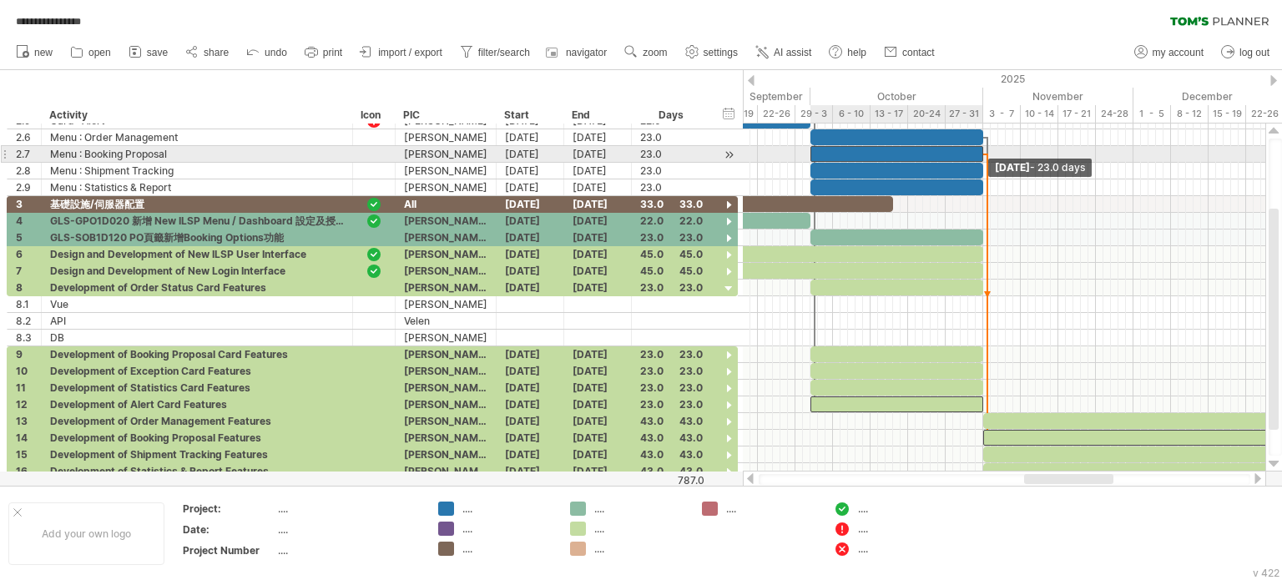
click at [980, 154] on span at bounding box center [983, 154] width 7 height 16
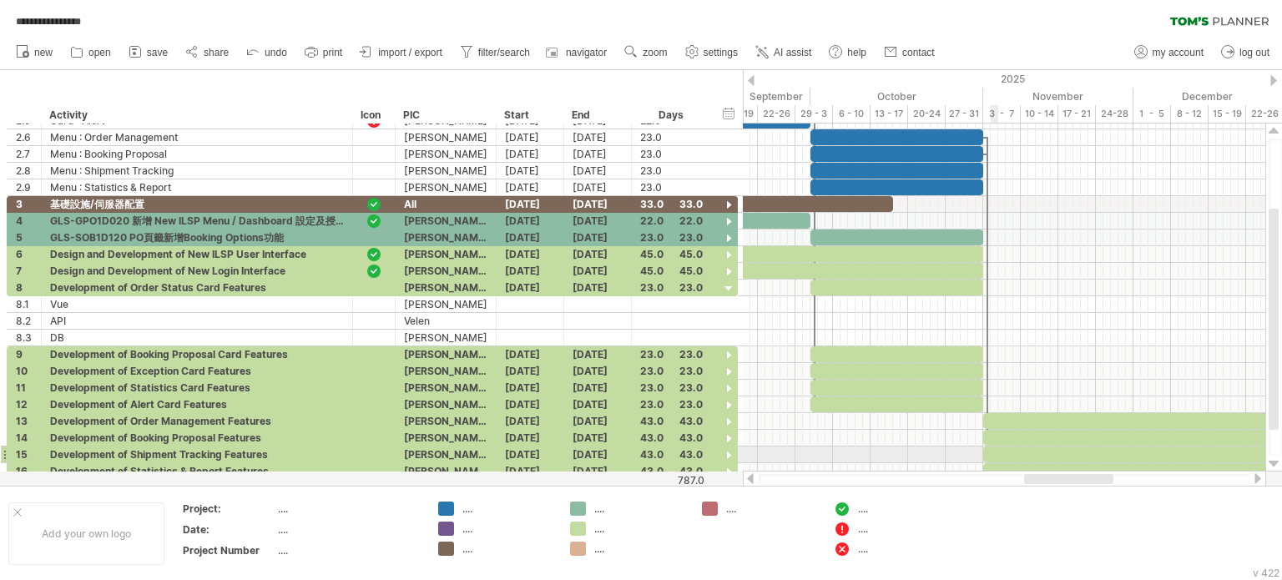
click at [994, 450] on div at bounding box center [1144, 455] width 323 height 16
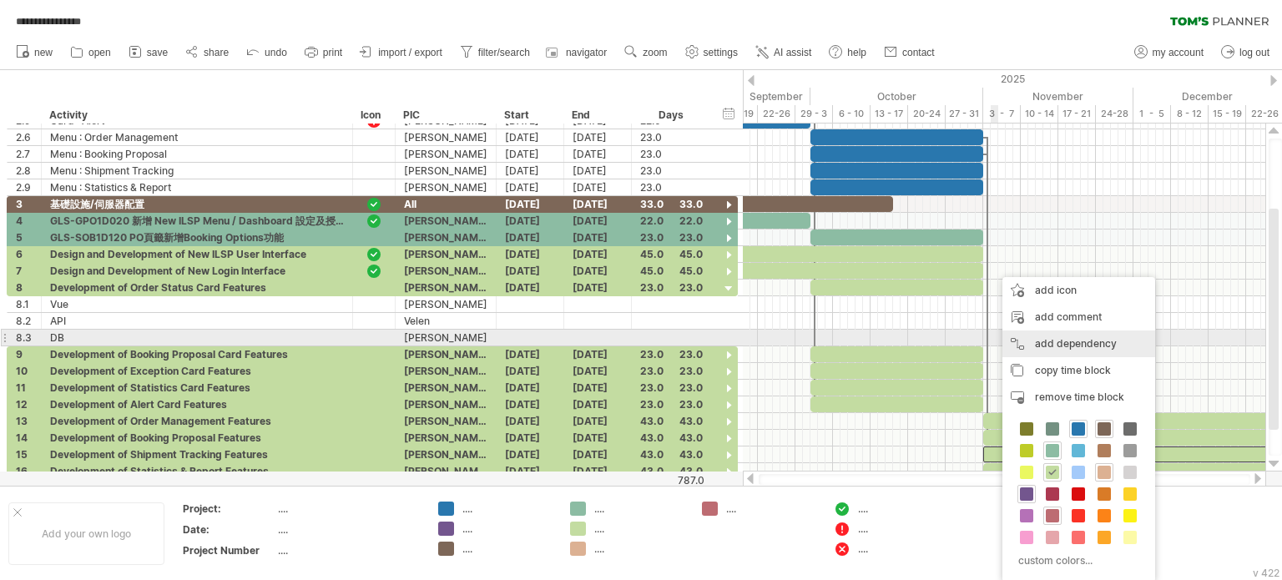
click at [1080, 335] on div "add dependency You can use dependencies when you require tasks to be done in a …" at bounding box center [1079, 344] width 153 height 27
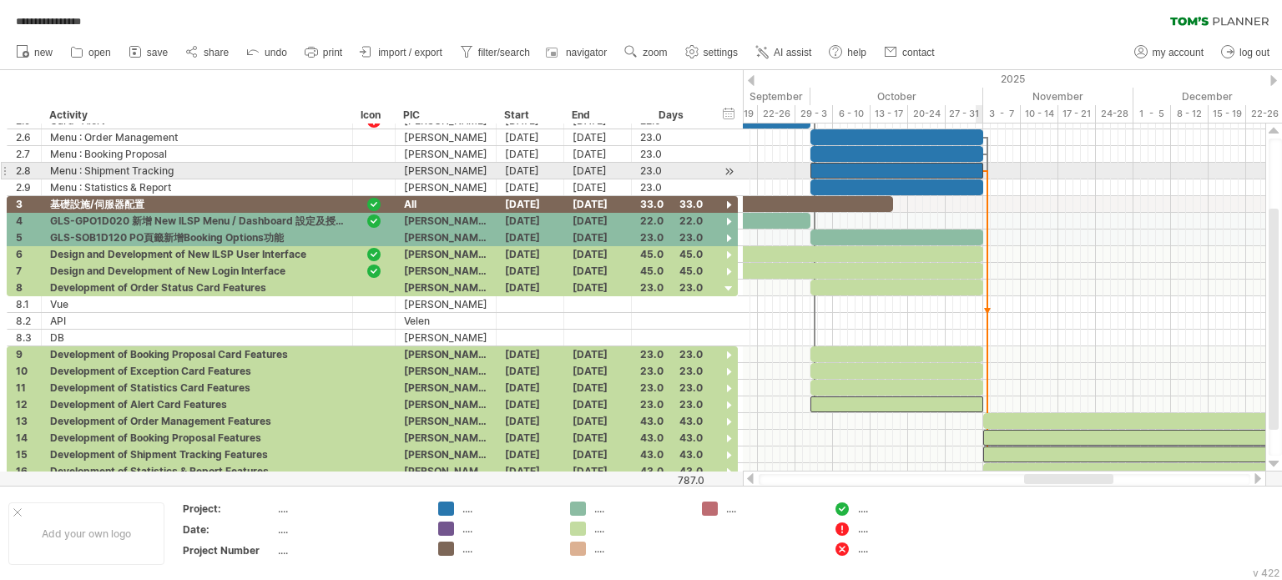
click at [982, 174] on span at bounding box center [983, 171] width 7 height 16
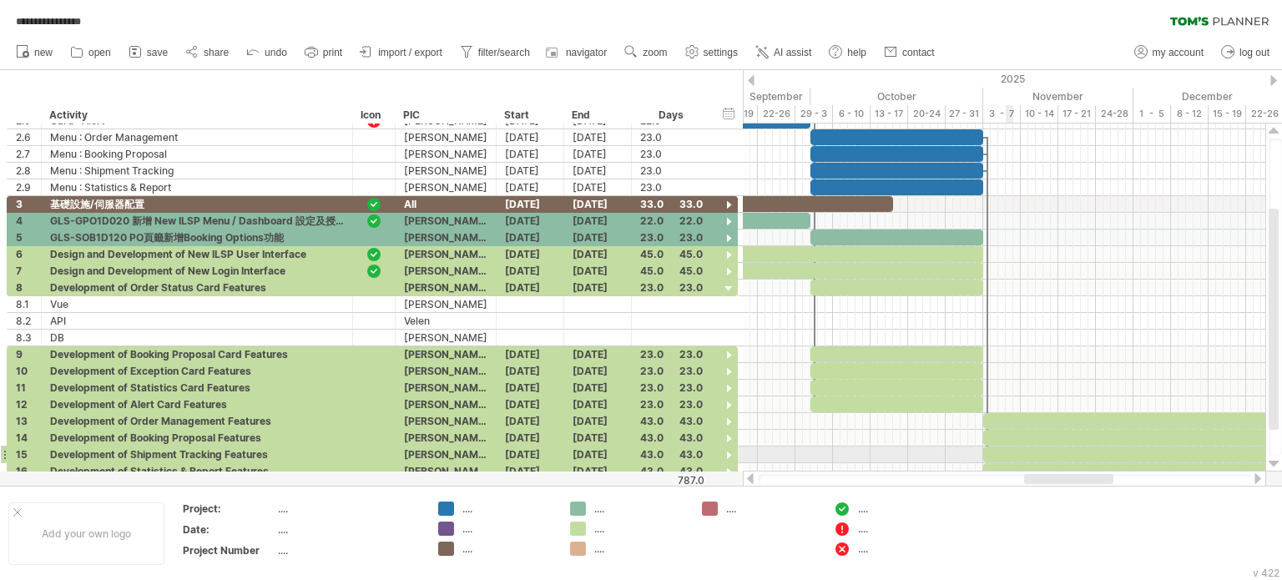
click at [1008, 463] on div at bounding box center [1144, 471] width 323 height 16
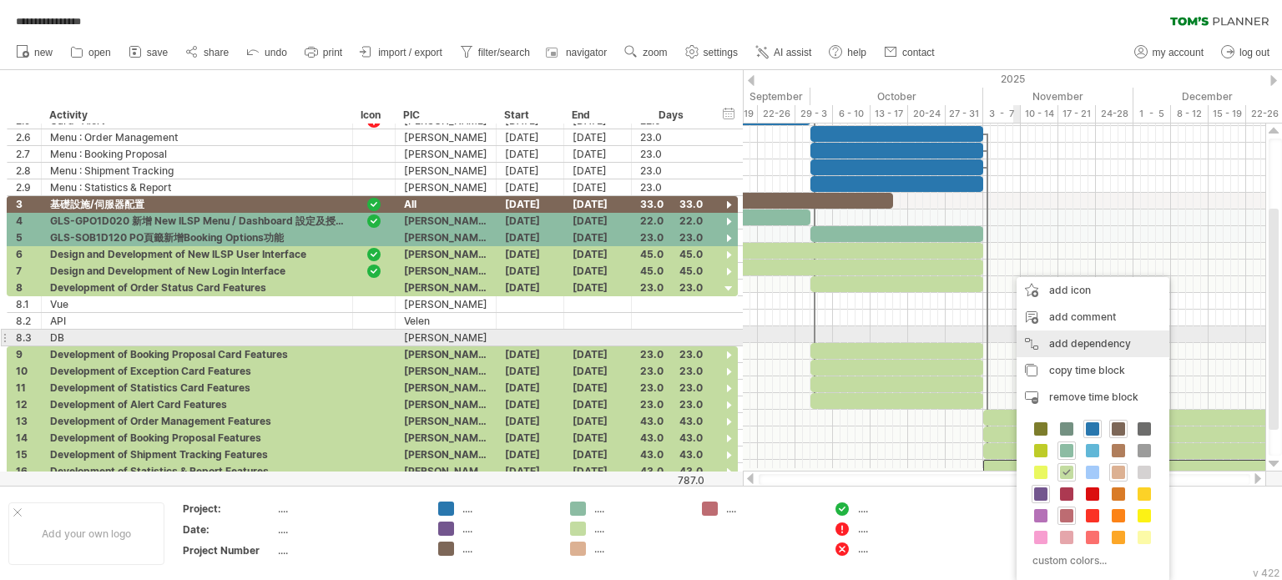
click at [1076, 346] on div "add dependency You can use dependencies when you require tasks to be done in a …" at bounding box center [1093, 344] width 153 height 27
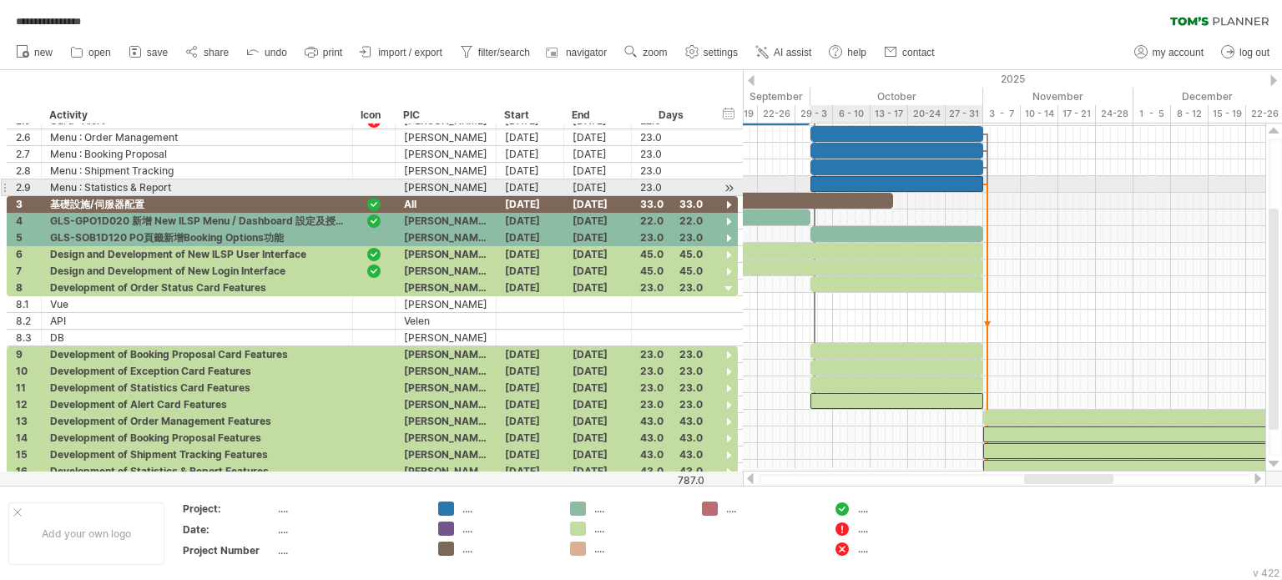
click at [978, 184] on div at bounding box center [897, 184] width 173 height 16
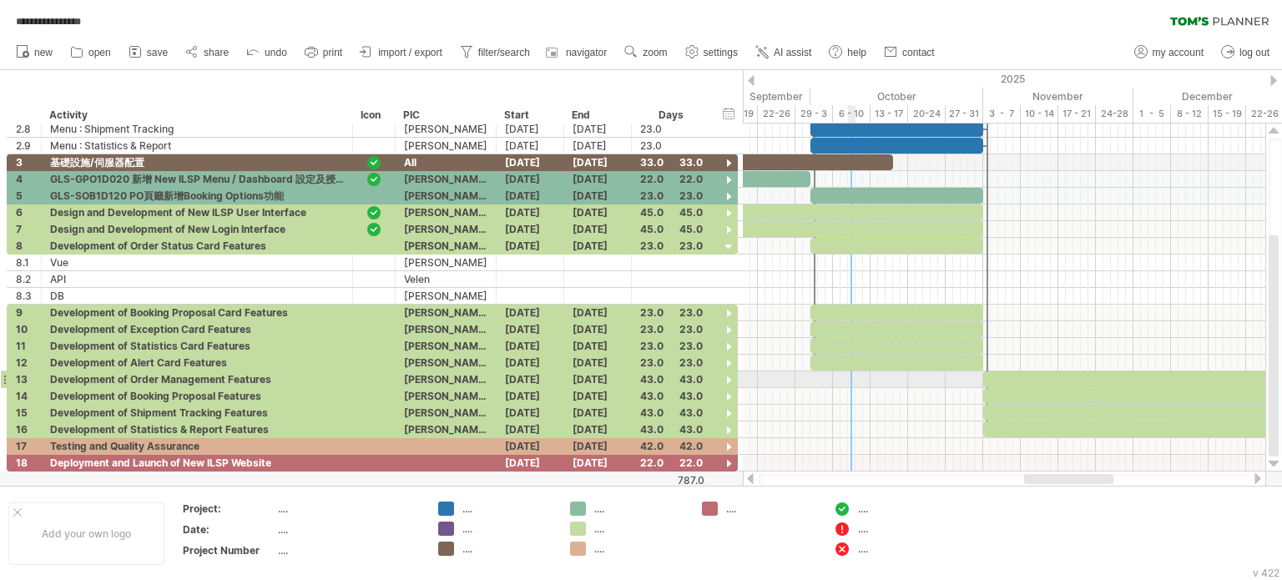
scroll to position [0, 0]
click at [452, 509] on div "**********" at bounding box center [641, 290] width 1282 height 580
click at [447, 530] on div at bounding box center [446, 529] width 16 height 14
click at [446, 548] on div at bounding box center [446, 549] width 16 height 14
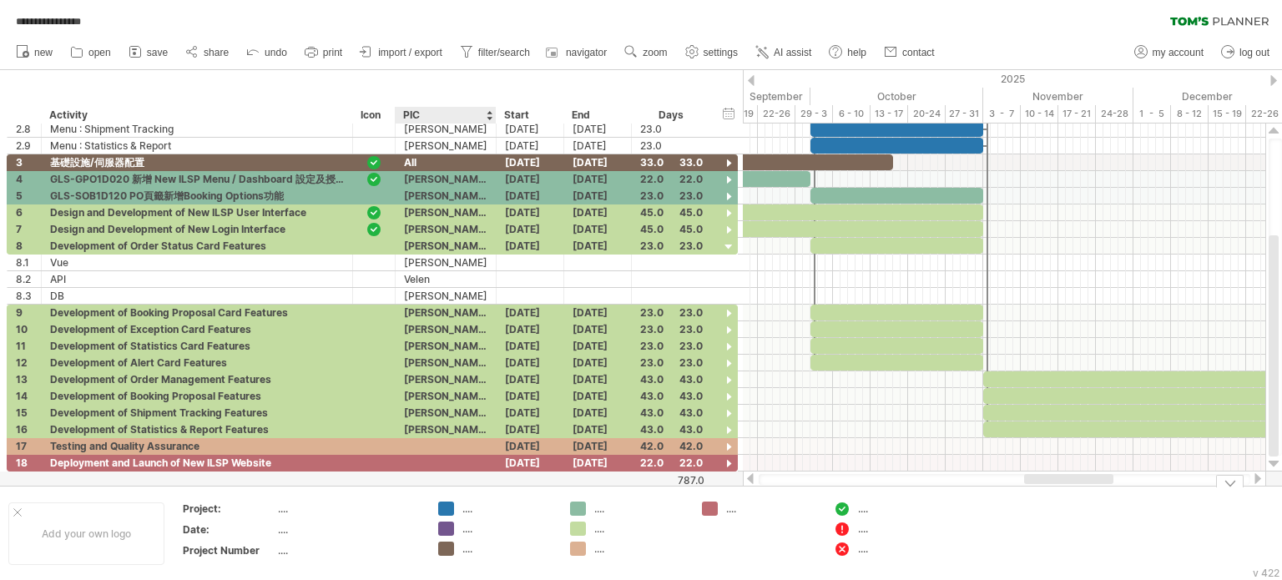
click at [465, 511] on div "...." at bounding box center [507, 509] width 91 height 14
click at [465, 511] on input "text" at bounding box center [503, 509] width 83 height 14
click at [281, 508] on div "...." at bounding box center [348, 509] width 140 height 14
type input "**********"
click at [295, 531] on div "...." at bounding box center [348, 530] width 140 height 14
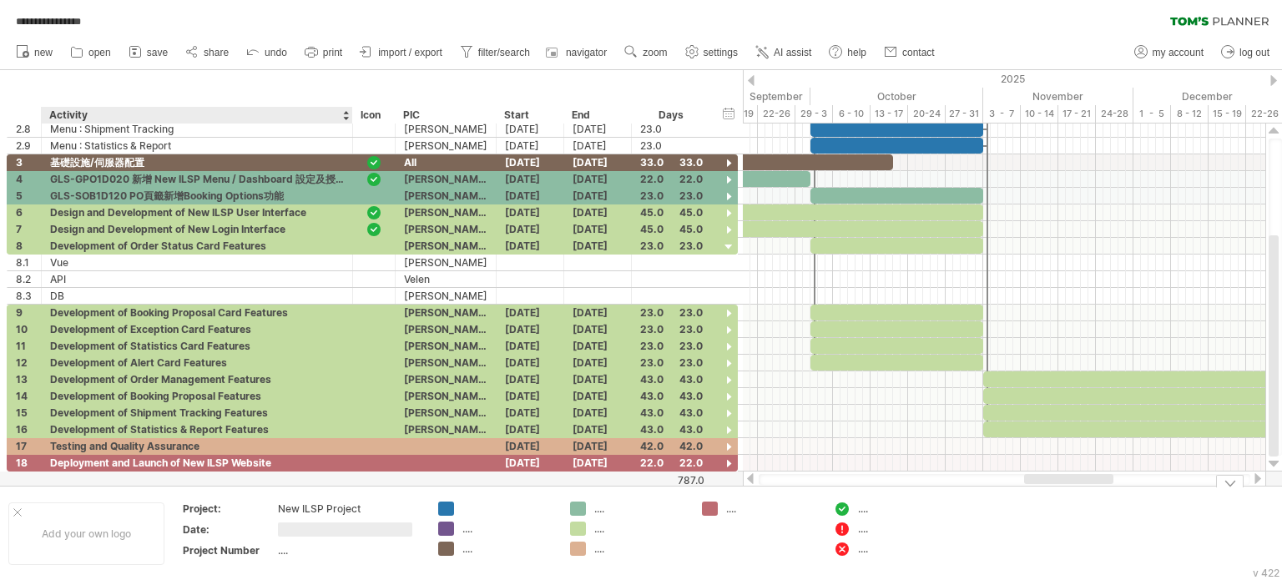
click at [295, 531] on input "text" at bounding box center [345, 530] width 134 height 14
click at [302, 550] on div "...." at bounding box center [348, 550] width 140 height 14
click at [284, 530] on div "...." at bounding box center [348, 530] width 140 height 14
type input "*****"
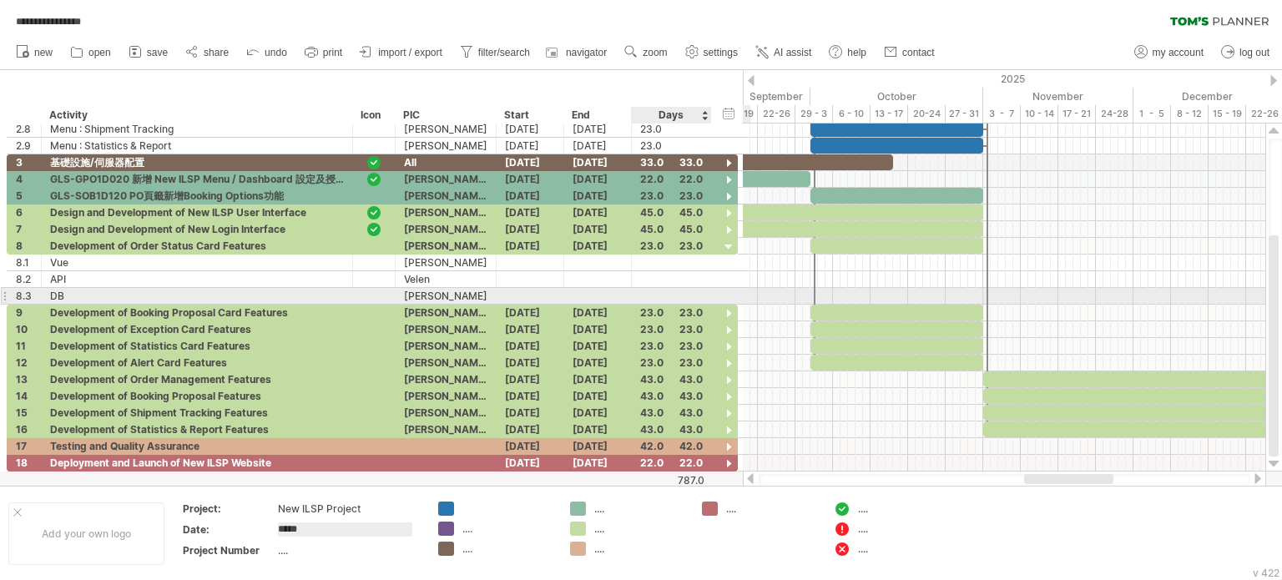
click at [747, 268] on div at bounding box center [1004, 263] width 523 height 17
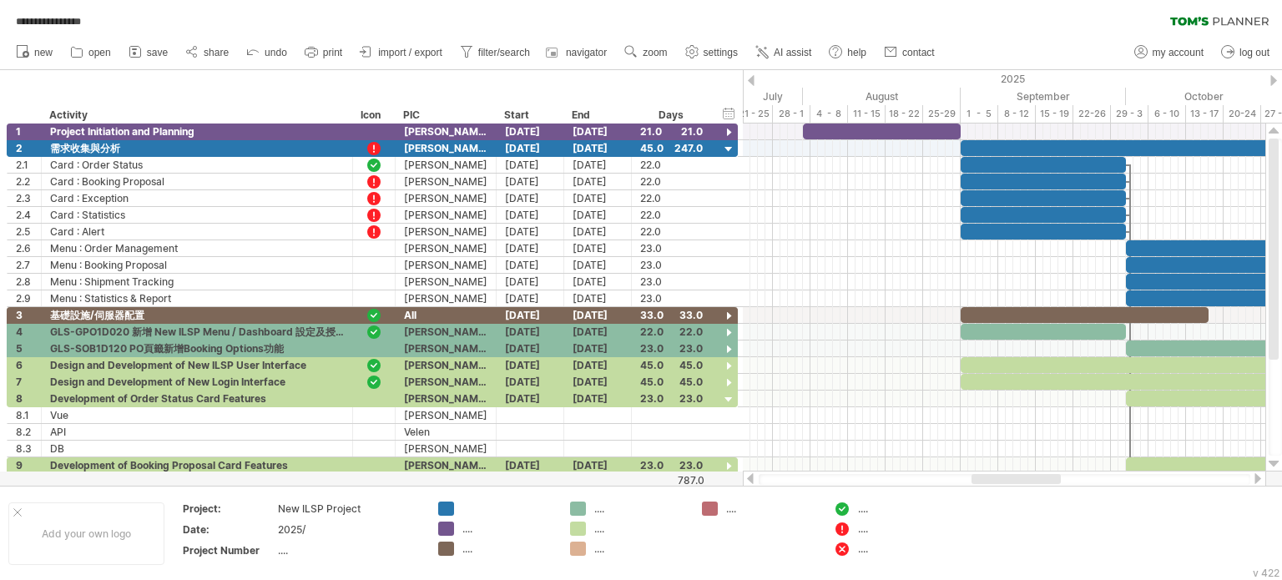
drag, startPoint x: 1044, startPoint y: 477, endPoint x: 992, endPoint y: 478, distance: 52.6
click at [992, 478] on div at bounding box center [1016, 479] width 89 height 10
click at [324, 530] on div "2025/" at bounding box center [348, 530] width 140 height 14
type input "**********"
click at [501, 510] on div at bounding box center [507, 509] width 91 height 14
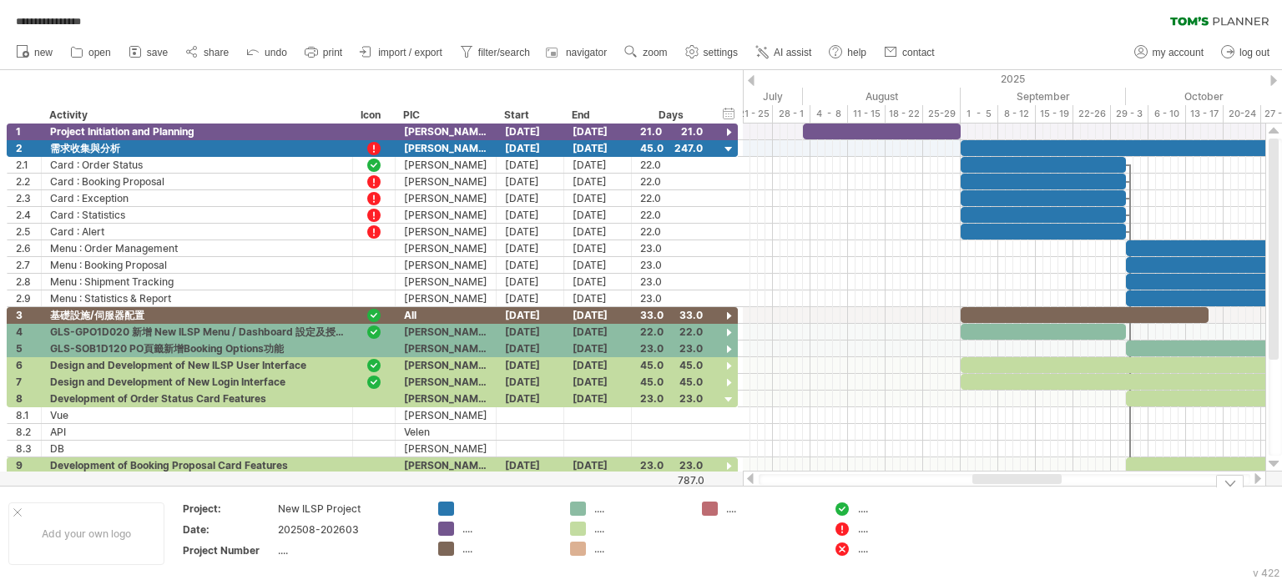
click at [862, 513] on div "...." at bounding box center [903, 509] width 91 height 14
type input "******"
click at [861, 533] on div "...." at bounding box center [903, 529] width 91 height 14
type input "*********"
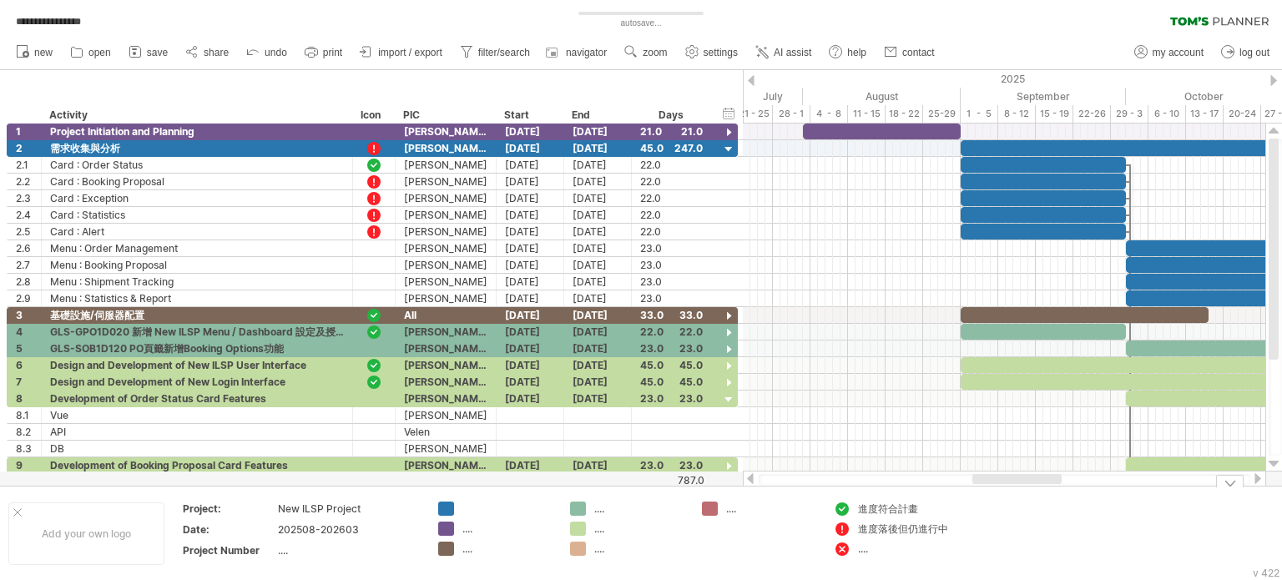
click at [866, 550] on div "...." at bounding box center [903, 549] width 91 height 14
type input "**********"
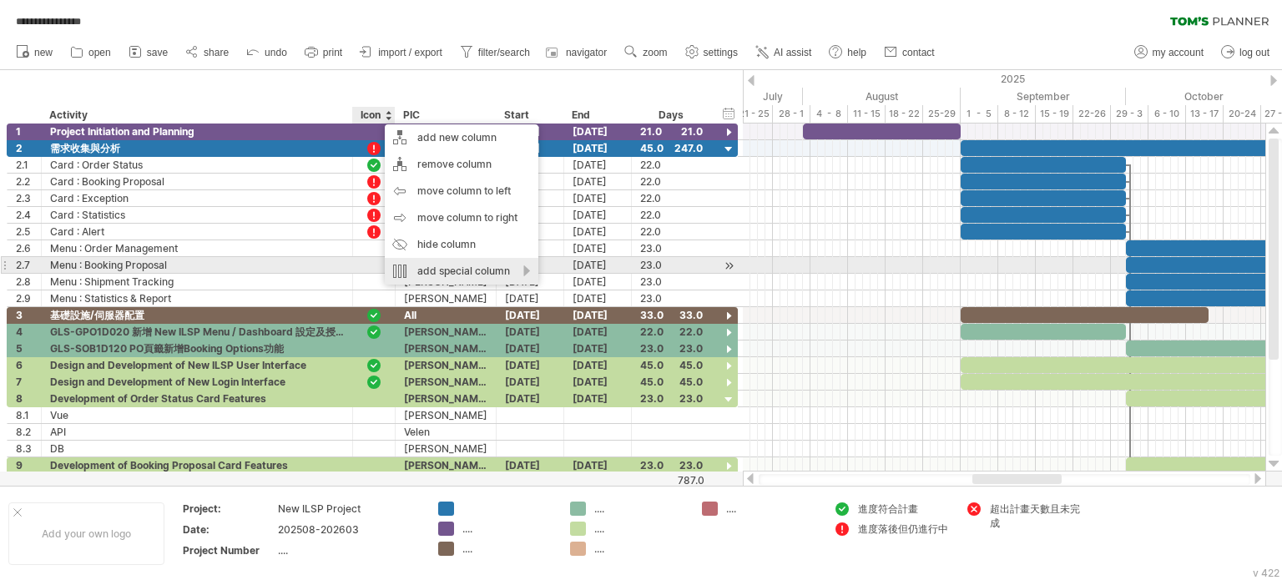
click at [491, 273] on div "add special column" at bounding box center [462, 271] width 154 height 27
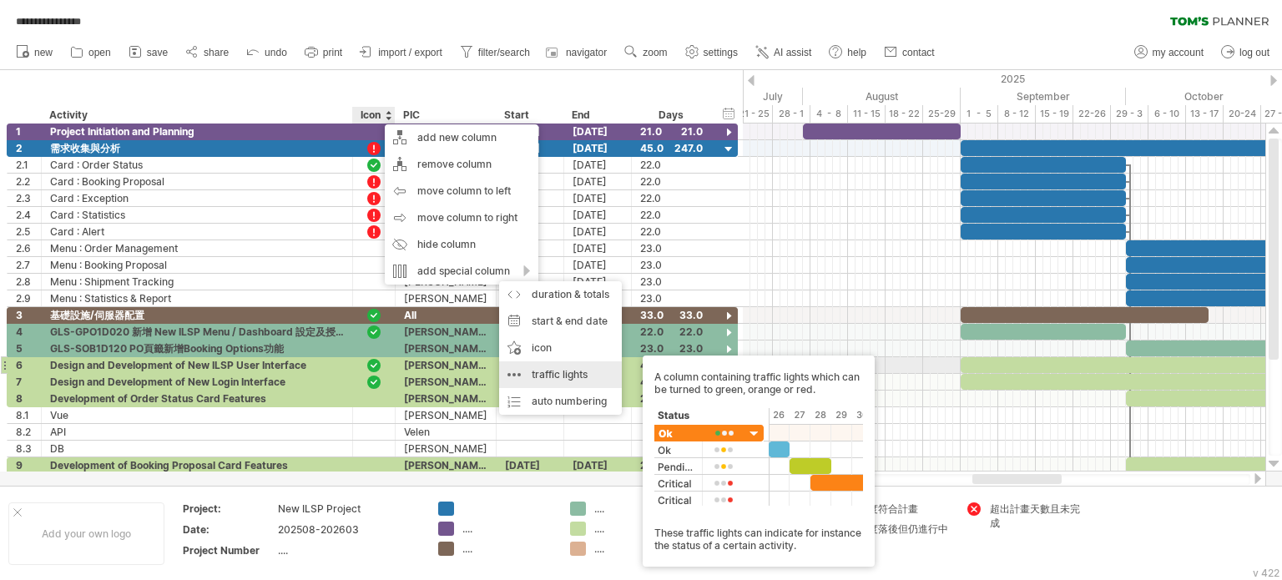
click at [594, 371] on div "traffic lights A column containing traffic lights which can be turned to green,…" at bounding box center [560, 374] width 123 height 27
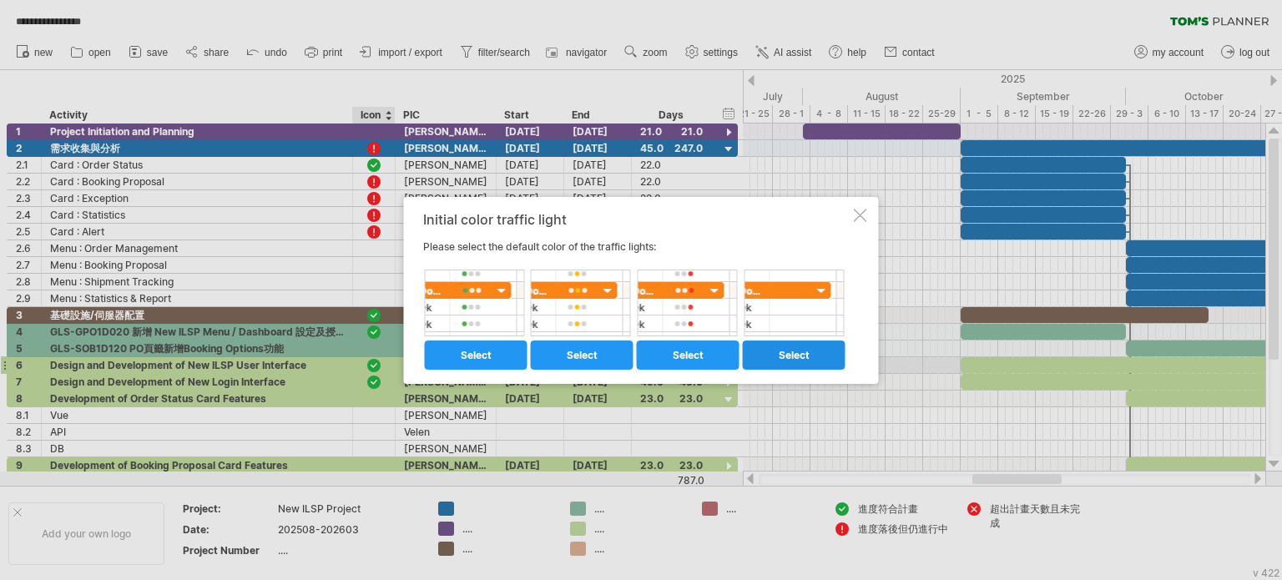
click at [796, 355] on span "select" at bounding box center [794, 355] width 31 height 13
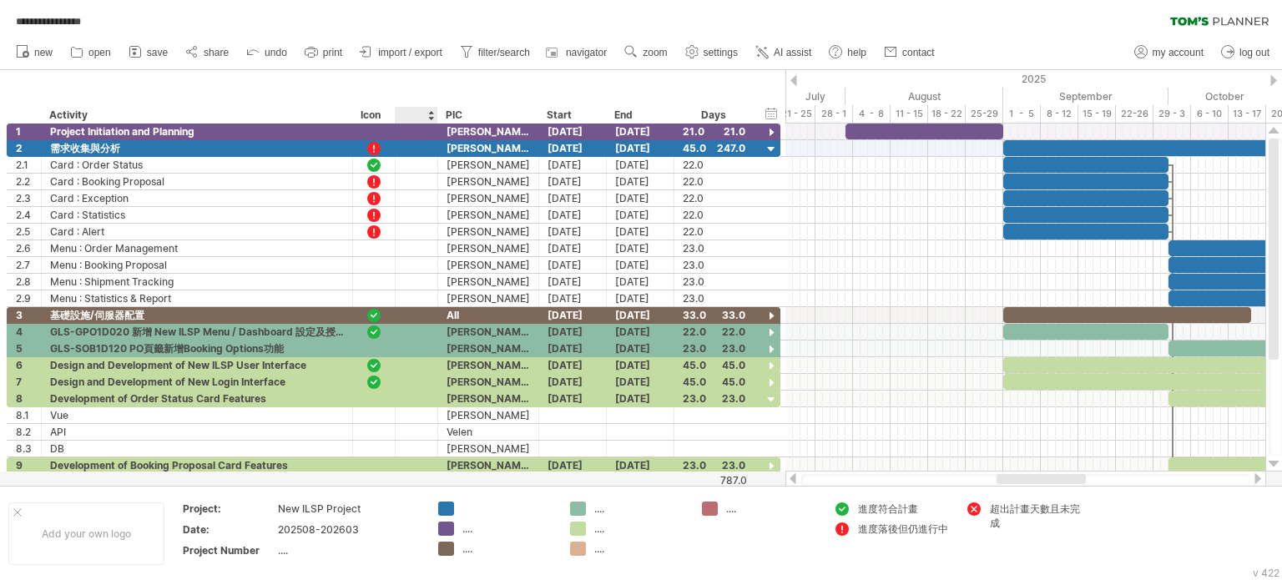
click at [417, 118] on div at bounding box center [415, 115] width 25 height 17
type input "*****"
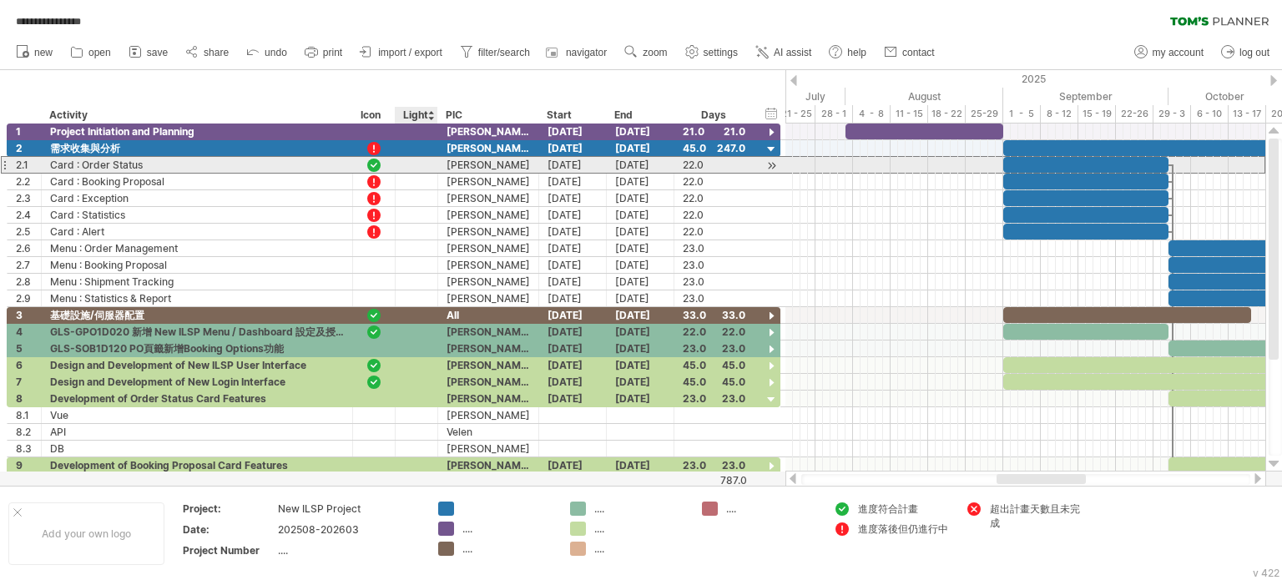
click at [414, 165] on div at bounding box center [416, 165] width 25 height 13
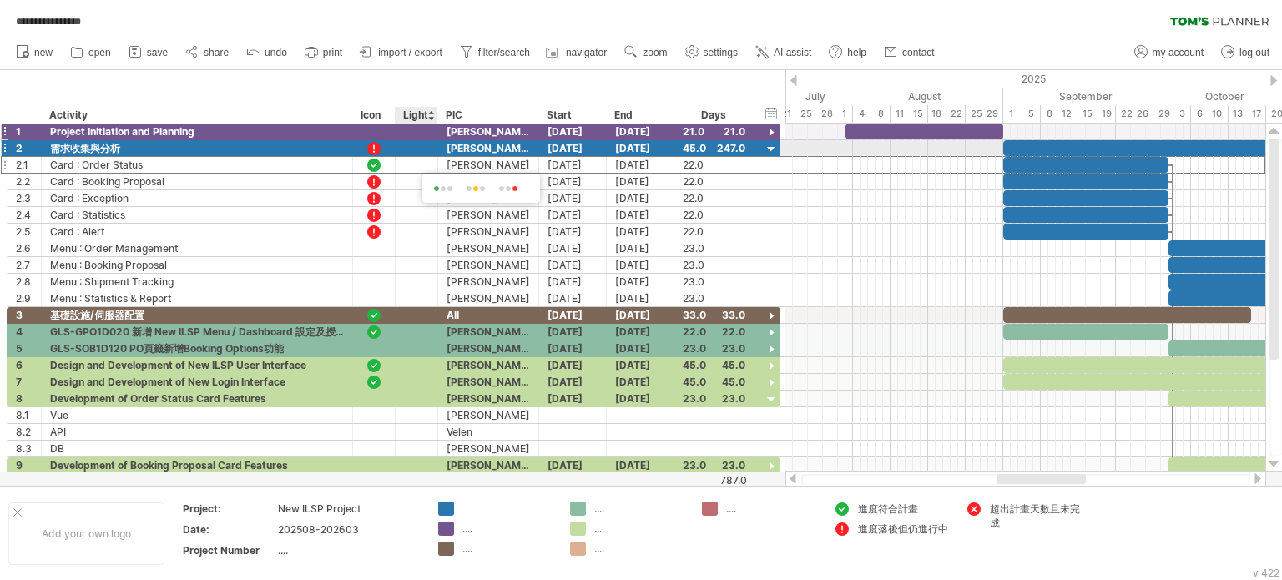
click at [432, 124] on div at bounding box center [436, 132] width 8 height 17
click at [427, 133] on div at bounding box center [416, 132] width 25 height 13
click at [449, 152] on span at bounding box center [455, 156] width 27 height 13
click at [1232, 482] on div at bounding box center [1230, 481] width 28 height 13
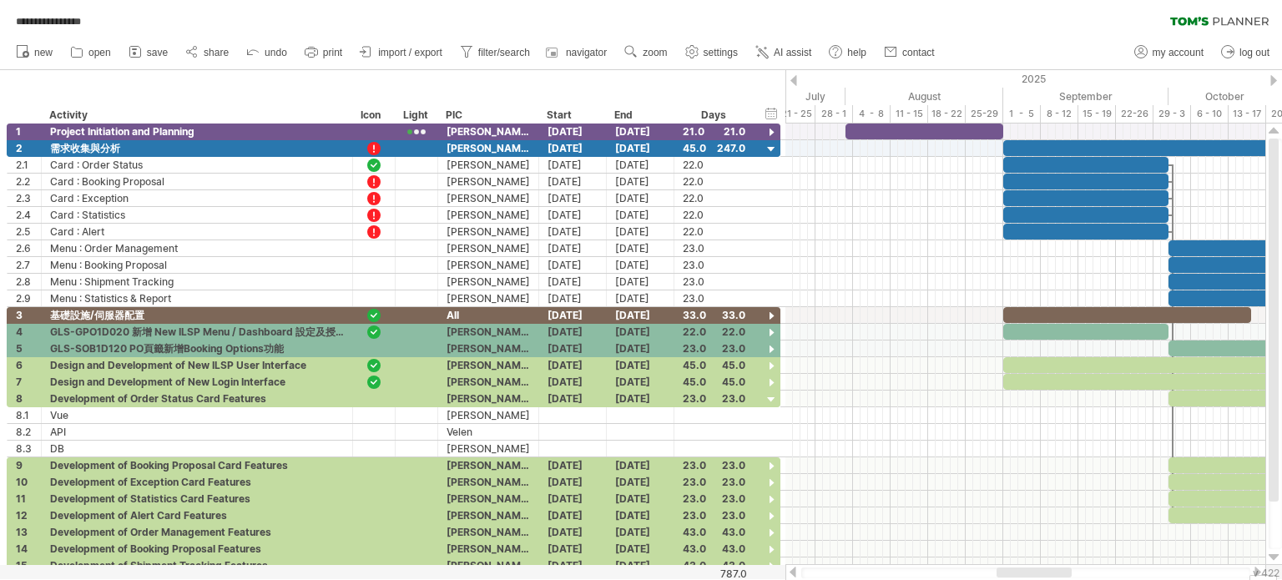
click at [1264, 577] on div "v 422" at bounding box center [1266, 573] width 27 height 13
click at [432, 149] on div at bounding box center [436, 148] width 8 height 17
click at [422, 149] on div at bounding box center [416, 149] width 25 height 13
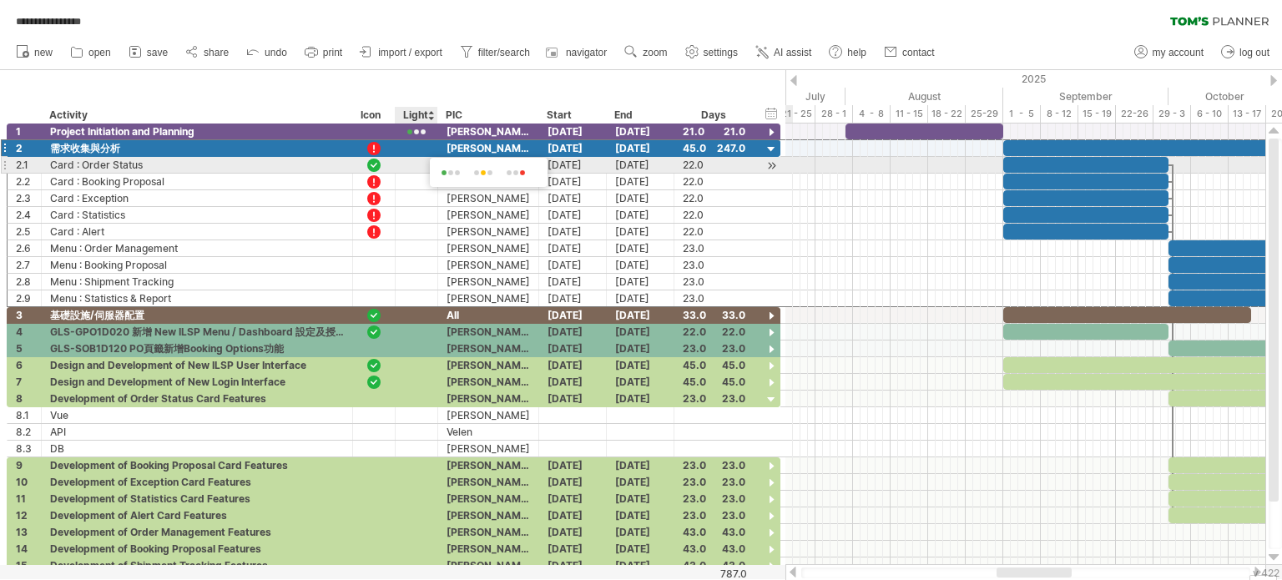
click at [487, 172] on span at bounding box center [483, 173] width 27 height 13
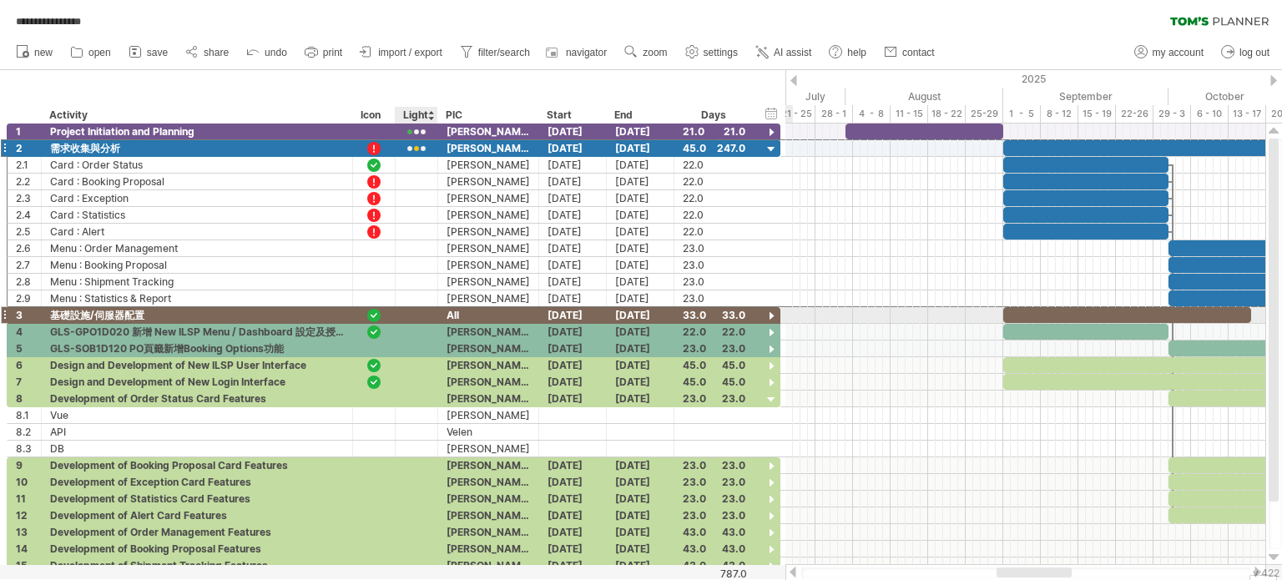
click at [427, 314] on div at bounding box center [416, 316] width 25 height 13
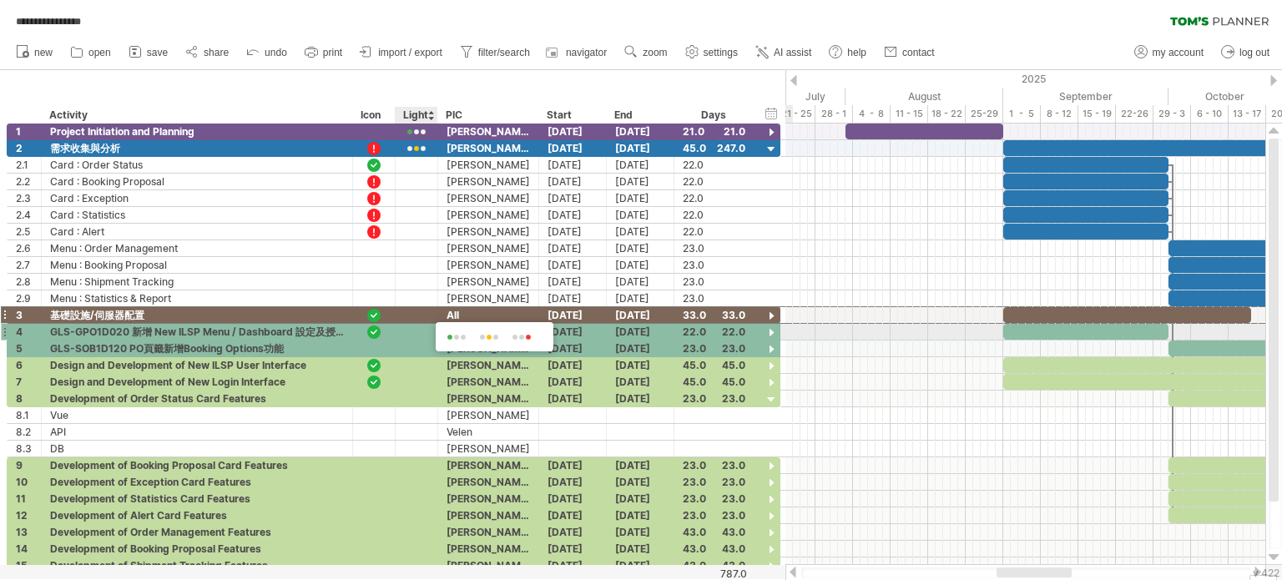
click at [451, 332] on span at bounding box center [456, 337] width 27 height 13
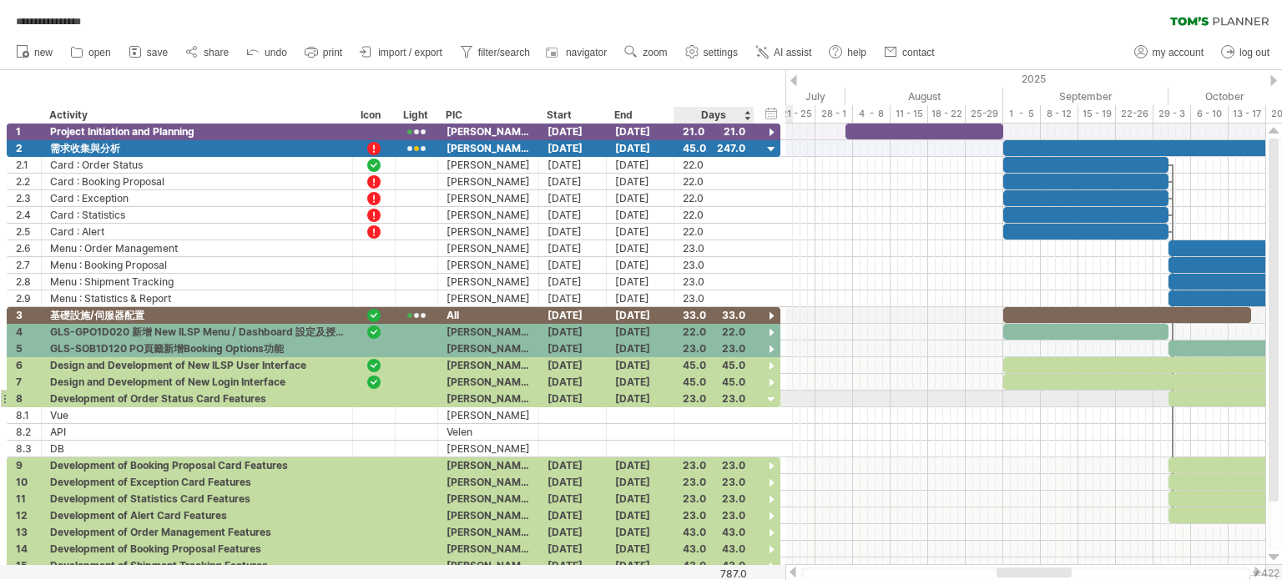
click at [769, 400] on div at bounding box center [772, 400] width 16 height 16
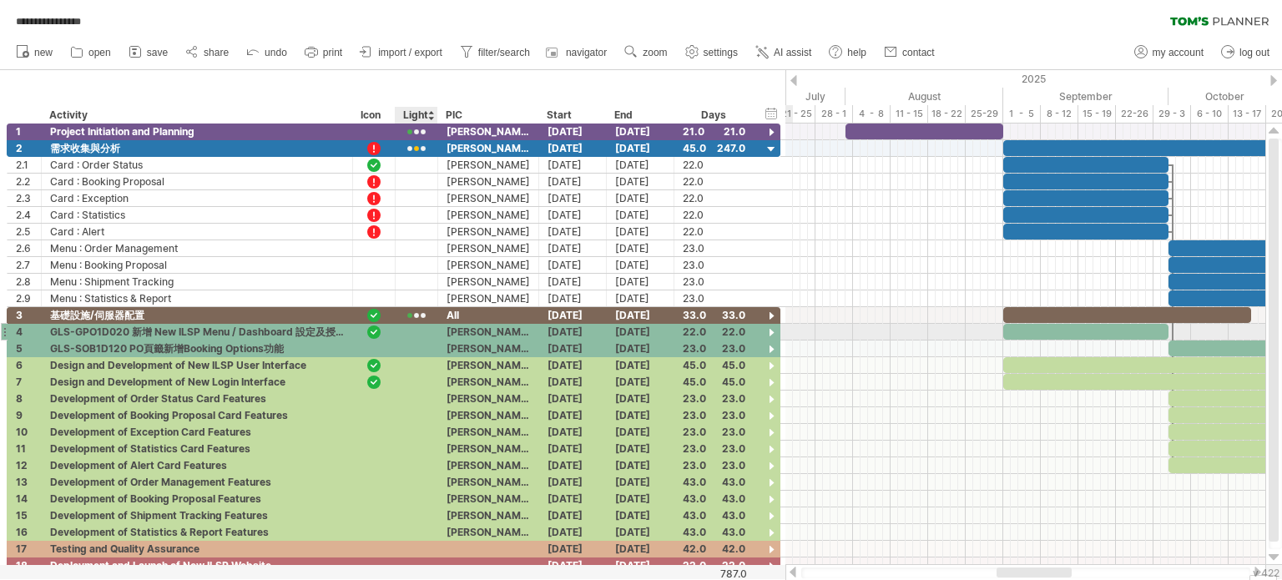
click at [421, 326] on div at bounding box center [416, 332] width 25 height 13
click at [444, 350] on span at bounding box center [450, 349] width 27 height 13
click at [421, 347] on div at bounding box center [416, 349] width 25 height 13
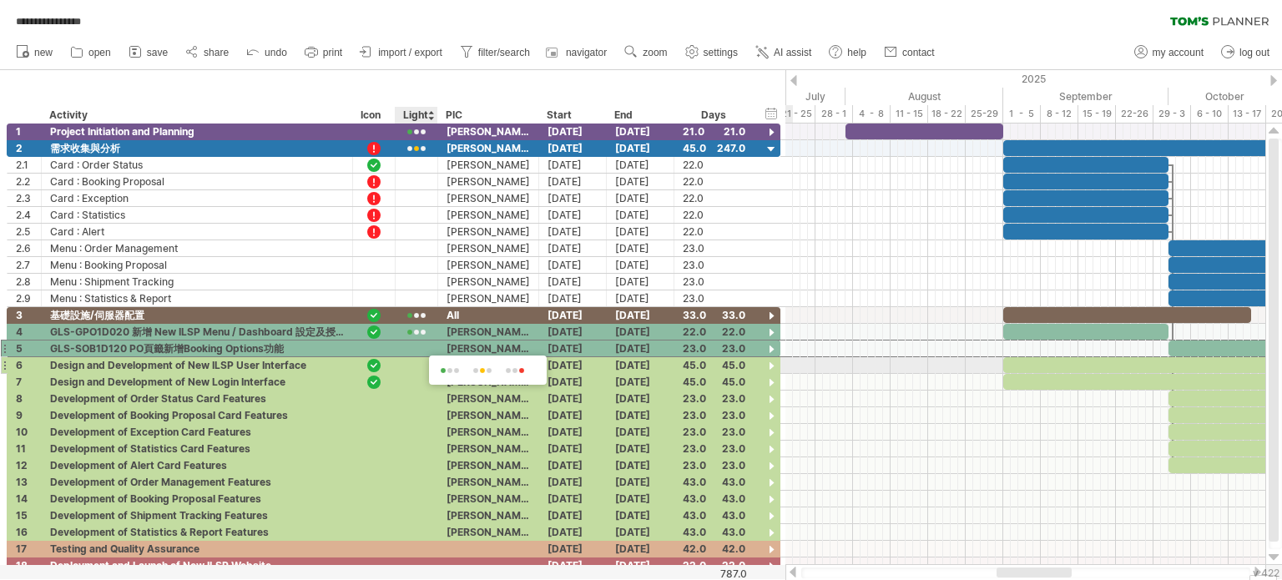
click at [483, 373] on span at bounding box center [482, 371] width 27 height 13
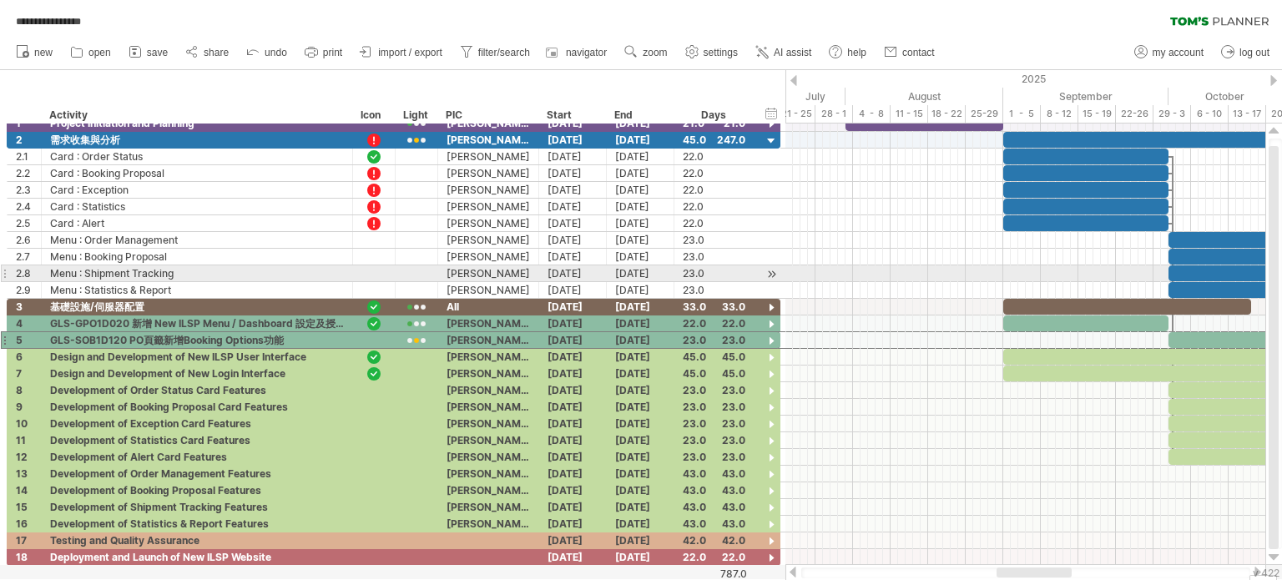
drag, startPoint x: 1277, startPoint y: 156, endPoint x: 1281, endPoint y: 275, distance: 119.4
click at [1281, 271] on div at bounding box center [1275, 344] width 13 height 411
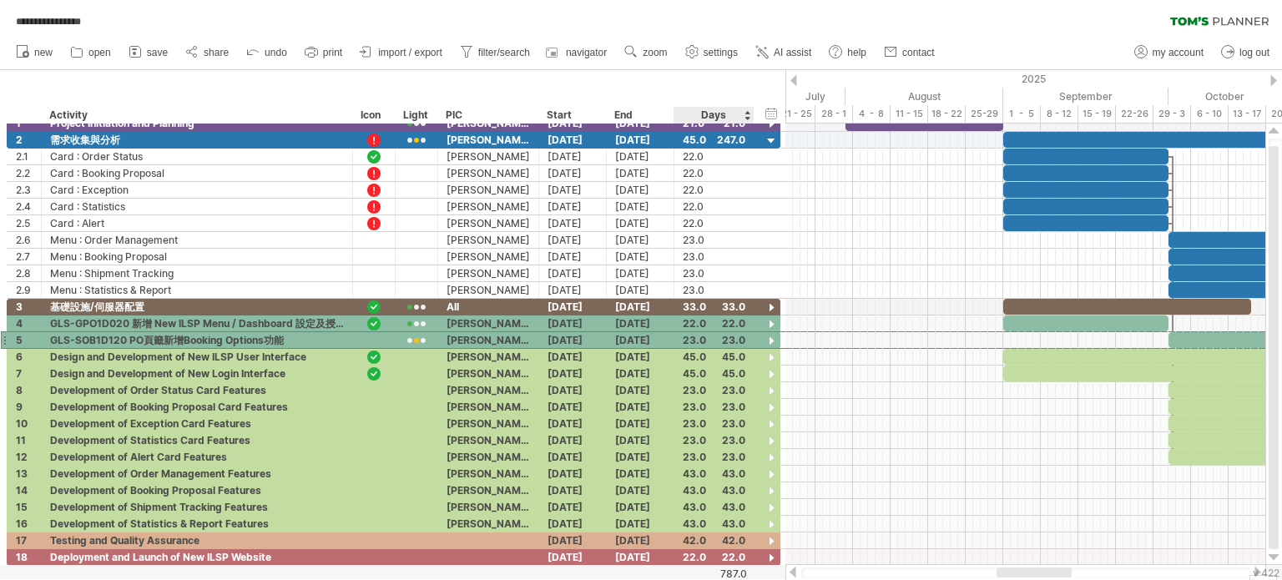
click at [702, 573] on div "787.0" at bounding box center [711, 574] width 72 height 13
click at [708, 573] on div "787.0" at bounding box center [711, 574] width 72 height 13
click at [154, 53] on span "save" at bounding box center [157, 53] width 21 height 12
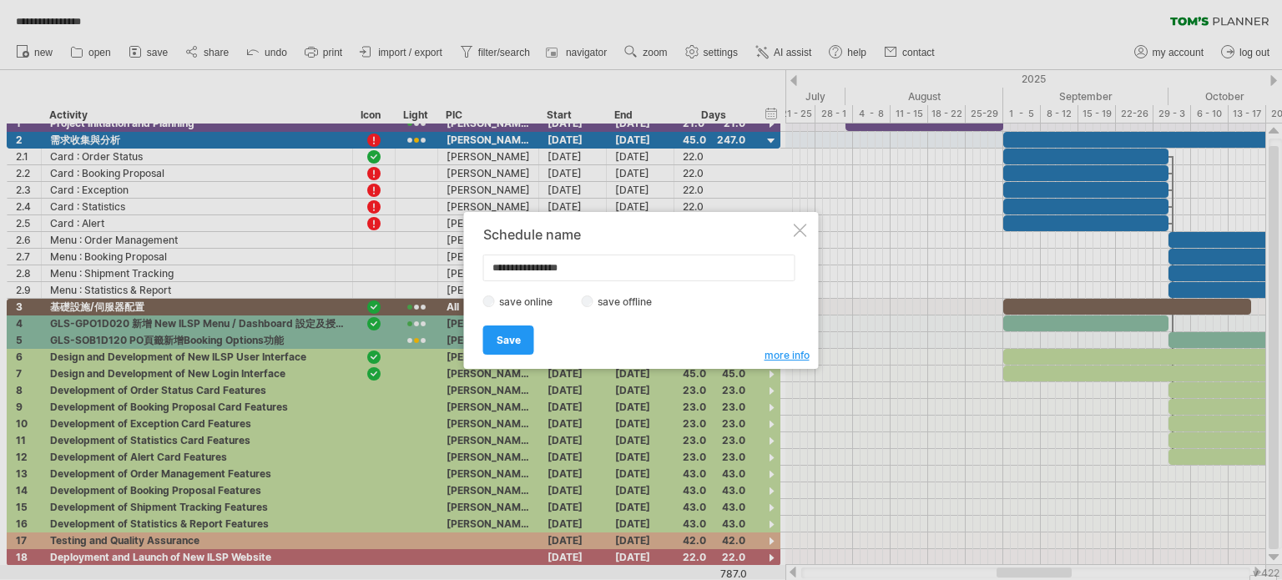
click at [801, 226] on div at bounding box center [800, 230] width 13 height 13
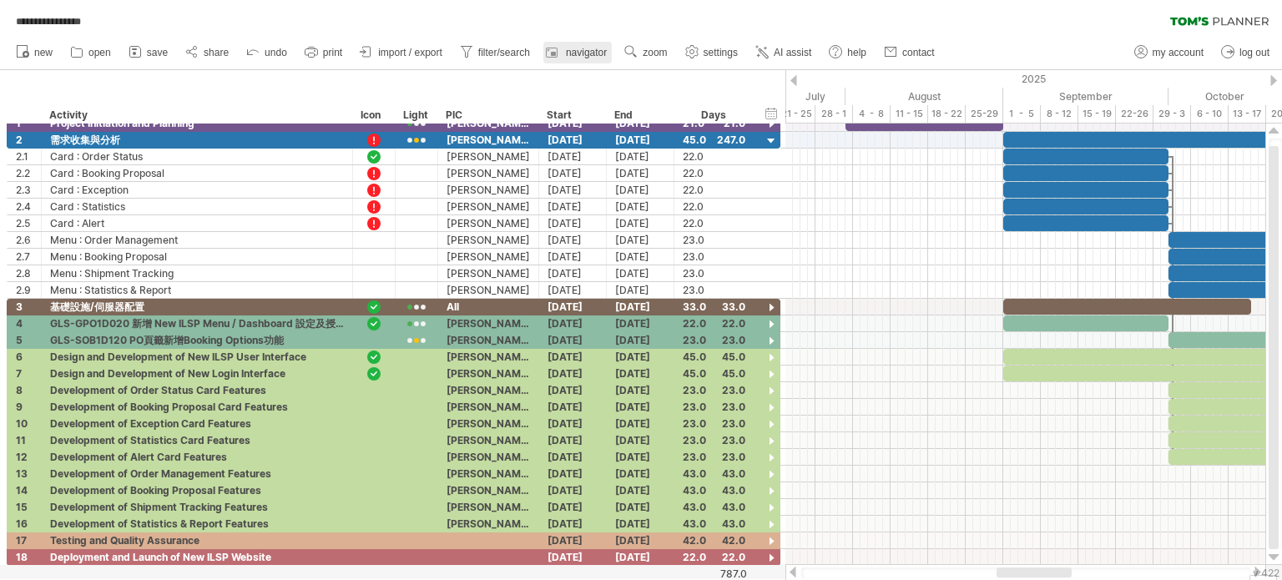
click at [584, 55] on span "navigator" at bounding box center [586, 53] width 41 height 12
click at [704, 48] on link "settings" at bounding box center [712, 53] width 62 height 22
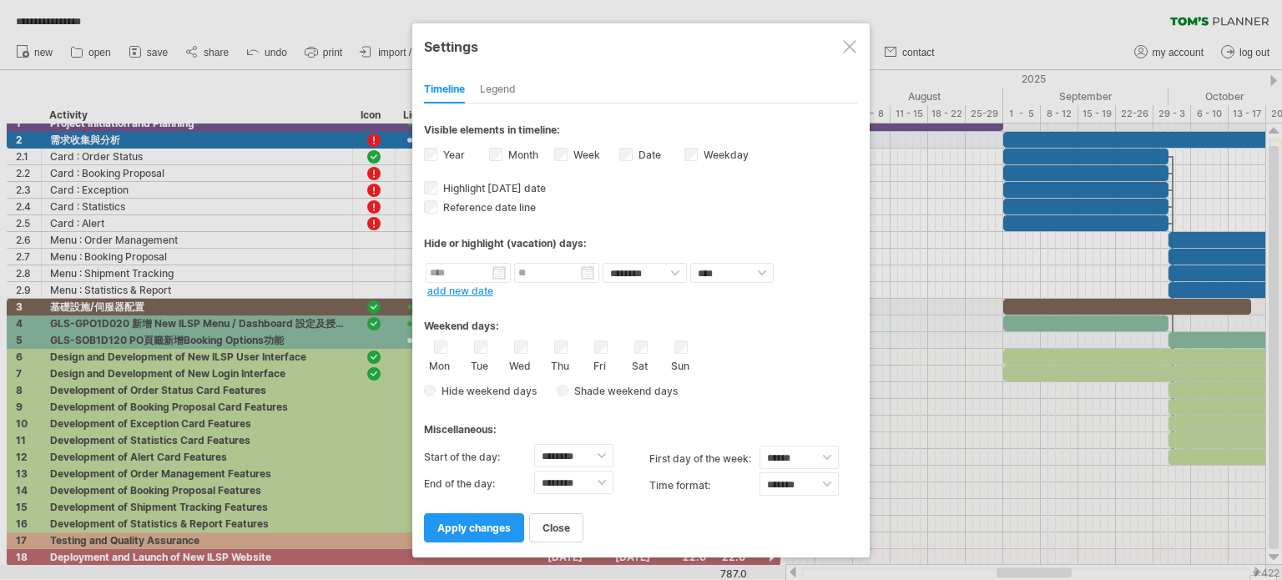
click at [518, 88] on div "Timeline Legend" at bounding box center [641, 86] width 434 height 36
click at [508, 89] on div "Legend" at bounding box center [498, 90] width 36 height 27
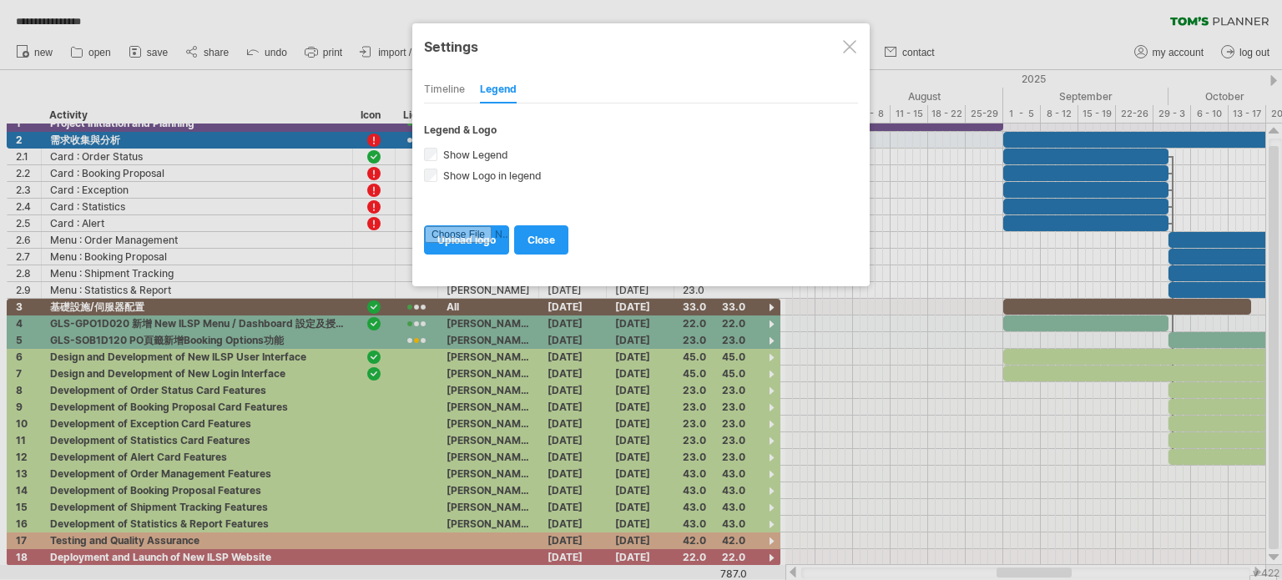
click at [843, 43] on div at bounding box center [849, 46] width 13 height 13
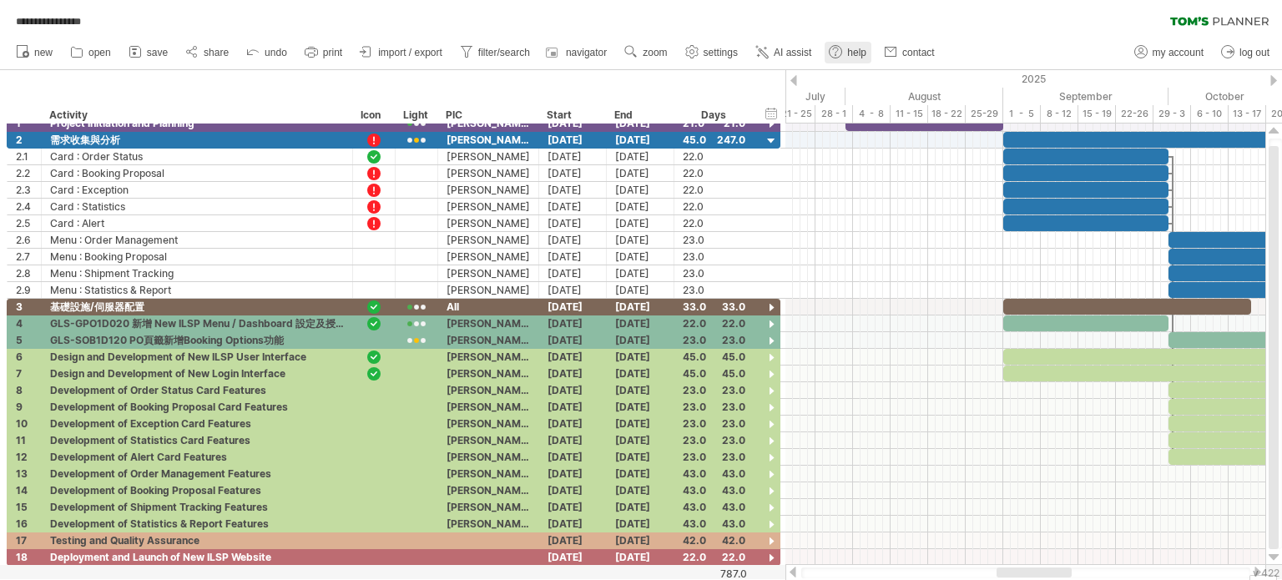
click at [846, 49] on link "help" at bounding box center [848, 53] width 47 height 22
drag, startPoint x: 1276, startPoint y: 174, endPoint x: 1281, endPoint y: 330, distance: 155.4
click at [1281, 330] on div at bounding box center [1275, 344] width 13 height 411
click at [506, 53] on span "filter/search" at bounding box center [504, 53] width 52 height 12
type input "**********"
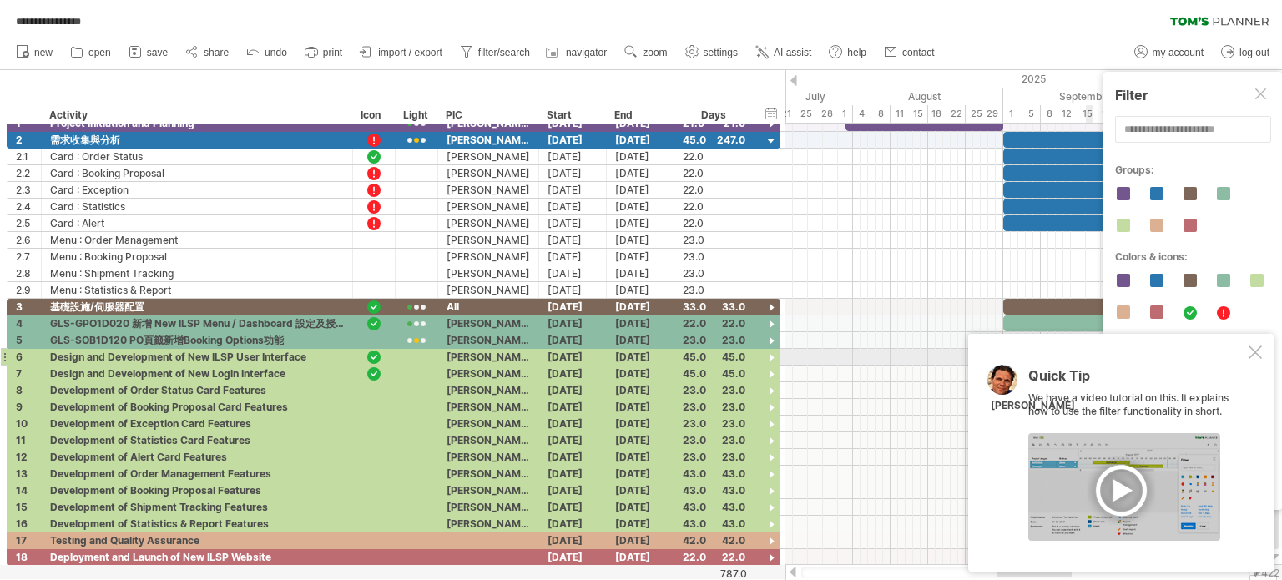
click at [1257, 350] on div at bounding box center [1255, 352] width 13 height 13
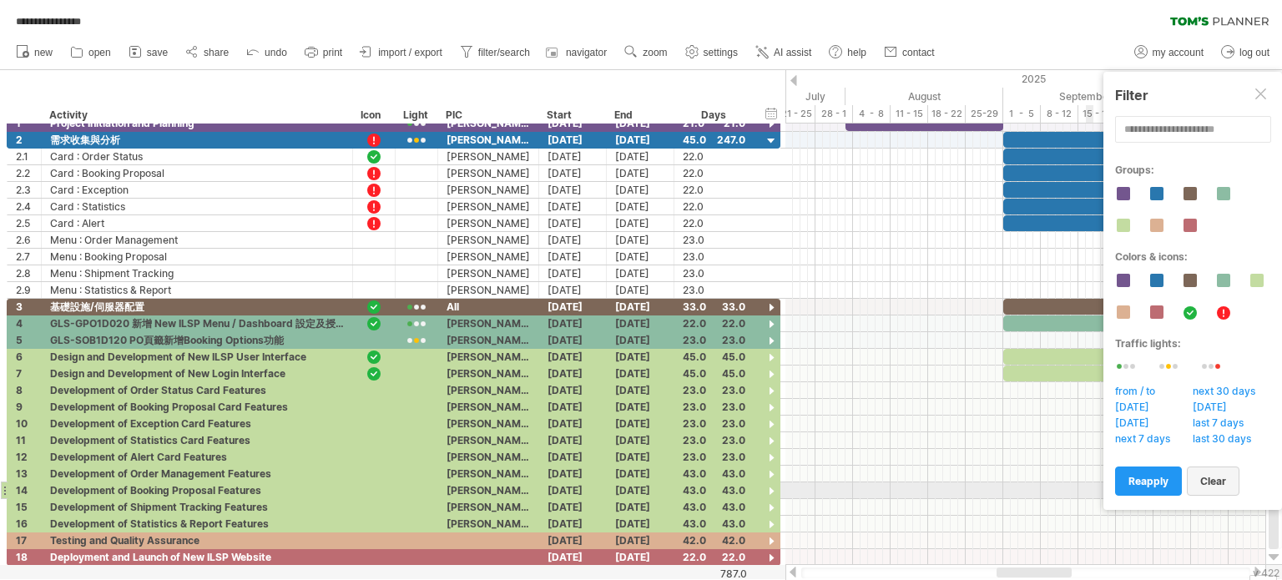
click at [1215, 477] on span "clear" at bounding box center [1213, 481] width 26 height 13
click at [1269, 93] on div "**********" at bounding box center [1193, 291] width 179 height 438
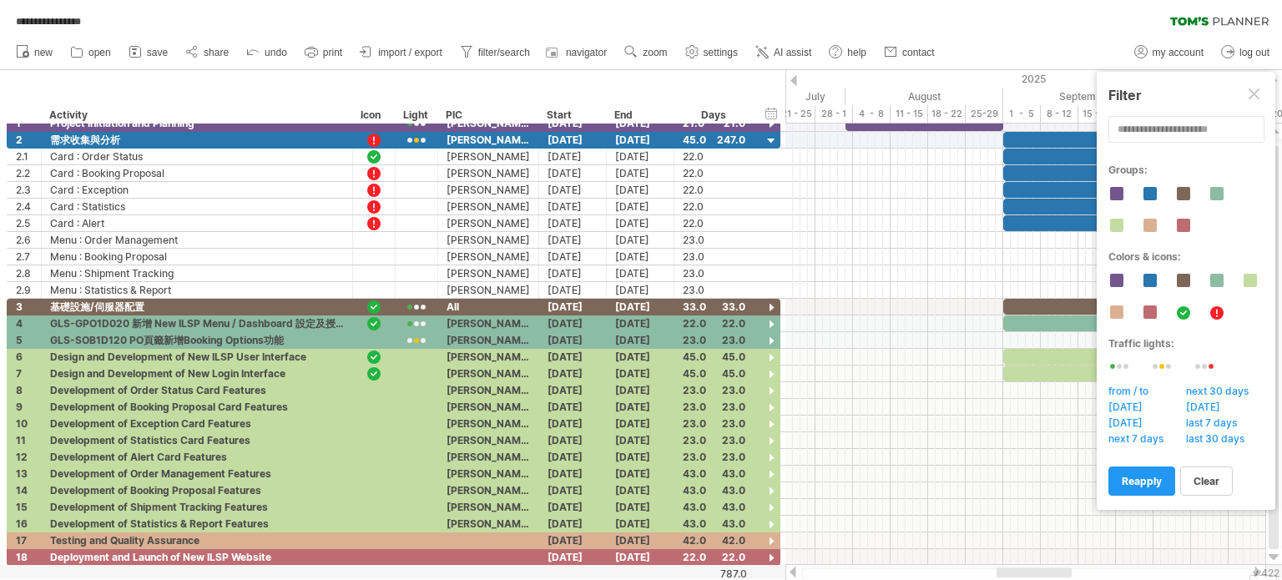
click at [1252, 93] on div at bounding box center [1255, 94] width 13 height 13
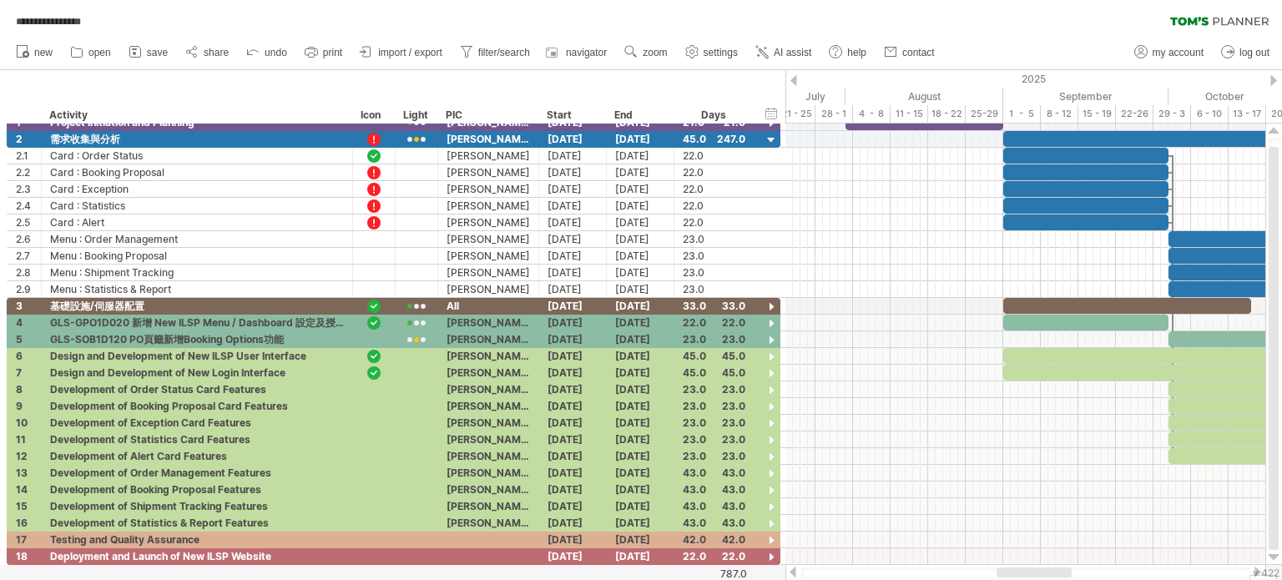
click at [1266, 577] on div "v 422" at bounding box center [1266, 573] width 27 height 13
click at [1269, 571] on div "v 422" at bounding box center [1266, 573] width 27 height 13
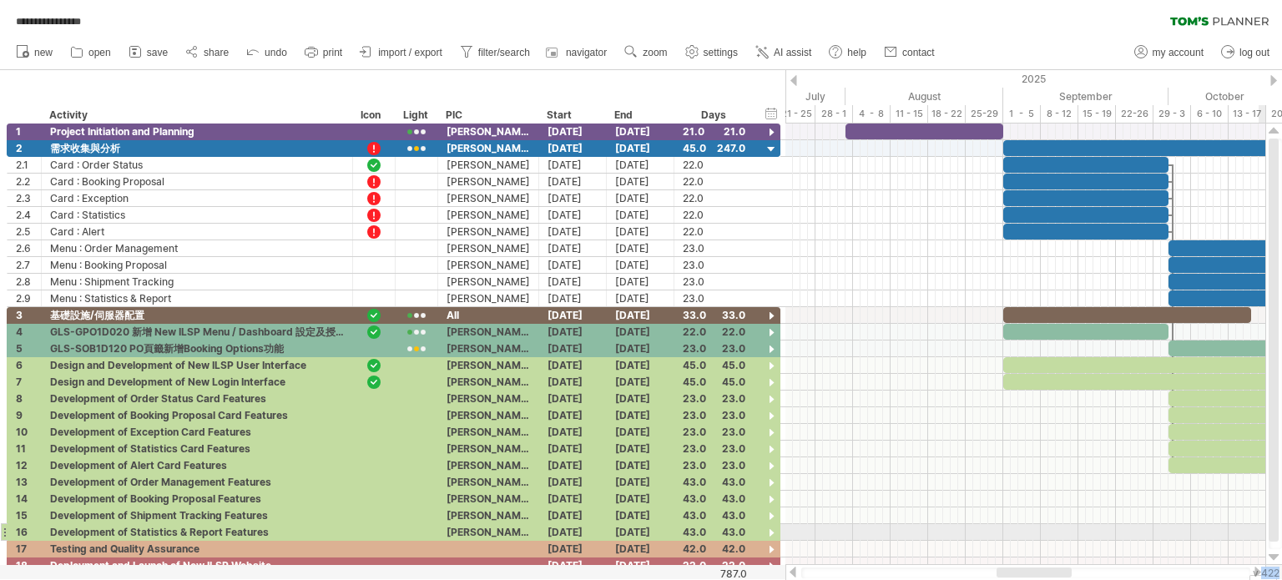
drag, startPoint x: 1278, startPoint y: 540, endPoint x: 1268, endPoint y: 531, distance: 13.6
click at [1268, 531] on div at bounding box center [1274, 345] width 18 height 442
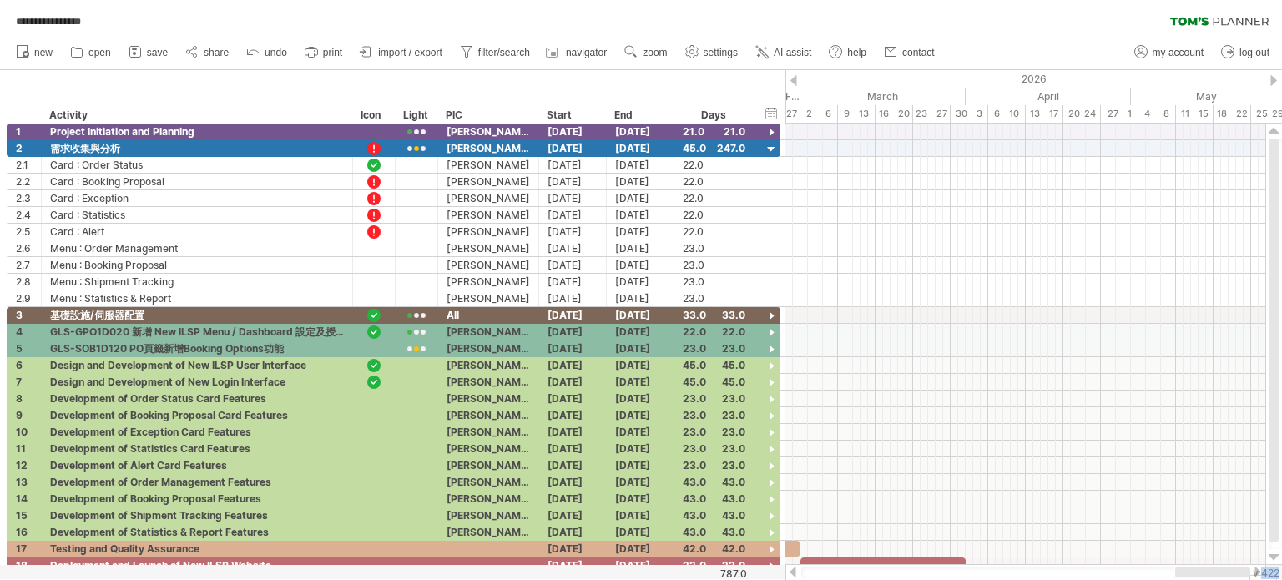
drag, startPoint x: 1115, startPoint y: 574, endPoint x: 1251, endPoint y: 582, distance: 136.3
click at [1251, 579] on html "**********" at bounding box center [641, 291] width 1282 height 583
click at [1256, 574] on div "v 422" at bounding box center [1266, 573] width 27 height 13
click at [1256, 572] on div "v 422" at bounding box center [1266, 573] width 27 height 13
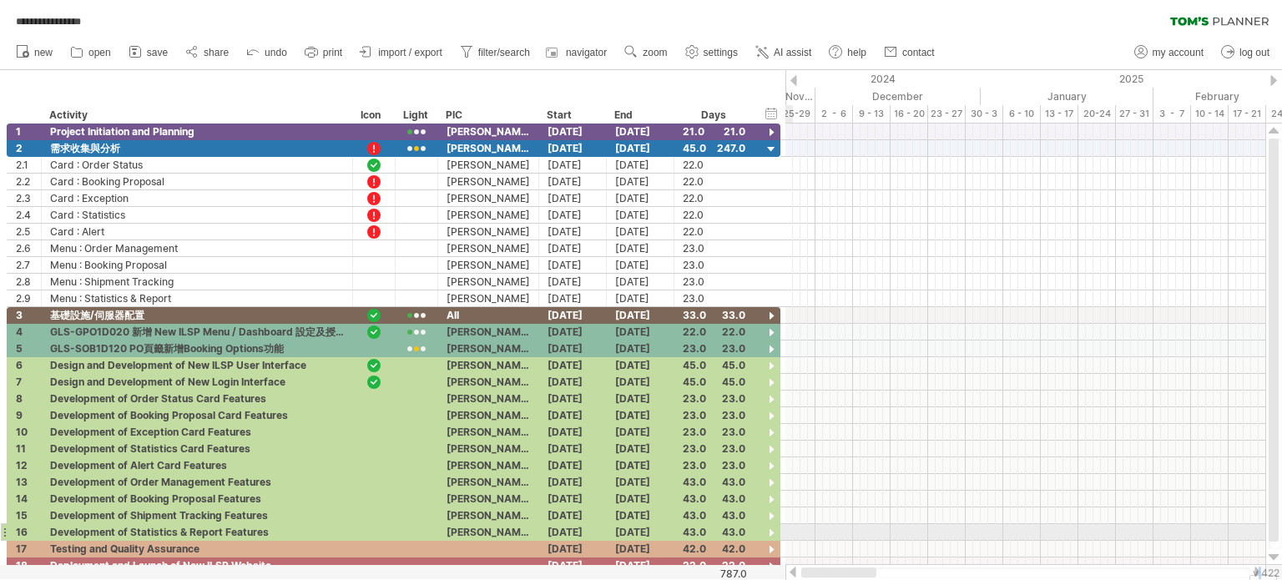
drag, startPoint x: 1192, startPoint y: 573, endPoint x: 791, endPoint y: 541, distance: 402.8
click at [791, 541] on div "**********" at bounding box center [641, 290] width 1282 height 580
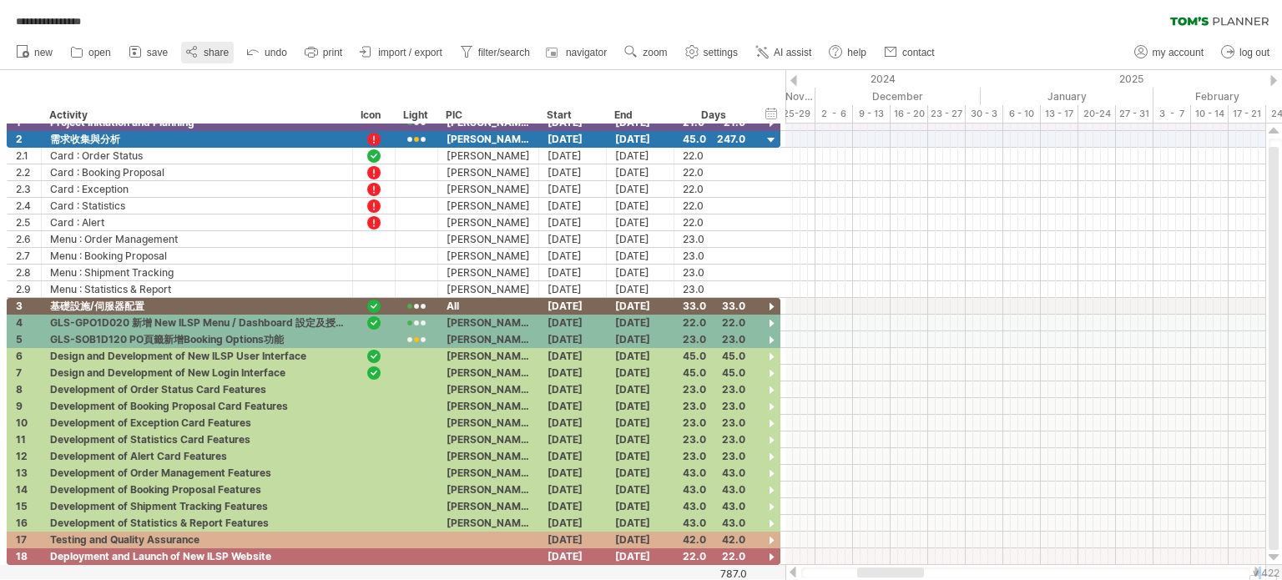
click at [211, 47] on span "share" at bounding box center [216, 53] width 25 height 12
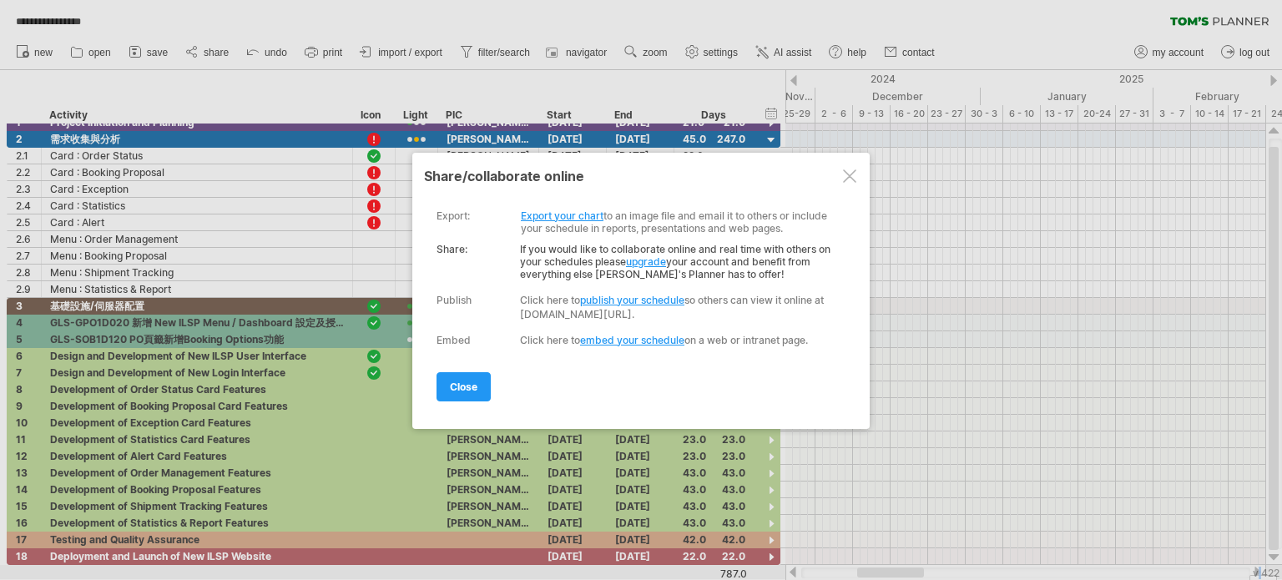
click at [851, 179] on div at bounding box center [849, 175] width 13 height 13
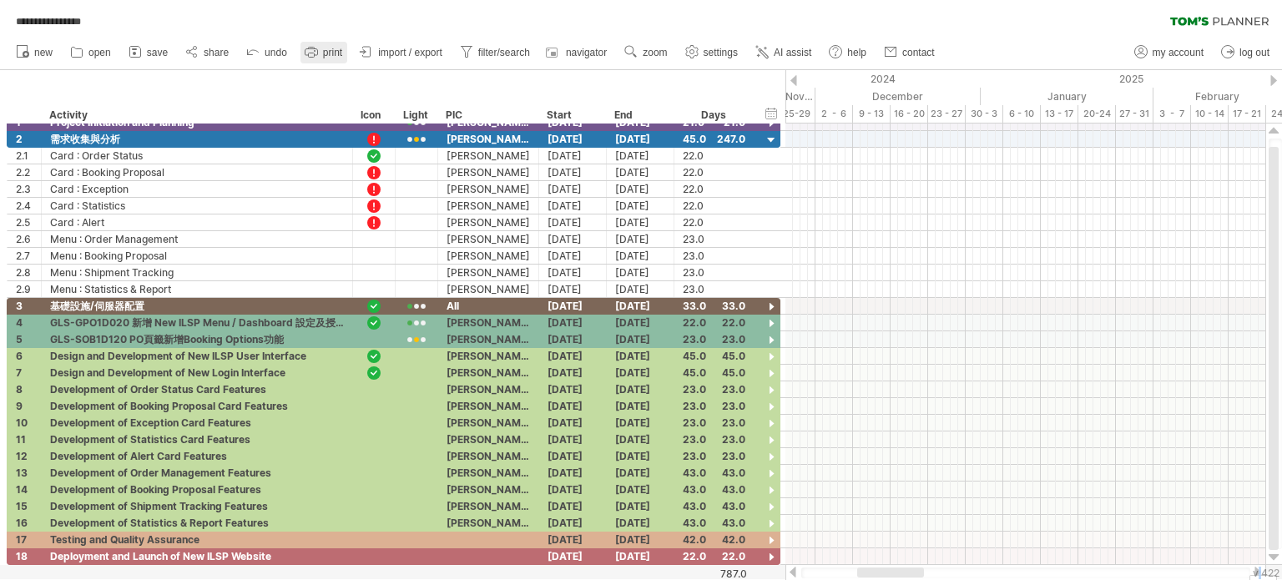
click at [321, 50] on link "print" at bounding box center [324, 53] width 47 height 22
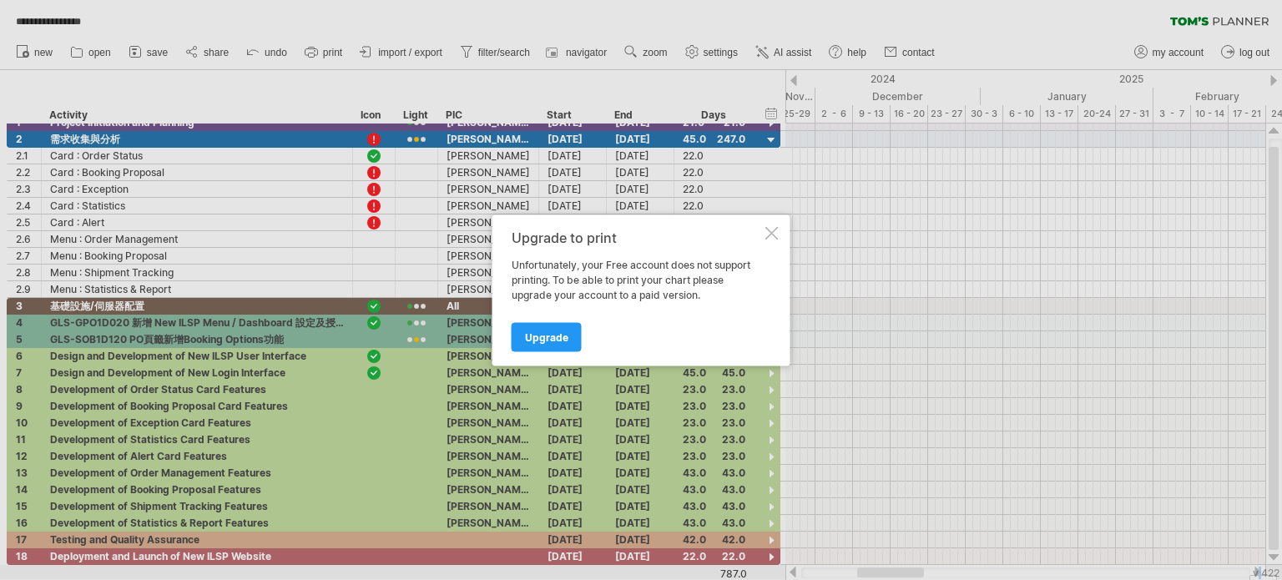
click at [771, 241] on div "Upgrade to print Unfortunately, your Free account does not support printing. To…" at bounding box center [642, 290] width 298 height 151
click at [770, 230] on div at bounding box center [771, 232] width 13 height 13
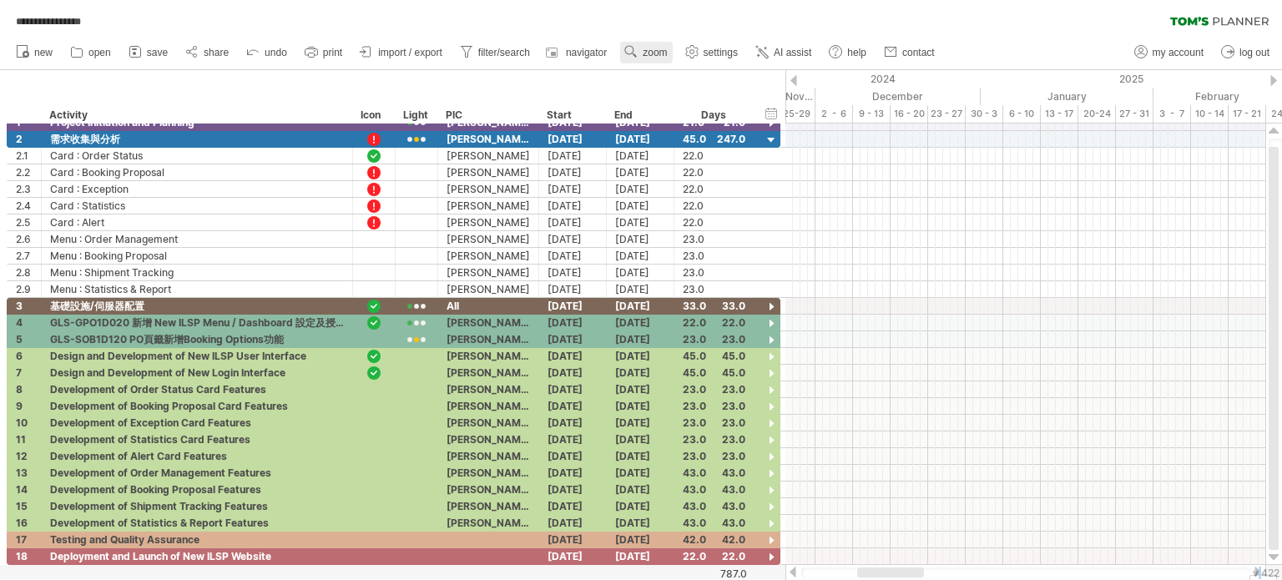
click at [647, 58] on span "zoom" at bounding box center [655, 53] width 24 height 12
click at [710, 50] on span "settings" at bounding box center [721, 53] width 34 height 12
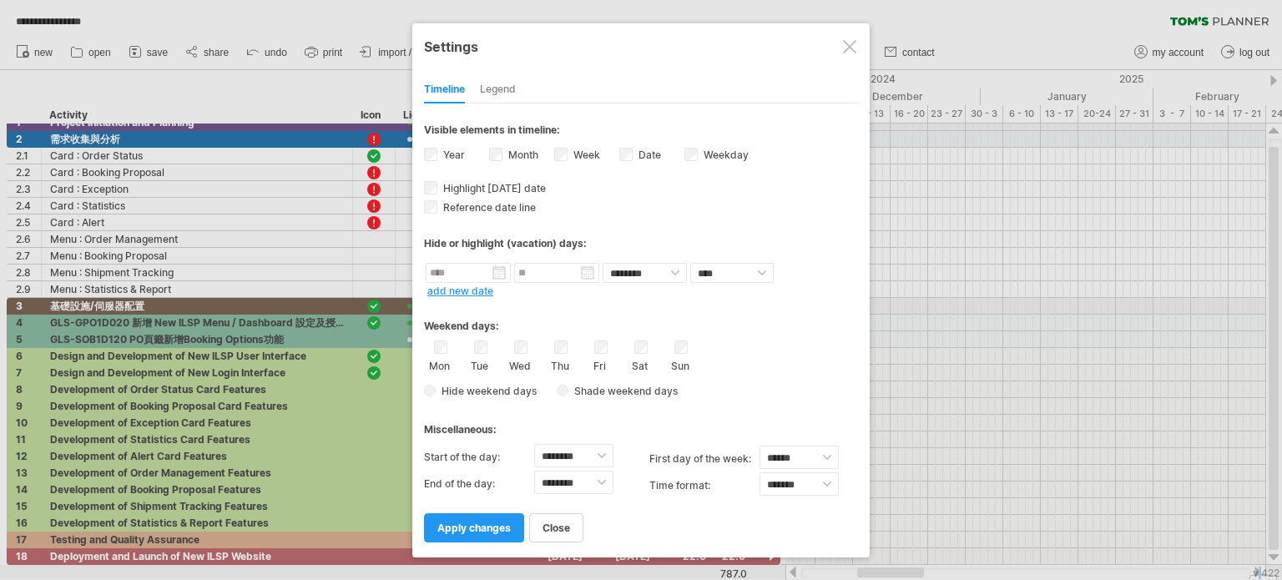
click at [503, 89] on div "Legend" at bounding box center [498, 90] width 36 height 27
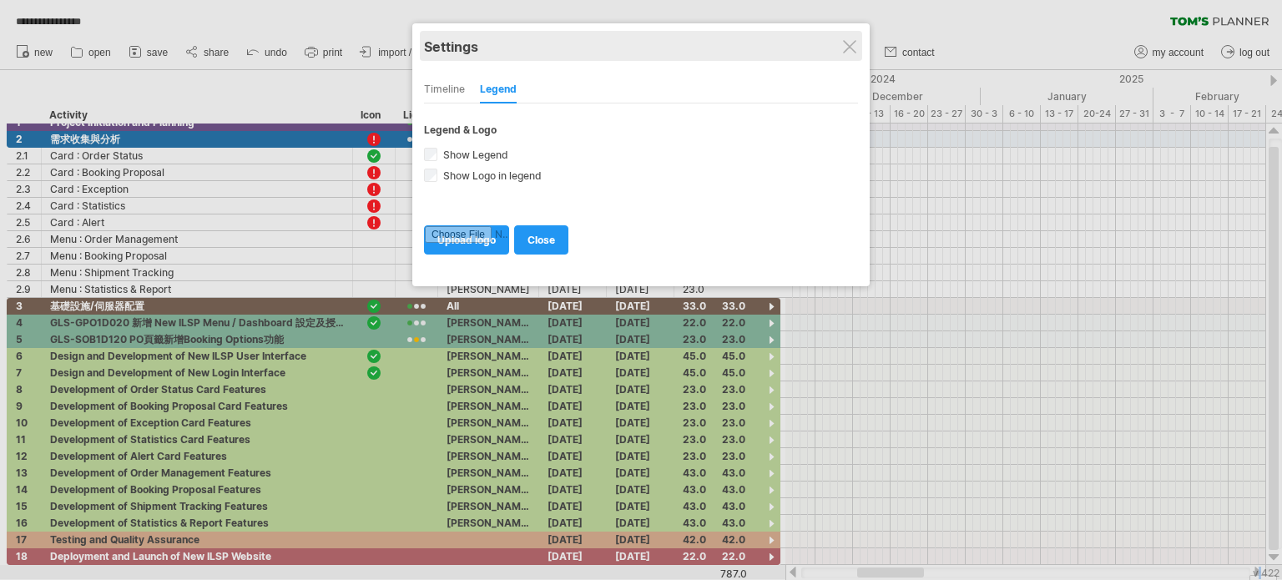
click at [841, 45] on div "Settings" at bounding box center [641, 46] width 434 height 30
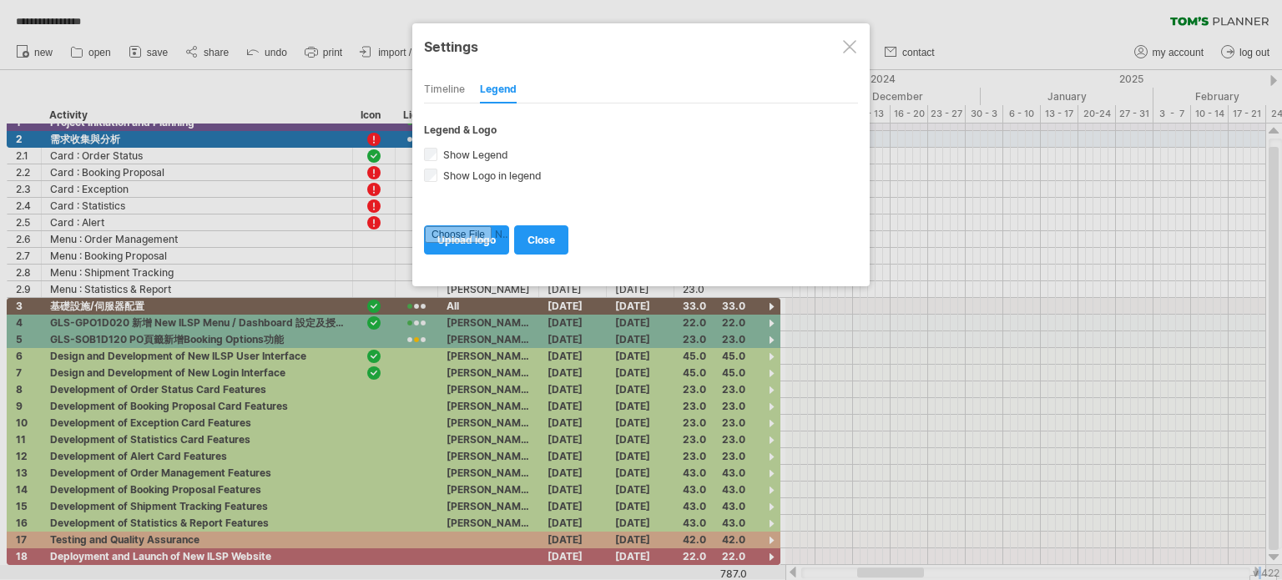
click at [848, 40] on div at bounding box center [849, 46] width 13 height 13
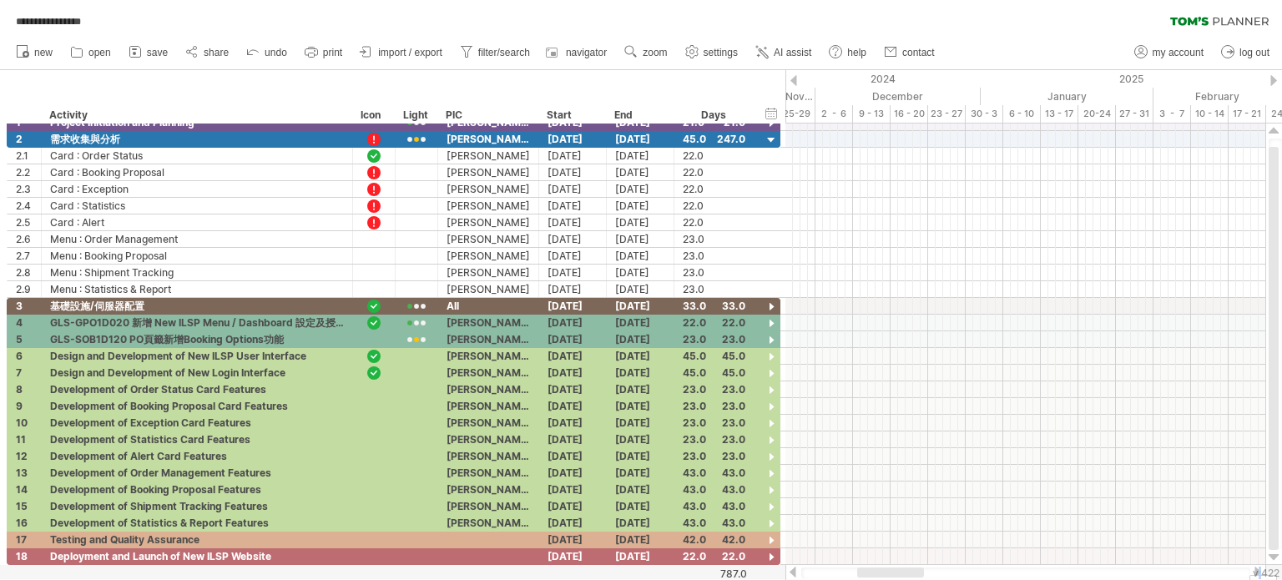
click at [1239, 22] on icon at bounding box center [1219, 21] width 99 height 9
